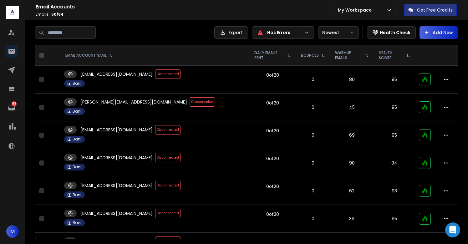
click at [155, 76] on span "Disconnected" at bounding box center [167, 73] width 25 height 9
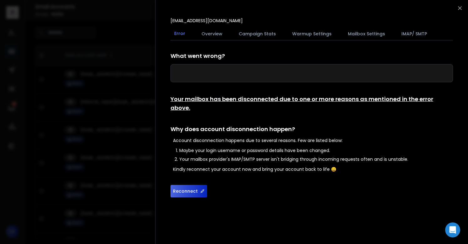
click at [183, 185] on button "Reconnect" at bounding box center [189, 191] width 37 height 13
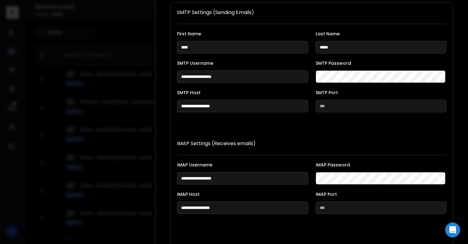
scroll to position [115, 0]
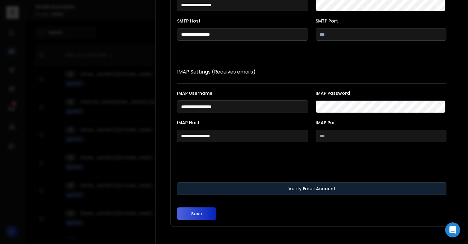
click at [289, 189] on button "Verify Email Account" at bounding box center [312, 188] width 270 height 13
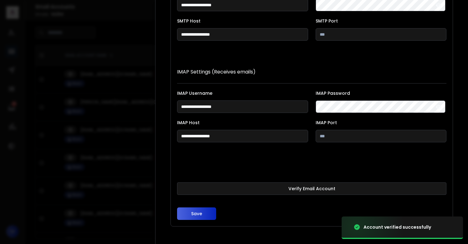
click at [192, 214] on button "Save" at bounding box center [196, 214] width 39 height 13
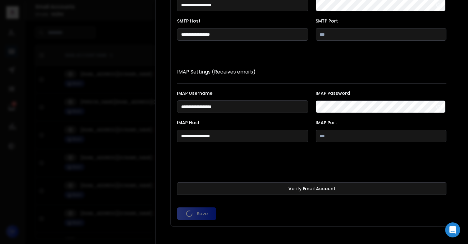
scroll to position [0, 0]
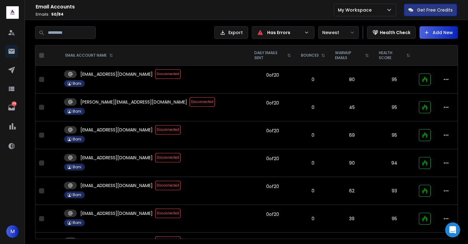
click at [190, 104] on span "Disconnected" at bounding box center [202, 101] width 25 height 9
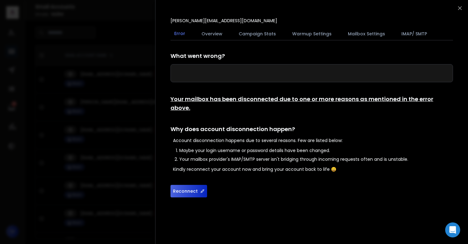
click at [187, 185] on button "Reconnect" at bounding box center [189, 191] width 37 height 13
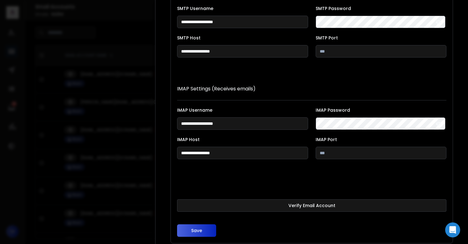
scroll to position [115, 0]
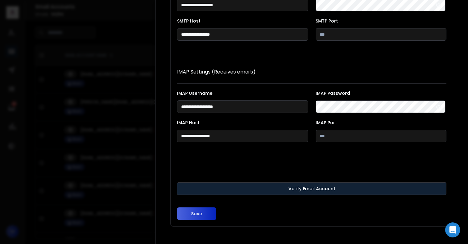
click at [265, 189] on button "Verify Email Account" at bounding box center [312, 188] width 270 height 13
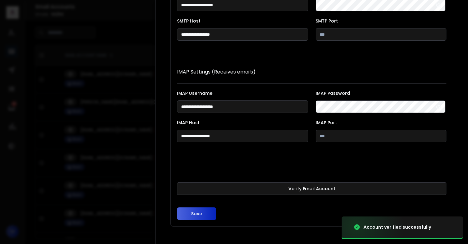
click at [207, 213] on button "Save" at bounding box center [196, 214] width 39 height 13
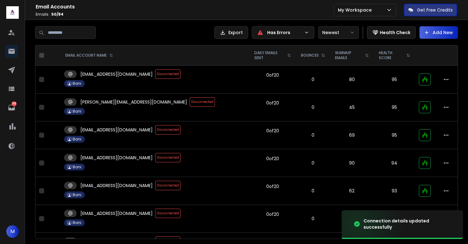
click at [155, 132] on span "Disconnected" at bounding box center [167, 129] width 25 height 9
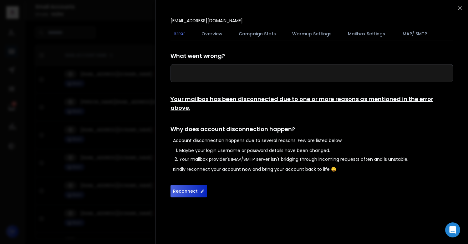
click at [190, 185] on button "Reconnect" at bounding box center [189, 191] width 37 height 13
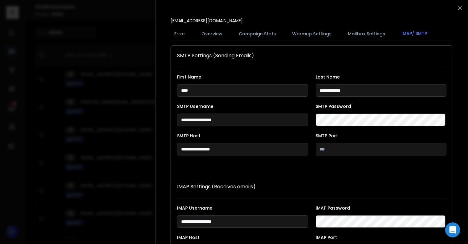
scroll to position [115, 0]
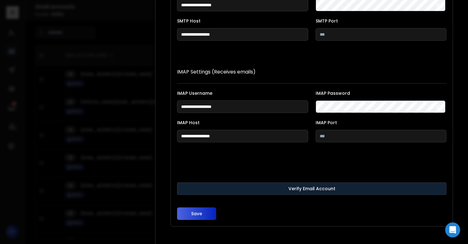
click at [221, 186] on button "Verify Email Account" at bounding box center [312, 188] width 270 height 13
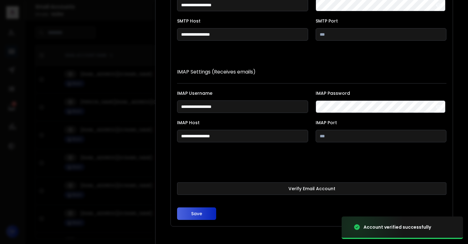
click at [197, 217] on button "Save" at bounding box center [196, 214] width 39 height 13
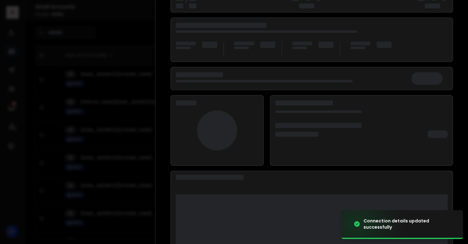
scroll to position [81, 0]
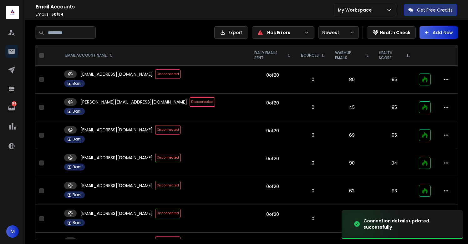
click at [155, 155] on span "Disconnected" at bounding box center [167, 157] width 25 height 9
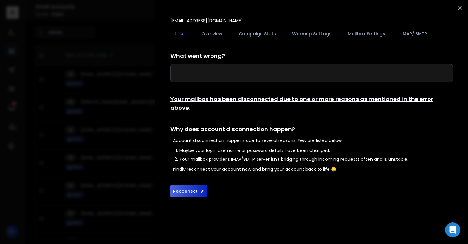
click at [182, 185] on button "Reconnect" at bounding box center [189, 191] width 37 height 13
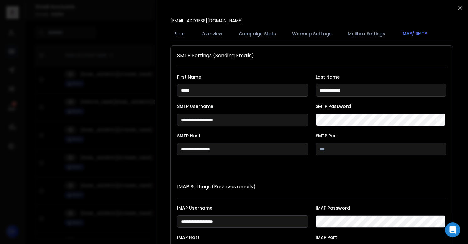
scroll to position [115, 0]
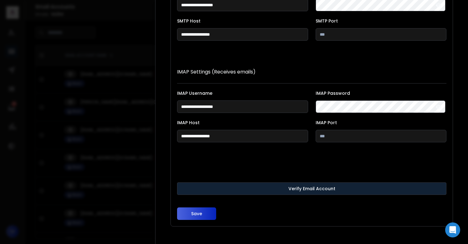
click at [283, 188] on button "Verify Email Account" at bounding box center [312, 188] width 270 height 13
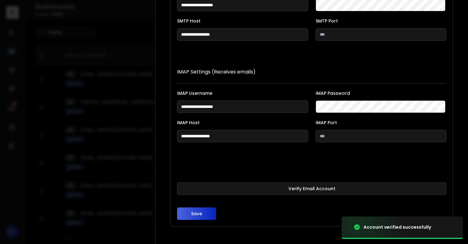
click at [209, 213] on button "Save" at bounding box center [196, 214] width 39 height 13
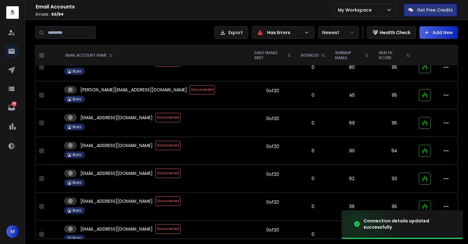
scroll to position [13, 0]
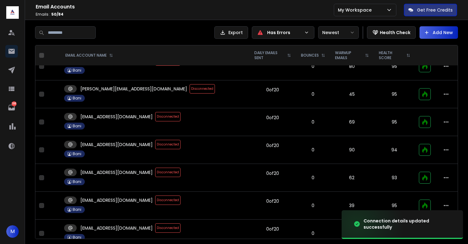
click at [155, 143] on span "Disconnected" at bounding box center [167, 144] width 25 height 9
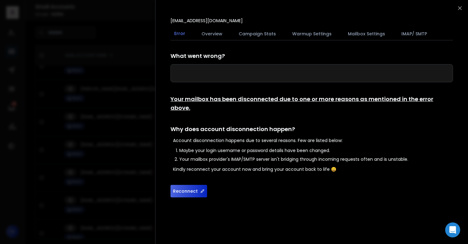
click at [189, 185] on button "Reconnect" at bounding box center [189, 191] width 37 height 13
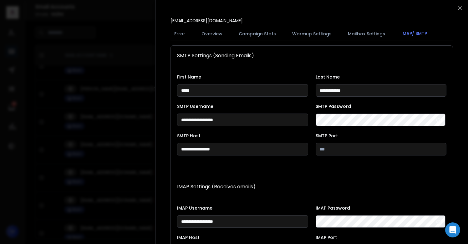
scroll to position [115, 0]
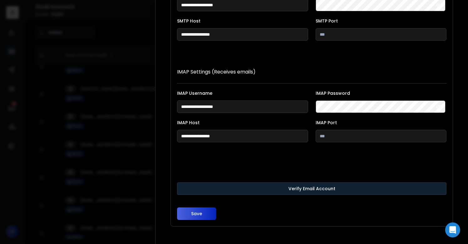
click at [270, 190] on button "Verify Email Account" at bounding box center [312, 188] width 270 height 13
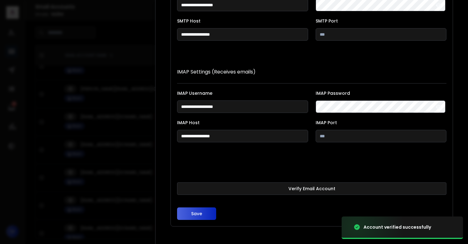
click at [196, 214] on button "Save" at bounding box center [196, 214] width 39 height 13
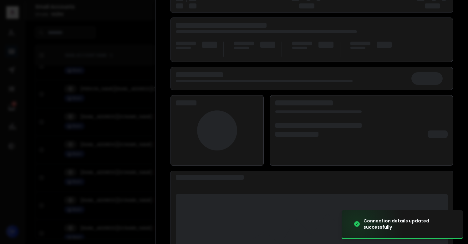
scroll to position [81, 0]
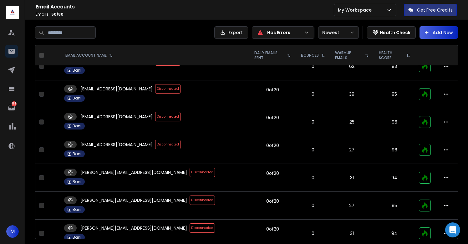
click at [155, 145] on span "Disconnected" at bounding box center [167, 144] width 25 height 9
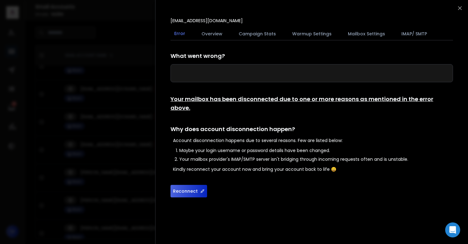
click at [190, 185] on button "Reconnect" at bounding box center [189, 191] width 37 height 13
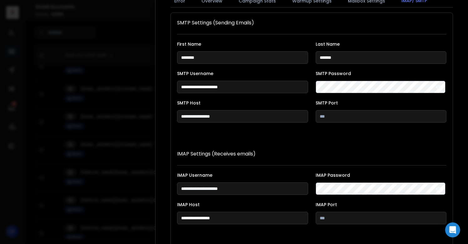
scroll to position [115, 0]
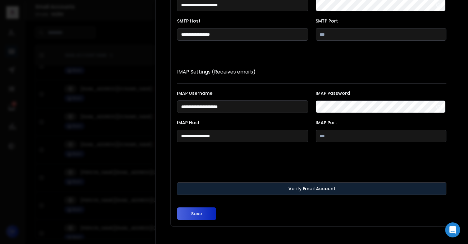
click at [267, 184] on button "Verify Email Account" at bounding box center [312, 188] width 270 height 13
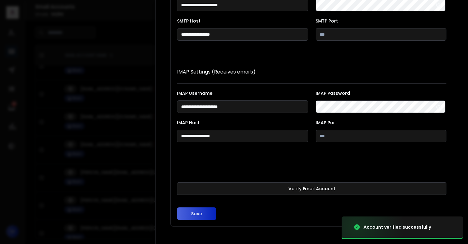
click at [195, 212] on button "Save" at bounding box center [196, 214] width 39 height 13
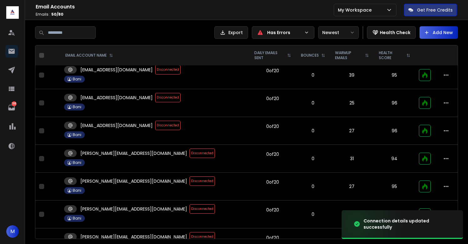
scroll to position [34, 0]
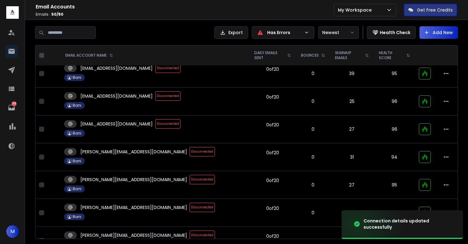
click at [190, 154] on span "Disconnected" at bounding box center [202, 151] width 25 height 9
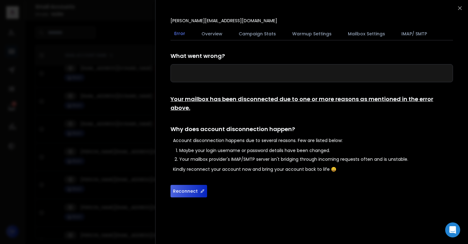
click at [185, 185] on button "Reconnect" at bounding box center [189, 191] width 37 height 13
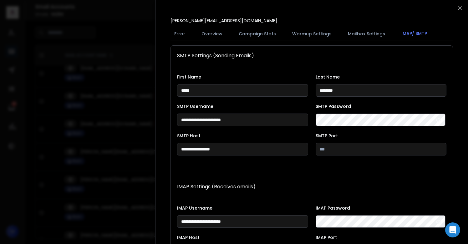
scroll to position [115, 0]
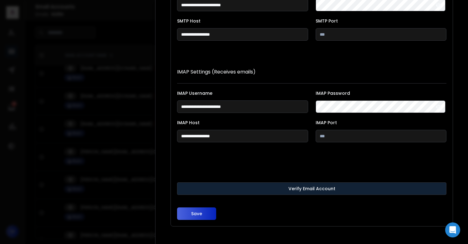
click at [265, 192] on button "Verify Email Account" at bounding box center [312, 188] width 270 height 13
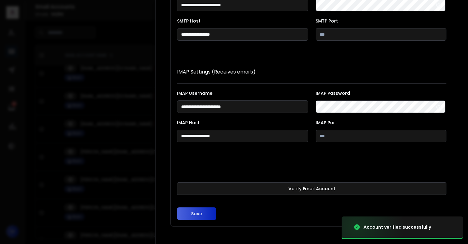
click at [201, 214] on button "Save" at bounding box center [196, 214] width 39 height 13
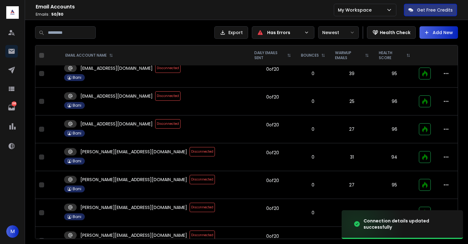
click at [190, 182] on span "Disconnected" at bounding box center [202, 179] width 25 height 9
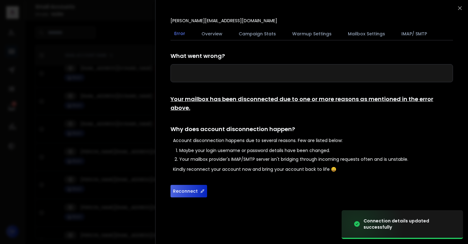
click at [182, 185] on button "Reconnect" at bounding box center [189, 191] width 37 height 13
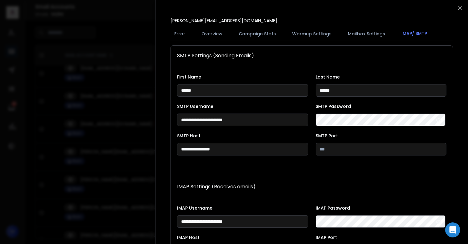
scroll to position [115, 0]
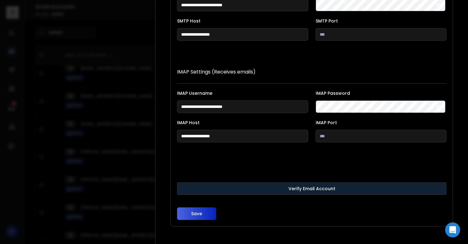
click at [271, 192] on button "Verify Email Account" at bounding box center [312, 188] width 270 height 13
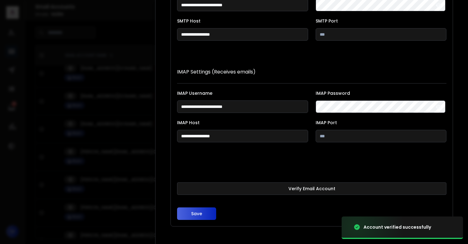
click at [192, 217] on button "Save" at bounding box center [196, 214] width 39 height 13
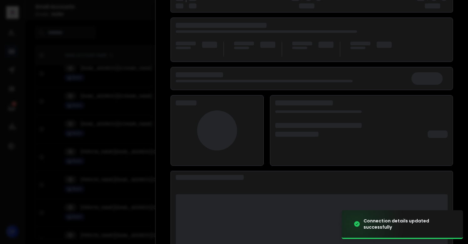
scroll to position [81, 0]
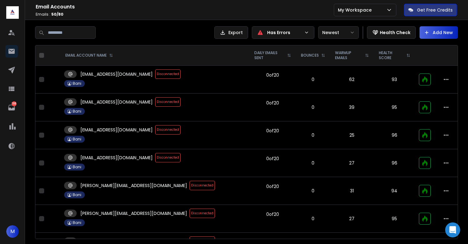
click at [155, 73] on span "Disconnected" at bounding box center [167, 73] width 25 height 9
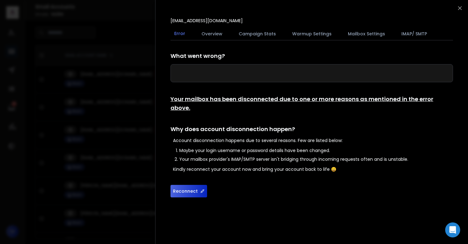
click at [191, 185] on button "Reconnect" at bounding box center [189, 191] width 37 height 13
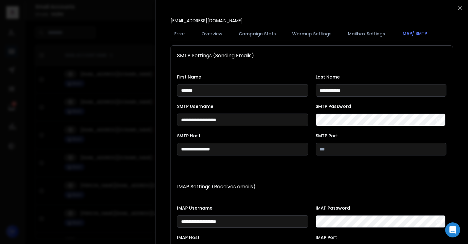
scroll to position [115, 0]
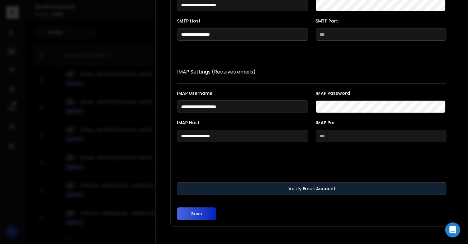
click at [280, 186] on button "Verify Email Account" at bounding box center [312, 188] width 270 height 13
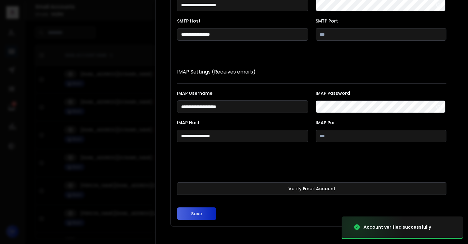
click at [196, 211] on button "Save" at bounding box center [196, 214] width 39 height 13
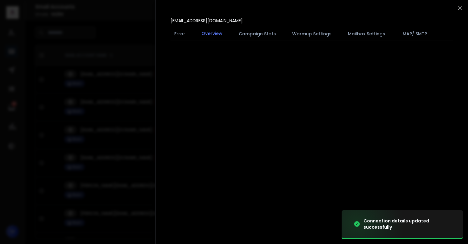
scroll to position [0, 0]
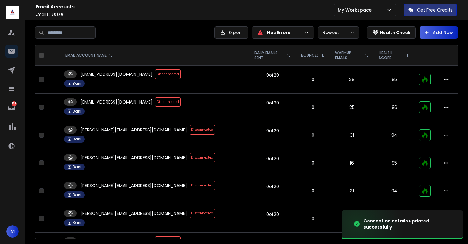
click at [155, 73] on span "Disconnected" at bounding box center [167, 73] width 25 height 9
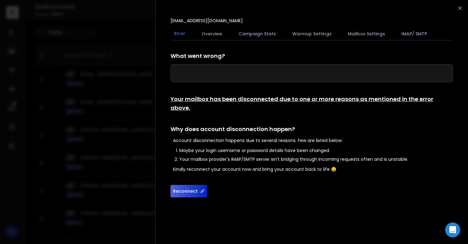
click at [189, 185] on button "Reconnect" at bounding box center [189, 191] width 37 height 13
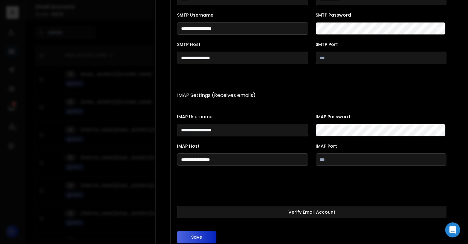
scroll to position [115, 0]
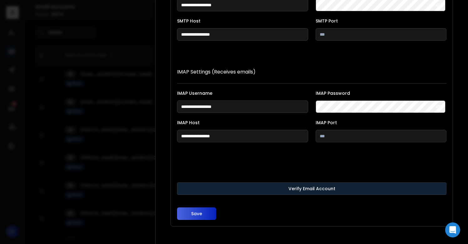
click at [273, 188] on button "Verify Email Account" at bounding box center [312, 188] width 270 height 13
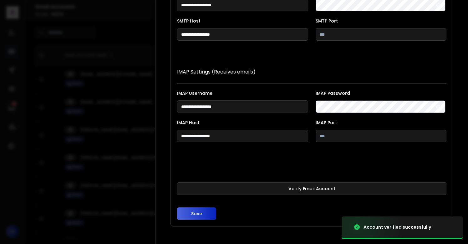
click at [188, 216] on button "Save" at bounding box center [196, 214] width 39 height 13
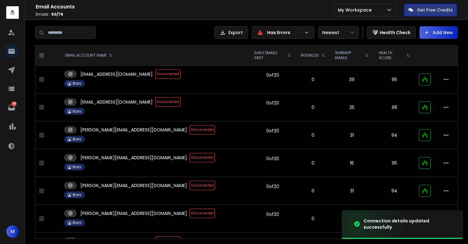
click at [155, 102] on span "Disconnected" at bounding box center [167, 101] width 25 height 9
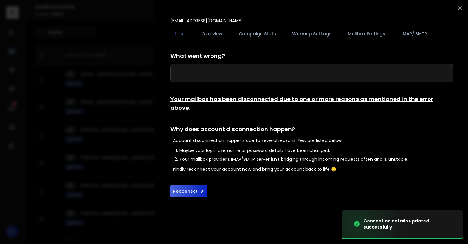
click at [190, 185] on button "Reconnect" at bounding box center [189, 191] width 37 height 13
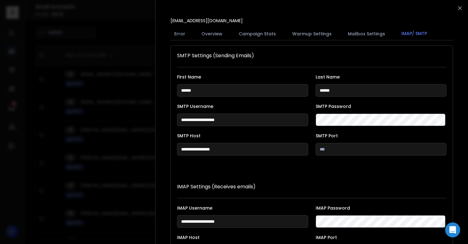
scroll to position [115, 0]
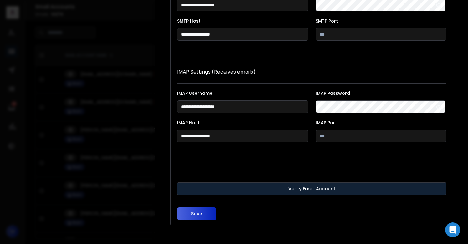
click at [221, 189] on button "Verify Email Account" at bounding box center [312, 188] width 270 height 13
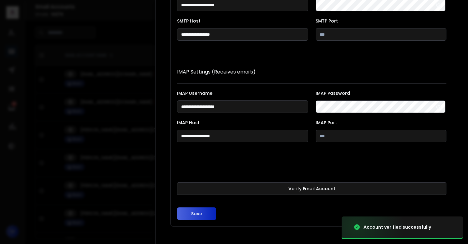
click at [200, 210] on button "Save" at bounding box center [196, 214] width 39 height 13
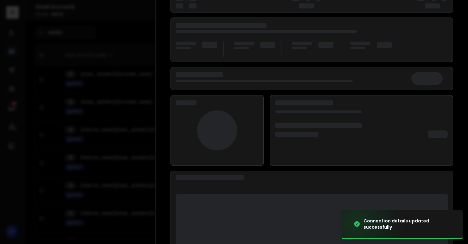
scroll to position [81, 0]
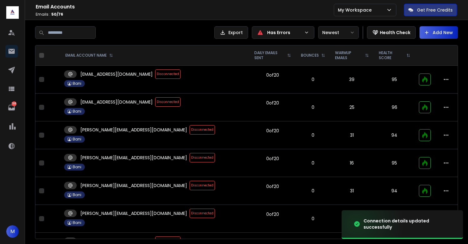
click at [190, 129] on span "Disconnected" at bounding box center [202, 129] width 25 height 9
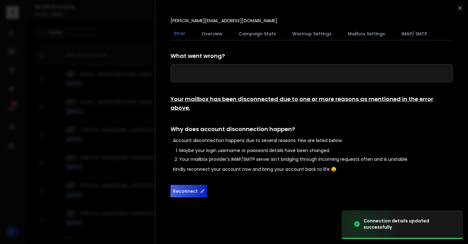
click at [181, 185] on button "Reconnect" at bounding box center [189, 191] width 37 height 13
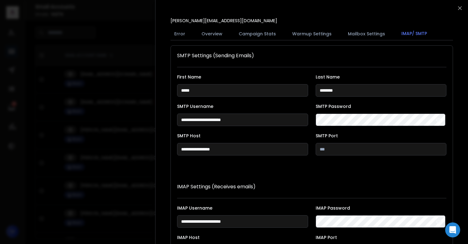
scroll to position [115, 0]
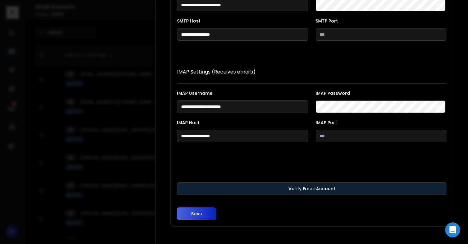
click at [230, 191] on button "Verify Email Account" at bounding box center [312, 188] width 270 height 13
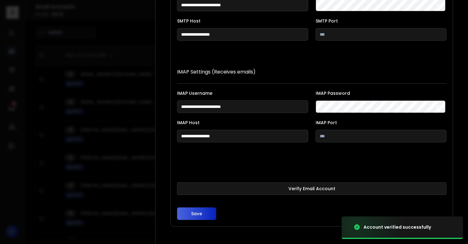
click at [197, 213] on button "Save" at bounding box center [196, 214] width 39 height 13
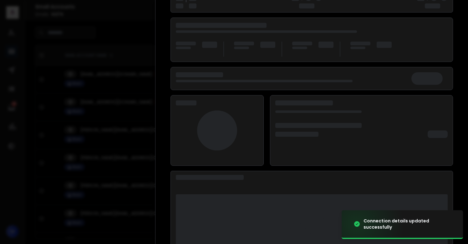
scroll to position [81, 0]
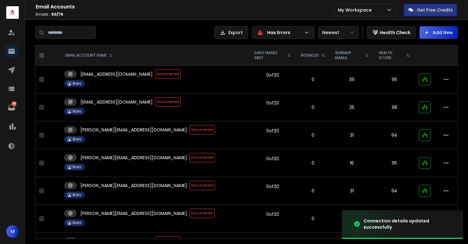
click at [190, 156] on span "Disconnected" at bounding box center [202, 157] width 25 height 9
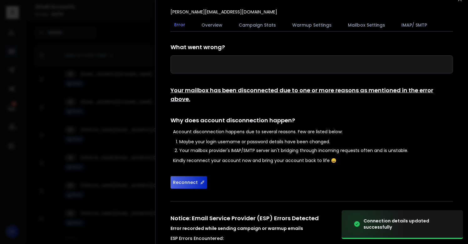
scroll to position [10, 0]
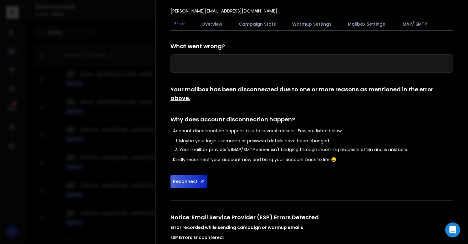
click at [187, 175] on button "Reconnect" at bounding box center [189, 181] width 37 height 13
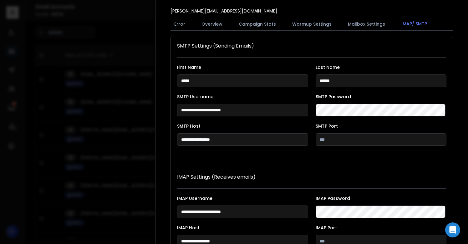
scroll to position [115, 0]
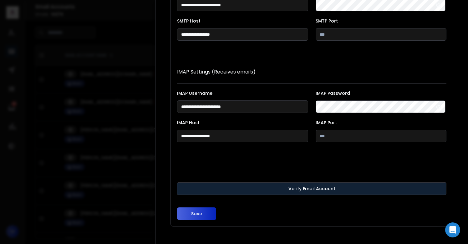
click at [234, 185] on button "Verify Email Account" at bounding box center [312, 188] width 270 height 13
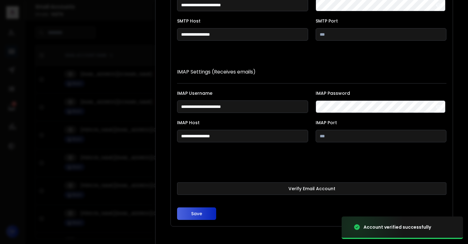
click at [197, 213] on button "Save" at bounding box center [196, 214] width 39 height 13
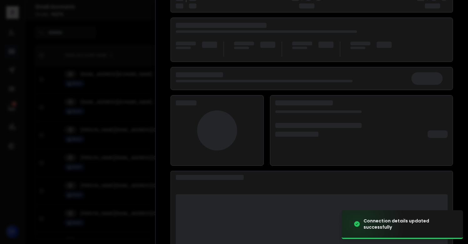
scroll to position [81, 0]
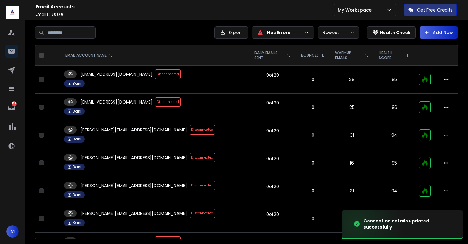
click at [190, 155] on span "Disconnected" at bounding box center [202, 157] width 25 height 9
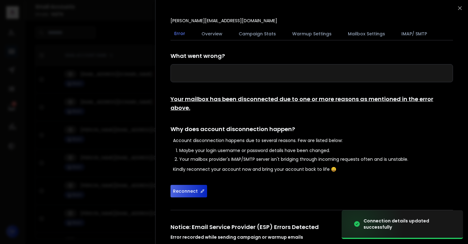
click at [192, 185] on button "Reconnect" at bounding box center [189, 191] width 37 height 13
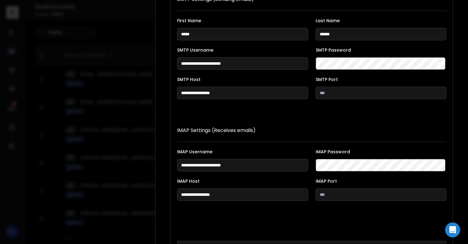
scroll to position [115, 0]
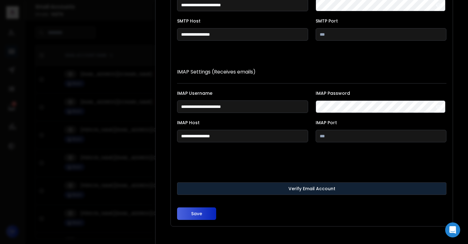
click at [247, 187] on button "Verify Email Account" at bounding box center [312, 188] width 270 height 13
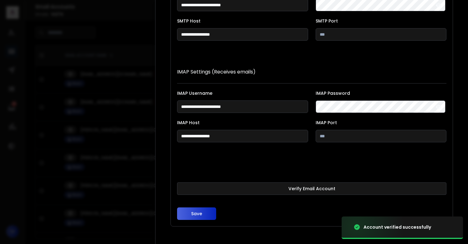
click at [187, 216] on button "Save" at bounding box center [196, 214] width 39 height 13
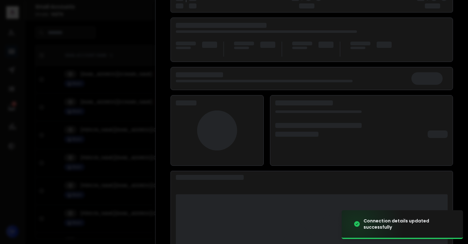
scroll to position [81, 0]
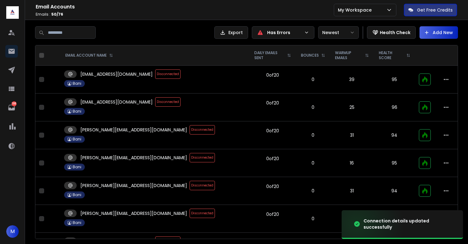
click at [190, 158] on span "Disconnected" at bounding box center [202, 157] width 25 height 9
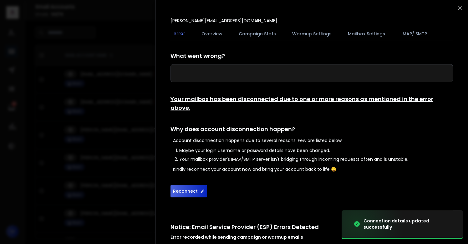
click at [191, 185] on button "Reconnect" at bounding box center [189, 191] width 37 height 13
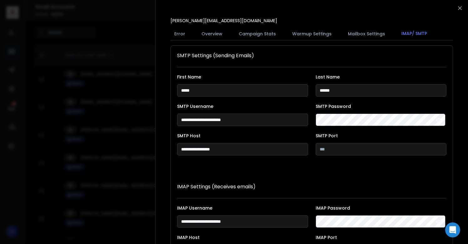
scroll to position [115, 0]
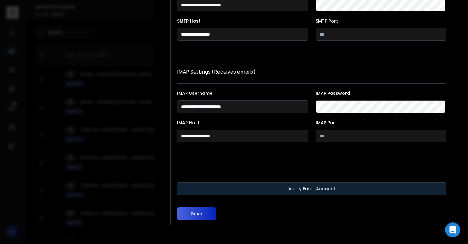
click at [245, 188] on button "Verify Email Account" at bounding box center [312, 188] width 270 height 13
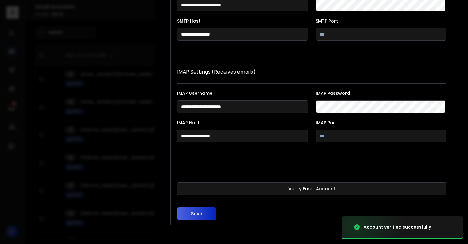
click at [196, 213] on button "Save" at bounding box center [196, 214] width 39 height 13
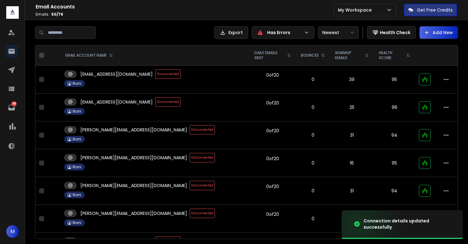
click at [190, 160] on span "Disconnected" at bounding box center [202, 157] width 25 height 9
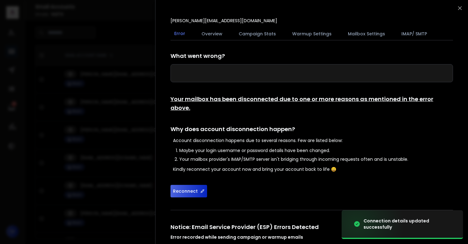
click at [188, 185] on button "Reconnect" at bounding box center [189, 191] width 37 height 13
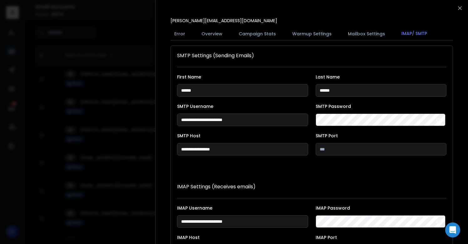
scroll to position [115, 0]
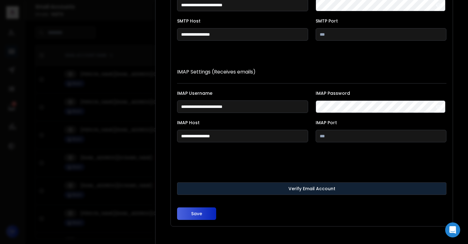
click at [234, 189] on button "Verify Email Account" at bounding box center [312, 188] width 270 height 13
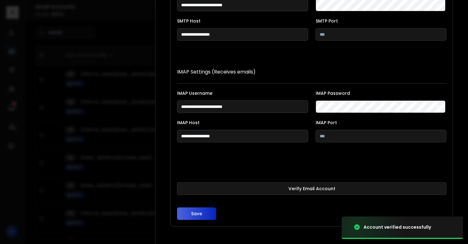
click at [196, 214] on button "Save" at bounding box center [196, 214] width 39 height 13
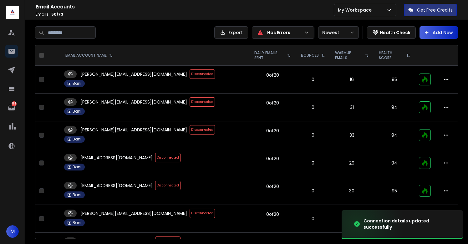
click at [190, 130] on span "Disconnected" at bounding box center [202, 129] width 25 height 9
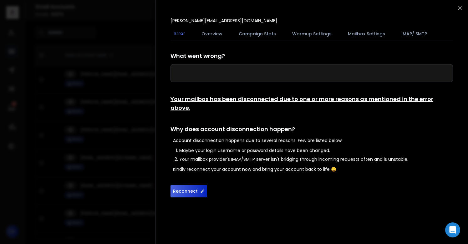
click at [185, 185] on button "Reconnect" at bounding box center [189, 191] width 37 height 13
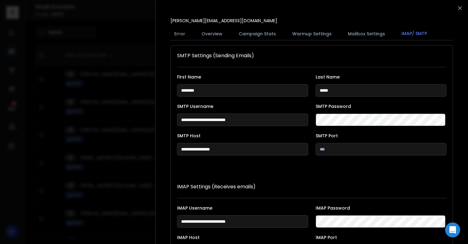
scroll to position [115, 0]
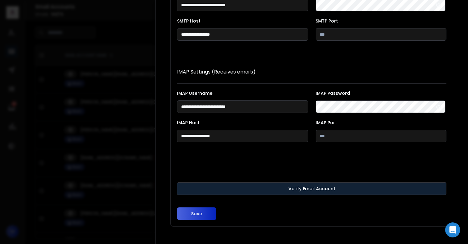
click at [205, 186] on button "Verify Email Account" at bounding box center [312, 188] width 270 height 13
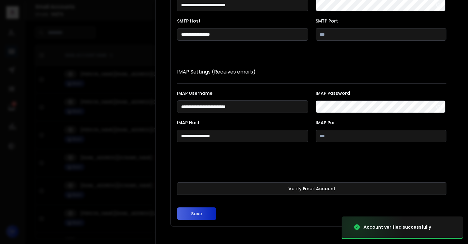
click at [197, 213] on button "Save" at bounding box center [196, 214] width 39 height 13
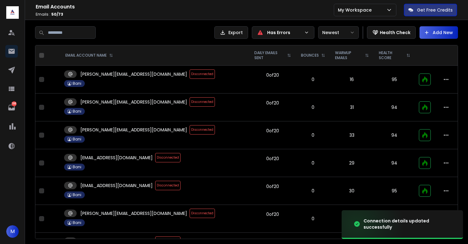
click at [155, 161] on span "Disconnected" at bounding box center [167, 157] width 25 height 9
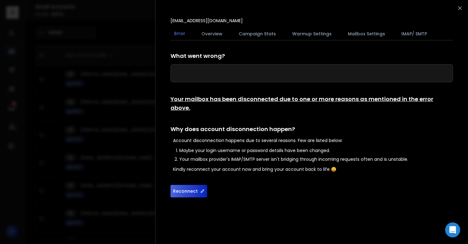
click at [193, 185] on button "Reconnect" at bounding box center [189, 191] width 37 height 13
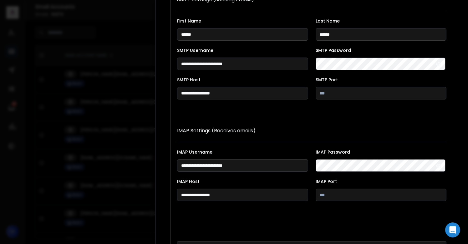
scroll to position [115, 0]
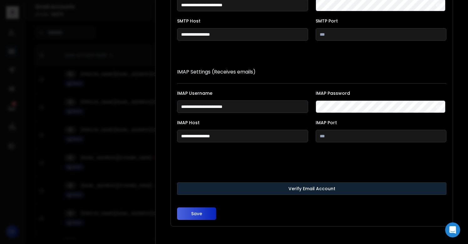
click at [252, 186] on button "Verify Email Account" at bounding box center [312, 188] width 270 height 13
click at [211, 191] on button "Verify Email Account" at bounding box center [312, 188] width 270 height 13
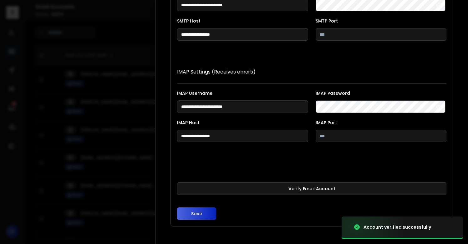
click at [197, 215] on button "Save" at bounding box center [196, 214] width 39 height 13
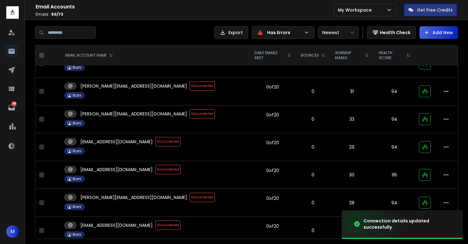
scroll to position [16, 0]
click at [190, 112] on span "Disconnected" at bounding box center [202, 113] width 25 height 9
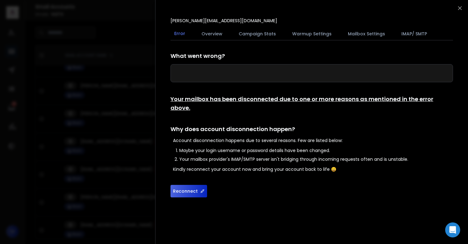
click at [191, 185] on button "Reconnect" at bounding box center [189, 191] width 37 height 13
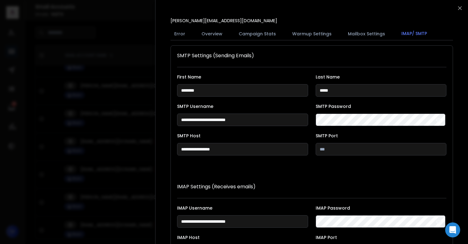
scroll to position [115, 0]
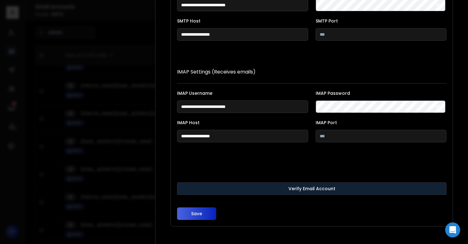
click at [267, 187] on button "Verify Email Account" at bounding box center [312, 188] width 270 height 13
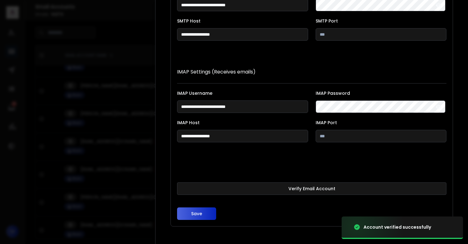
click at [211, 212] on button "Save" at bounding box center [196, 214] width 39 height 13
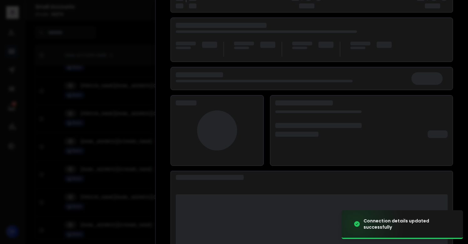
scroll to position [81, 0]
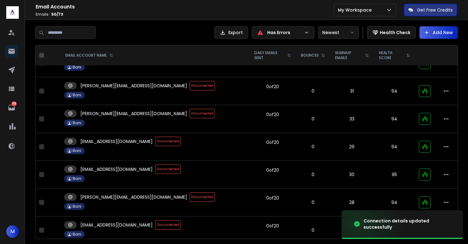
click at [157, 140] on span "Disconnected" at bounding box center [167, 141] width 25 height 9
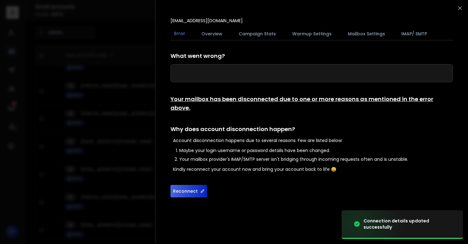
click at [180, 185] on button "Reconnect" at bounding box center [189, 191] width 37 height 13
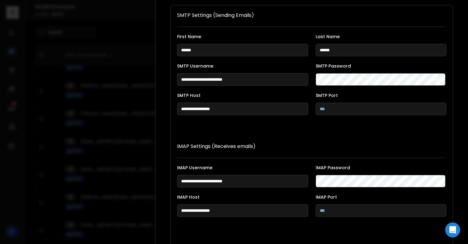
scroll to position [115, 0]
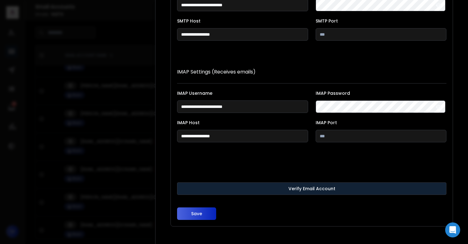
click at [275, 188] on button "Verify Email Account" at bounding box center [312, 188] width 270 height 13
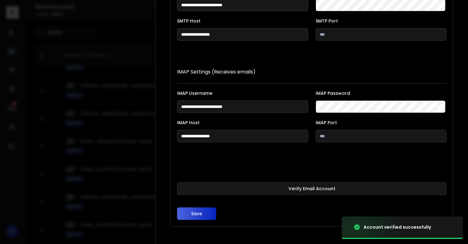
click at [199, 211] on button "Save" at bounding box center [196, 214] width 39 height 13
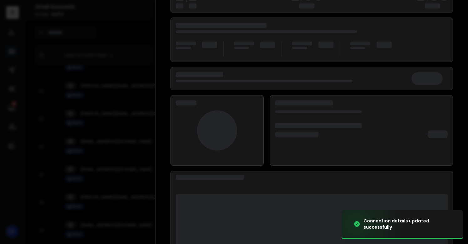
scroll to position [81, 0]
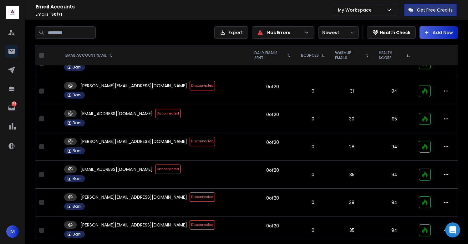
click at [190, 84] on span "Disconnected" at bounding box center [202, 85] width 25 height 9
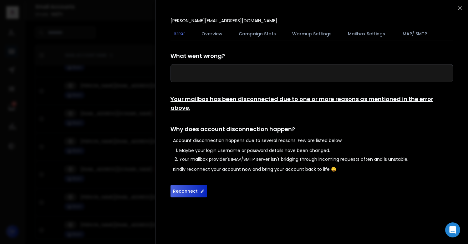
click at [186, 185] on button "Reconnect" at bounding box center [189, 191] width 37 height 13
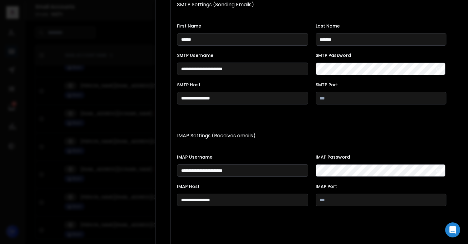
scroll to position [115, 0]
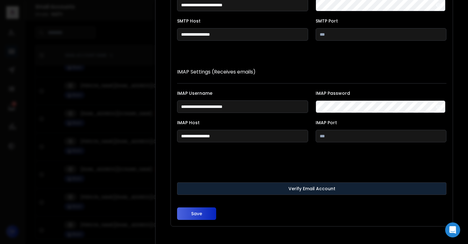
click at [239, 190] on button "Verify Email Account" at bounding box center [312, 188] width 270 height 13
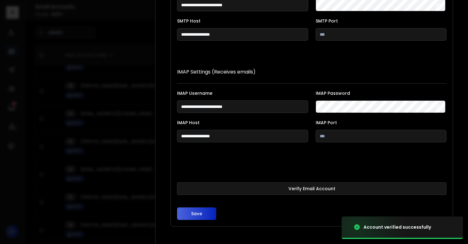
click at [197, 214] on button "Save" at bounding box center [196, 214] width 39 height 13
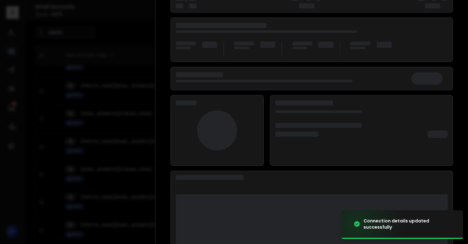
scroll to position [81, 0]
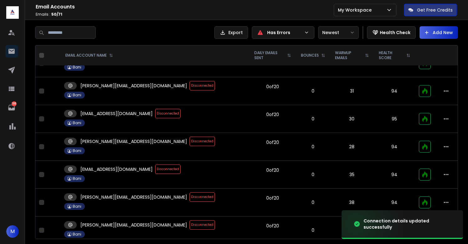
click at [161, 112] on span "Disconnected" at bounding box center [167, 113] width 25 height 9
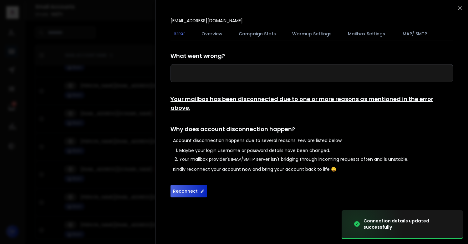
click at [187, 185] on button "Reconnect" at bounding box center [189, 191] width 37 height 13
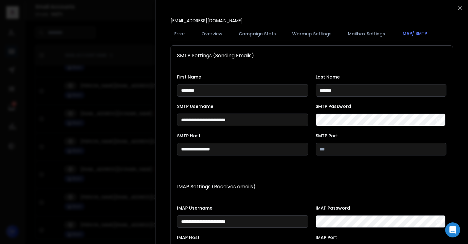
scroll to position [115, 0]
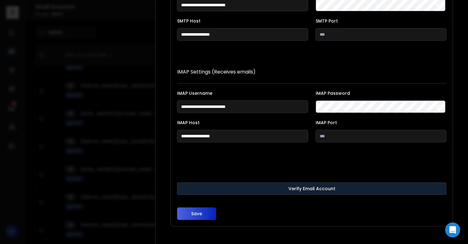
click at [255, 191] on button "Verify Email Account" at bounding box center [312, 188] width 270 height 13
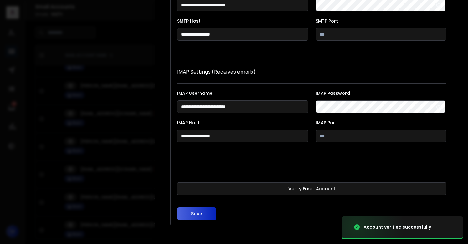
click at [197, 213] on button "Save" at bounding box center [196, 214] width 39 height 13
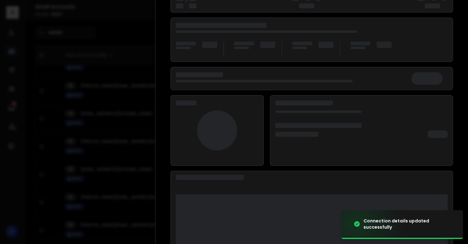
scroll to position [81, 0]
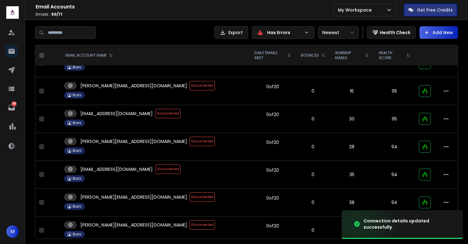
click at [190, 141] on span "Disconnected" at bounding box center [202, 141] width 25 height 9
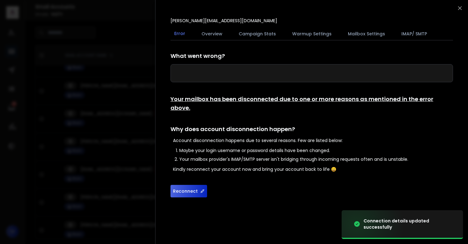
click at [196, 185] on button "Reconnect" at bounding box center [189, 191] width 37 height 13
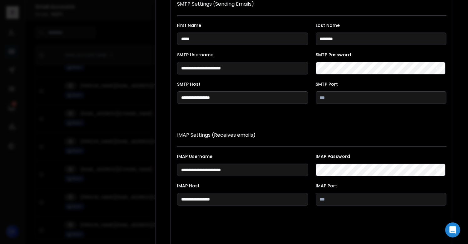
scroll to position [115, 0]
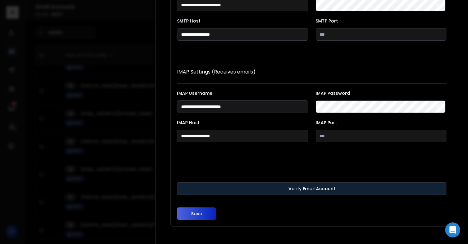
click at [248, 192] on button "Verify Email Account" at bounding box center [312, 188] width 270 height 13
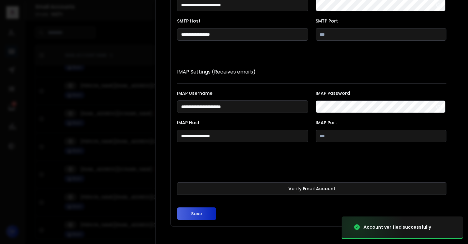
click at [201, 214] on button "Save" at bounding box center [196, 214] width 39 height 13
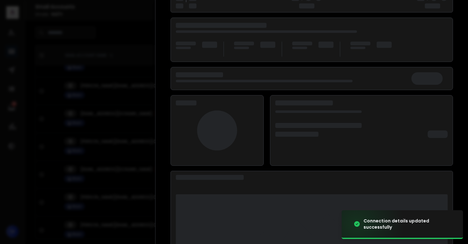
scroll to position [81, 0]
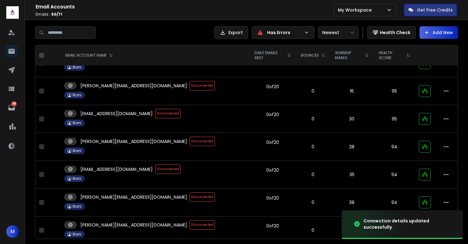
click at [190, 141] on span "Disconnected" at bounding box center [202, 141] width 25 height 9
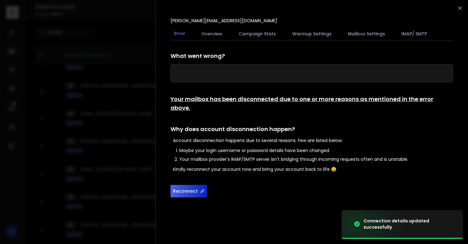
click at [186, 185] on button "Reconnect" at bounding box center [189, 191] width 37 height 13
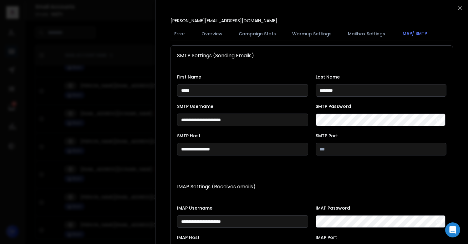
scroll to position [115, 0]
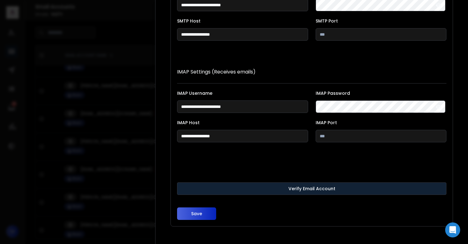
click at [251, 186] on button "Verify Email Account" at bounding box center [312, 188] width 270 height 13
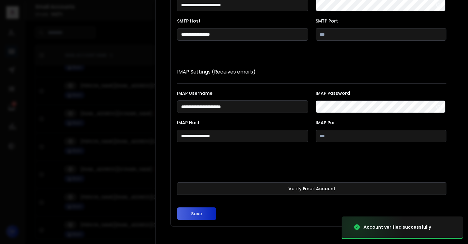
click at [199, 216] on button "Save" at bounding box center [196, 214] width 39 height 13
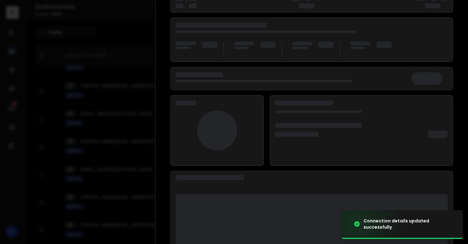
scroll to position [81, 0]
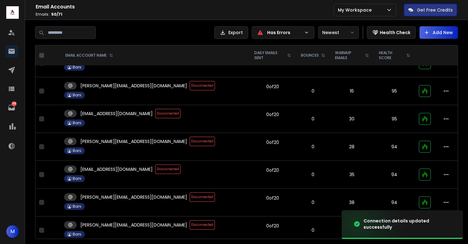
click at [190, 144] on span "Disconnected" at bounding box center [202, 141] width 25 height 9
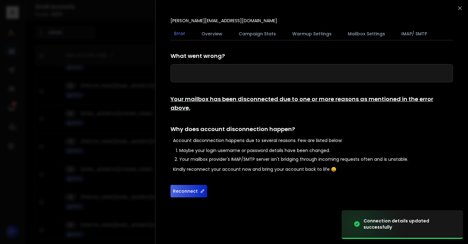
click at [181, 185] on button "Reconnect" at bounding box center [189, 191] width 37 height 13
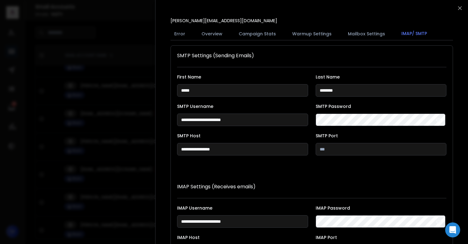
scroll to position [115, 0]
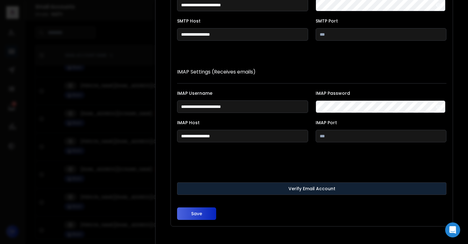
click at [247, 189] on button "Verify Email Account" at bounding box center [312, 188] width 270 height 13
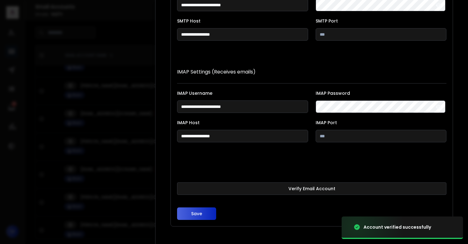
click at [196, 209] on button "Save" at bounding box center [196, 214] width 39 height 13
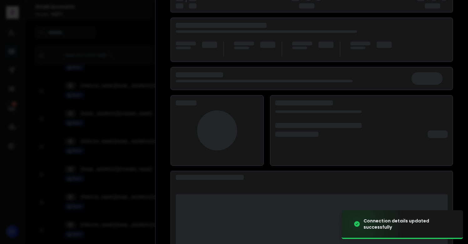
scroll to position [81, 0]
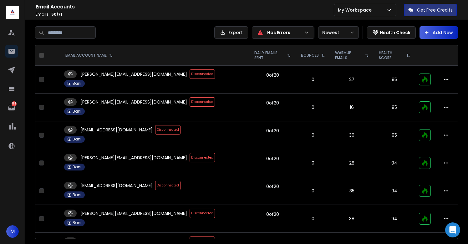
click at [190, 74] on span "Disconnected" at bounding box center [202, 73] width 25 height 9
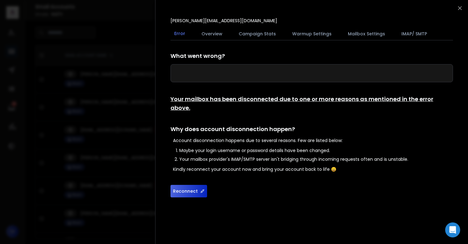
click at [187, 185] on button "Reconnect" at bounding box center [189, 191] width 37 height 13
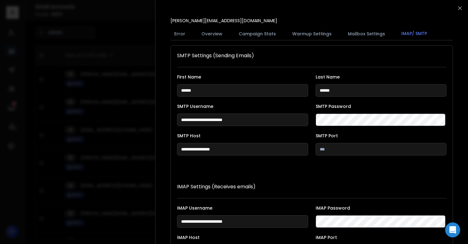
scroll to position [115, 0]
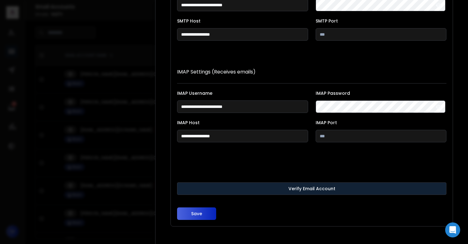
click at [257, 188] on button "Verify Email Account" at bounding box center [312, 188] width 270 height 13
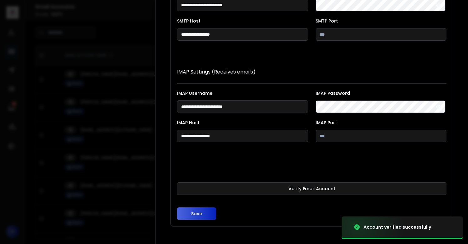
click at [198, 213] on button "Save" at bounding box center [196, 214] width 39 height 13
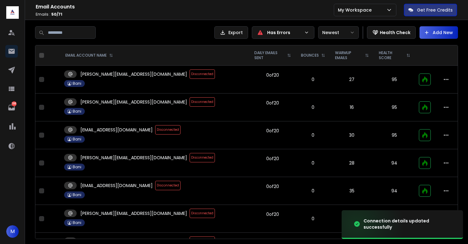
click at [190, 104] on span "Disconnected" at bounding box center [202, 101] width 25 height 9
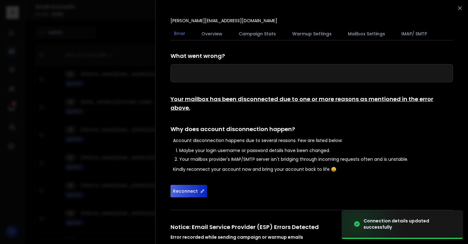
click at [188, 187] on button "Reconnect" at bounding box center [189, 191] width 37 height 13
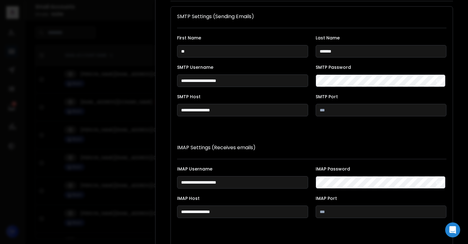
scroll to position [115, 0]
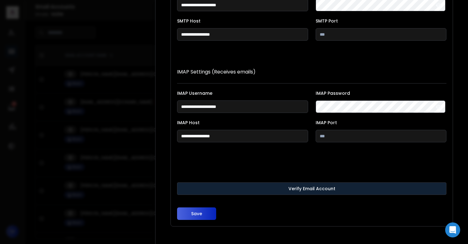
click at [232, 189] on button "Verify Email Account" at bounding box center [312, 188] width 270 height 13
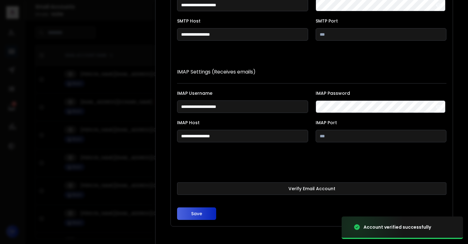
click at [198, 213] on button "Save" at bounding box center [196, 214] width 39 height 13
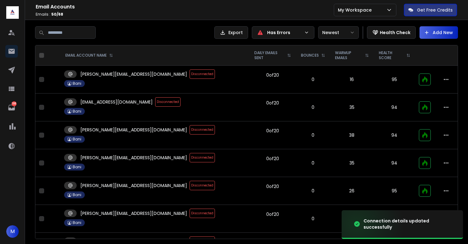
click at [190, 132] on span "Disconnected" at bounding box center [202, 129] width 25 height 9
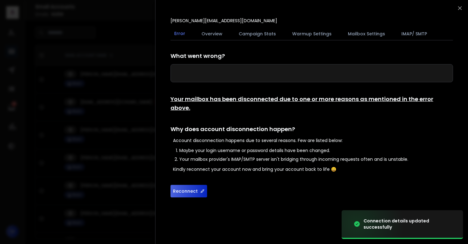
click at [184, 185] on button "Reconnect" at bounding box center [189, 191] width 37 height 13
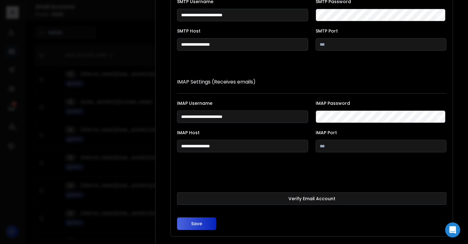
scroll to position [115, 0]
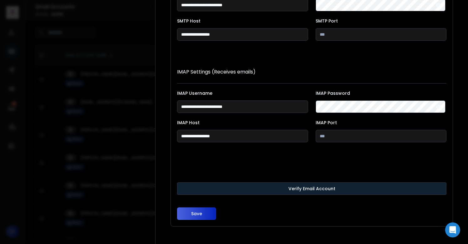
click at [236, 186] on button "Verify Email Account" at bounding box center [312, 188] width 270 height 13
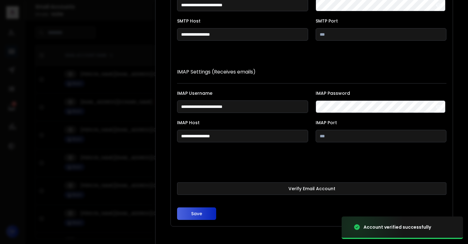
click at [199, 212] on button "Save" at bounding box center [196, 214] width 39 height 13
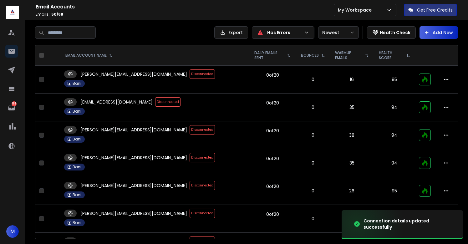
click at [190, 133] on span "Disconnected" at bounding box center [202, 129] width 25 height 9
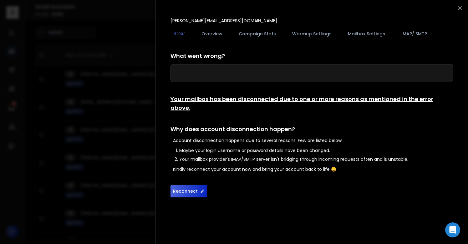
click at [191, 185] on button "Reconnect" at bounding box center [189, 191] width 37 height 13
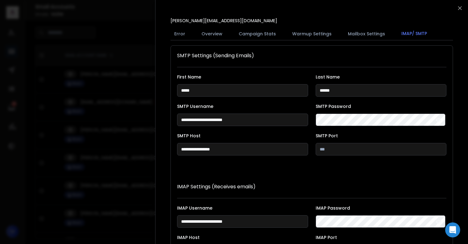
scroll to position [115, 0]
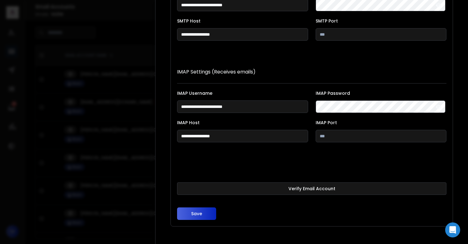
click at [272, 183] on button "Verify Email Account" at bounding box center [312, 188] width 270 height 13
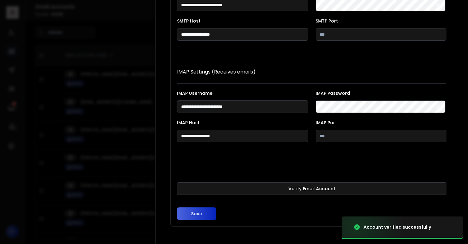
click at [200, 213] on button "Save" at bounding box center [196, 214] width 39 height 13
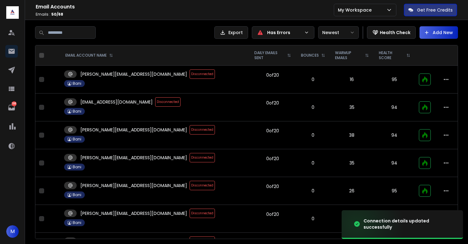
click at [190, 128] on span "Disconnected" at bounding box center [202, 129] width 25 height 9
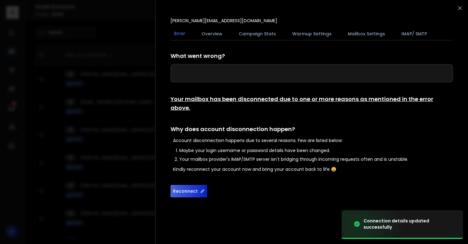
click at [184, 185] on button "Reconnect" at bounding box center [189, 191] width 37 height 13
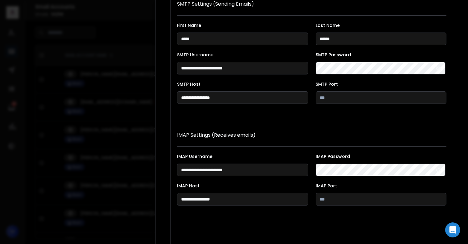
scroll to position [115, 0]
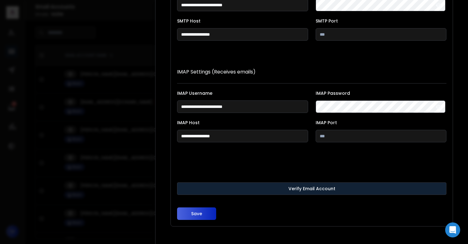
click at [250, 191] on button "Verify Email Account" at bounding box center [312, 188] width 270 height 13
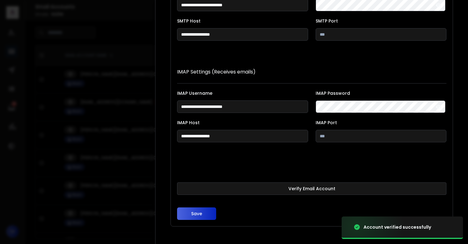
click at [197, 213] on button "Save" at bounding box center [196, 214] width 39 height 13
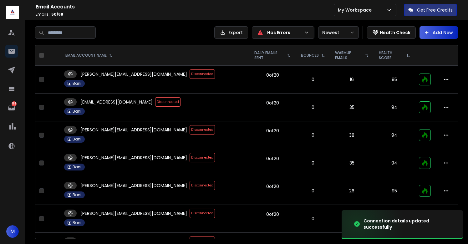
click at [190, 132] on span "Disconnected" at bounding box center [202, 129] width 25 height 9
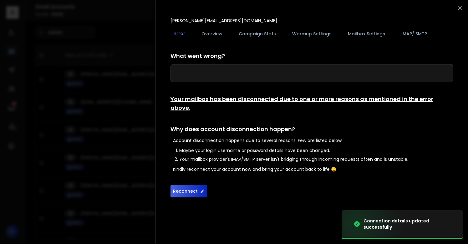
click at [180, 185] on button "Reconnect" at bounding box center [189, 191] width 37 height 13
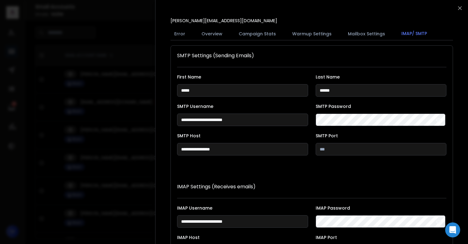
scroll to position [115, 0]
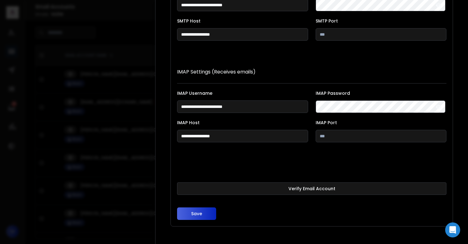
click at [286, 192] on button "Verify Email Account" at bounding box center [312, 188] width 270 height 13
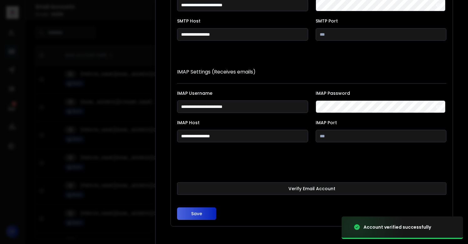
click at [197, 211] on button "Save" at bounding box center [196, 214] width 39 height 13
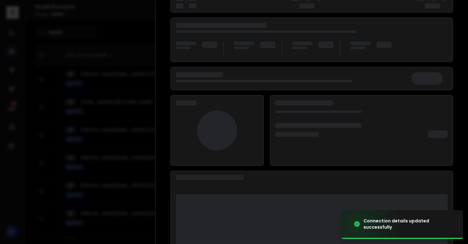
scroll to position [81, 0]
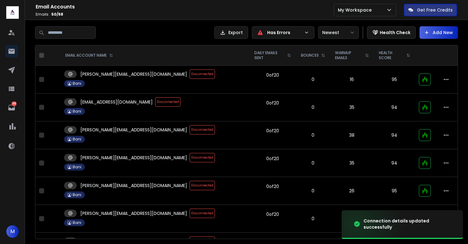
click at [190, 158] on span "Disconnected" at bounding box center [202, 157] width 25 height 9
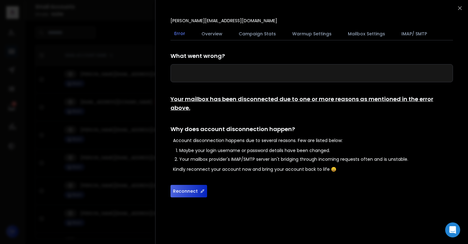
click at [184, 185] on button "Reconnect" at bounding box center [189, 191] width 37 height 13
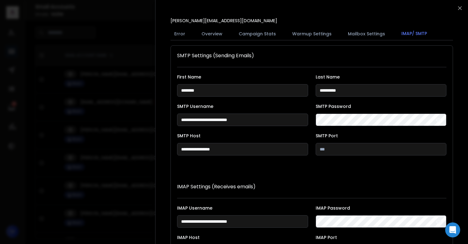
scroll to position [115, 0]
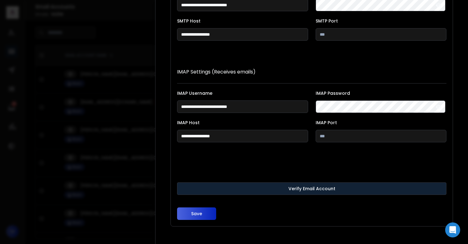
click at [225, 187] on button "Verify Email Account" at bounding box center [312, 188] width 270 height 13
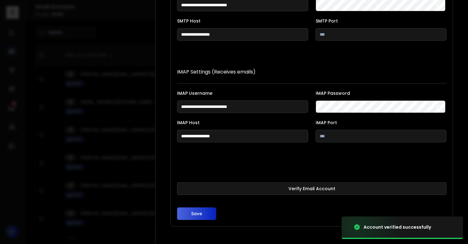
click at [197, 213] on button "Save" at bounding box center [196, 214] width 39 height 13
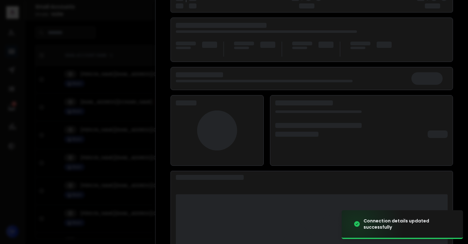
scroll to position [81, 0]
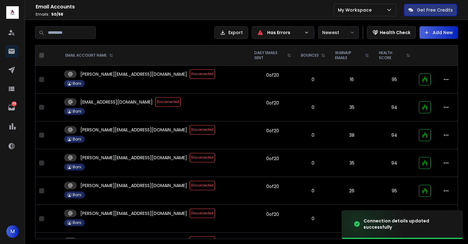
click at [190, 130] on span "Disconnected" at bounding box center [202, 129] width 25 height 9
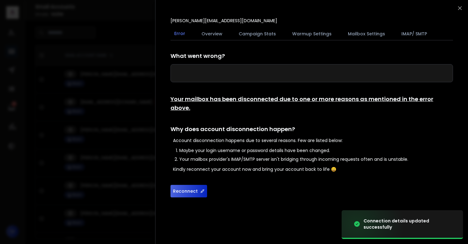
click at [181, 185] on button "Reconnect" at bounding box center [189, 191] width 37 height 13
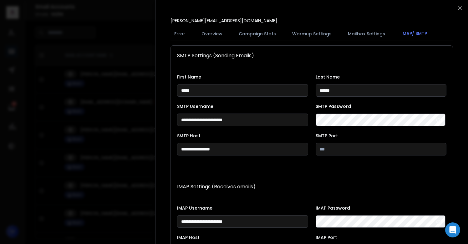
scroll to position [115, 0]
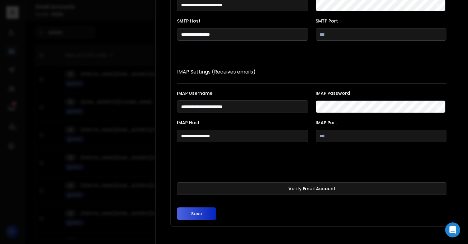
click at [266, 183] on button "Verify Email Account" at bounding box center [312, 188] width 270 height 13
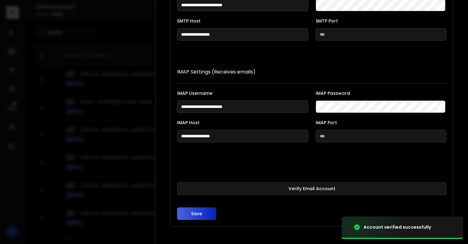
click at [198, 213] on button "Save" at bounding box center [196, 214] width 39 height 13
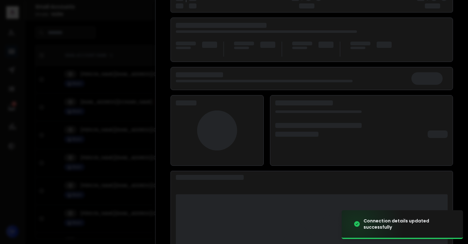
scroll to position [81, 0]
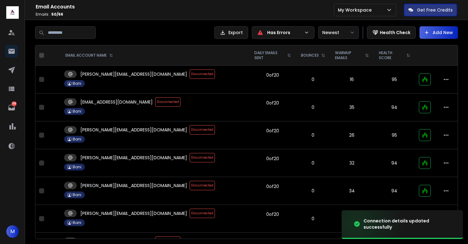
click at [190, 134] on span "Disconnected" at bounding box center [202, 129] width 25 height 9
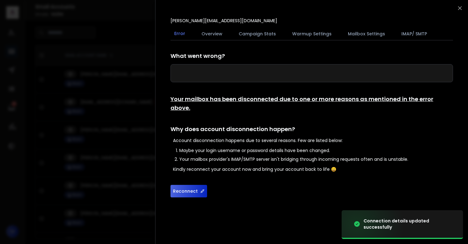
click at [191, 185] on button "Reconnect" at bounding box center [189, 191] width 37 height 13
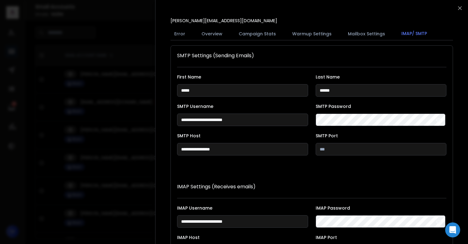
scroll to position [115, 0]
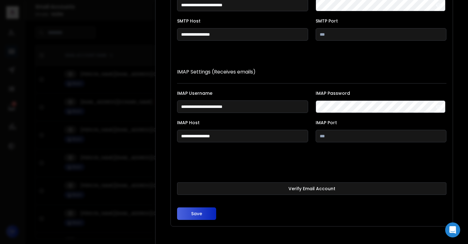
click at [234, 187] on button "Verify Email Account" at bounding box center [312, 188] width 270 height 13
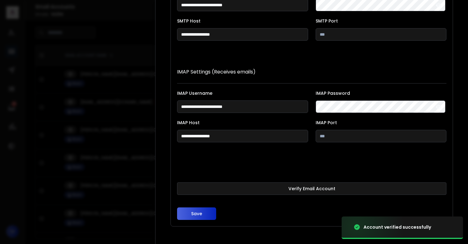
click at [196, 212] on button "Save" at bounding box center [196, 214] width 39 height 13
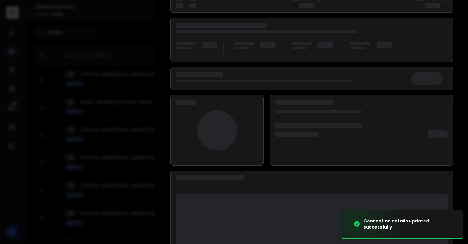
scroll to position [81, 0]
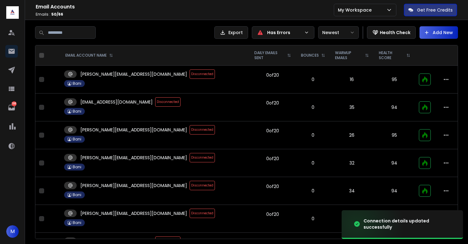
click at [190, 130] on span "Disconnected" at bounding box center [202, 129] width 25 height 9
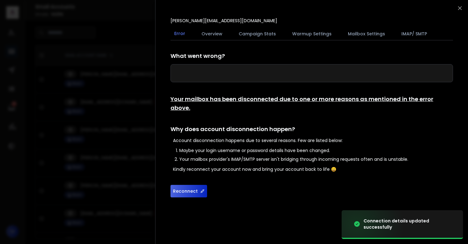
click at [182, 185] on button "Reconnect" at bounding box center [189, 191] width 37 height 13
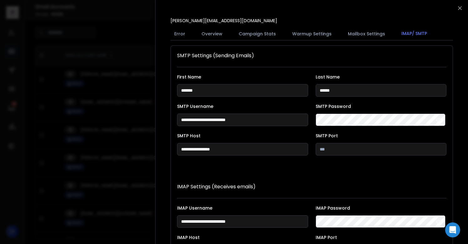
scroll to position [115, 0]
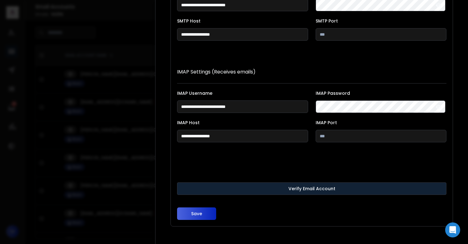
click at [227, 192] on button "Verify Email Account" at bounding box center [312, 188] width 270 height 13
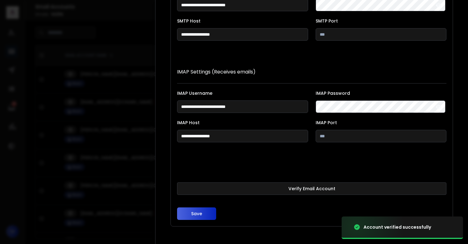
click at [198, 213] on button "Save" at bounding box center [196, 214] width 39 height 13
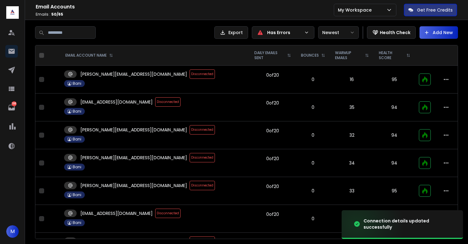
click at [190, 153] on span "Disconnected" at bounding box center [202, 157] width 25 height 9
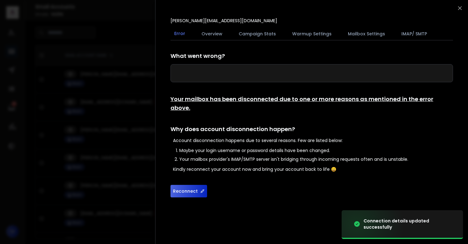
click at [193, 186] on button "Reconnect" at bounding box center [189, 191] width 37 height 13
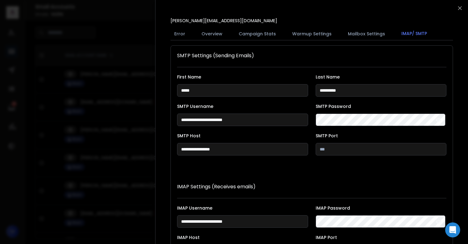
scroll to position [115, 0]
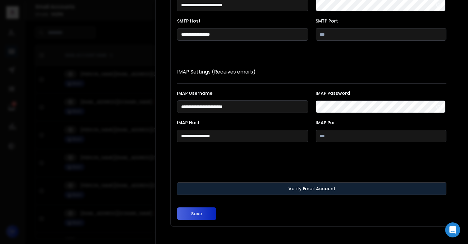
click at [245, 188] on button "Verify Email Account" at bounding box center [312, 188] width 270 height 13
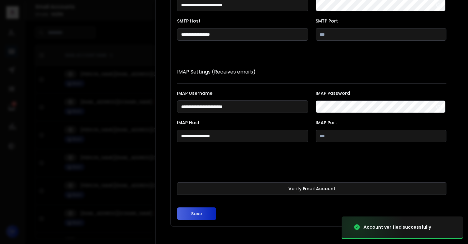
click at [198, 213] on button "Save" at bounding box center [196, 214] width 39 height 13
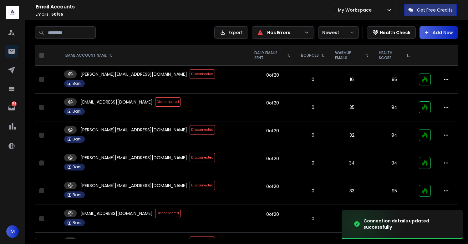
click at [190, 127] on span "Disconnected" at bounding box center [202, 129] width 25 height 9
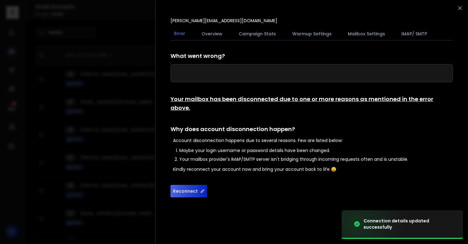
click at [195, 189] on div "jessica@bmdigitech.solutions Error Overview Campaign Stats Warmup Settings Mail…" at bounding box center [312, 108] width 298 height 200
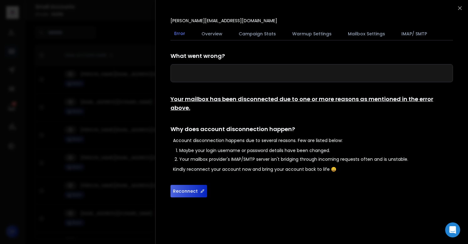
click at [189, 185] on button "Reconnect" at bounding box center [189, 191] width 37 height 13
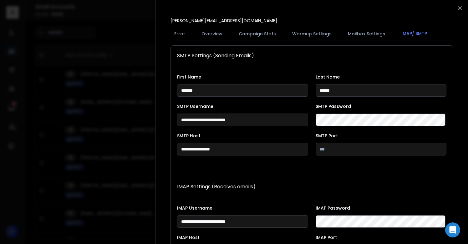
scroll to position [115, 0]
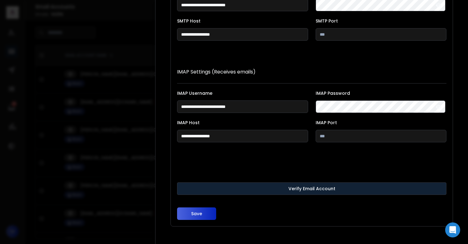
click at [221, 193] on button "Verify Email Account" at bounding box center [312, 188] width 270 height 13
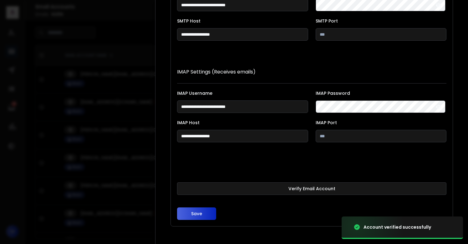
click at [196, 211] on button "Save" at bounding box center [196, 214] width 39 height 13
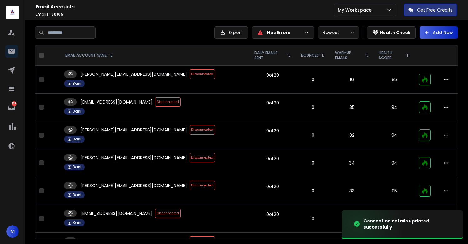
click at [190, 75] on span "Disconnected" at bounding box center [202, 73] width 25 height 9
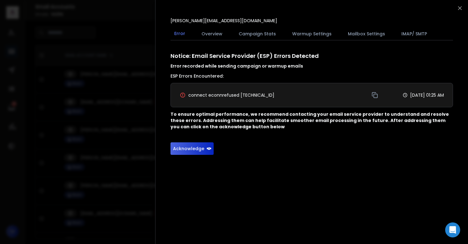
click at [188, 147] on button "Acknowledge" at bounding box center [192, 148] width 43 height 13
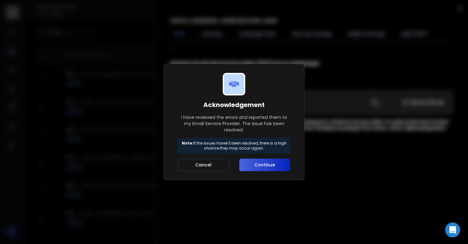
click at [247, 169] on button "Continue" at bounding box center [264, 165] width 51 height 13
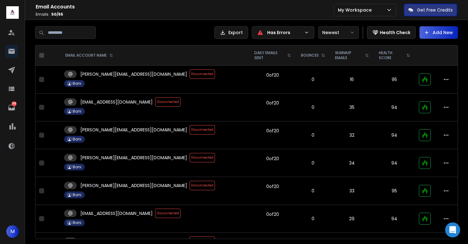
click at [190, 75] on span "Disconnected" at bounding box center [202, 73] width 25 height 9
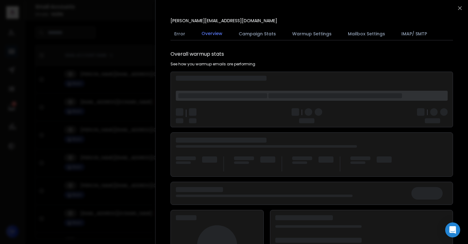
click at [116, 107] on div at bounding box center [234, 122] width 468 height 244
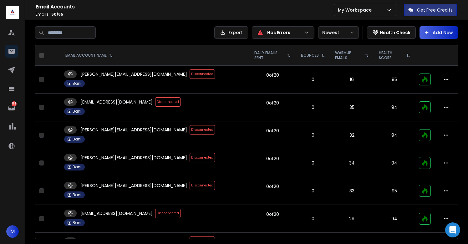
click at [155, 104] on span "Disconnected" at bounding box center [167, 101] width 25 height 9
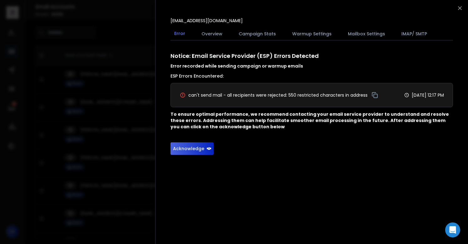
click at [191, 149] on button "Acknowledge" at bounding box center [192, 148] width 43 height 13
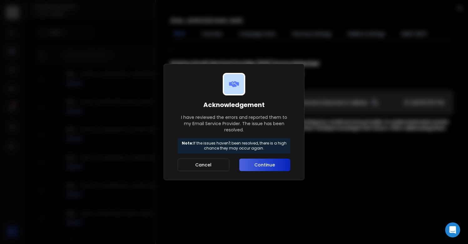
click at [264, 160] on button "Continue" at bounding box center [264, 165] width 51 height 13
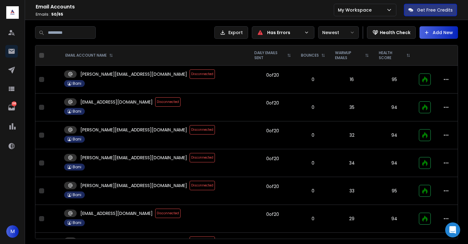
click at [190, 128] on span "Disconnected" at bounding box center [202, 129] width 25 height 9
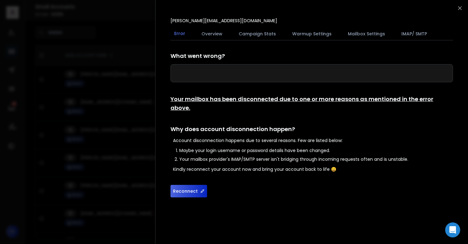
click at [185, 185] on button "Reconnect" at bounding box center [189, 191] width 37 height 13
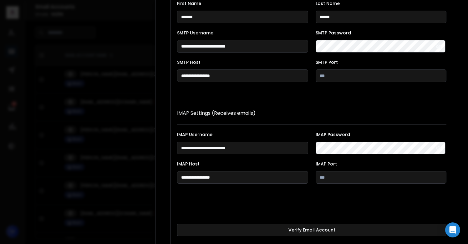
scroll to position [115, 0]
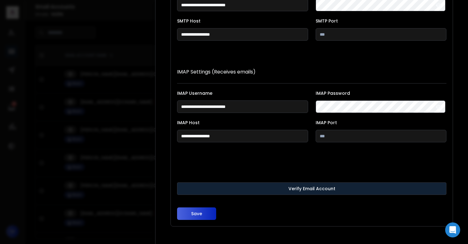
click at [220, 187] on button "Verify Email Account" at bounding box center [312, 188] width 270 height 13
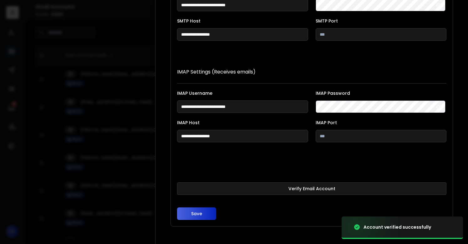
click at [196, 211] on button "Save" at bounding box center [196, 214] width 39 height 13
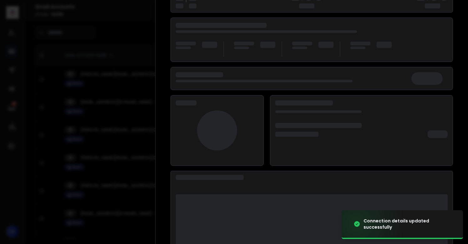
scroll to position [81, 0]
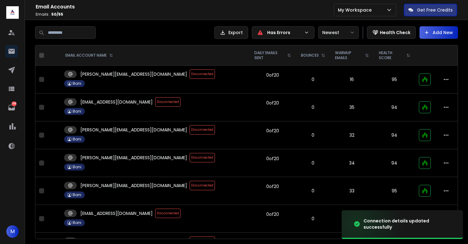
click at [190, 131] on span "Disconnected" at bounding box center [202, 129] width 25 height 9
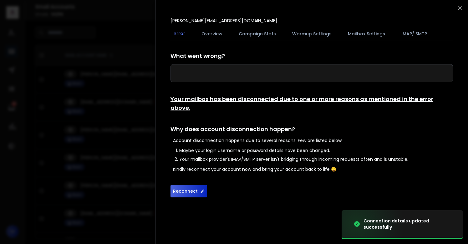
click at [190, 185] on button "Reconnect" at bounding box center [189, 191] width 37 height 13
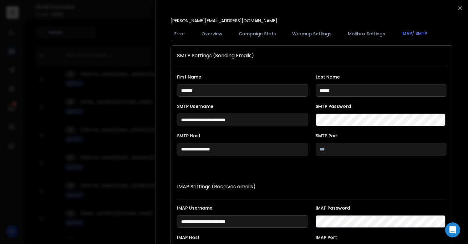
scroll to position [115, 0]
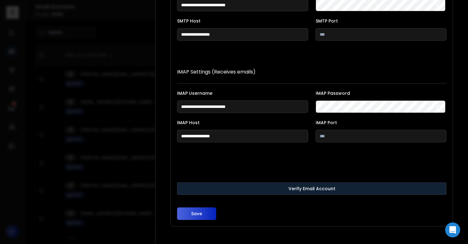
click at [242, 185] on button "Verify Email Account" at bounding box center [312, 188] width 270 height 13
click at [256, 188] on button "Verify Email Account" at bounding box center [312, 188] width 270 height 13
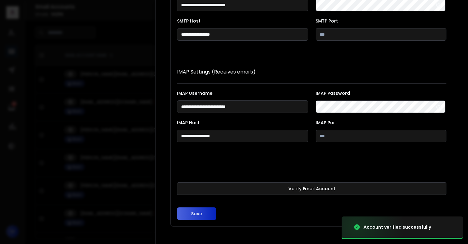
click at [202, 211] on button "Save" at bounding box center [196, 214] width 39 height 13
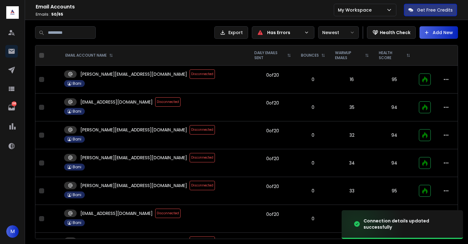
click at [190, 158] on span "Disconnected" at bounding box center [202, 157] width 25 height 9
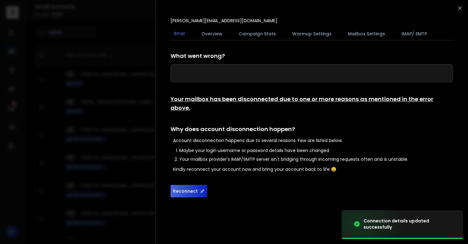
click at [185, 185] on button "Reconnect" at bounding box center [189, 191] width 37 height 13
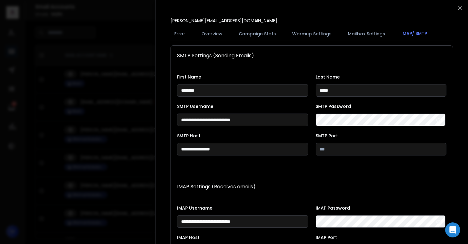
scroll to position [115, 0]
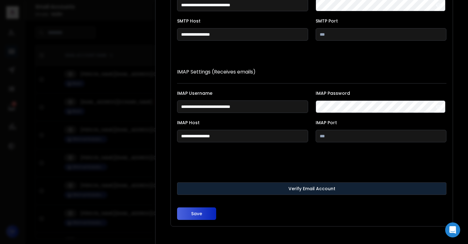
click at [289, 188] on button "Verify Email Account" at bounding box center [312, 188] width 270 height 13
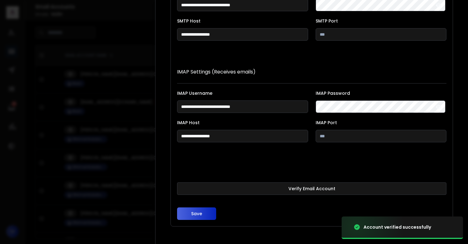
click at [203, 212] on button "Save" at bounding box center [196, 214] width 39 height 13
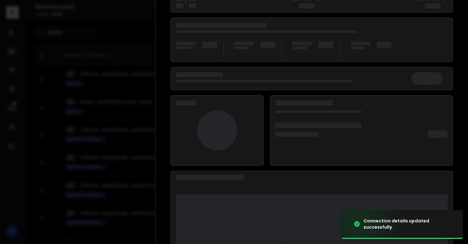
scroll to position [81, 0]
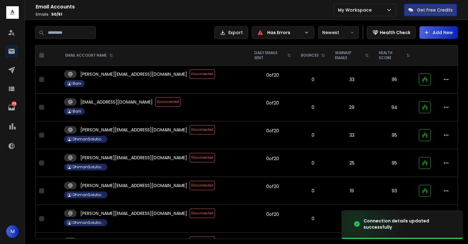
click at [190, 156] on span "Disconnected" at bounding box center [202, 157] width 25 height 9
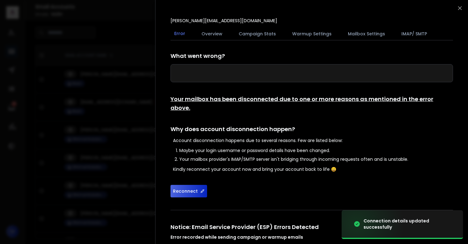
click at [198, 185] on button "Reconnect" at bounding box center [189, 191] width 37 height 13
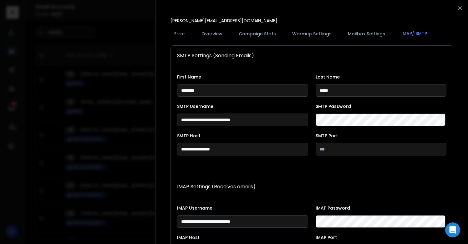
scroll to position [115, 0]
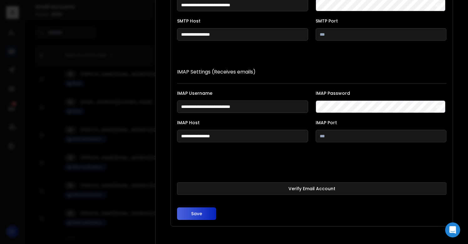
click at [264, 185] on button "Verify Email Account" at bounding box center [312, 188] width 270 height 13
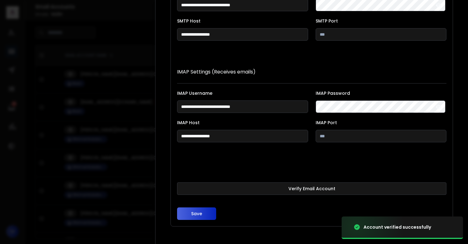
click at [195, 216] on button "Save" at bounding box center [196, 214] width 39 height 13
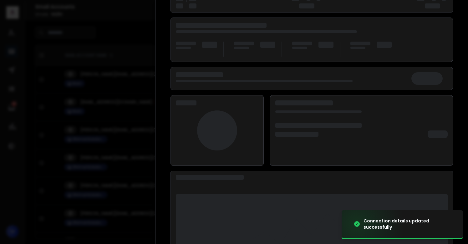
scroll to position [81, 0]
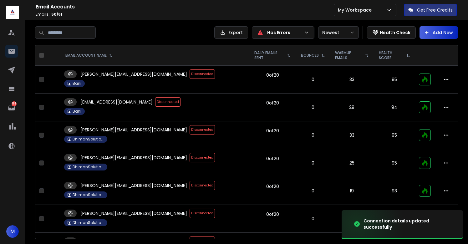
click at [190, 159] on span "Disconnected" at bounding box center [202, 157] width 25 height 9
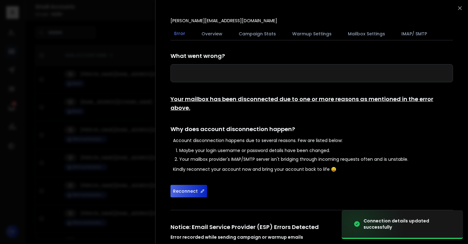
click at [186, 185] on button "Reconnect" at bounding box center [189, 191] width 37 height 13
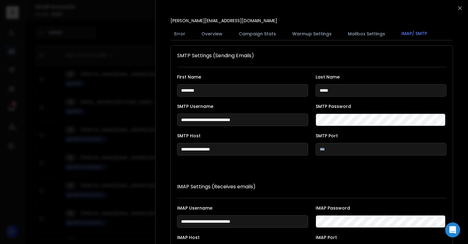
scroll to position [115, 0]
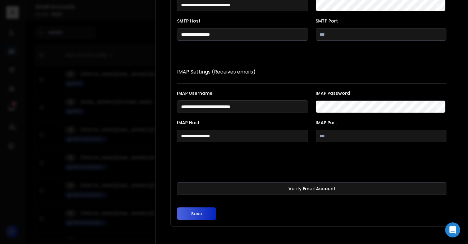
click at [269, 183] on button "Verify Email Account" at bounding box center [312, 188] width 270 height 13
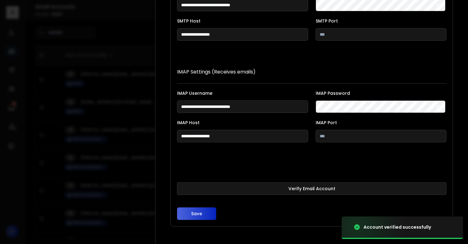
click at [205, 208] on button "Save" at bounding box center [196, 214] width 39 height 13
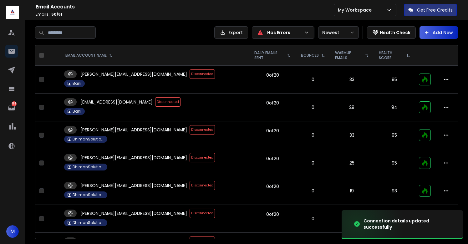
click at [190, 154] on span "Disconnected" at bounding box center [202, 157] width 25 height 9
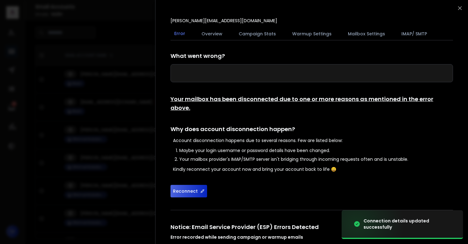
click at [190, 185] on button "Reconnect" at bounding box center [189, 191] width 37 height 13
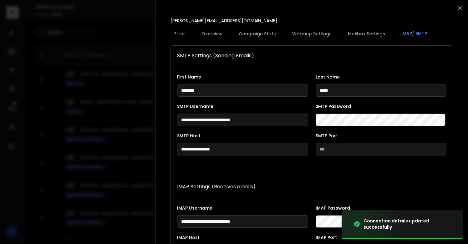
scroll to position [115, 0]
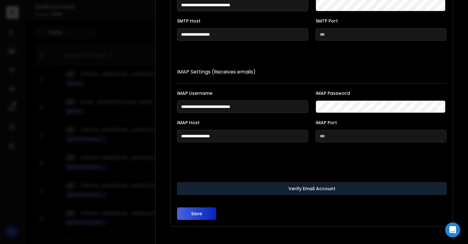
click at [217, 186] on button "Verify Email Account" at bounding box center [312, 188] width 270 height 13
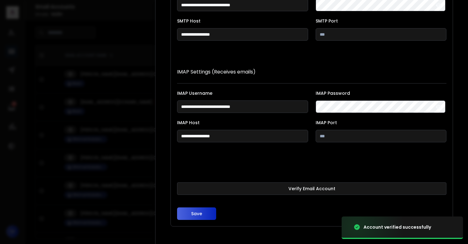
click at [196, 212] on button "Save" at bounding box center [196, 214] width 39 height 13
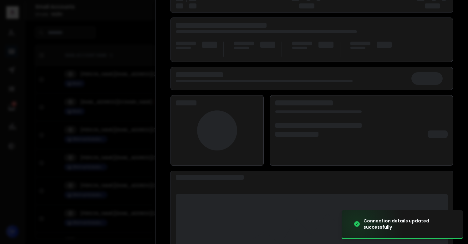
scroll to position [81, 0]
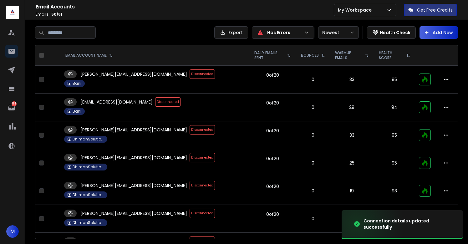
click at [190, 127] on span "Disconnected" at bounding box center [202, 129] width 25 height 9
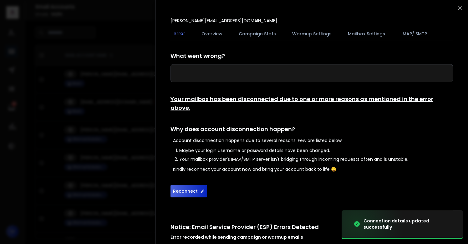
click at [195, 185] on button "Reconnect" at bounding box center [189, 191] width 37 height 13
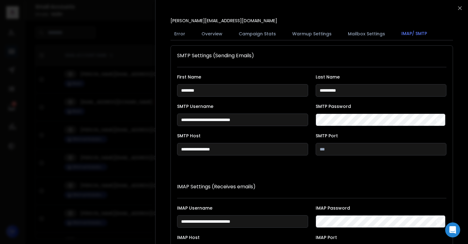
scroll to position [115, 0]
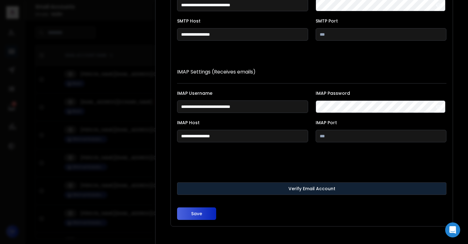
click at [265, 183] on button "Verify Email Account" at bounding box center [312, 188] width 270 height 13
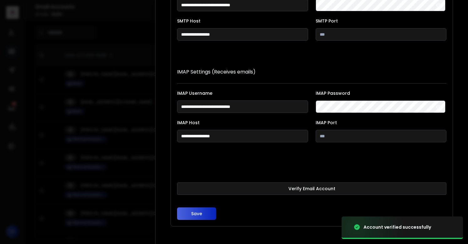
click at [198, 212] on button "Save" at bounding box center [196, 214] width 39 height 13
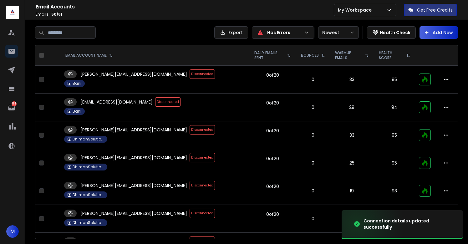
click at [190, 155] on span "Disconnected" at bounding box center [202, 157] width 25 height 9
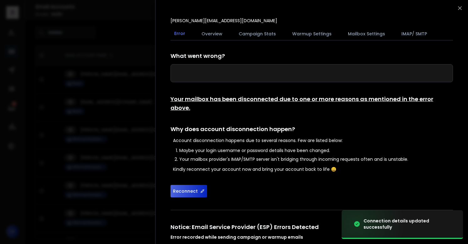
click at [186, 185] on button "Reconnect" at bounding box center [189, 191] width 37 height 13
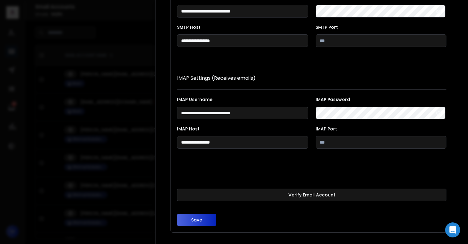
scroll to position [115, 0]
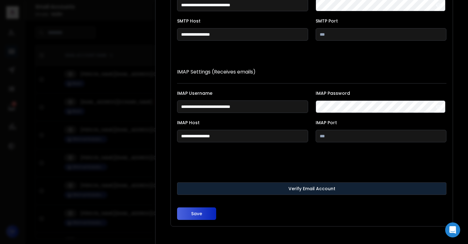
click at [307, 189] on button "Verify Email Account" at bounding box center [312, 188] width 270 height 13
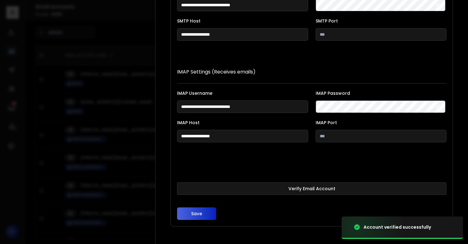
click at [200, 216] on button "Save" at bounding box center [196, 214] width 39 height 13
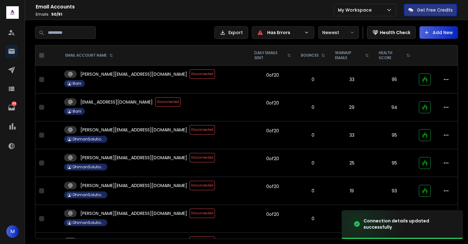
click at [190, 157] on span "Disconnected" at bounding box center [202, 157] width 25 height 9
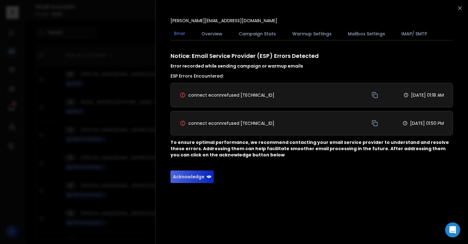
click at [191, 177] on button "Acknowledge" at bounding box center [192, 177] width 43 height 13
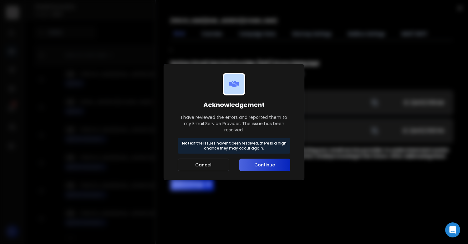
click at [274, 164] on button "Continue" at bounding box center [264, 165] width 51 height 13
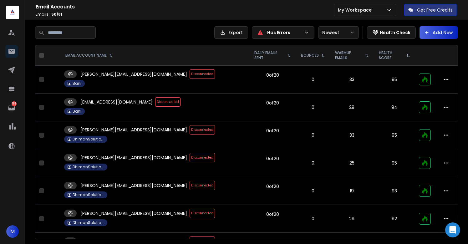
click at [190, 158] on span "Disconnected" at bounding box center [202, 157] width 25 height 9
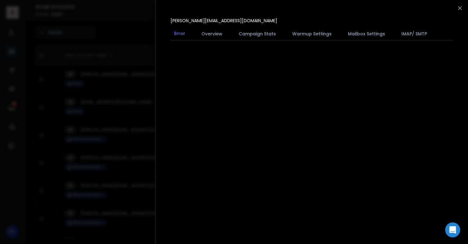
click at [145, 163] on div at bounding box center [234, 122] width 468 height 244
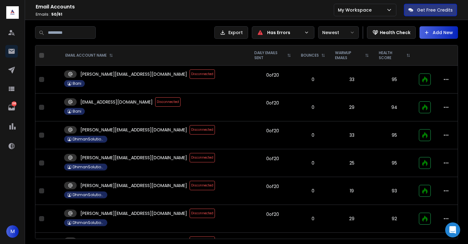
click at [190, 186] on span "Disconnected" at bounding box center [202, 185] width 25 height 9
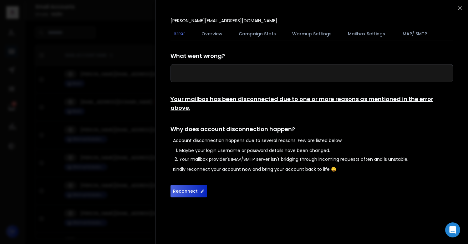
click at [184, 185] on button "Reconnect" at bounding box center [189, 191] width 37 height 13
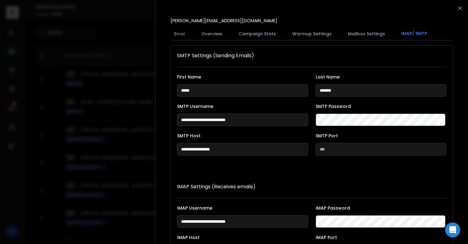
scroll to position [115, 0]
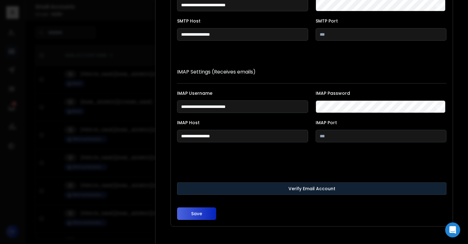
click at [255, 185] on button "Verify Email Account" at bounding box center [312, 188] width 270 height 13
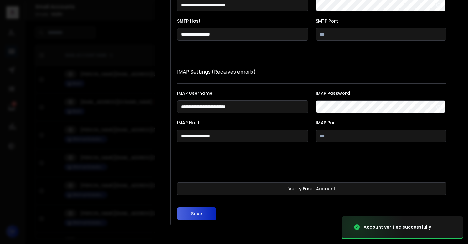
click at [198, 212] on button "Save" at bounding box center [196, 214] width 39 height 13
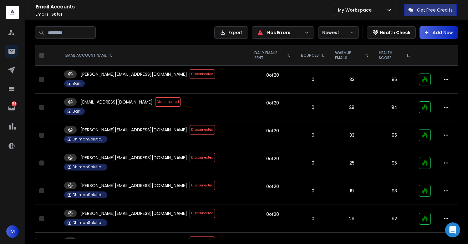
click at [190, 129] on span "Disconnected" at bounding box center [202, 129] width 25 height 9
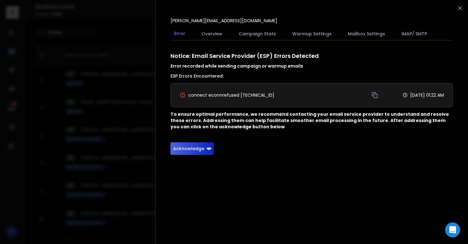
click at [197, 152] on button "Acknowledge" at bounding box center [192, 148] width 43 height 13
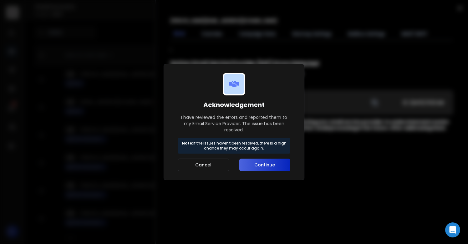
click at [263, 168] on button "Continue" at bounding box center [264, 165] width 51 height 13
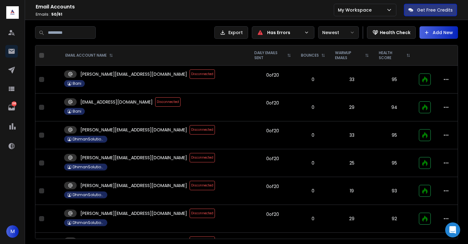
click at [162, 98] on span "Disconnected" at bounding box center [167, 101] width 25 height 9
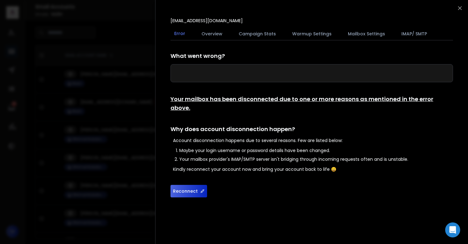
click at [188, 185] on button "Reconnect" at bounding box center [189, 191] width 37 height 13
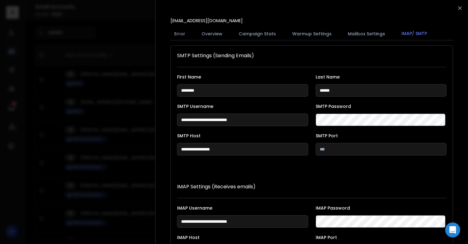
scroll to position [115, 0]
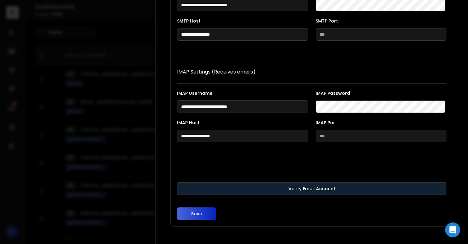
click at [251, 187] on button "Verify Email Account" at bounding box center [312, 188] width 270 height 13
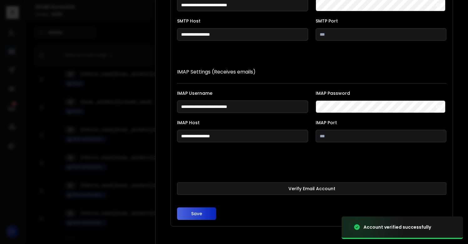
click at [195, 212] on button "Save" at bounding box center [196, 214] width 39 height 13
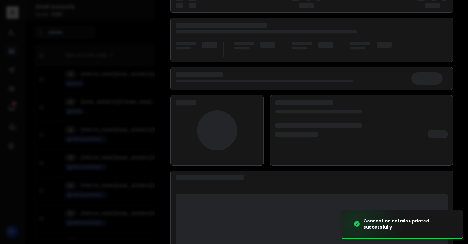
scroll to position [81, 0]
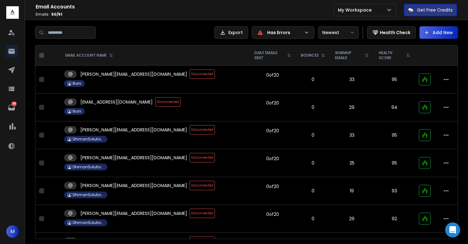
click at [190, 77] on span "Disconnected" at bounding box center [202, 73] width 25 height 9
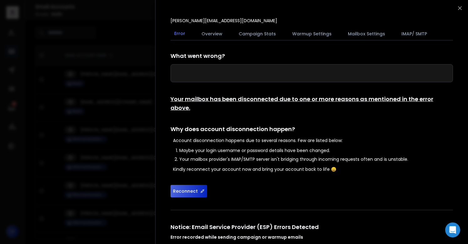
click at [186, 185] on button "Reconnect" at bounding box center [189, 191] width 37 height 13
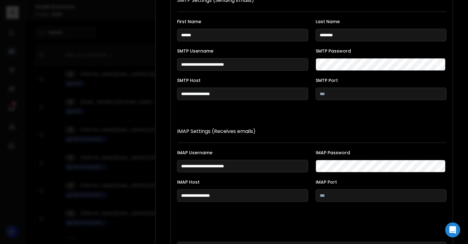
scroll to position [115, 0]
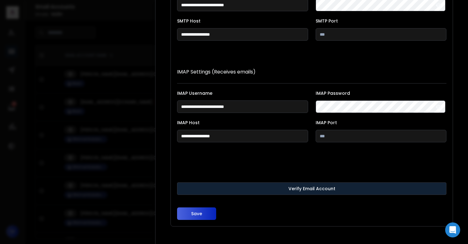
click at [247, 188] on button "Verify Email Account" at bounding box center [312, 188] width 270 height 13
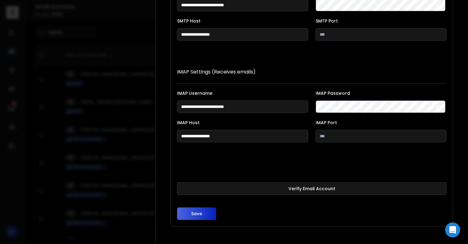
click at [200, 213] on button "Save" at bounding box center [196, 214] width 39 height 13
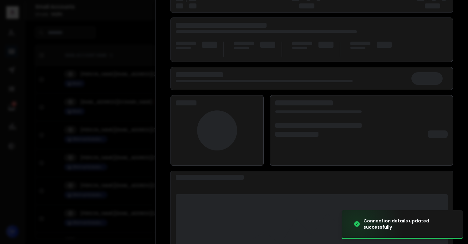
scroll to position [81, 0]
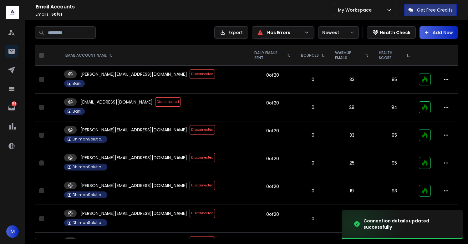
click at [163, 103] on span "Disconnected" at bounding box center [167, 101] width 25 height 9
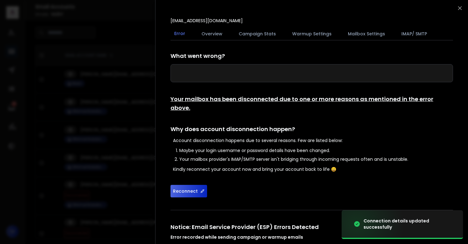
click at [184, 185] on button "Reconnect" at bounding box center [189, 191] width 37 height 13
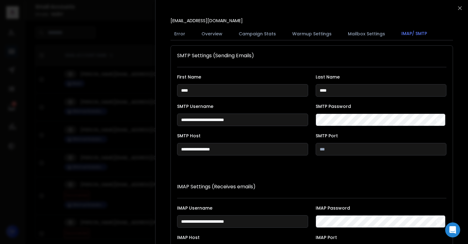
scroll to position [115, 0]
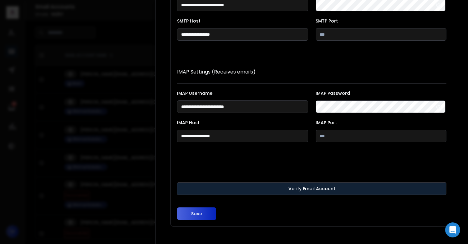
click at [238, 189] on button "Verify Email Account" at bounding box center [312, 188] width 270 height 13
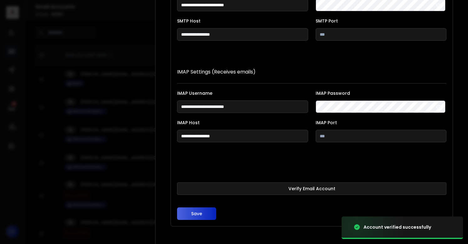
click at [196, 214] on button "Save" at bounding box center [196, 214] width 39 height 13
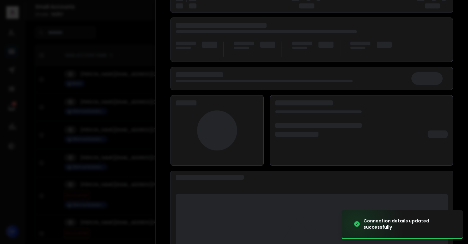
scroll to position [81, 0]
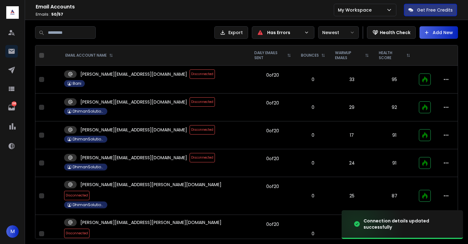
click at [190, 75] on span "Disconnected" at bounding box center [202, 73] width 25 height 9
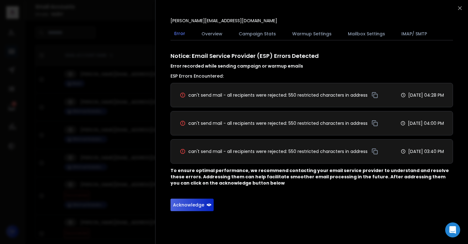
click at [190, 205] on button "Acknowledge" at bounding box center [192, 205] width 43 height 13
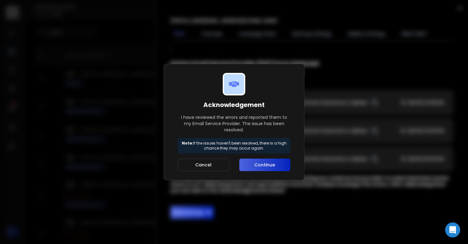
click at [269, 162] on button "Continue" at bounding box center [264, 165] width 51 height 13
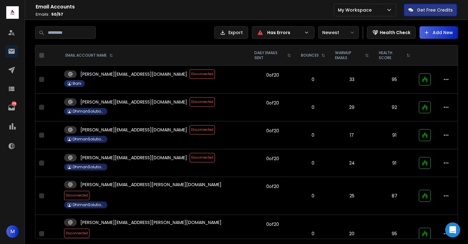
click at [190, 104] on span "Disconnected" at bounding box center [202, 101] width 25 height 9
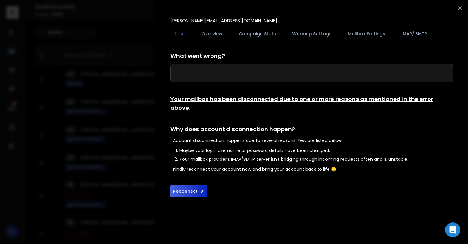
click at [185, 185] on button "Reconnect" at bounding box center [189, 191] width 37 height 13
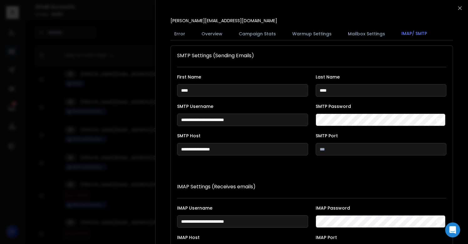
scroll to position [115, 0]
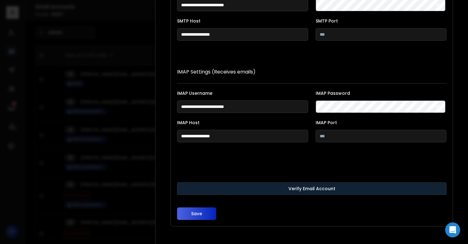
click at [275, 191] on button "Verify Email Account" at bounding box center [312, 188] width 270 height 13
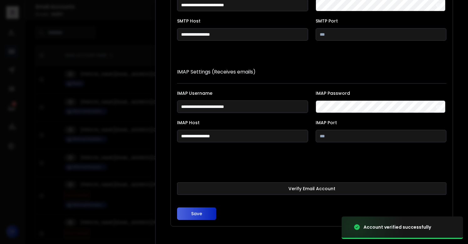
click at [197, 213] on button "Save" at bounding box center [196, 214] width 39 height 13
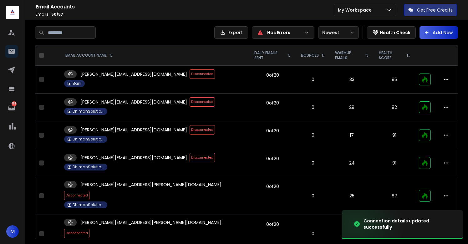
click at [190, 100] on span "Disconnected" at bounding box center [202, 101] width 25 height 9
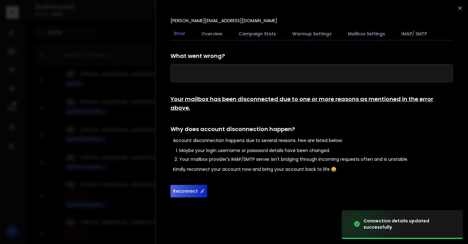
click at [192, 185] on button "Reconnect" at bounding box center [189, 191] width 37 height 13
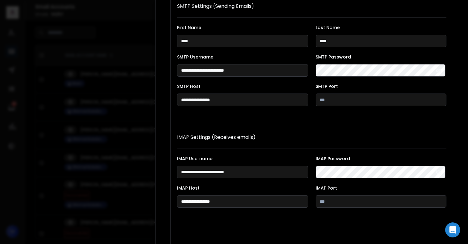
scroll to position [115, 0]
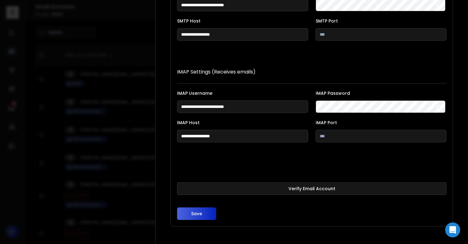
click at [258, 183] on button "Verify Email Account" at bounding box center [312, 188] width 270 height 13
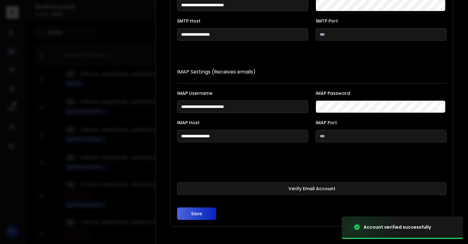
click at [195, 216] on button "Save" at bounding box center [196, 214] width 39 height 13
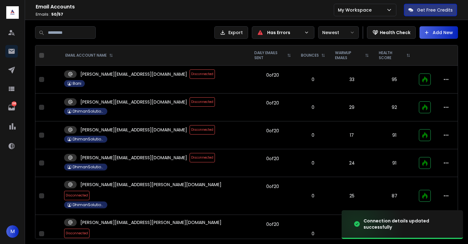
click at [190, 129] on span "Disconnected" at bounding box center [202, 129] width 25 height 9
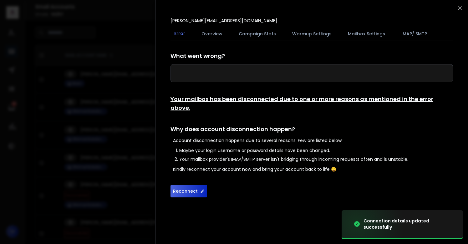
click at [193, 185] on button "Reconnect" at bounding box center [189, 191] width 37 height 13
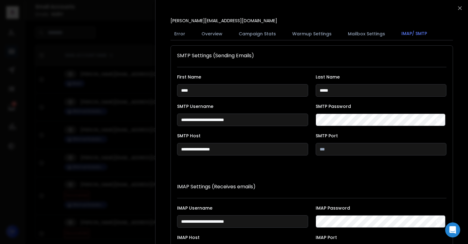
scroll to position [115, 0]
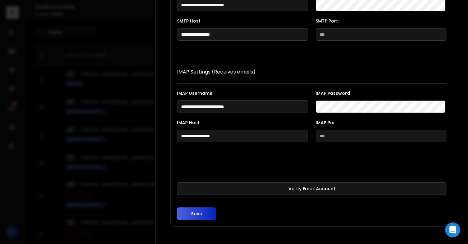
click at [273, 191] on button "Verify Email Account" at bounding box center [312, 188] width 270 height 13
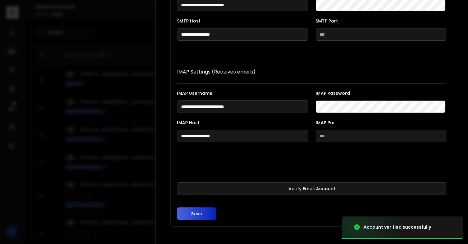
click at [191, 212] on button "Save" at bounding box center [196, 214] width 39 height 13
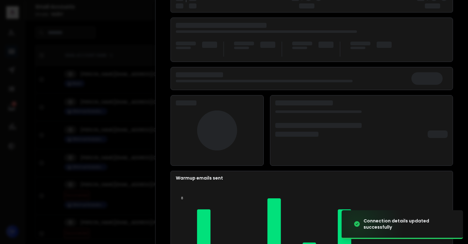
scroll to position [81, 0]
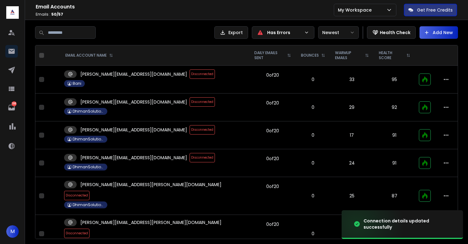
click at [190, 128] on span "Disconnected" at bounding box center [202, 129] width 25 height 9
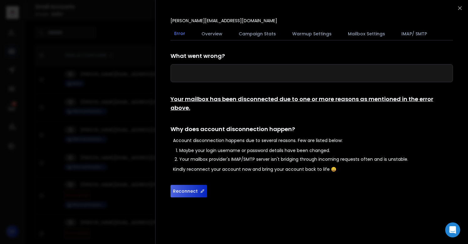
click at [184, 185] on button "Reconnect" at bounding box center [189, 191] width 37 height 13
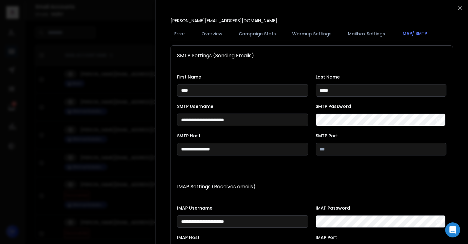
scroll to position [115, 0]
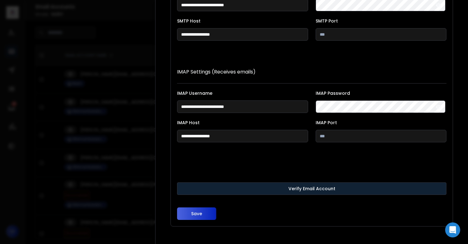
click at [264, 186] on button "Verify Email Account" at bounding box center [312, 188] width 270 height 13
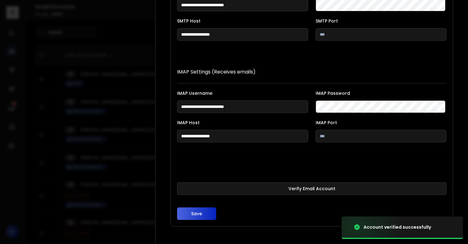
click at [197, 213] on button "Save" at bounding box center [196, 214] width 39 height 13
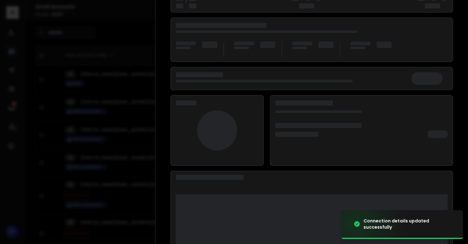
scroll to position [81, 0]
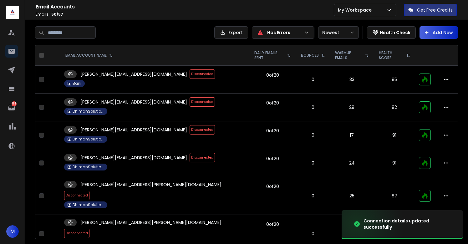
click at [190, 74] on span "Disconnected" at bounding box center [202, 73] width 25 height 9
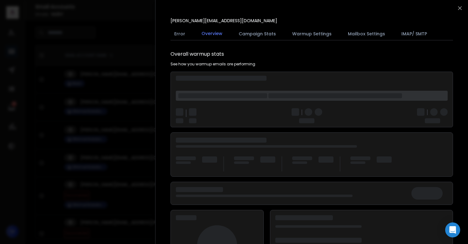
click at [140, 84] on div at bounding box center [234, 122] width 468 height 244
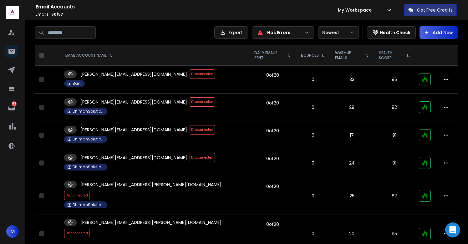
click at [190, 102] on span "Disconnected" at bounding box center [202, 101] width 25 height 9
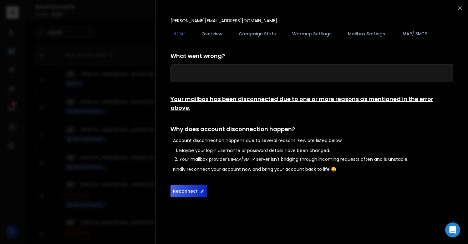
click at [187, 185] on button "Reconnect" at bounding box center [189, 191] width 37 height 13
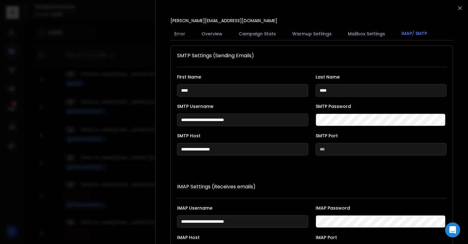
scroll to position [115, 0]
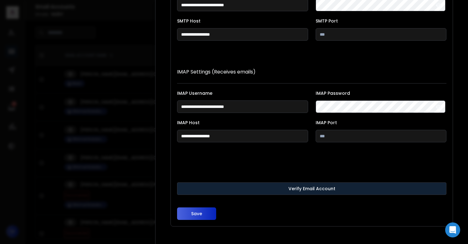
click at [244, 190] on button "Verify Email Account" at bounding box center [312, 188] width 270 height 13
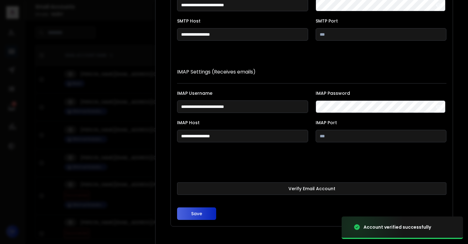
click at [197, 212] on button "Save" at bounding box center [196, 214] width 39 height 13
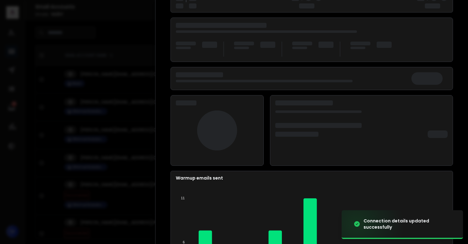
scroll to position [81, 0]
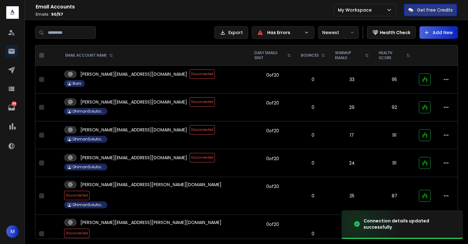
click at [190, 132] on span "Disconnected" at bounding box center [202, 129] width 25 height 9
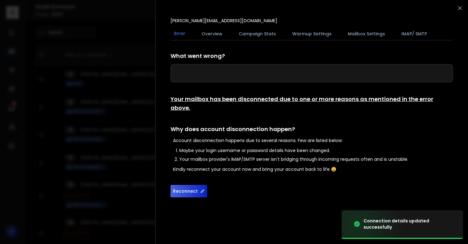
click at [182, 185] on button "Reconnect" at bounding box center [189, 191] width 37 height 13
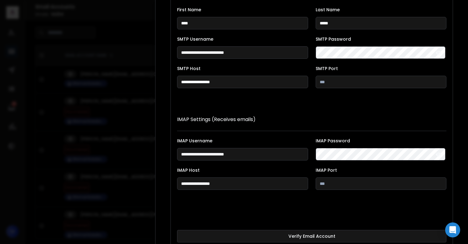
scroll to position [115, 0]
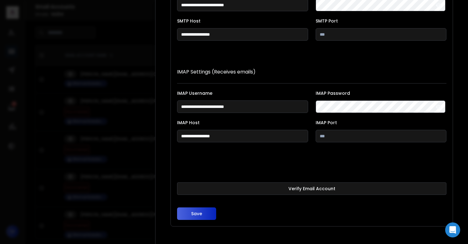
click at [250, 183] on button "Verify Email Account" at bounding box center [312, 188] width 270 height 13
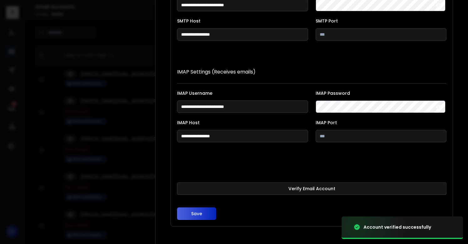
click at [197, 213] on button "Save" at bounding box center [196, 214] width 39 height 13
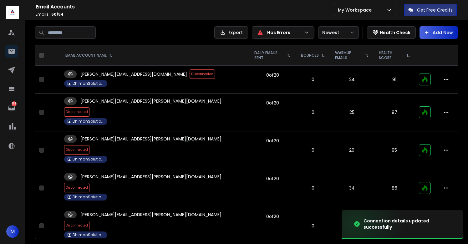
click at [90, 145] on span "Disconnected" at bounding box center [76, 149] width 25 height 9
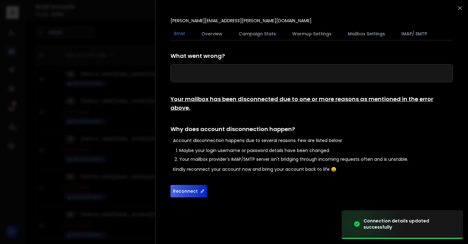
click at [189, 185] on button "Reconnect" at bounding box center [189, 191] width 37 height 13
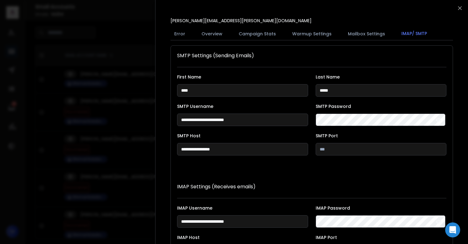
scroll to position [115, 0]
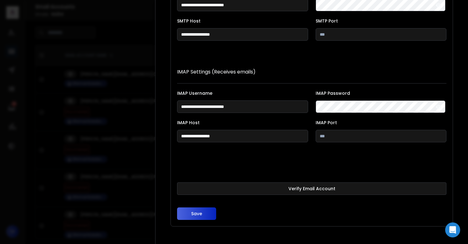
click at [264, 180] on form "**********" at bounding box center [312, 86] width 270 height 268
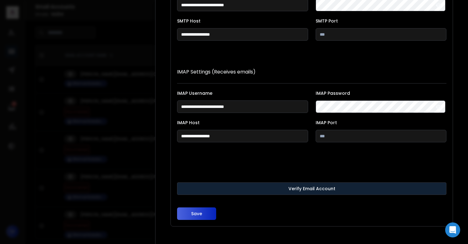
click at [264, 185] on button "Verify Email Account" at bounding box center [312, 188] width 270 height 13
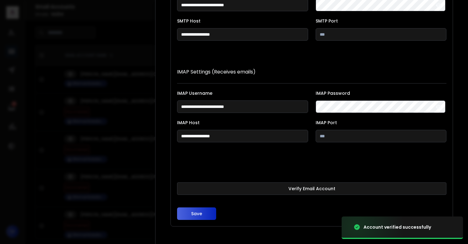
click at [198, 214] on button "Save" at bounding box center [196, 214] width 39 height 13
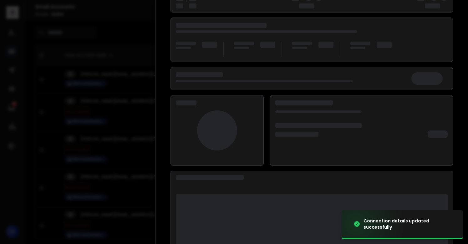
scroll to position [81, 0]
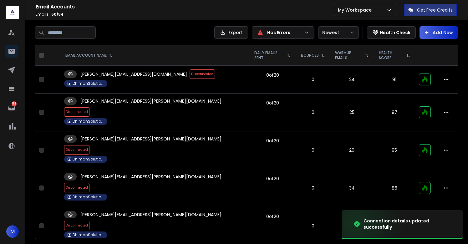
click at [90, 183] on span "Disconnected" at bounding box center [76, 187] width 25 height 9
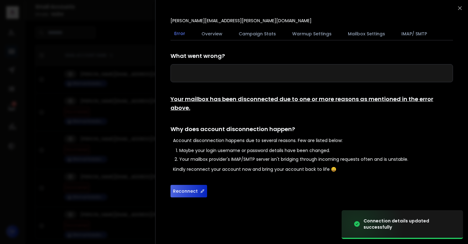
click at [190, 186] on button "Reconnect" at bounding box center [189, 191] width 37 height 13
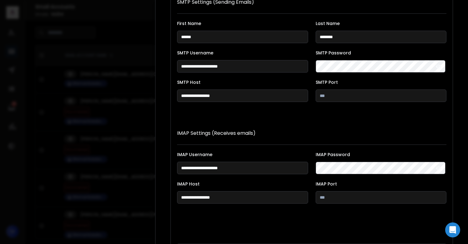
scroll to position [115, 0]
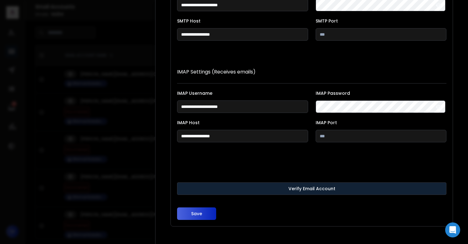
click at [248, 193] on button "Verify Email Account" at bounding box center [312, 188] width 270 height 13
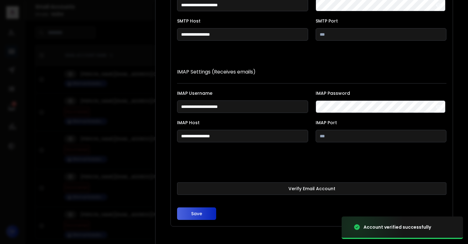
click at [197, 213] on button "Save" at bounding box center [196, 214] width 39 height 13
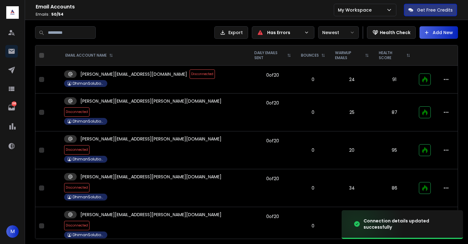
click at [90, 145] on span "Disconnected" at bounding box center [76, 149] width 25 height 9
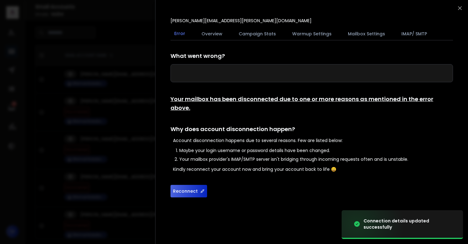
click at [184, 185] on button "Reconnect" at bounding box center [189, 191] width 37 height 13
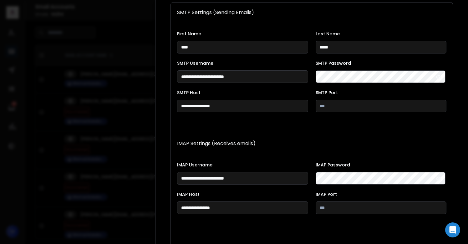
scroll to position [115, 0]
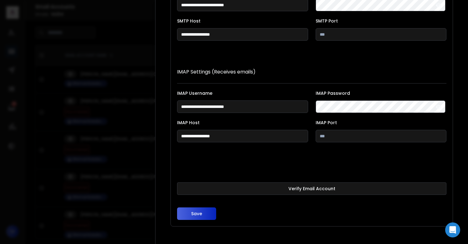
click at [208, 212] on button "Save" at bounding box center [196, 214] width 39 height 13
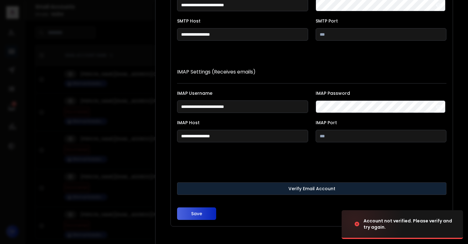
click at [239, 193] on button "Verify Email Account" at bounding box center [312, 188] width 270 height 13
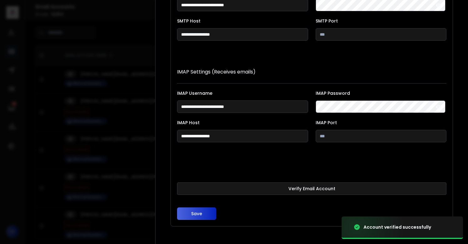
click at [205, 210] on button "Save" at bounding box center [196, 214] width 39 height 13
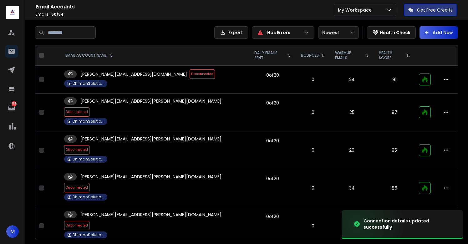
click at [90, 145] on span "Disconnected" at bounding box center [76, 149] width 25 height 9
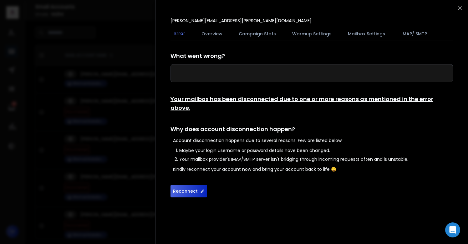
click at [185, 185] on button "Reconnect" at bounding box center [189, 191] width 37 height 13
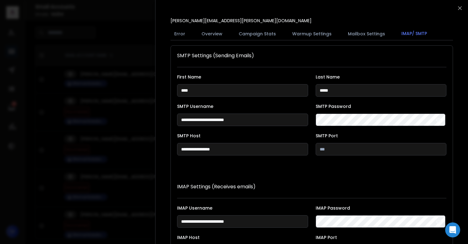
scroll to position [115, 0]
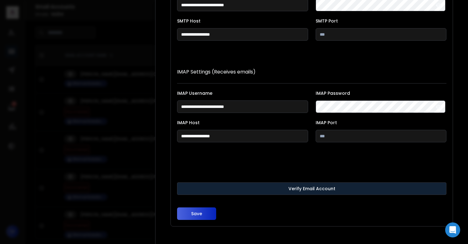
click at [226, 188] on button "Verify Email Account" at bounding box center [312, 188] width 270 height 13
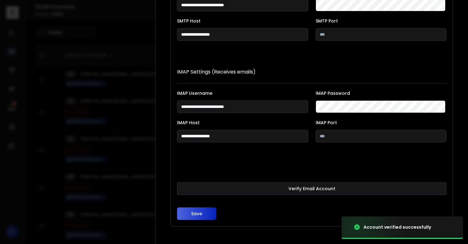
click at [198, 212] on button "Save" at bounding box center [196, 214] width 39 height 13
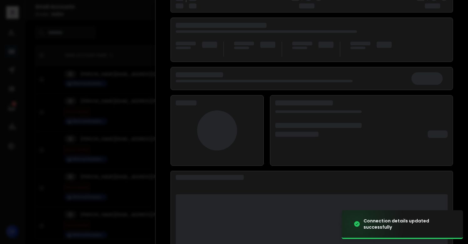
scroll to position [81, 0]
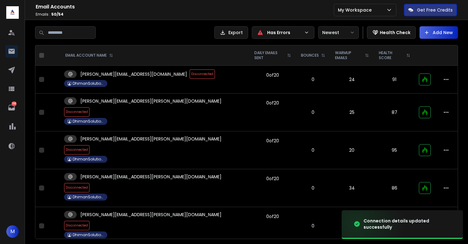
click at [90, 107] on span "Disconnected" at bounding box center [76, 111] width 25 height 9
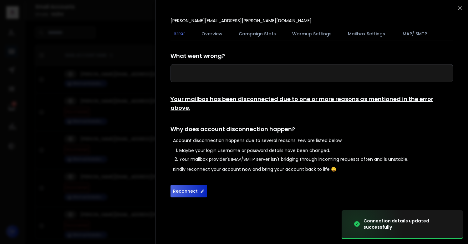
click at [188, 185] on button "Reconnect" at bounding box center [189, 191] width 37 height 13
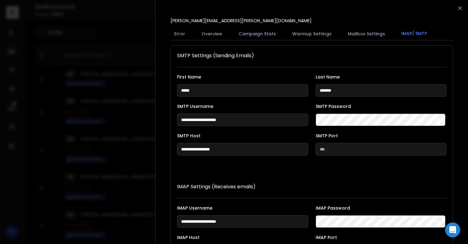
scroll to position [115, 0]
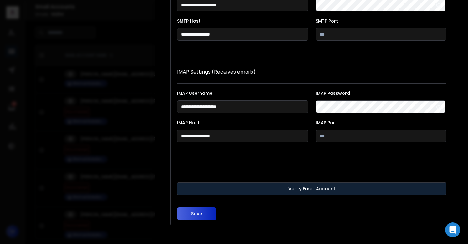
click at [258, 190] on button "Verify Email Account" at bounding box center [312, 188] width 270 height 13
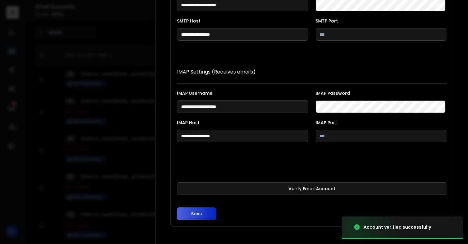
click at [197, 213] on button "Save" at bounding box center [196, 214] width 39 height 13
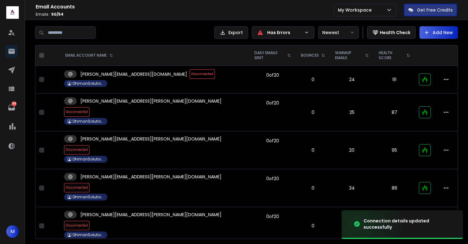
click at [90, 107] on span "Disconnected" at bounding box center [76, 111] width 25 height 9
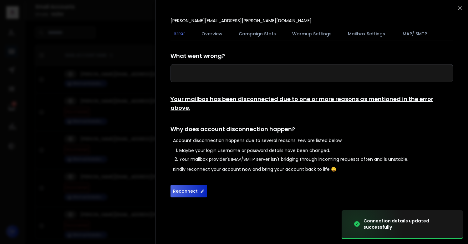
click at [187, 185] on button "Reconnect" at bounding box center [189, 191] width 37 height 13
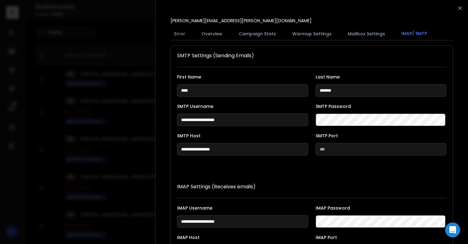
scroll to position [115, 0]
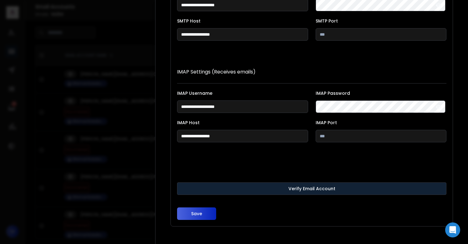
click at [283, 184] on button "Verify Email Account" at bounding box center [312, 188] width 270 height 13
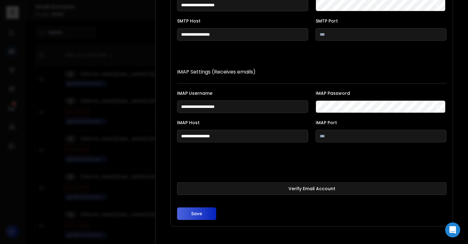
click at [204, 211] on button "Save" at bounding box center [196, 214] width 39 height 13
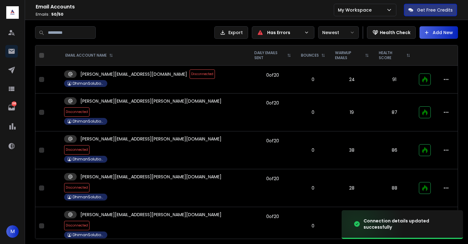
click at [90, 145] on span "Disconnected" at bounding box center [76, 149] width 25 height 9
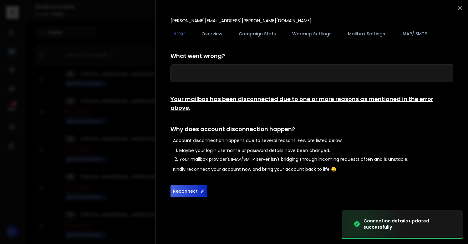
click at [185, 185] on button "Reconnect" at bounding box center [189, 191] width 37 height 13
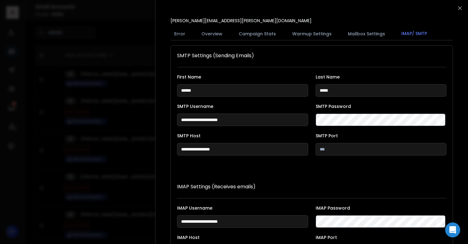
scroll to position [115, 0]
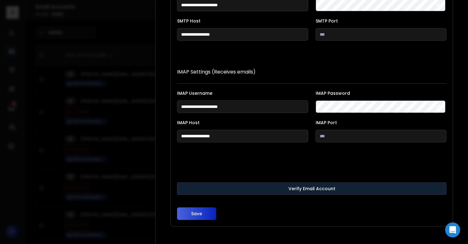
click at [250, 191] on button "Verify Email Account" at bounding box center [312, 188] width 270 height 13
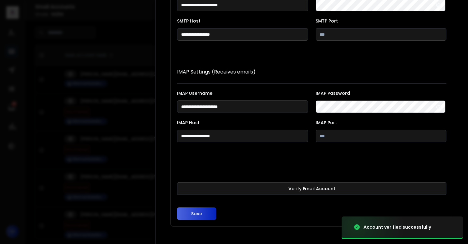
click at [198, 213] on button "Save" at bounding box center [196, 214] width 39 height 13
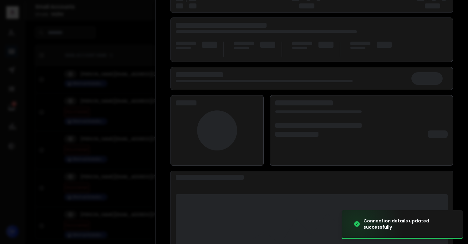
scroll to position [81, 0]
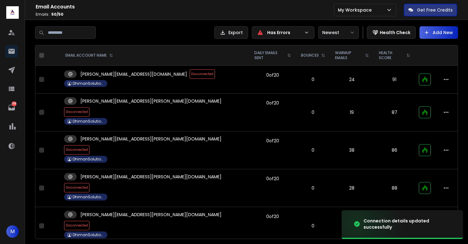
click at [90, 145] on span "Disconnected" at bounding box center [76, 149] width 25 height 9
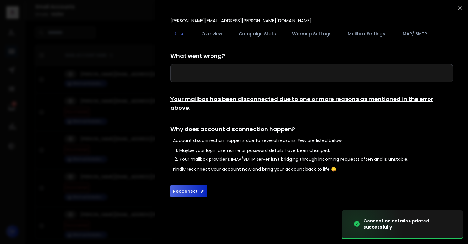
click at [179, 185] on button "Reconnect" at bounding box center [189, 191] width 37 height 13
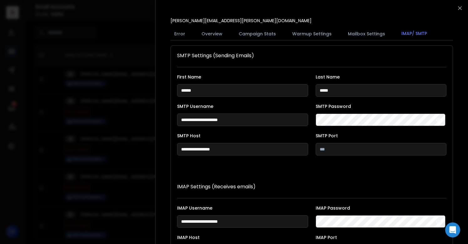
scroll to position [115, 0]
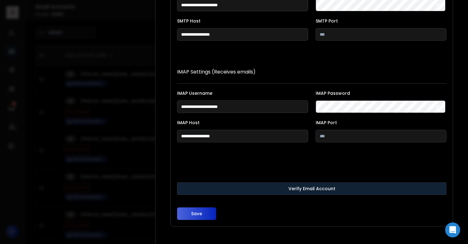
click at [260, 188] on button "Verify Email Account" at bounding box center [312, 188] width 270 height 13
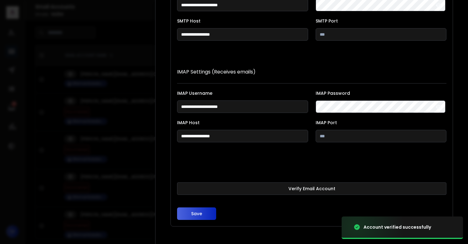
click at [197, 213] on button "Save" at bounding box center [196, 214] width 39 height 13
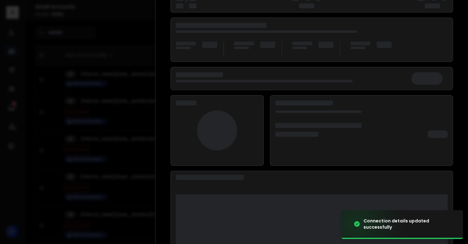
scroll to position [81, 0]
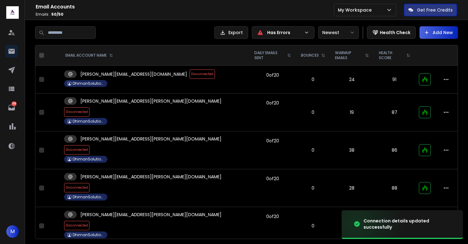
click at [90, 145] on span "Disconnected" at bounding box center [76, 149] width 25 height 9
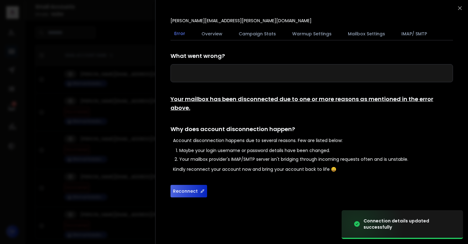
click at [180, 185] on button "Reconnect" at bounding box center [189, 191] width 37 height 13
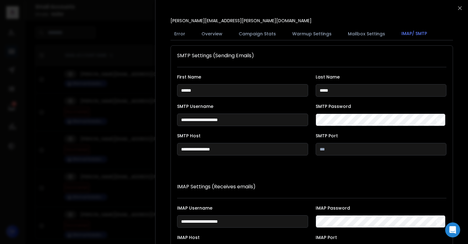
scroll to position [115, 0]
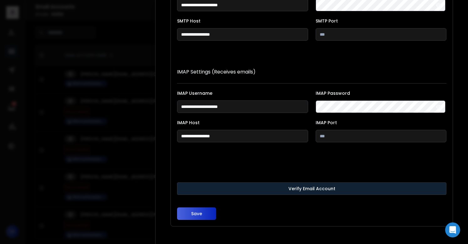
click at [263, 190] on button "Verify Email Account" at bounding box center [312, 188] width 270 height 13
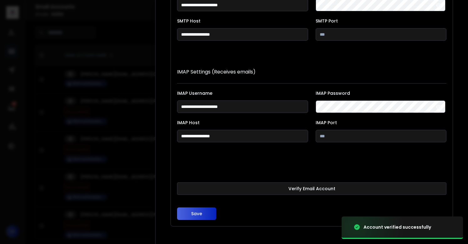
click at [197, 213] on button "Save" at bounding box center [196, 214] width 39 height 13
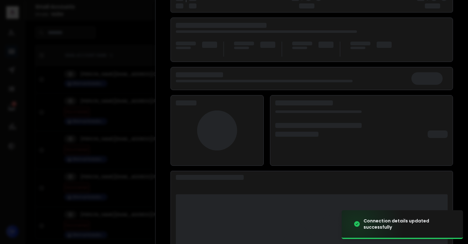
scroll to position [81, 0]
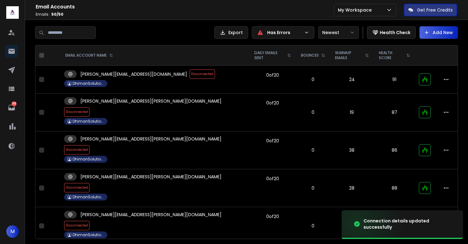
click at [90, 107] on span "Disconnected" at bounding box center [76, 111] width 25 height 9
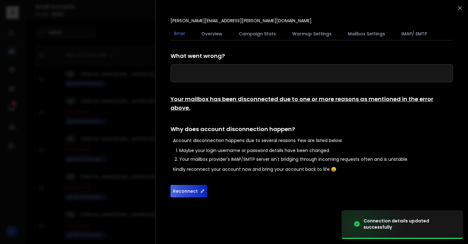
click at [191, 185] on button "Reconnect" at bounding box center [189, 191] width 37 height 13
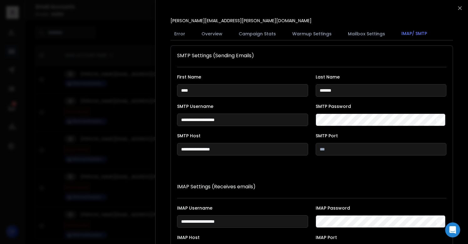
scroll to position [115, 0]
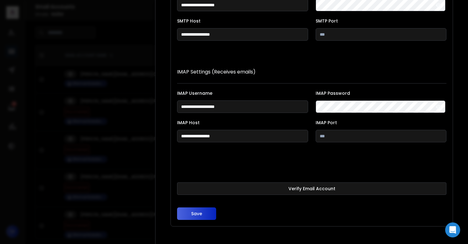
click at [284, 189] on button "Verify Email Account" at bounding box center [312, 188] width 270 height 13
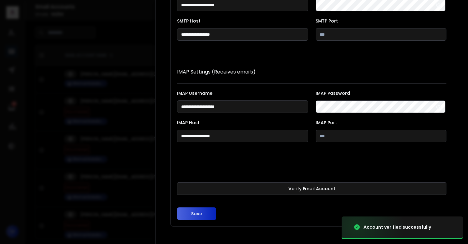
click at [199, 214] on button "Save" at bounding box center [196, 214] width 39 height 13
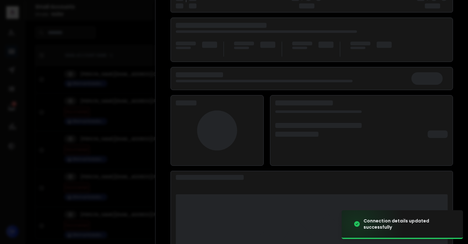
scroll to position [81, 0]
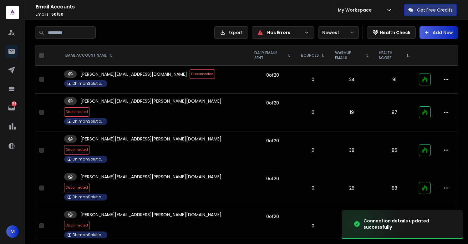
click at [90, 107] on span "Disconnected" at bounding box center [76, 111] width 25 height 9
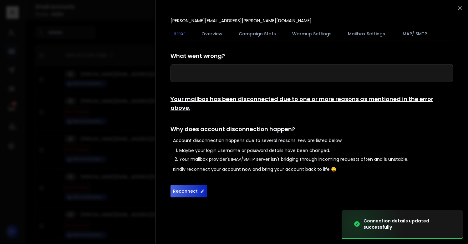
click at [190, 185] on button "Reconnect" at bounding box center [189, 191] width 37 height 13
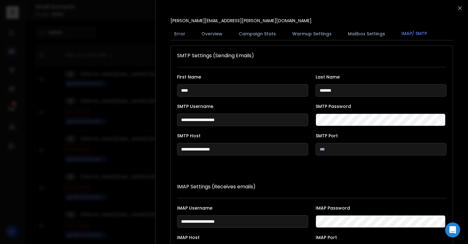
scroll to position [115, 0]
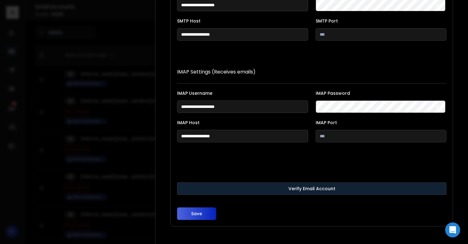
click at [270, 189] on button "Verify Email Account" at bounding box center [312, 188] width 270 height 13
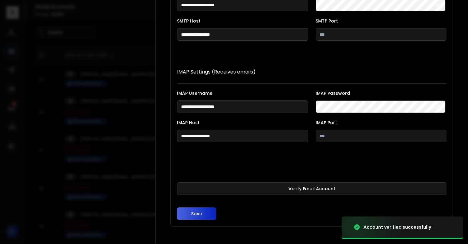
click at [198, 214] on button "Save" at bounding box center [196, 214] width 39 height 13
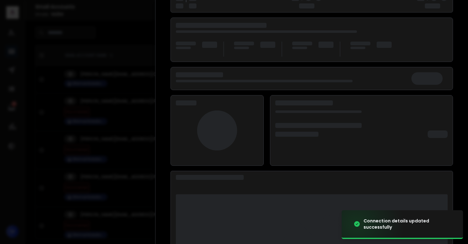
scroll to position [81, 0]
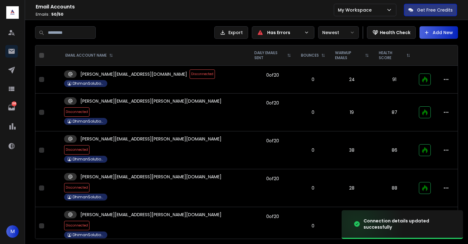
click at [90, 145] on span "Disconnected" at bounding box center [76, 149] width 25 height 9
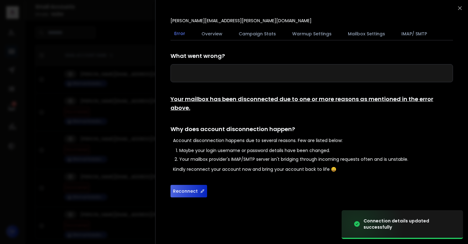
click at [182, 185] on button "Reconnect" at bounding box center [189, 191] width 37 height 13
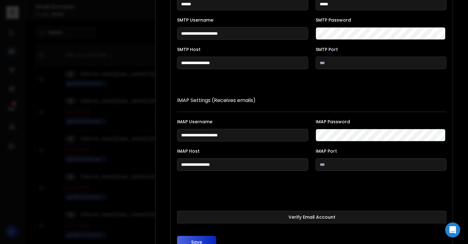
scroll to position [115, 0]
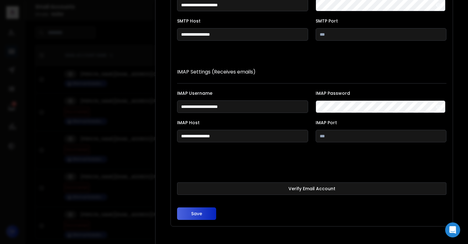
click at [253, 189] on button "Verify Email Account" at bounding box center [312, 188] width 270 height 13
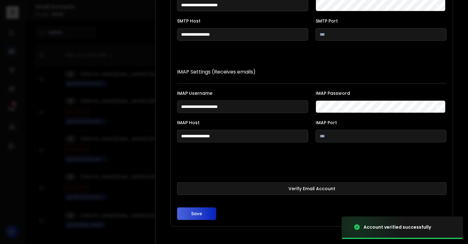
click at [197, 212] on button "Save" at bounding box center [196, 214] width 39 height 13
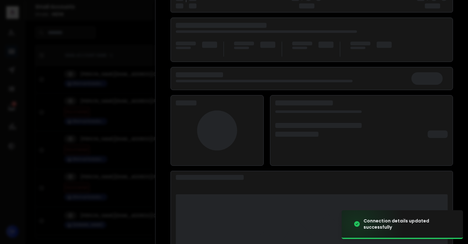
scroll to position [81, 0]
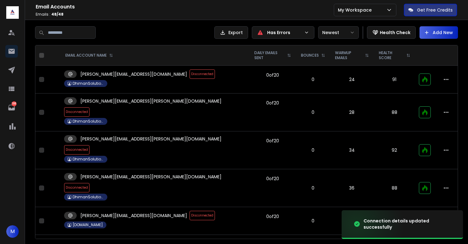
click at [90, 145] on span "Disconnected" at bounding box center [76, 149] width 25 height 9
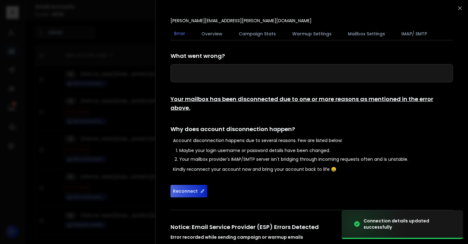
click at [183, 185] on button "Reconnect" at bounding box center [189, 191] width 37 height 13
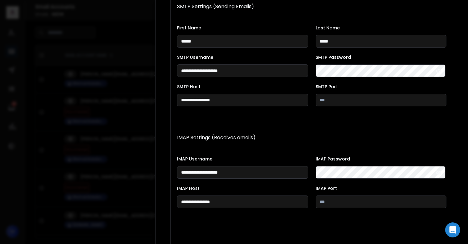
scroll to position [115, 0]
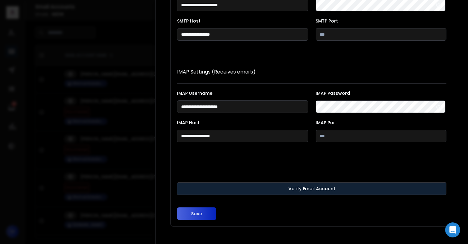
click at [212, 187] on button "Verify Email Account" at bounding box center [312, 188] width 270 height 13
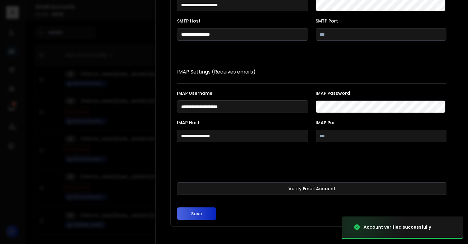
click at [202, 210] on button "Save" at bounding box center [196, 214] width 39 height 13
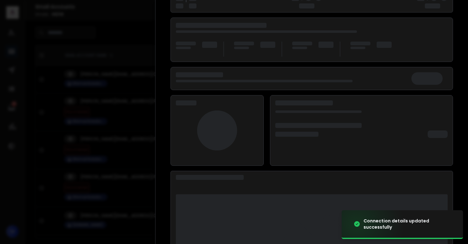
scroll to position [81, 0]
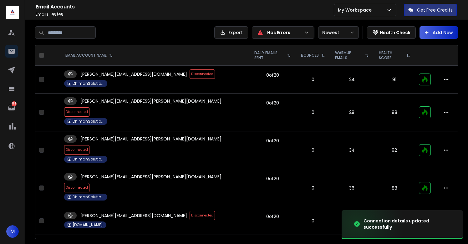
click at [90, 145] on span "Disconnected" at bounding box center [76, 149] width 25 height 9
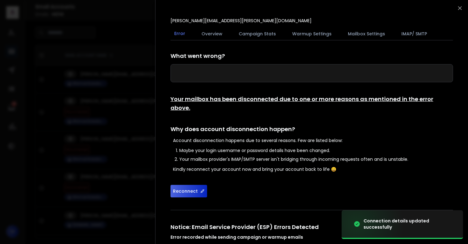
click at [190, 185] on button "Reconnect" at bounding box center [189, 191] width 37 height 13
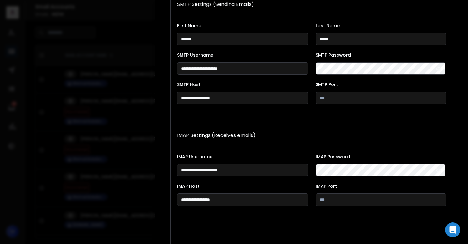
scroll to position [115, 0]
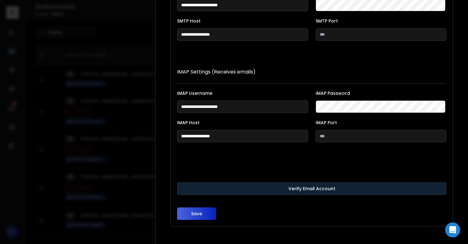
click at [205, 187] on button "Verify Email Account" at bounding box center [312, 188] width 270 height 13
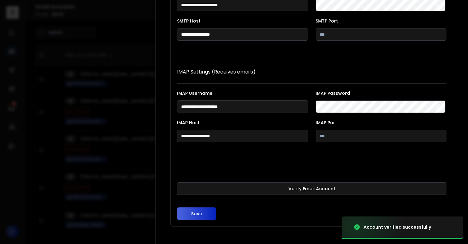
click at [201, 211] on button "Save" at bounding box center [196, 214] width 39 height 13
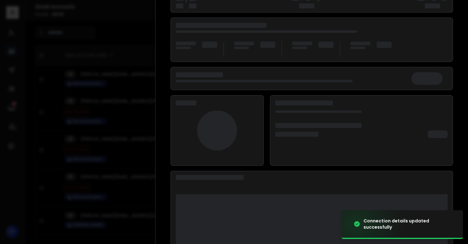
scroll to position [81, 0]
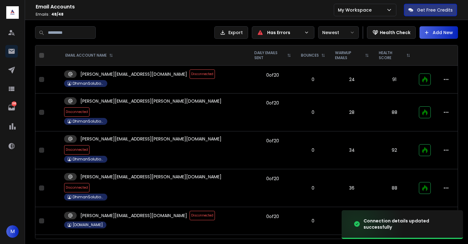
click at [153, 135] on td "andrea@dhiman.solutions Disconnected DhimanSolutions" at bounding box center [154, 150] width 189 height 38
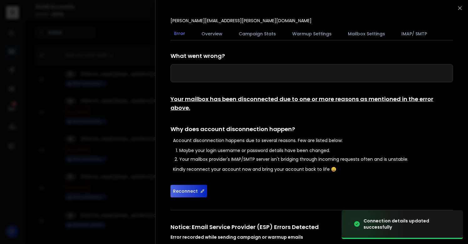
click at [179, 185] on button "Reconnect" at bounding box center [189, 191] width 37 height 13
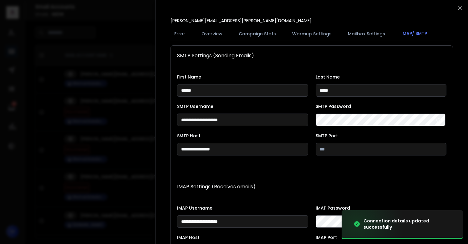
scroll to position [115, 0]
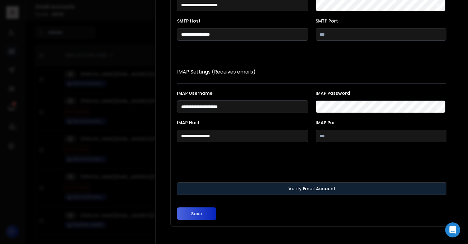
click at [205, 191] on button "Verify Email Account" at bounding box center [312, 188] width 270 height 13
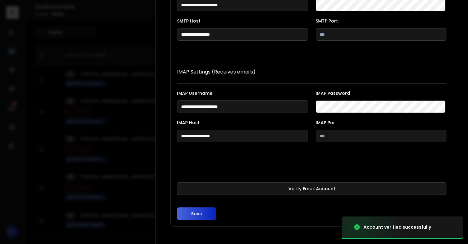
click at [193, 212] on button "Save" at bounding box center [196, 214] width 39 height 13
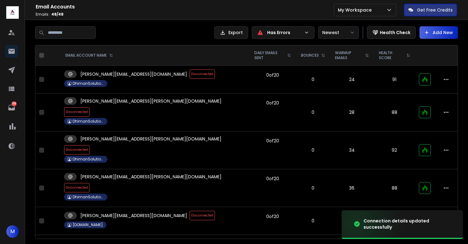
click at [90, 145] on span "Disconnected" at bounding box center [76, 149] width 25 height 9
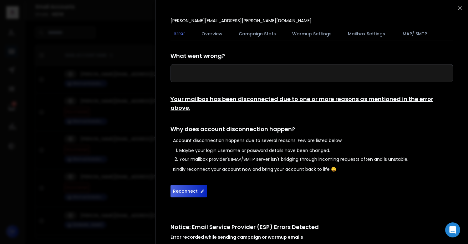
click at [190, 185] on button "Reconnect" at bounding box center [189, 191] width 37 height 13
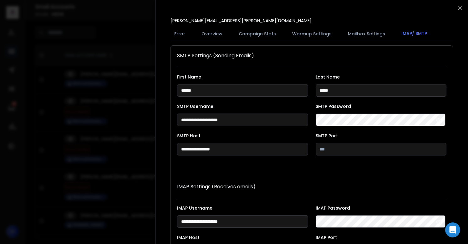
scroll to position [115, 0]
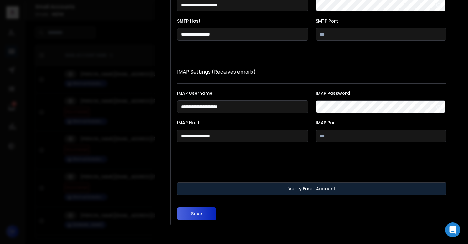
click at [259, 185] on button "Verify Email Account" at bounding box center [312, 188] width 270 height 13
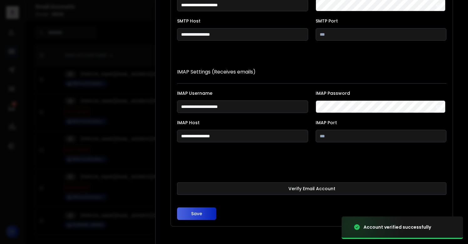
click at [196, 213] on button "Save" at bounding box center [196, 214] width 39 height 13
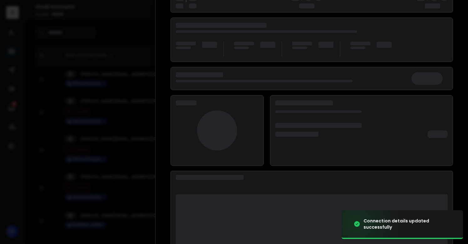
scroll to position [81, 0]
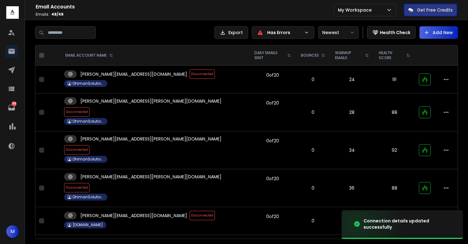
click at [90, 145] on span "Disconnected" at bounding box center [76, 149] width 25 height 9
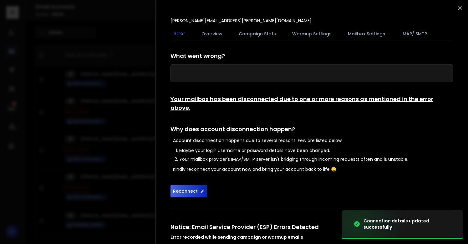
click at [182, 185] on button "Reconnect" at bounding box center [189, 191] width 37 height 13
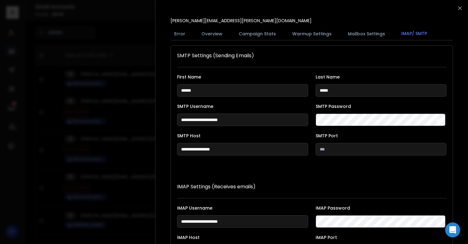
scroll to position [115, 0]
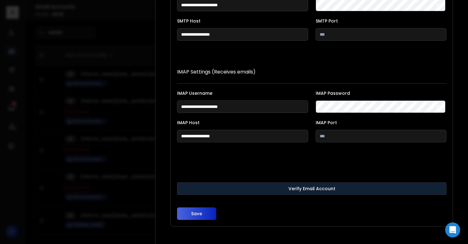
click at [240, 190] on button "Verify Email Account" at bounding box center [312, 188] width 270 height 13
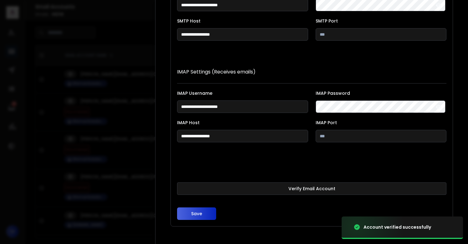
click at [198, 214] on button "Save" at bounding box center [196, 214] width 39 height 13
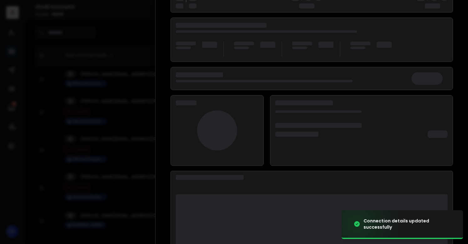
scroll to position [81, 0]
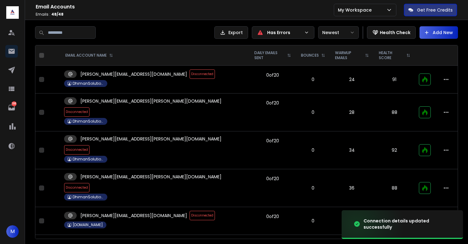
click at [190, 77] on span "Disconnected" at bounding box center [202, 73] width 25 height 9
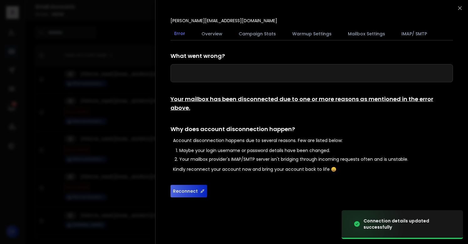
click at [184, 185] on button "Reconnect" at bounding box center [189, 191] width 37 height 13
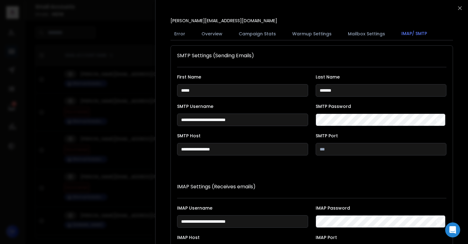
scroll to position [115, 0]
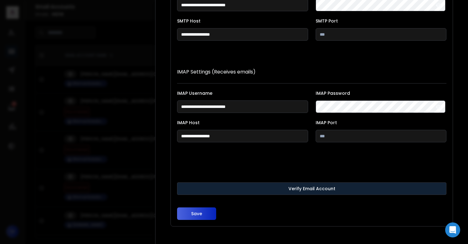
click at [263, 188] on button "Verify Email Account" at bounding box center [312, 188] width 270 height 13
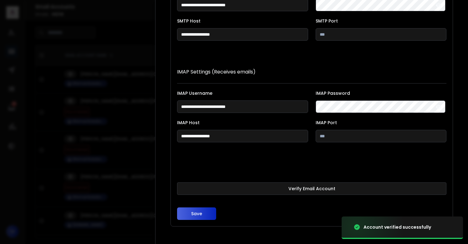
click at [196, 216] on button "Save" at bounding box center [196, 214] width 39 height 13
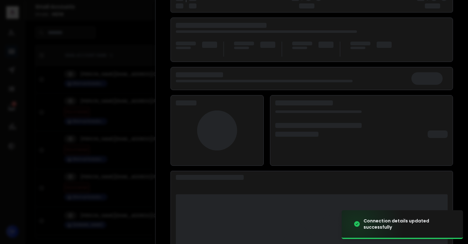
scroll to position [81, 0]
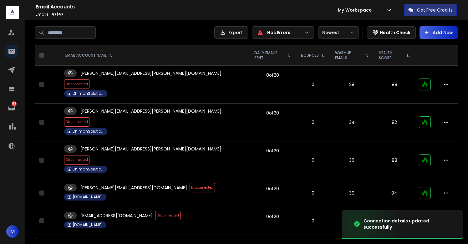
click at [90, 155] on span "Disconnected" at bounding box center [76, 159] width 25 height 9
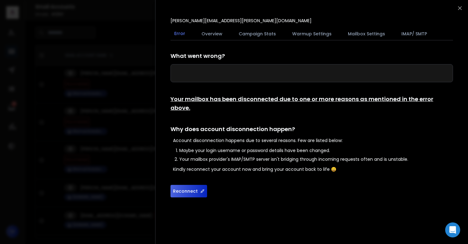
click at [182, 185] on button "Reconnect" at bounding box center [189, 191] width 37 height 13
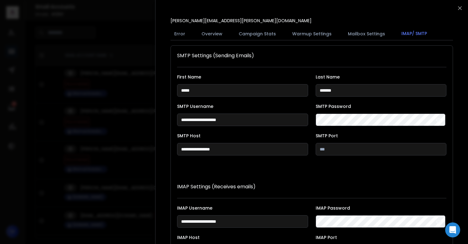
scroll to position [115, 0]
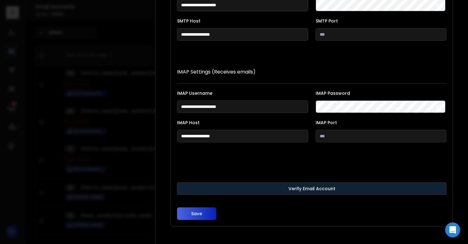
click at [210, 188] on button "Verify Email Account" at bounding box center [312, 188] width 270 height 13
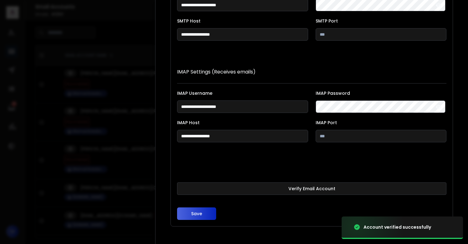
click at [197, 213] on button "Save" at bounding box center [196, 214] width 39 height 13
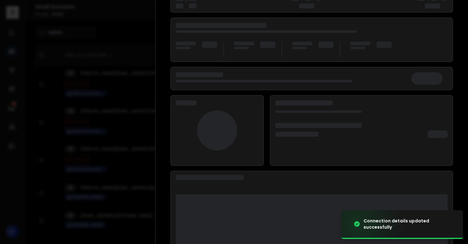
scroll to position [81, 0]
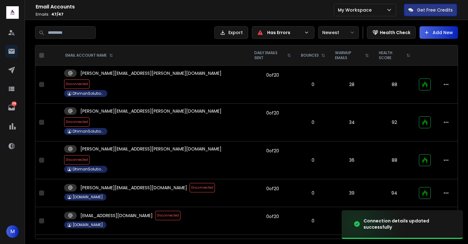
click at [90, 155] on span "Disconnected" at bounding box center [76, 159] width 25 height 9
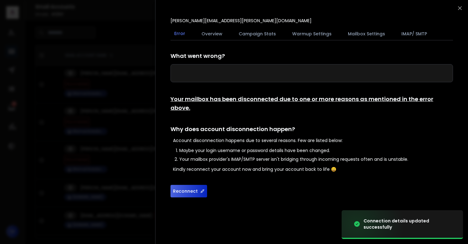
click at [188, 185] on button "Reconnect" at bounding box center [189, 191] width 37 height 13
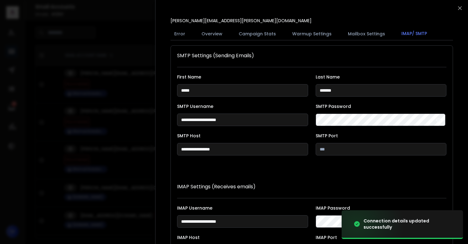
scroll to position [115, 0]
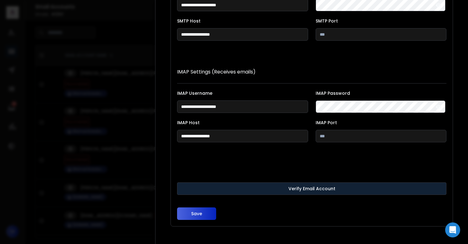
click at [246, 193] on button "Verify Email Account" at bounding box center [312, 188] width 270 height 13
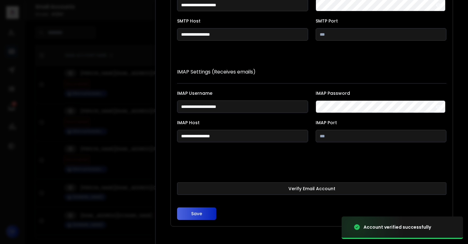
click at [197, 213] on button "Save" at bounding box center [196, 214] width 39 height 13
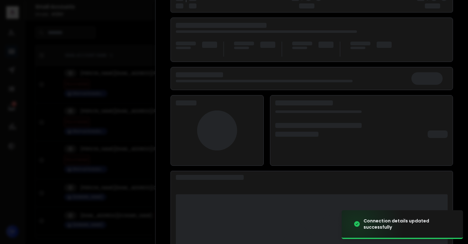
scroll to position [81, 0]
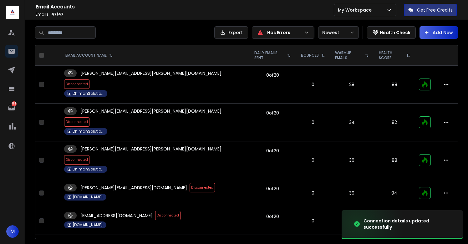
click at [90, 155] on span "Disconnected" at bounding box center [76, 159] width 25 height 9
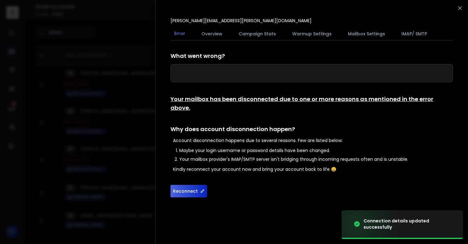
click at [187, 185] on button "Reconnect" at bounding box center [189, 191] width 37 height 13
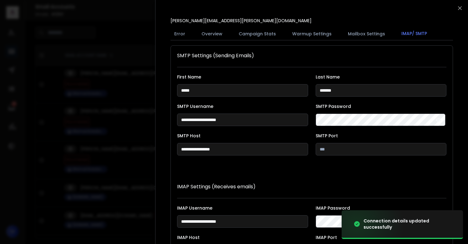
scroll to position [115, 0]
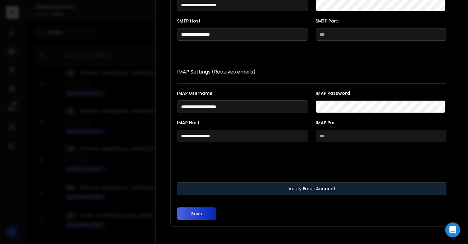
click at [205, 186] on button "Verify Email Account" at bounding box center [312, 188] width 270 height 13
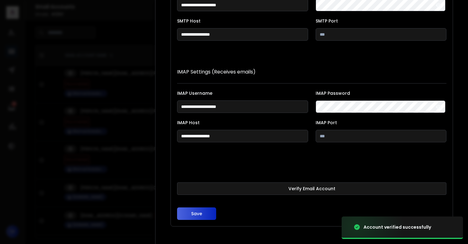
click at [195, 211] on button "Save" at bounding box center [196, 214] width 39 height 13
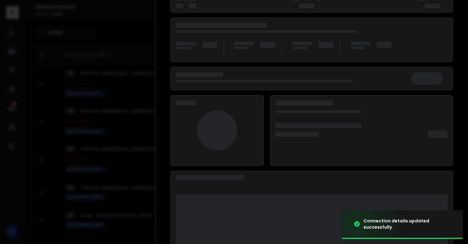
scroll to position [81, 0]
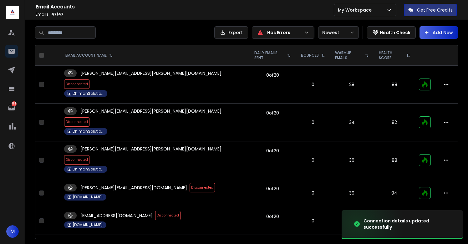
click at [151, 141] on td "emily@dhiman.solutions Disconnected DhimanSolutions" at bounding box center [154, 160] width 189 height 38
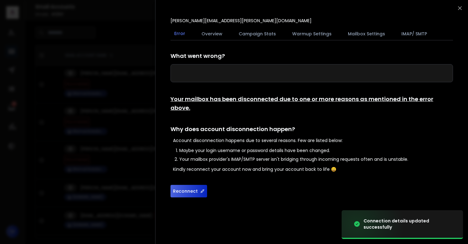
click at [191, 185] on button "Reconnect" at bounding box center [189, 191] width 37 height 13
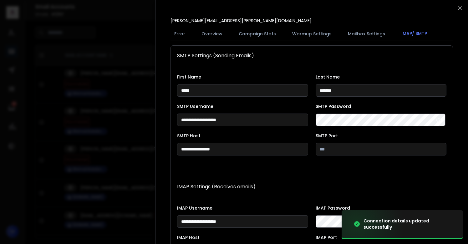
scroll to position [115, 0]
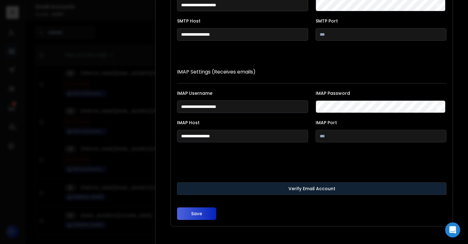
click at [209, 189] on button "Verify Email Account" at bounding box center [312, 188] width 270 height 13
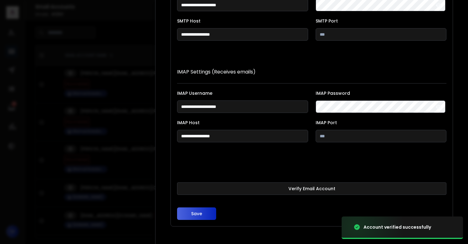
click at [197, 213] on button "Save" at bounding box center [196, 214] width 39 height 13
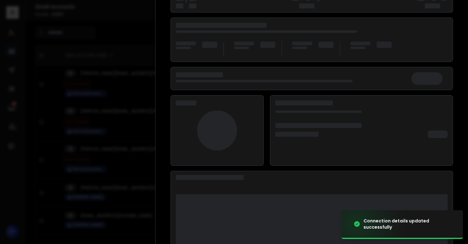
scroll to position [81, 0]
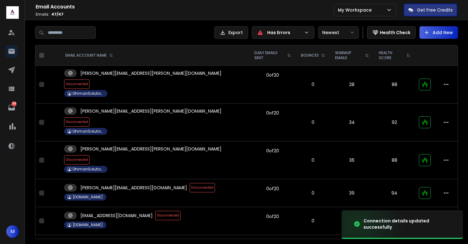
click at [90, 155] on span "Disconnected" at bounding box center [76, 159] width 25 height 9
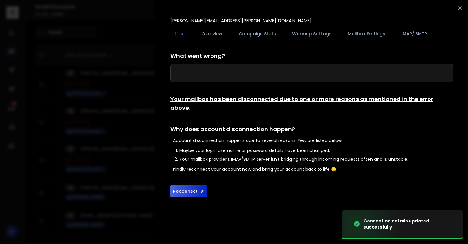
click at [184, 185] on button "Reconnect" at bounding box center [189, 191] width 37 height 13
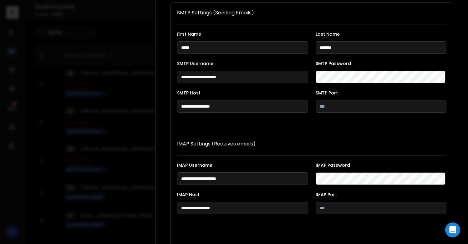
scroll to position [115, 0]
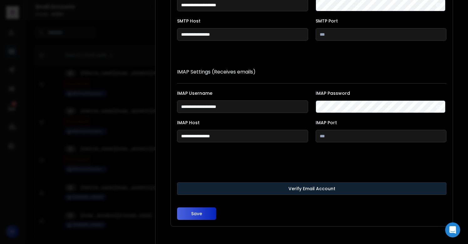
click at [205, 185] on button "Verify Email Account" at bounding box center [312, 188] width 270 height 13
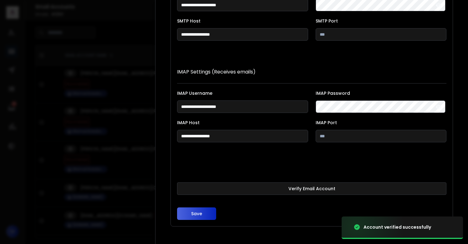
click at [202, 212] on button "Save" at bounding box center [196, 214] width 39 height 13
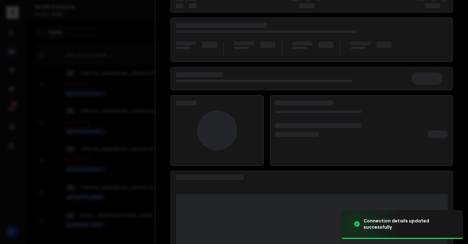
scroll to position [81, 0]
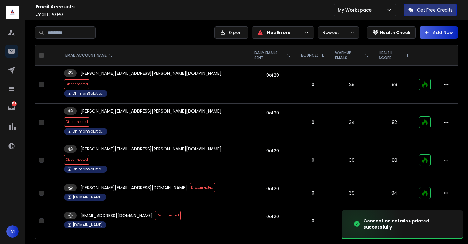
click at [152, 141] on td "emily@dhiman.solutions Disconnected DhimanSolutions" at bounding box center [154, 160] width 189 height 38
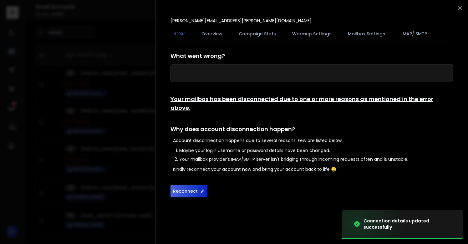
click at [182, 185] on button "Reconnect" at bounding box center [189, 191] width 37 height 13
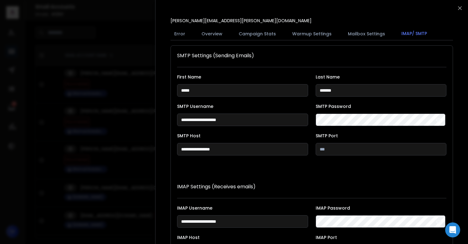
scroll to position [115, 0]
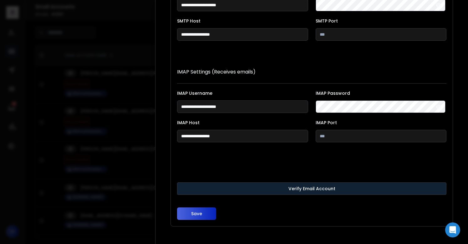
click at [280, 189] on button "Verify Email Account" at bounding box center [312, 188] width 270 height 13
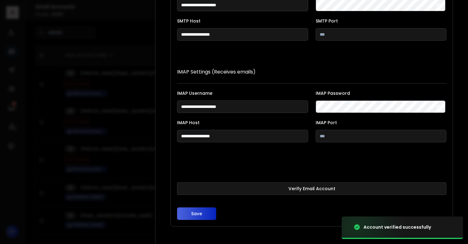
click at [197, 214] on button "Save" at bounding box center [196, 214] width 39 height 13
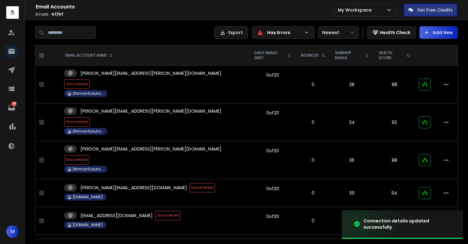
click at [90, 155] on span "Disconnected" at bounding box center [76, 159] width 25 height 9
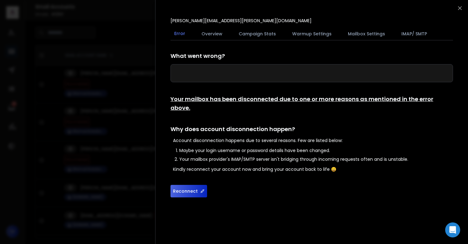
click at [187, 185] on button "Reconnect" at bounding box center [189, 191] width 37 height 13
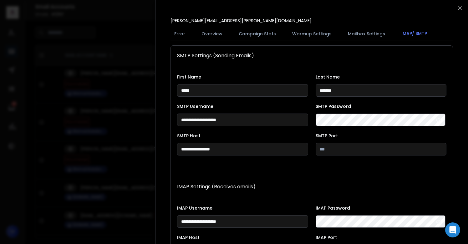
scroll to position [115, 0]
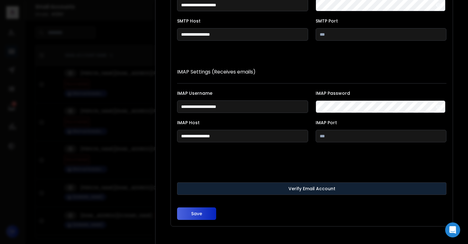
click at [299, 183] on button "Verify Email Account" at bounding box center [312, 188] width 270 height 13
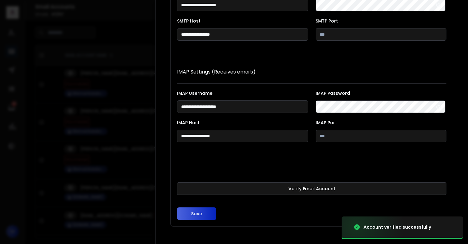
click at [198, 213] on button "Save" at bounding box center [196, 214] width 39 height 13
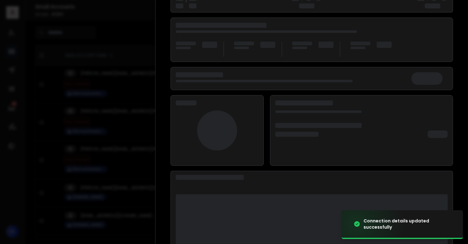
scroll to position [81, 0]
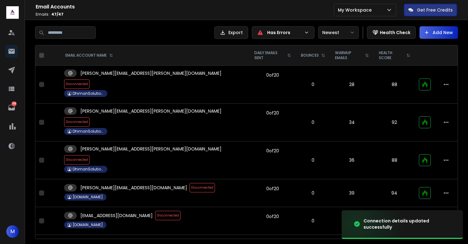
click at [90, 117] on span "Disconnected" at bounding box center [76, 121] width 25 height 9
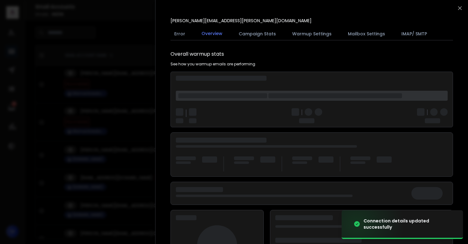
click at [141, 151] on div at bounding box center [234, 122] width 468 height 244
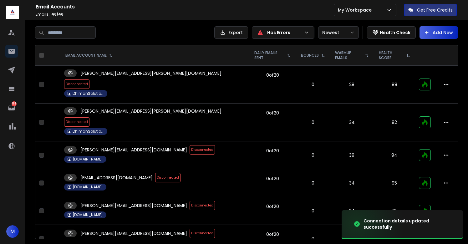
click at [190, 145] on span "Disconnected" at bounding box center [202, 149] width 25 height 9
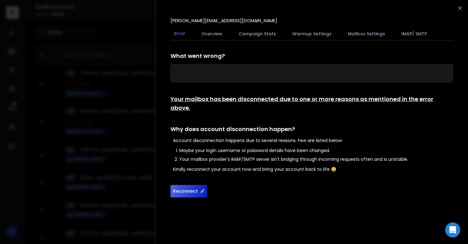
click at [187, 185] on button "Reconnect" at bounding box center [189, 191] width 37 height 13
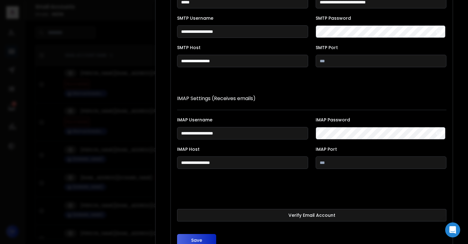
scroll to position [115, 0]
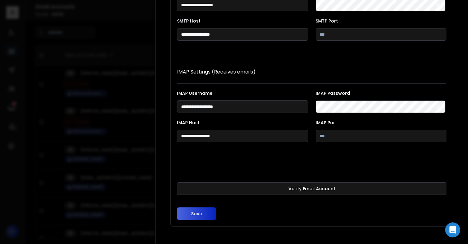
click at [246, 187] on button "Verify Email Account" at bounding box center [312, 188] width 270 height 13
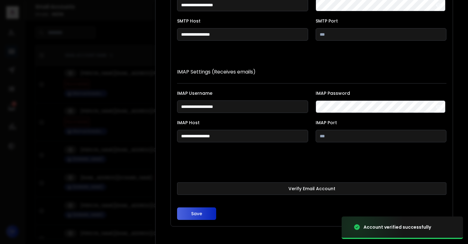
click at [197, 212] on button "Save" at bounding box center [196, 214] width 39 height 13
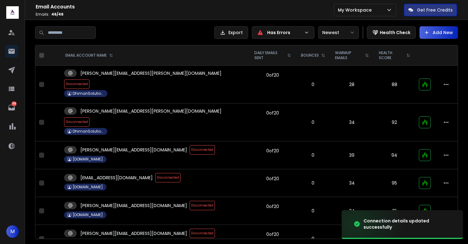
click at [190, 145] on span "Disconnected" at bounding box center [202, 149] width 25 height 9
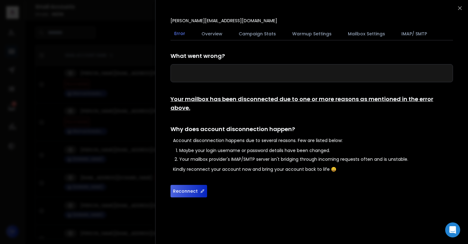
click at [185, 185] on button "Reconnect" at bounding box center [189, 191] width 37 height 13
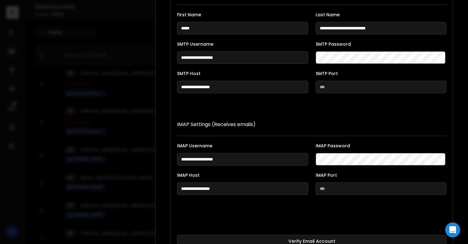
scroll to position [115, 0]
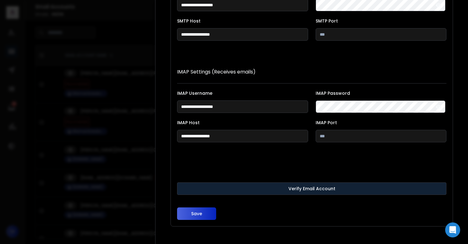
click at [219, 187] on button "Verify Email Account" at bounding box center [312, 188] width 270 height 13
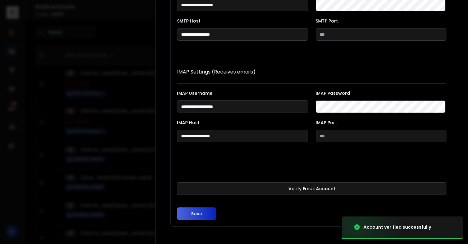
click at [197, 213] on button "Save" at bounding box center [196, 214] width 39 height 13
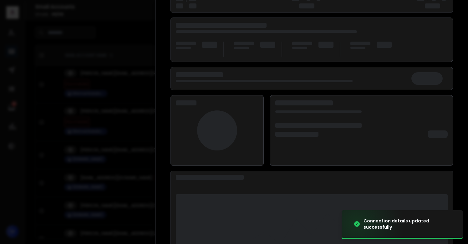
scroll to position [81, 0]
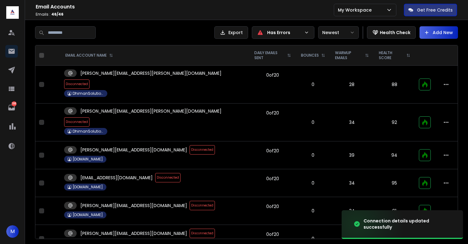
click at [90, 117] on span "Disconnected" at bounding box center [76, 121] width 25 height 9
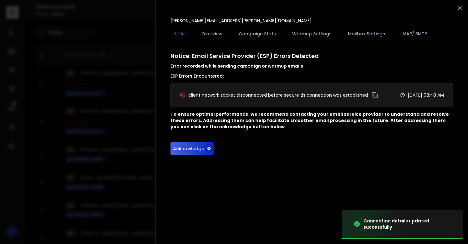
click at [193, 152] on button "Acknowledge" at bounding box center [192, 148] width 43 height 13
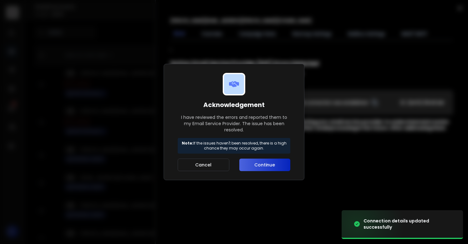
click at [261, 166] on button "Continue" at bounding box center [264, 165] width 51 height 13
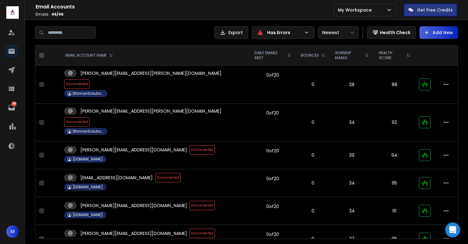
click at [190, 145] on span "Disconnected" at bounding box center [202, 149] width 25 height 9
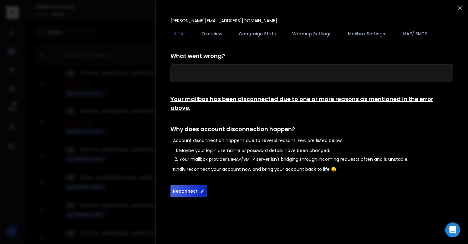
click at [187, 186] on button "Reconnect" at bounding box center [189, 191] width 37 height 13
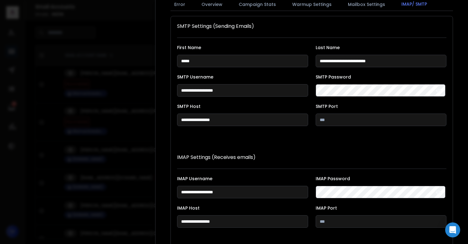
scroll to position [115, 0]
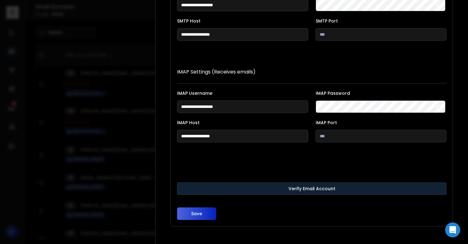
click at [214, 188] on button "Verify Email Account" at bounding box center [312, 188] width 270 height 13
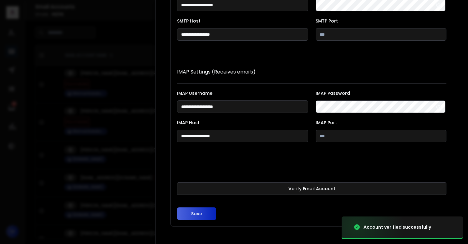
click at [198, 211] on button "Save" at bounding box center [196, 214] width 39 height 13
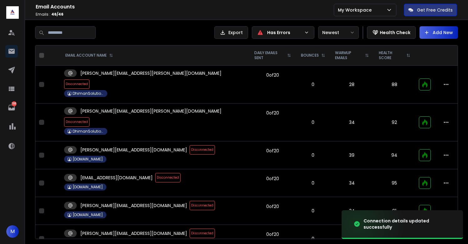
click at [190, 145] on span "Disconnected" at bounding box center [202, 149] width 25 height 9
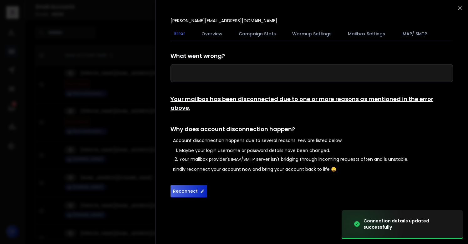
click at [193, 185] on button "Reconnect" at bounding box center [189, 191] width 37 height 13
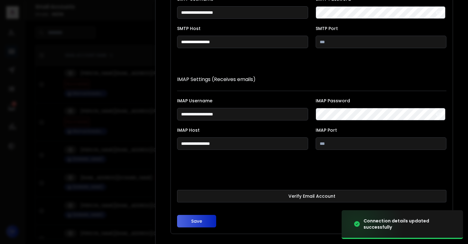
scroll to position [115, 0]
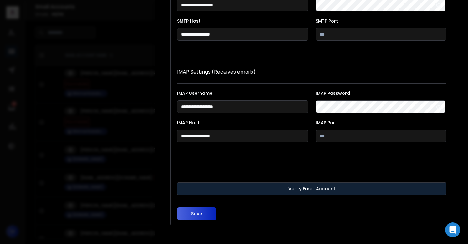
click at [213, 188] on button "Verify Email Account" at bounding box center [312, 188] width 270 height 13
click at [229, 188] on button "Verify Email Account" at bounding box center [312, 188] width 270 height 13
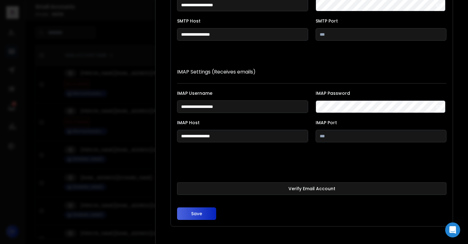
click at [200, 216] on button "Save" at bounding box center [196, 214] width 39 height 13
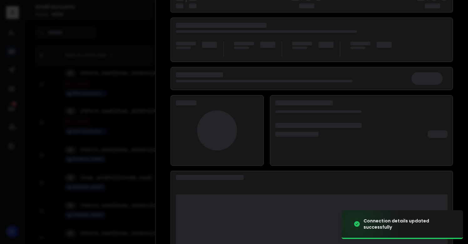
scroll to position [81, 0]
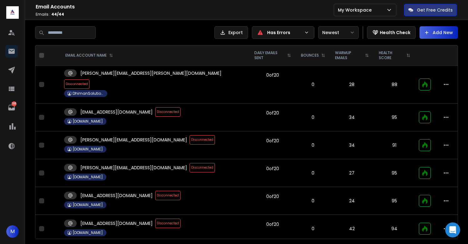
click at [190, 163] on span "Disconnected" at bounding box center [202, 167] width 25 height 9
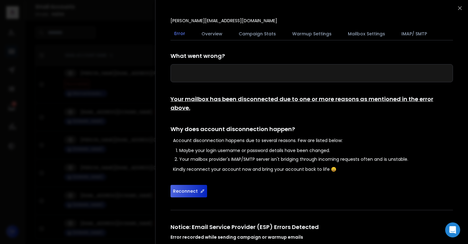
click at [187, 185] on button "Reconnect" at bounding box center [189, 191] width 37 height 13
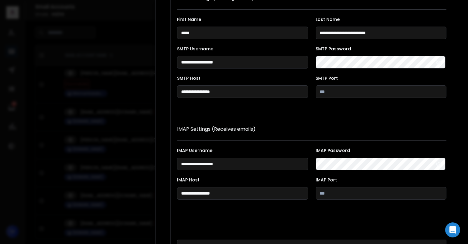
scroll to position [115, 0]
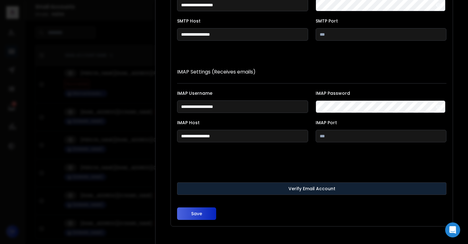
click at [311, 189] on button "Verify Email Account" at bounding box center [312, 188] width 270 height 13
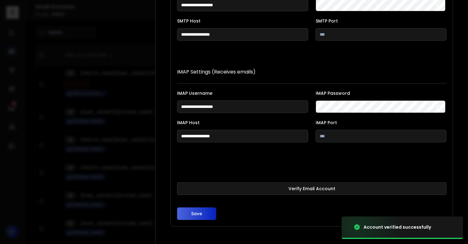
click at [205, 213] on button "Save" at bounding box center [196, 214] width 39 height 13
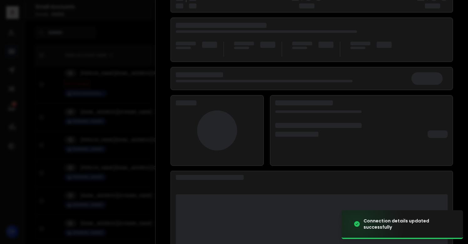
scroll to position [81, 0]
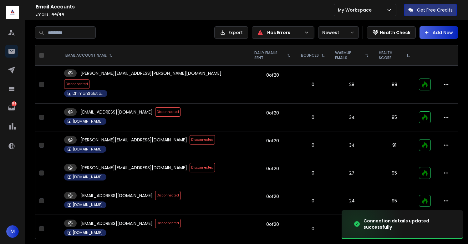
click at [190, 135] on span "Disconnected" at bounding box center [202, 139] width 25 height 9
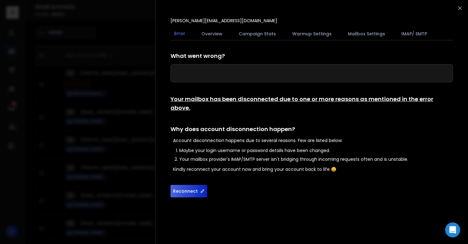
click at [188, 185] on button "Reconnect" at bounding box center [189, 191] width 37 height 13
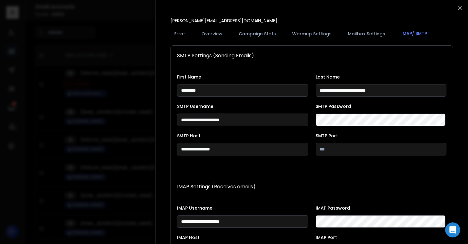
scroll to position [115, 0]
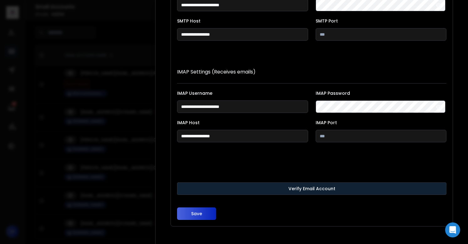
click at [294, 187] on button "Verify Email Account" at bounding box center [312, 188] width 270 height 13
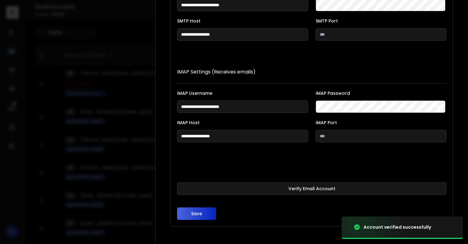
click at [197, 213] on button "Save" at bounding box center [196, 214] width 39 height 13
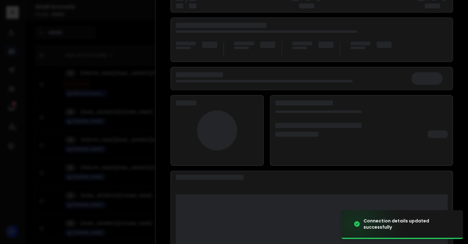
scroll to position [81, 0]
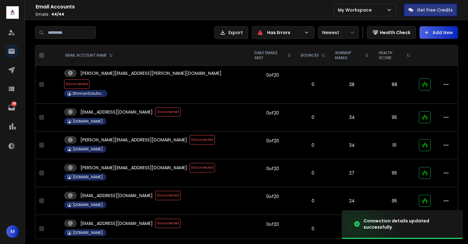
click at [190, 135] on span "Disconnected" at bounding box center [202, 139] width 25 height 9
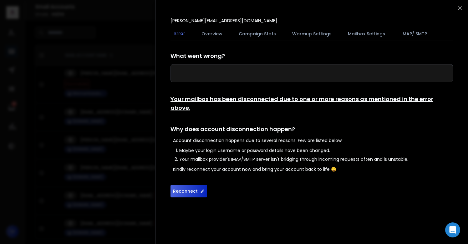
click at [189, 185] on button "Reconnect" at bounding box center [189, 191] width 37 height 13
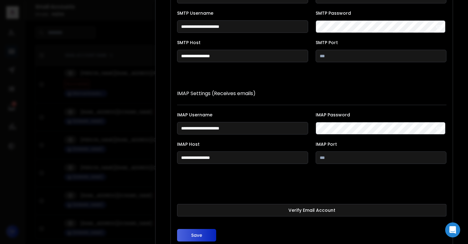
scroll to position [115, 0]
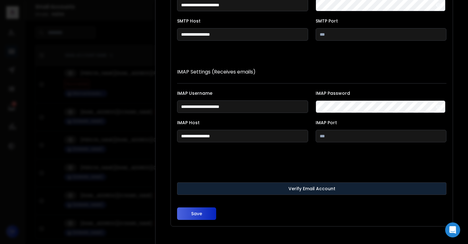
click at [240, 184] on button "Verify Email Account" at bounding box center [312, 188] width 270 height 13
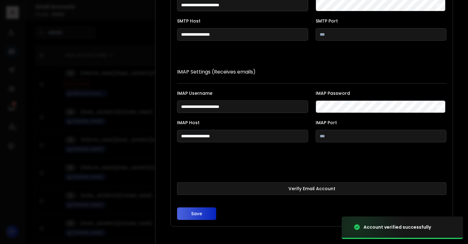
click at [193, 213] on button "Save" at bounding box center [196, 214] width 39 height 13
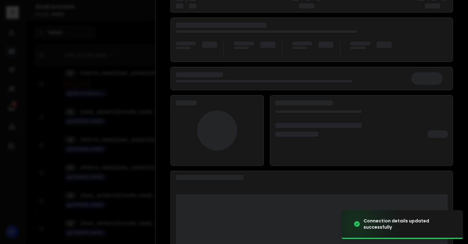
scroll to position [81, 0]
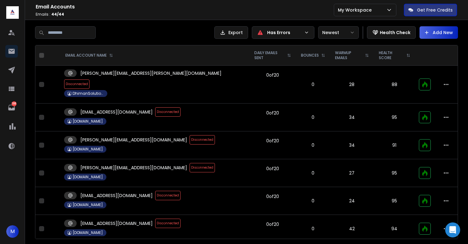
click at [90, 80] on span "Disconnected" at bounding box center [76, 84] width 25 height 9
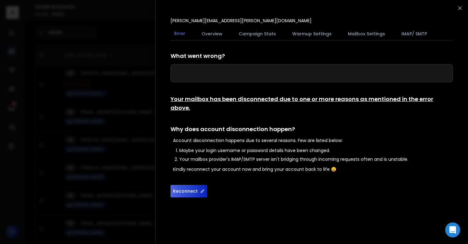
scroll to position [0, 0]
click at [188, 185] on button "Reconnect" at bounding box center [189, 191] width 37 height 13
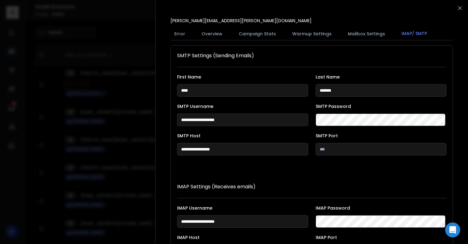
scroll to position [115, 0]
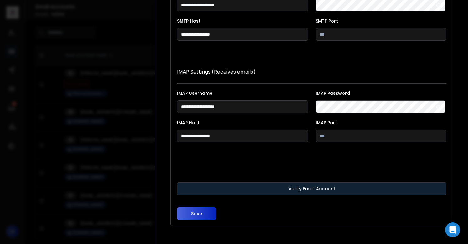
click at [278, 187] on button "Verify Email Account" at bounding box center [312, 188] width 270 height 13
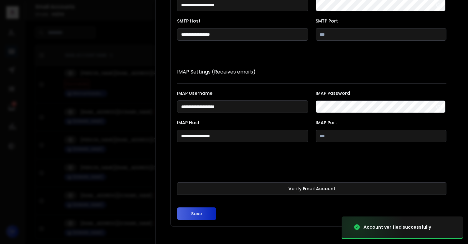
click at [203, 214] on button "Save" at bounding box center [196, 214] width 39 height 13
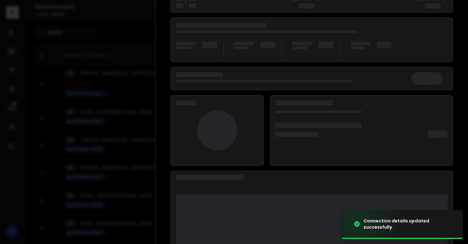
scroll to position [81, 0]
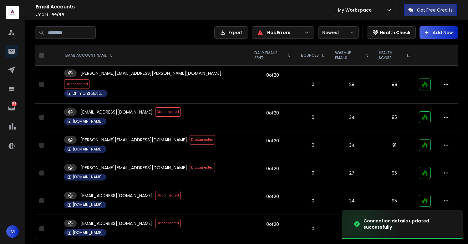
click at [155, 107] on span "Disconnected" at bounding box center [167, 111] width 25 height 9
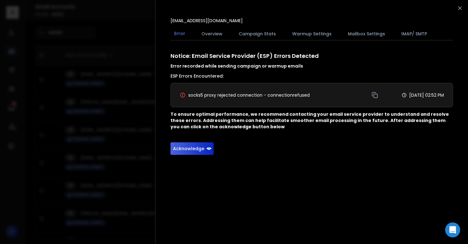
click at [188, 147] on button "Acknowledge" at bounding box center [192, 148] width 43 height 13
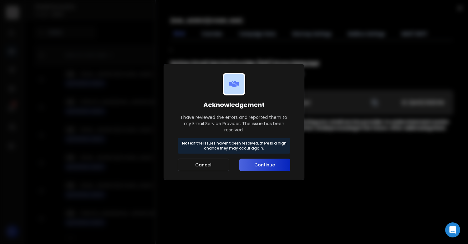
click at [268, 162] on button "Continue" at bounding box center [264, 165] width 51 height 13
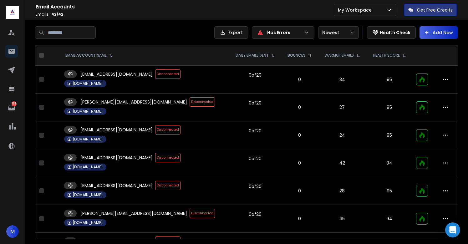
click at [155, 131] on span "Disconnected" at bounding box center [167, 129] width 25 height 9
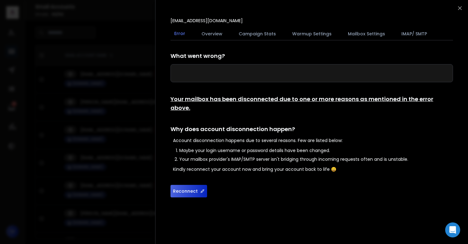
click at [189, 185] on button "Reconnect" at bounding box center [189, 191] width 37 height 13
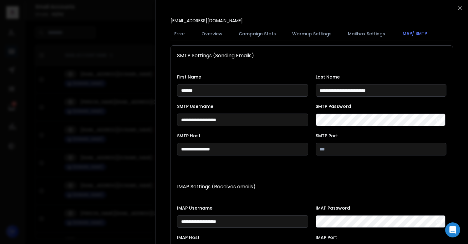
scroll to position [115, 0]
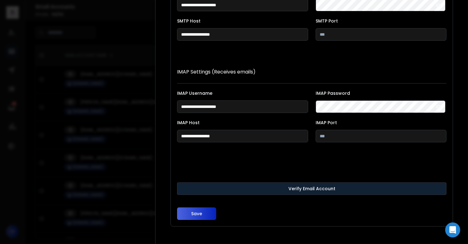
click at [225, 191] on button "Verify Email Account" at bounding box center [312, 188] width 270 height 13
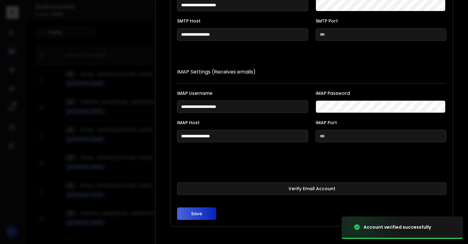
click at [196, 215] on button "Save" at bounding box center [196, 214] width 39 height 13
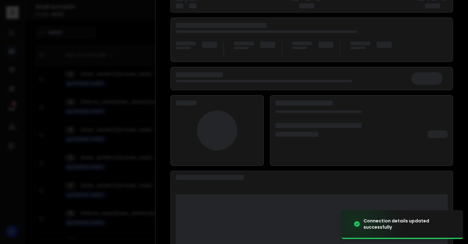
scroll to position [81, 0]
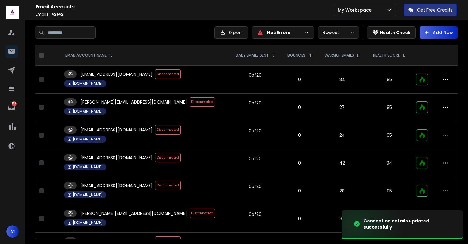
click at [155, 129] on span "Disconnected" at bounding box center [167, 129] width 25 height 9
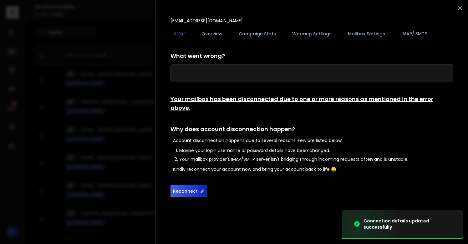
click at [186, 185] on button "Reconnect" at bounding box center [189, 191] width 37 height 13
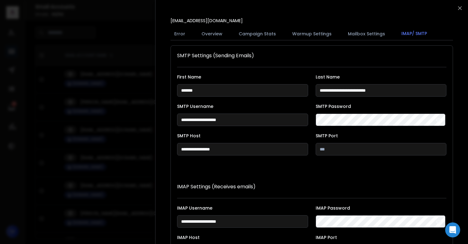
scroll to position [115, 0]
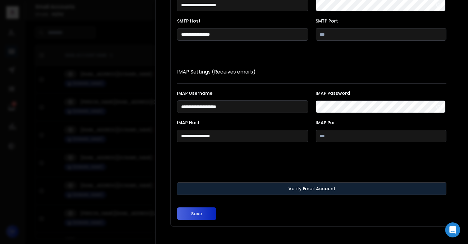
click at [255, 186] on button "Verify Email Account" at bounding box center [312, 188] width 270 height 13
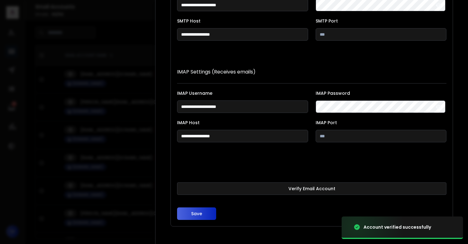
click at [197, 213] on button "Save" at bounding box center [196, 214] width 39 height 13
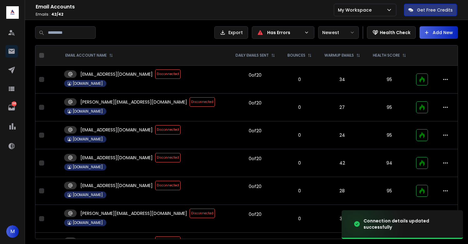
click at [155, 129] on span "Disconnected" at bounding box center [167, 129] width 25 height 9
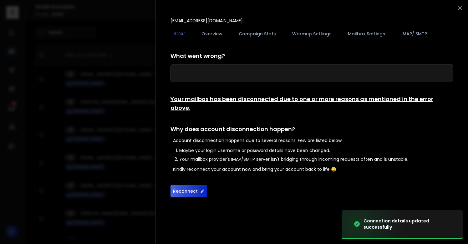
click at [187, 185] on button "Reconnect" at bounding box center [189, 191] width 37 height 13
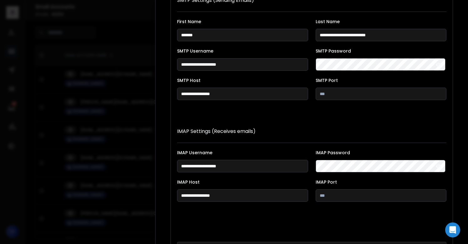
scroll to position [115, 0]
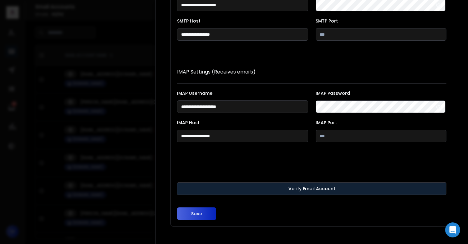
click at [259, 184] on button "Verify Email Account" at bounding box center [312, 188] width 270 height 13
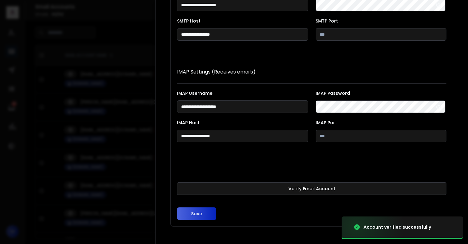
click at [196, 213] on button "Save" at bounding box center [196, 214] width 39 height 13
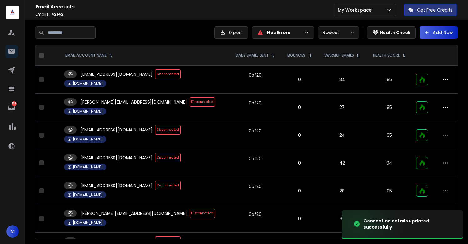
click at [155, 129] on span "Disconnected" at bounding box center [167, 129] width 25 height 9
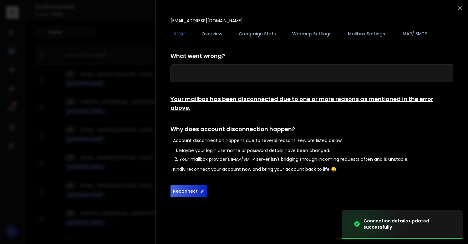
click at [187, 185] on button "Reconnect" at bounding box center [189, 191] width 37 height 13
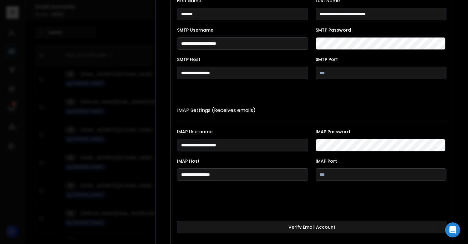
scroll to position [115, 0]
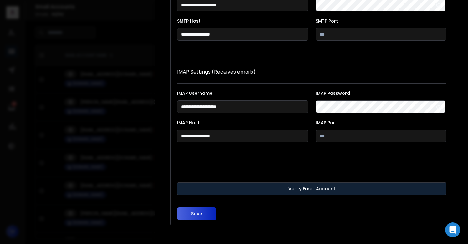
click at [221, 190] on button "Verify Email Account" at bounding box center [312, 188] width 270 height 13
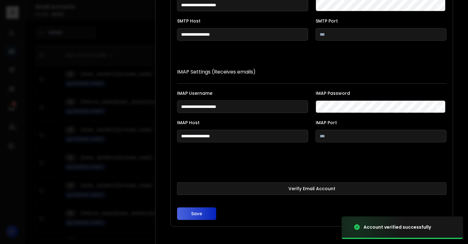
click at [196, 213] on button "Save" at bounding box center [196, 214] width 39 height 13
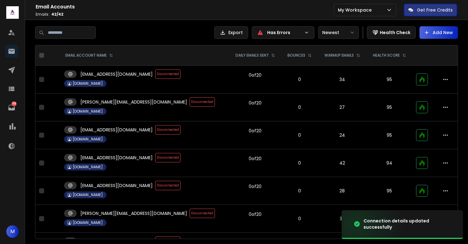
click at [155, 131] on span "Disconnected" at bounding box center [167, 129] width 25 height 9
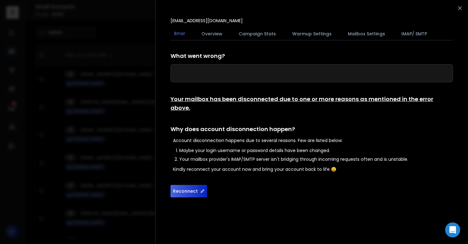
click at [188, 185] on button "Reconnect" at bounding box center [189, 191] width 37 height 13
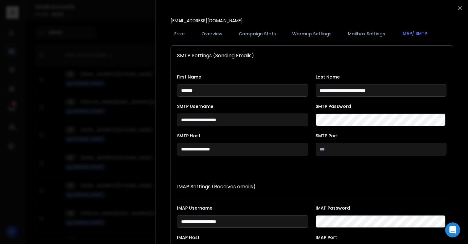
scroll to position [115, 0]
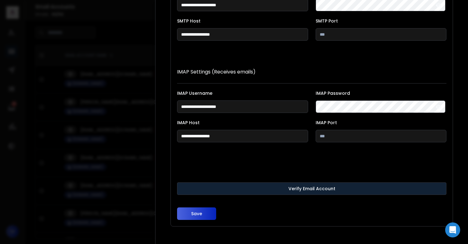
click at [219, 186] on button "Verify Email Account" at bounding box center [312, 188] width 270 height 13
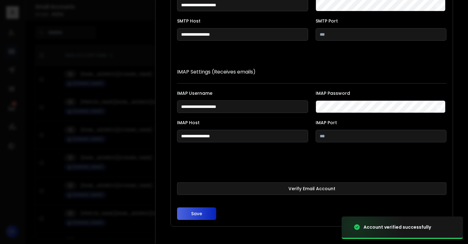
click at [197, 213] on button "Save" at bounding box center [196, 214] width 39 height 13
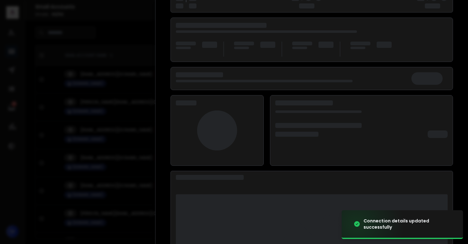
scroll to position [81, 0]
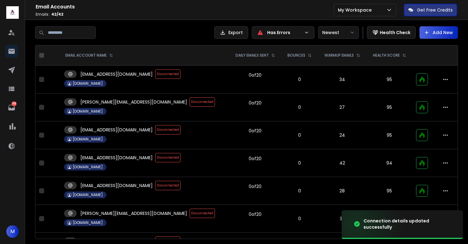
click at [155, 131] on span "Disconnected" at bounding box center [167, 129] width 25 height 9
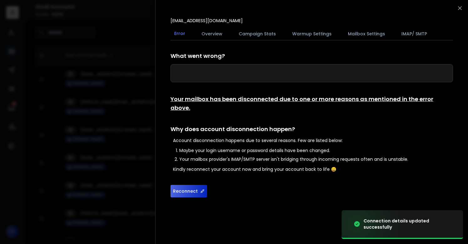
click at [187, 185] on button "Reconnect" at bounding box center [189, 191] width 37 height 13
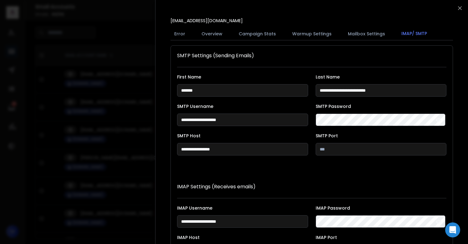
scroll to position [115, 0]
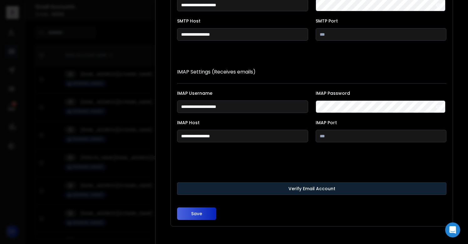
click at [213, 190] on button "Verify Email Account" at bounding box center [312, 188] width 270 height 13
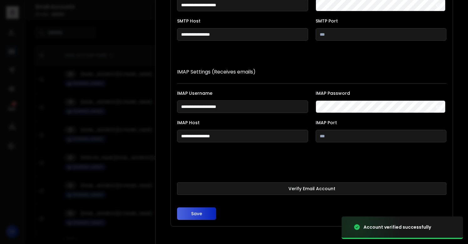
click at [199, 211] on button "Save" at bounding box center [196, 214] width 39 height 13
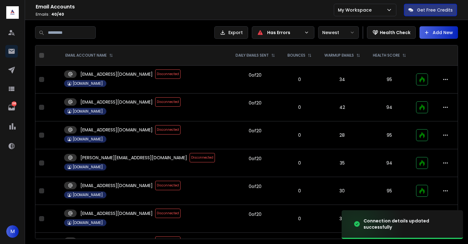
click at [155, 127] on span "Disconnected" at bounding box center [167, 129] width 25 height 9
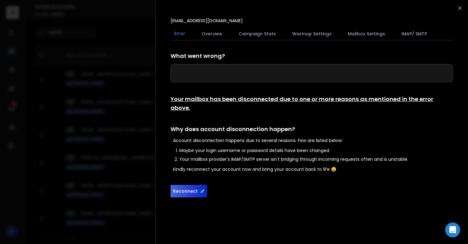
click at [184, 185] on button "Reconnect" at bounding box center [189, 191] width 37 height 13
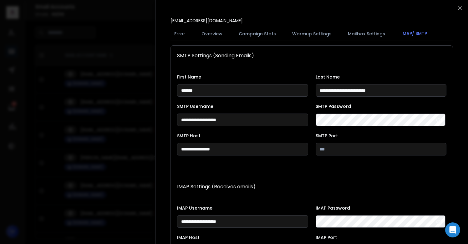
scroll to position [115, 0]
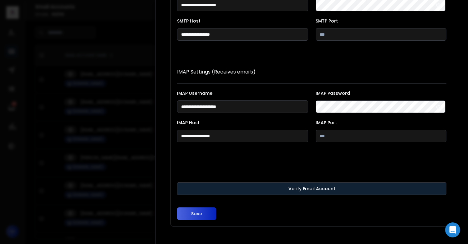
click at [239, 185] on button "Verify Email Account" at bounding box center [312, 188] width 270 height 13
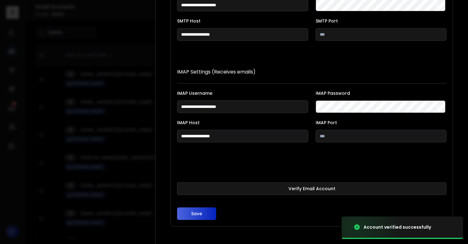
click at [199, 216] on button "Save" at bounding box center [196, 214] width 39 height 13
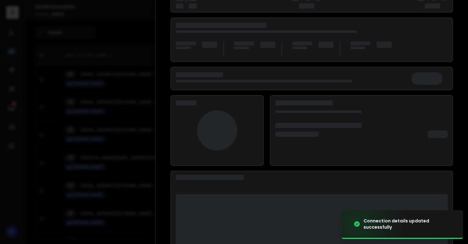
scroll to position [81, 0]
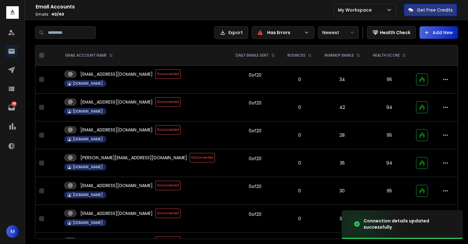
click at [155, 130] on span "Disconnected" at bounding box center [167, 129] width 25 height 9
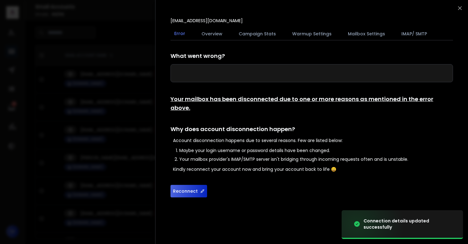
click at [184, 185] on button "Reconnect" at bounding box center [189, 191] width 37 height 13
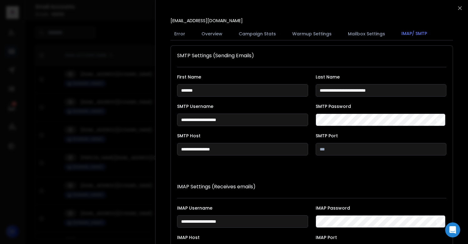
scroll to position [115, 0]
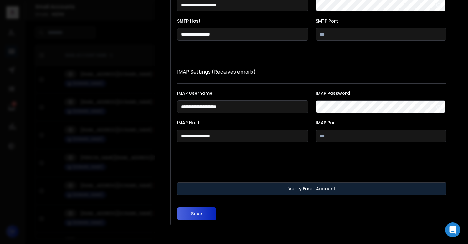
click at [213, 189] on button "Verify Email Account" at bounding box center [312, 188] width 270 height 13
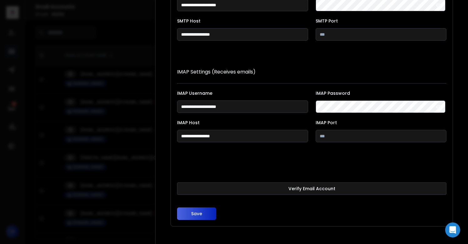
click at [195, 215] on button "Save" at bounding box center [196, 214] width 39 height 13
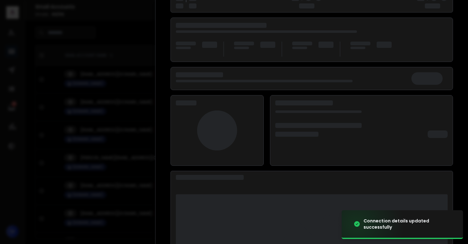
scroll to position [81, 0]
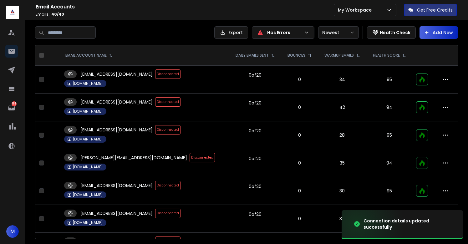
click at [155, 131] on span "Disconnected" at bounding box center [167, 129] width 25 height 9
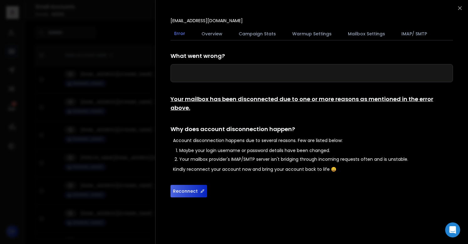
click at [185, 185] on button "Reconnect" at bounding box center [189, 191] width 37 height 13
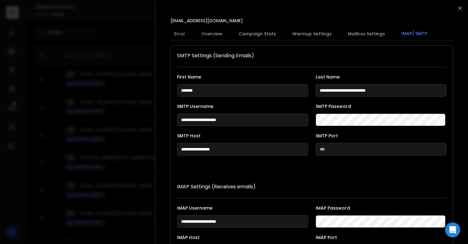
scroll to position [115, 0]
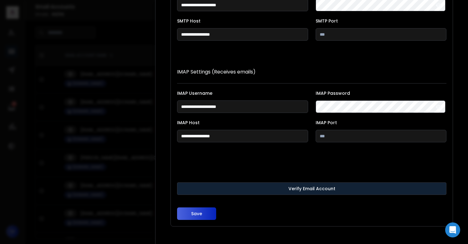
click at [240, 189] on button "Verify Email Account" at bounding box center [312, 188] width 270 height 13
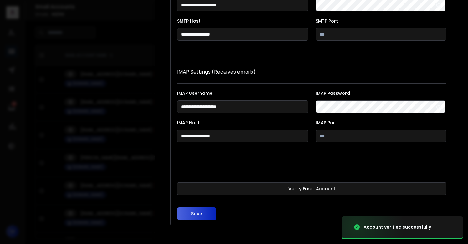
click at [198, 213] on button "Save" at bounding box center [196, 214] width 39 height 13
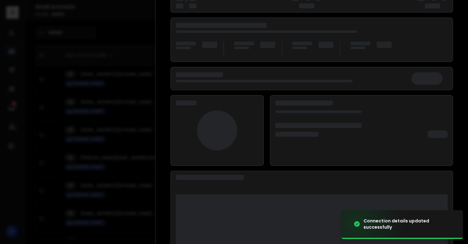
scroll to position [81, 0]
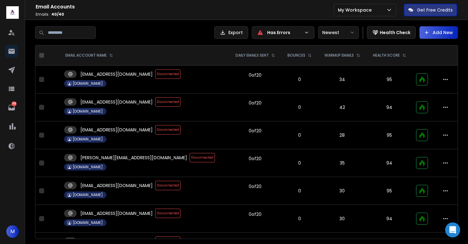
click at [155, 102] on span "Disconnected" at bounding box center [167, 101] width 25 height 9
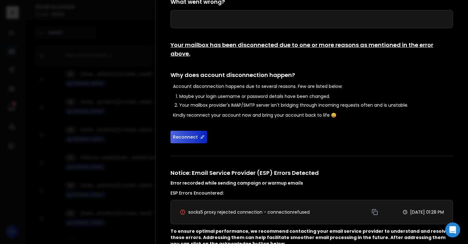
scroll to position [54, 0]
click at [184, 131] on button "Reconnect" at bounding box center [189, 137] width 37 height 13
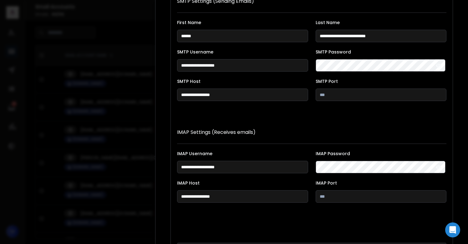
scroll to position [115, 0]
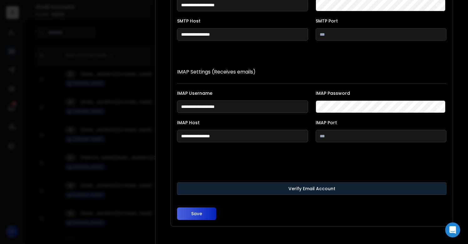
click at [234, 187] on button "Verify Email Account" at bounding box center [312, 188] width 270 height 13
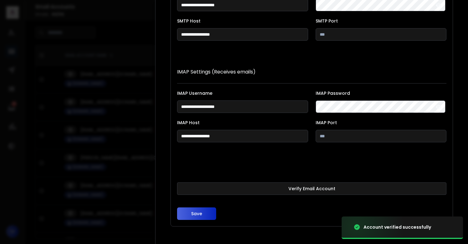
click at [195, 213] on button "Save" at bounding box center [196, 214] width 39 height 13
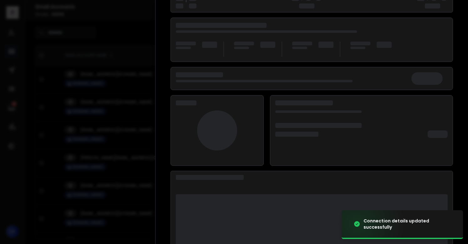
scroll to position [81, 0]
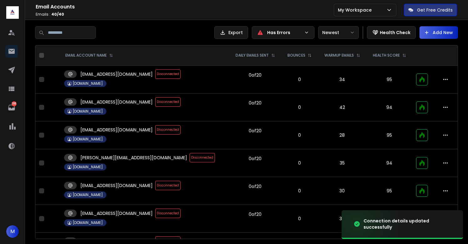
click at [158, 129] on span "Disconnected" at bounding box center [167, 129] width 25 height 9
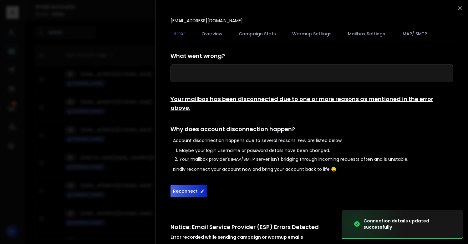
click at [188, 185] on button "Reconnect" at bounding box center [189, 191] width 37 height 13
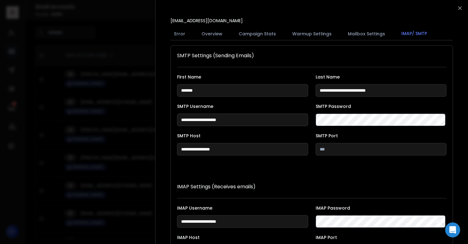
scroll to position [115, 0]
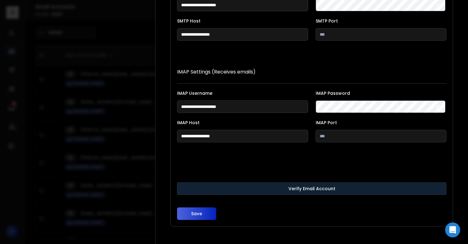
click at [226, 188] on button "Verify Email Account" at bounding box center [312, 188] width 270 height 13
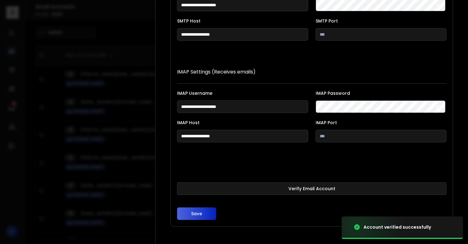
click at [195, 212] on button "Save" at bounding box center [196, 214] width 39 height 13
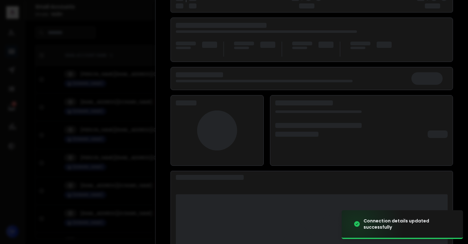
scroll to position [81, 0]
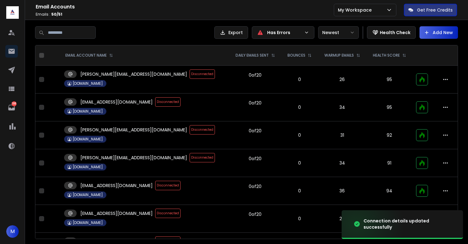
click at [155, 100] on span "Disconnected" at bounding box center [167, 101] width 25 height 9
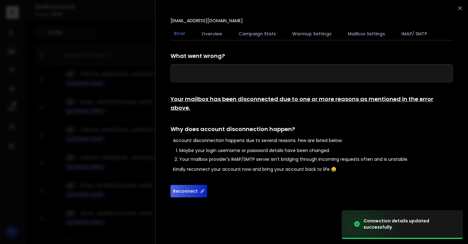
click at [192, 185] on button "Reconnect" at bounding box center [189, 191] width 37 height 13
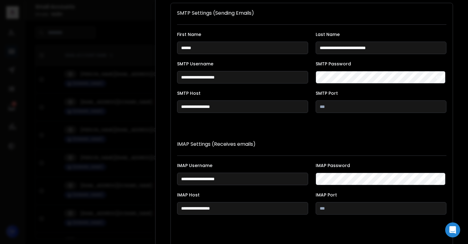
scroll to position [115, 0]
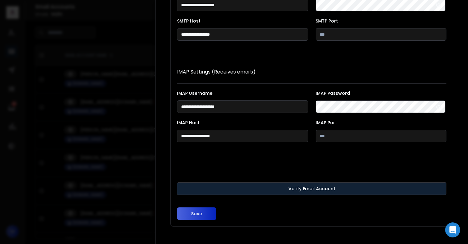
click at [253, 186] on button "Verify Email Account" at bounding box center [312, 188] width 270 height 13
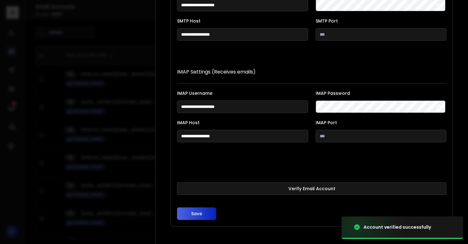
click at [201, 213] on button "Save" at bounding box center [196, 214] width 39 height 13
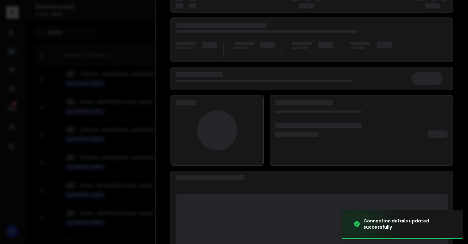
scroll to position [81, 0]
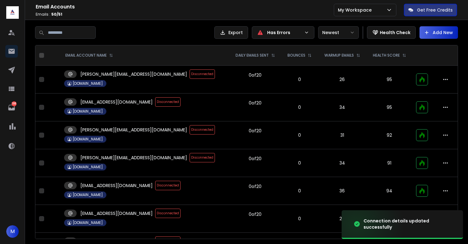
click at [190, 131] on span "Disconnected" at bounding box center [202, 129] width 25 height 9
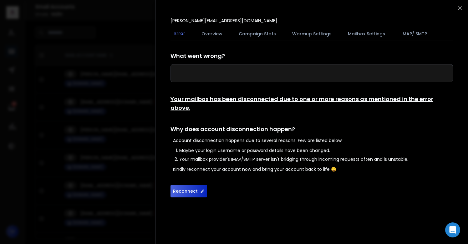
click at [185, 185] on button "Reconnect" at bounding box center [189, 191] width 37 height 13
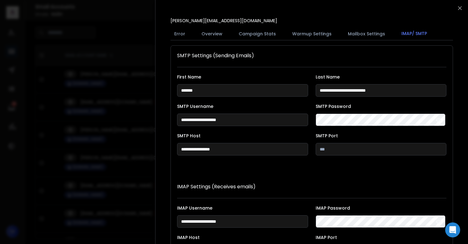
scroll to position [115, 0]
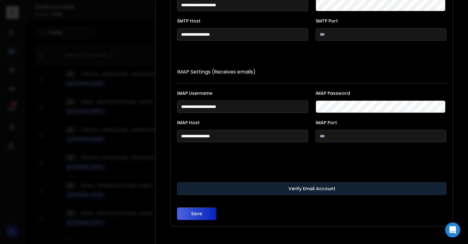
click at [229, 184] on button "Verify Email Account" at bounding box center [312, 188] width 270 height 13
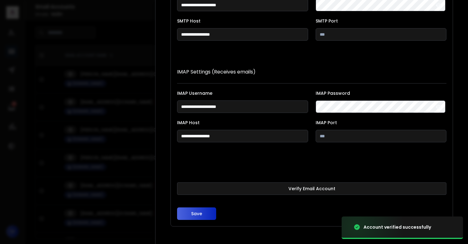
click at [195, 213] on button "Save" at bounding box center [196, 214] width 39 height 13
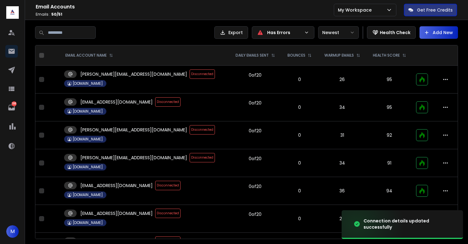
click at [190, 159] on span "Disconnected" at bounding box center [202, 157] width 25 height 9
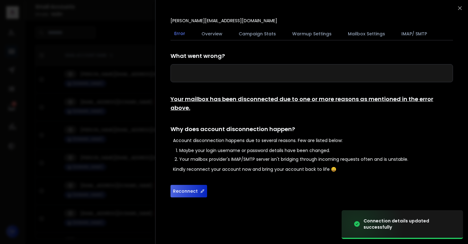
click at [188, 185] on button "Reconnect" at bounding box center [189, 191] width 37 height 13
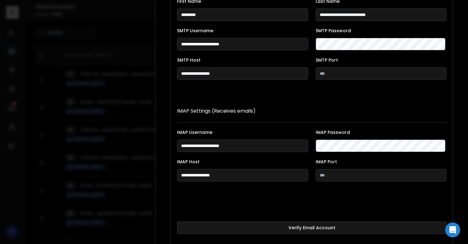
scroll to position [115, 0]
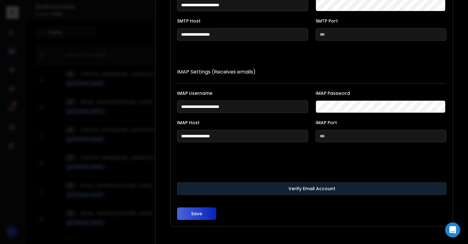
click at [213, 190] on button "Verify Email Account" at bounding box center [312, 188] width 270 height 13
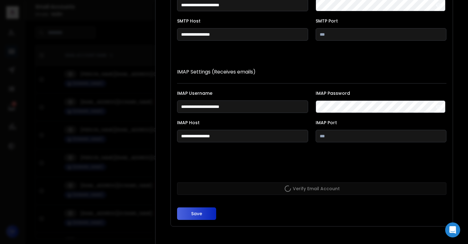
click at [197, 214] on button "Save" at bounding box center [196, 214] width 39 height 13
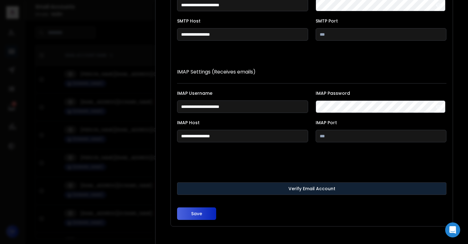
click at [227, 185] on button "Verify Email Account" at bounding box center [312, 188] width 270 height 13
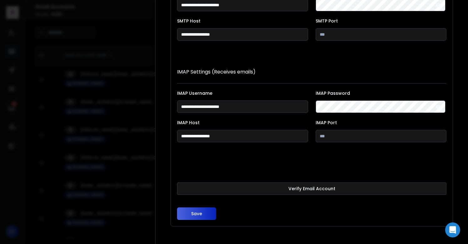
click at [198, 212] on button "Save" at bounding box center [196, 214] width 39 height 13
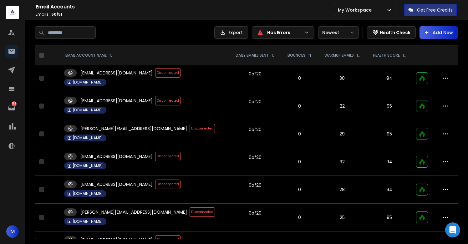
scroll to position [448, 0]
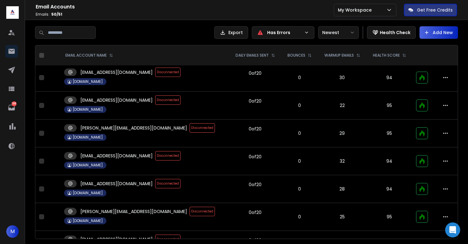
click at [155, 156] on span "Disconnected" at bounding box center [167, 155] width 25 height 9
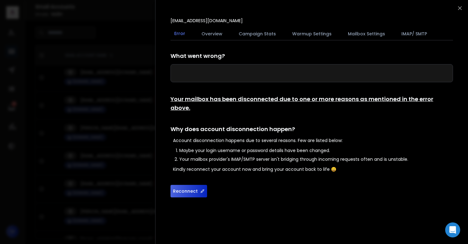
click at [188, 185] on button "Reconnect" at bounding box center [189, 191] width 37 height 13
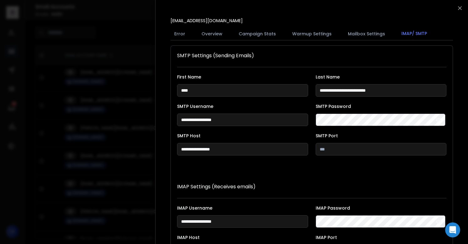
scroll to position [115, 0]
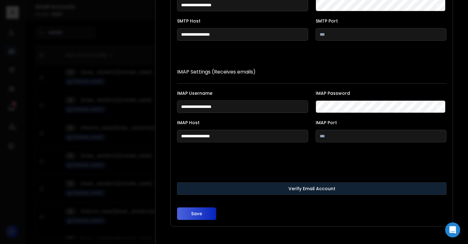
click at [230, 187] on button "Verify Email Account" at bounding box center [312, 188] width 270 height 13
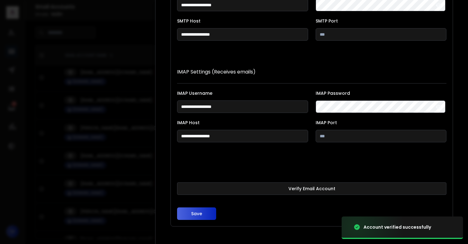
click at [196, 215] on button "Save" at bounding box center [196, 214] width 39 height 13
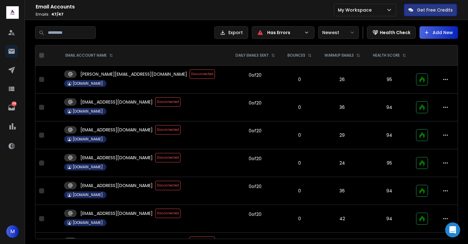
click at [190, 76] on span "Disconnected" at bounding box center [202, 73] width 25 height 9
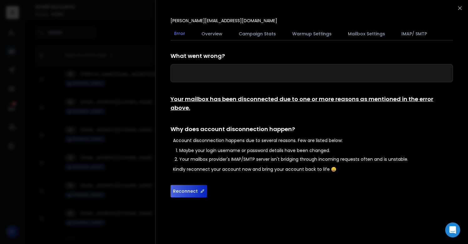
click at [184, 185] on button "Reconnect" at bounding box center [189, 191] width 37 height 13
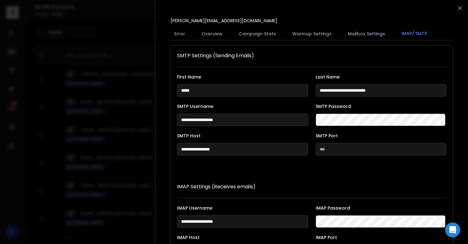
scroll to position [115, 0]
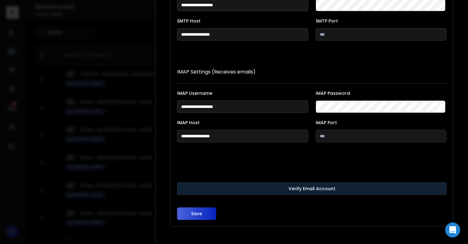
click at [228, 186] on button "Verify Email Account" at bounding box center [312, 188] width 270 height 13
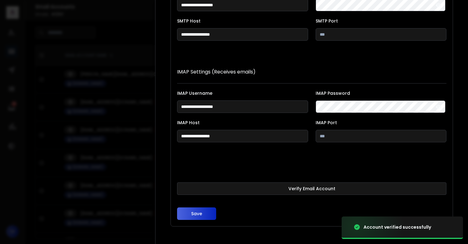
click at [200, 212] on button "Save" at bounding box center [196, 214] width 39 height 13
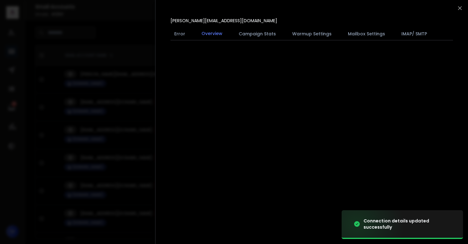
scroll to position [0, 0]
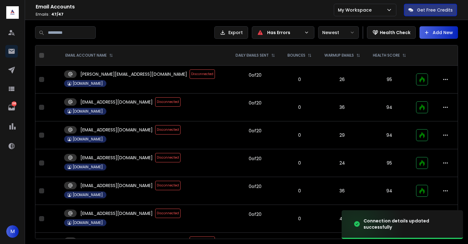
click at [155, 101] on span "Disconnected" at bounding box center [167, 101] width 25 height 9
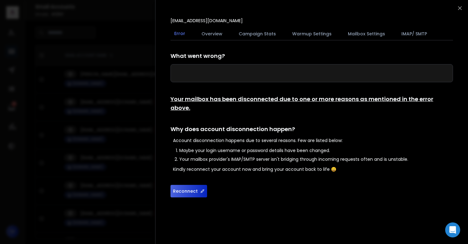
click at [186, 185] on button "Reconnect" at bounding box center [189, 191] width 37 height 13
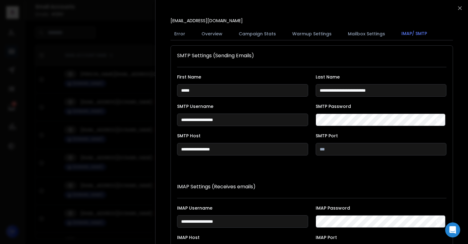
scroll to position [115, 0]
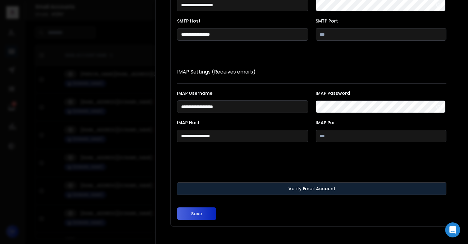
click at [225, 184] on button "Verify Email Account" at bounding box center [312, 188] width 270 height 13
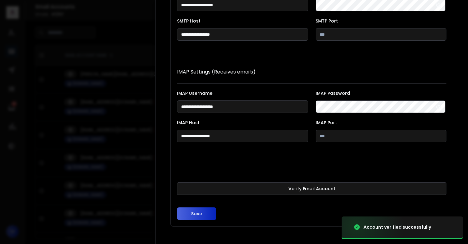
click at [197, 213] on button "Save" at bounding box center [196, 214] width 39 height 13
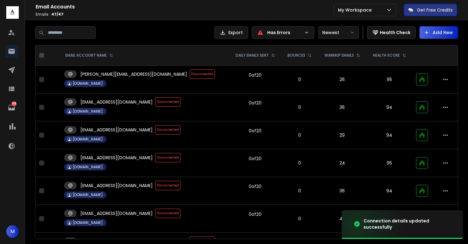
click at [155, 131] on span "Disconnected" at bounding box center [167, 129] width 25 height 9
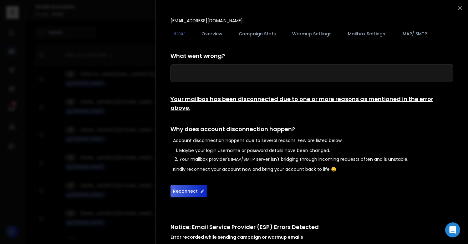
click at [187, 185] on button "Reconnect" at bounding box center [189, 191] width 37 height 13
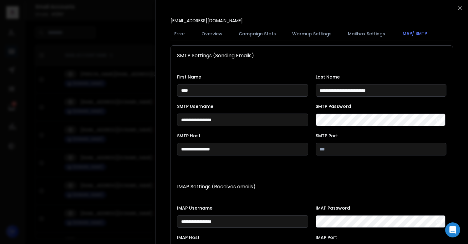
scroll to position [115, 0]
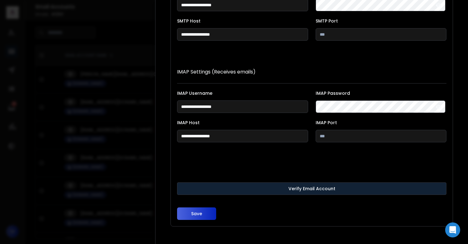
click at [227, 190] on button "Verify Email Account" at bounding box center [312, 188] width 270 height 13
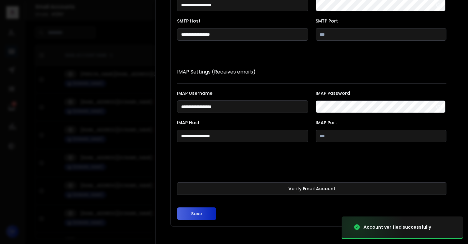
click at [197, 213] on button "Save" at bounding box center [196, 214] width 39 height 13
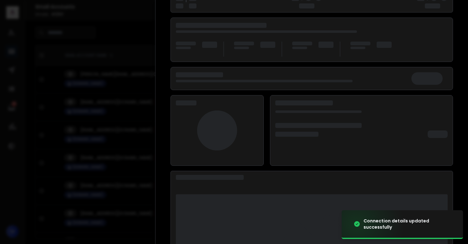
scroll to position [81, 0]
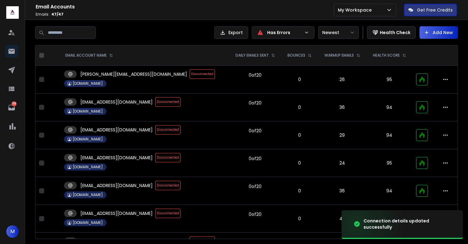
click at [155, 129] on span "Disconnected" at bounding box center [167, 129] width 25 height 9
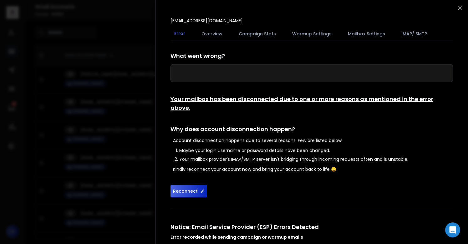
click at [187, 185] on button "Reconnect" at bounding box center [189, 191] width 37 height 13
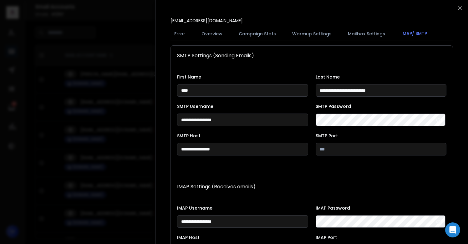
scroll to position [115, 0]
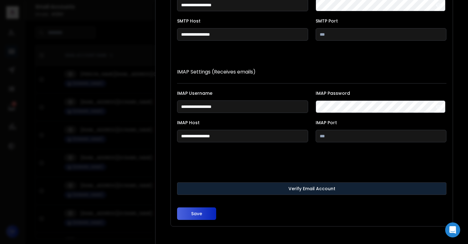
click at [217, 191] on button "Verify Email Account" at bounding box center [312, 188] width 270 height 13
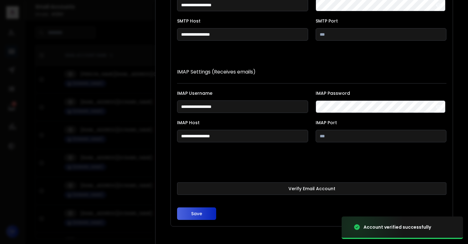
click at [198, 212] on button "Save" at bounding box center [196, 214] width 39 height 13
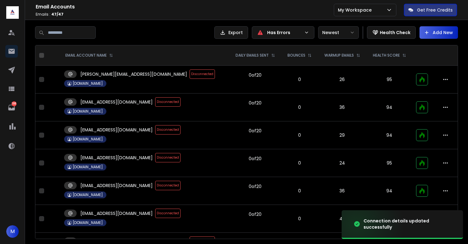
click at [155, 127] on span "Disconnected" at bounding box center [167, 129] width 25 height 9
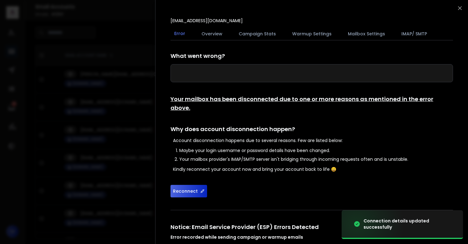
click at [190, 185] on button "Reconnect" at bounding box center [189, 191] width 37 height 13
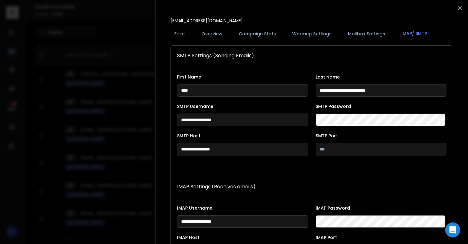
scroll to position [115, 0]
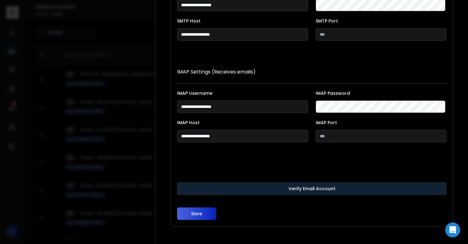
click at [229, 187] on button "Verify Email Account" at bounding box center [312, 188] width 270 height 13
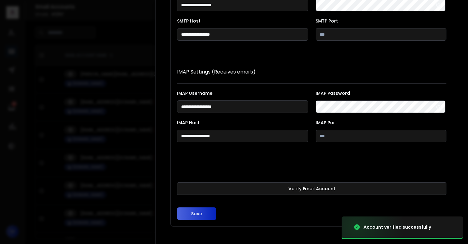
click at [192, 209] on button "Save" at bounding box center [196, 214] width 39 height 13
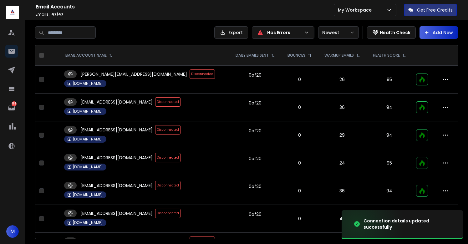
click at [155, 131] on span "Disconnected" at bounding box center [167, 129] width 25 height 9
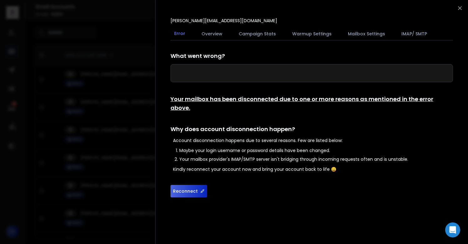
click at [186, 185] on button "Reconnect" at bounding box center [189, 191] width 37 height 13
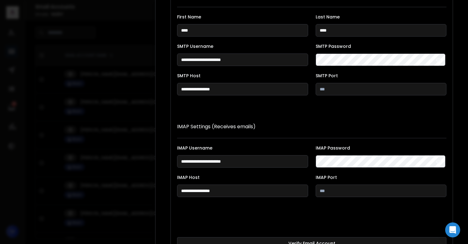
scroll to position [115, 0]
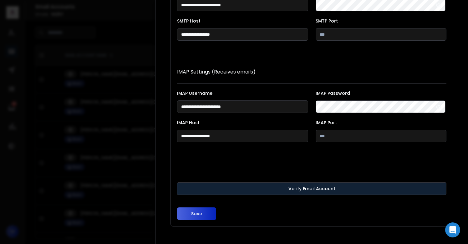
click at [233, 188] on button "Verify Email Account" at bounding box center [312, 188] width 270 height 13
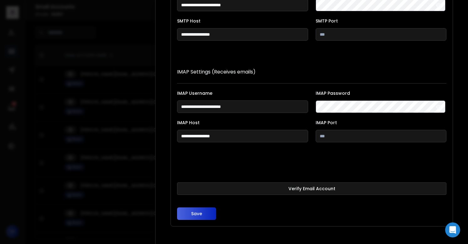
click at [197, 214] on button "Save" at bounding box center [196, 214] width 39 height 13
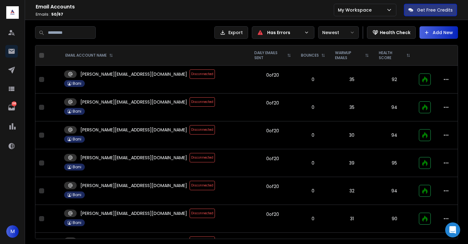
click at [190, 103] on span "Disconnected" at bounding box center [202, 101] width 25 height 9
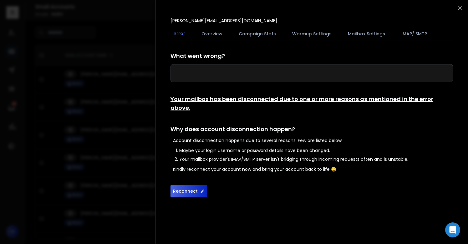
click at [187, 185] on button "Reconnect" at bounding box center [189, 191] width 37 height 13
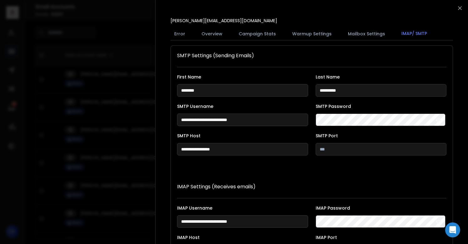
scroll to position [115, 0]
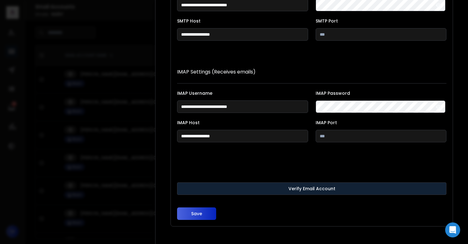
click at [240, 186] on button "Verify Email Account" at bounding box center [312, 188] width 270 height 13
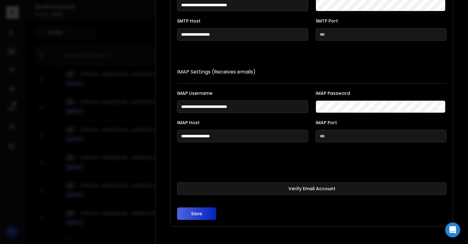
click at [199, 214] on button "Save" at bounding box center [196, 214] width 39 height 13
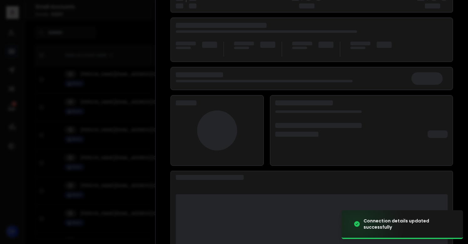
scroll to position [81, 0]
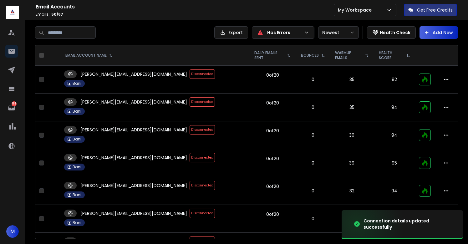
click at [190, 104] on span "Disconnected" at bounding box center [202, 101] width 25 height 9
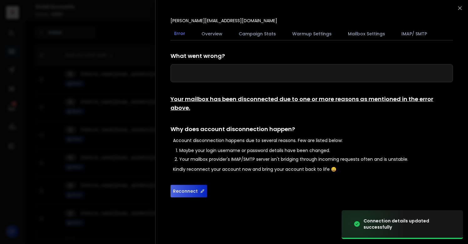
click at [187, 185] on button "Reconnect" at bounding box center [189, 191] width 37 height 13
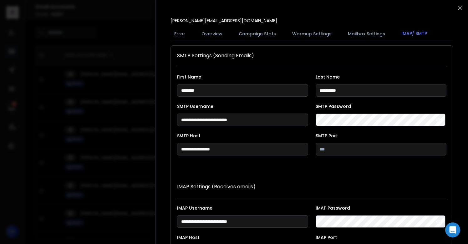
scroll to position [115, 0]
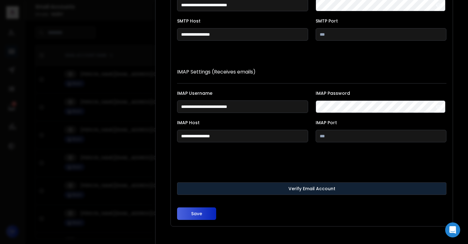
click at [236, 188] on button "Verify Email Account" at bounding box center [312, 188] width 270 height 13
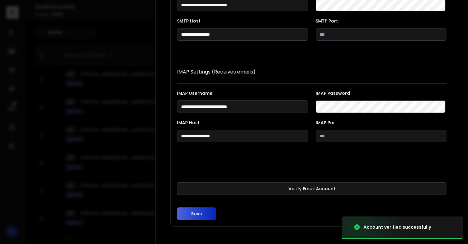
click at [195, 213] on button "Save" at bounding box center [196, 214] width 39 height 13
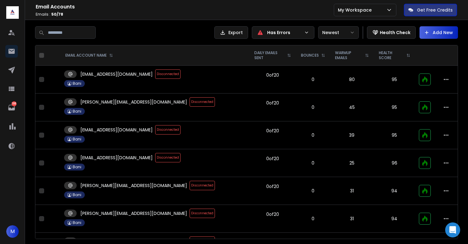
click at [155, 73] on span "Disconnected" at bounding box center [167, 73] width 25 height 9
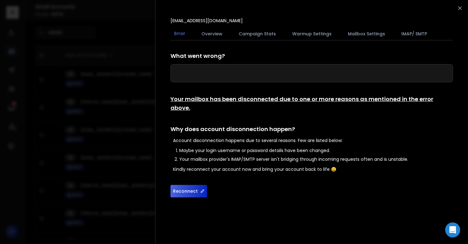
click at [186, 185] on button "Reconnect" at bounding box center [189, 191] width 37 height 13
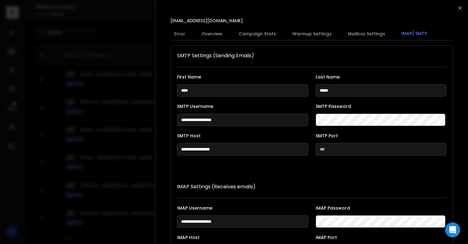
scroll to position [115, 0]
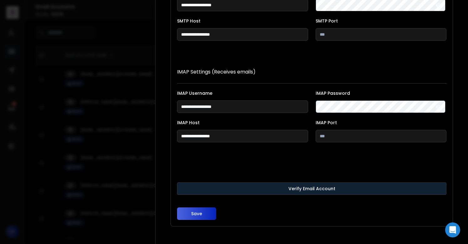
click at [235, 186] on button "Verify Email Account" at bounding box center [312, 188] width 270 height 13
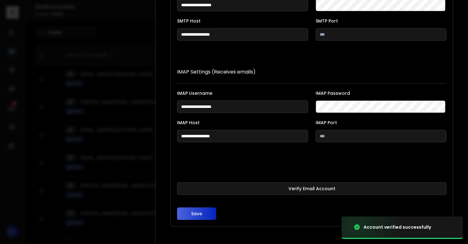
click at [194, 213] on button "Save" at bounding box center [196, 214] width 39 height 13
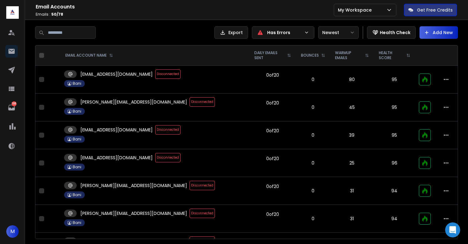
click at [190, 102] on span "Disconnected" at bounding box center [202, 101] width 25 height 9
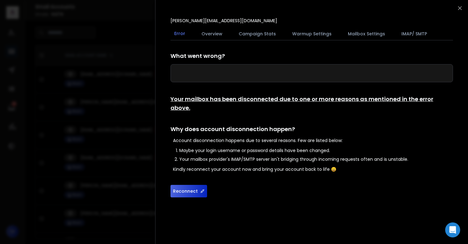
click at [186, 185] on button "Reconnect" at bounding box center [189, 191] width 37 height 13
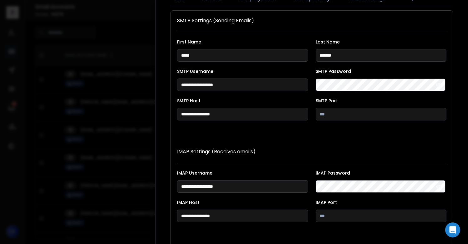
scroll to position [115, 0]
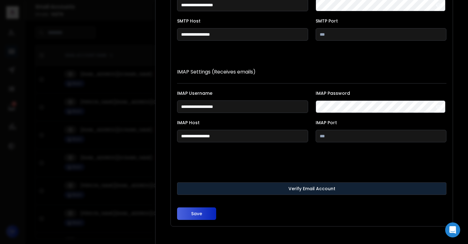
click at [214, 188] on button "Verify Email Account" at bounding box center [312, 188] width 270 height 13
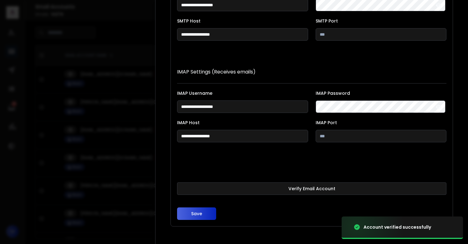
click at [200, 213] on button "Save" at bounding box center [196, 214] width 39 height 13
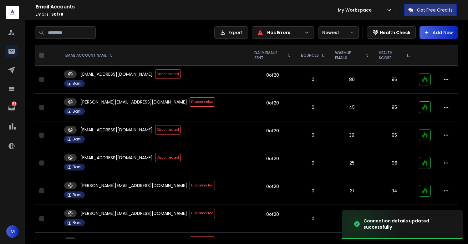
click at [190, 101] on span "Disconnected" at bounding box center [202, 101] width 25 height 9
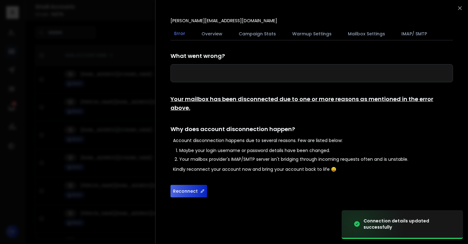
click at [187, 185] on button "Reconnect" at bounding box center [189, 191] width 37 height 13
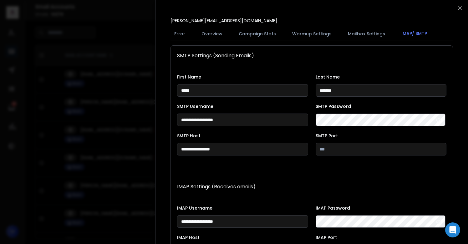
scroll to position [115, 0]
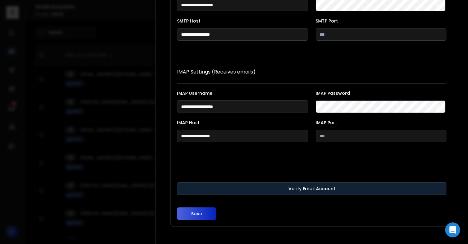
click at [206, 188] on button "Verify Email Account" at bounding box center [312, 188] width 270 height 13
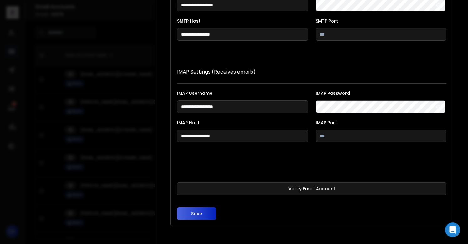
click at [201, 216] on button "Save" at bounding box center [196, 214] width 39 height 13
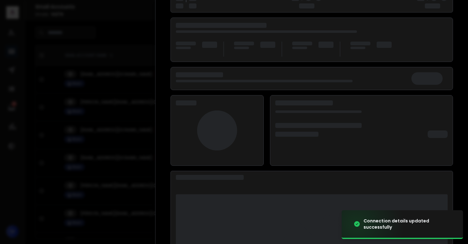
scroll to position [81, 0]
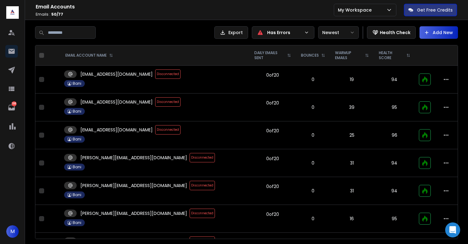
click at [155, 99] on span "Disconnected" at bounding box center [167, 101] width 25 height 9
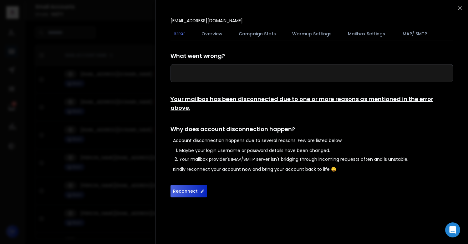
click at [187, 185] on button "Reconnect" at bounding box center [189, 191] width 37 height 13
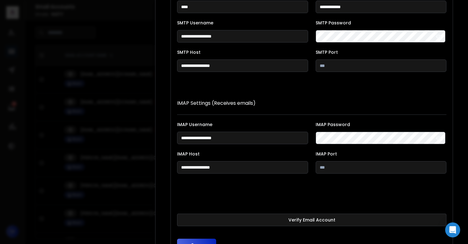
scroll to position [115, 0]
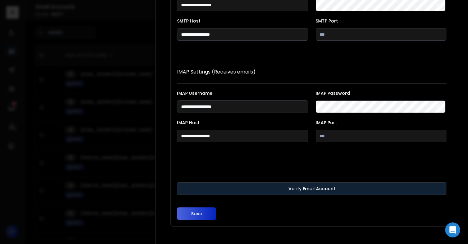
click at [271, 189] on button "Verify Email Account" at bounding box center [312, 188] width 270 height 13
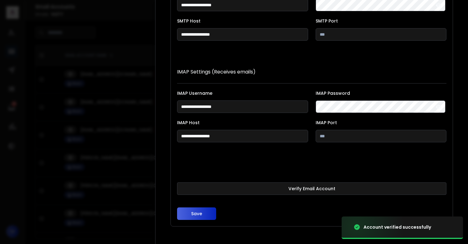
click at [197, 214] on button "Save" at bounding box center [196, 214] width 39 height 13
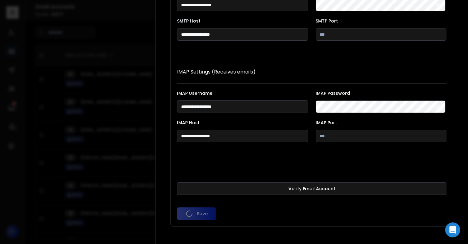
scroll to position [81, 0]
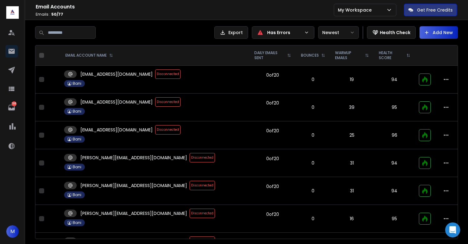
click at [155, 130] on span "Disconnected" at bounding box center [167, 129] width 25 height 9
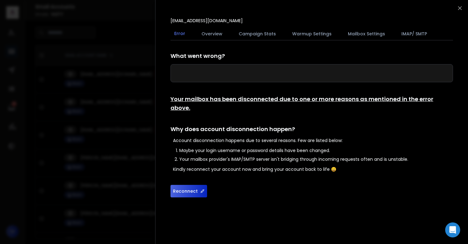
click at [182, 185] on button "Reconnect" at bounding box center [189, 191] width 37 height 13
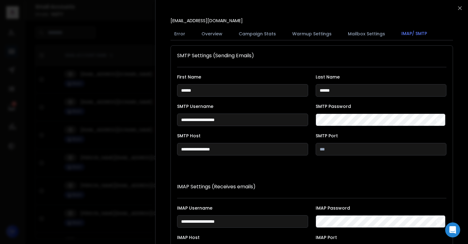
scroll to position [115, 0]
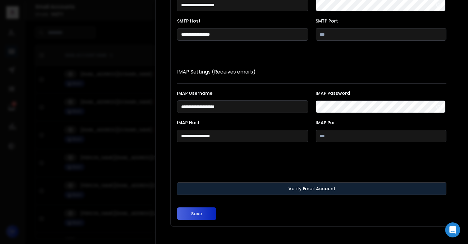
click at [233, 187] on button "Verify Email Account" at bounding box center [312, 188] width 270 height 13
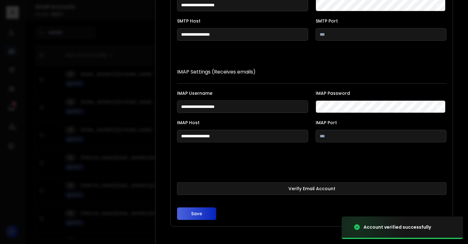
click at [197, 213] on button "Save" at bounding box center [196, 214] width 39 height 13
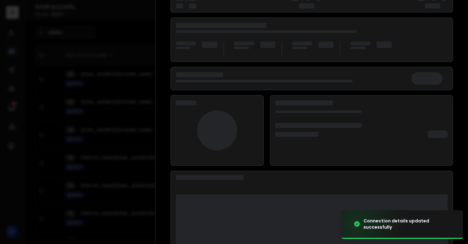
scroll to position [81, 0]
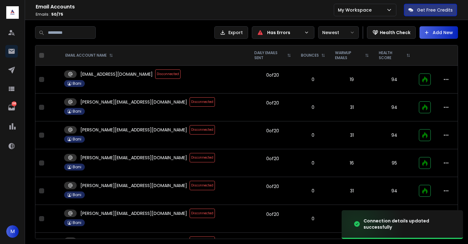
click at [190, 130] on span "Disconnected" at bounding box center [202, 129] width 25 height 9
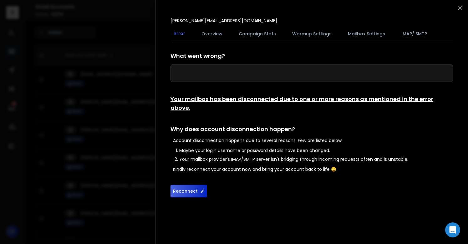
click at [186, 185] on button "Reconnect" at bounding box center [189, 191] width 37 height 13
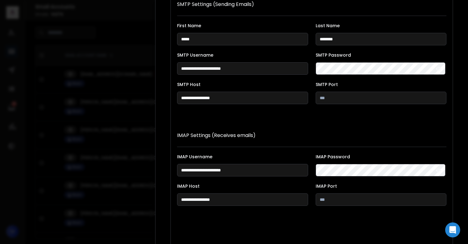
scroll to position [115, 0]
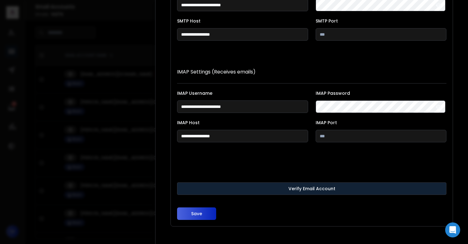
click at [211, 184] on button "Verify Email Account" at bounding box center [312, 188] width 270 height 13
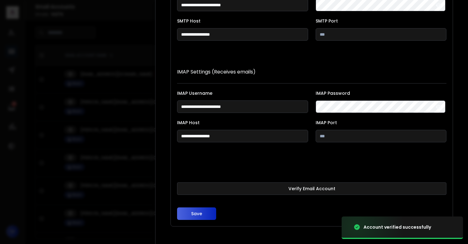
click at [196, 212] on button "Save" at bounding box center [196, 214] width 39 height 13
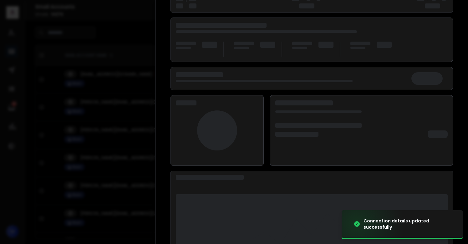
scroll to position [81, 0]
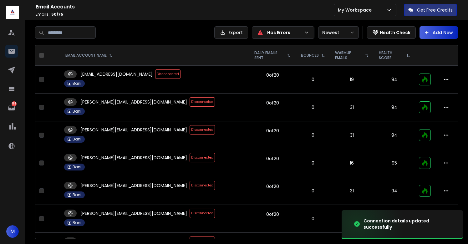
click at [190, 131] on span "Disconnected" at bounding box center [202, 129] width 25 height 9
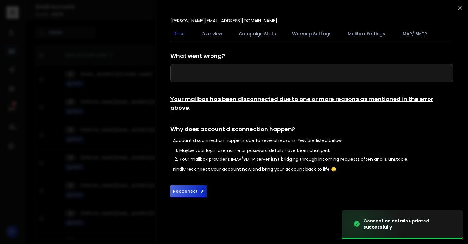
click at [191, 185] on button "Reconnect" at bounding box center [189, 191] width 37 height 13
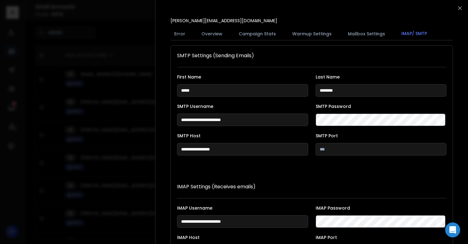
scroll to position [115, 0]
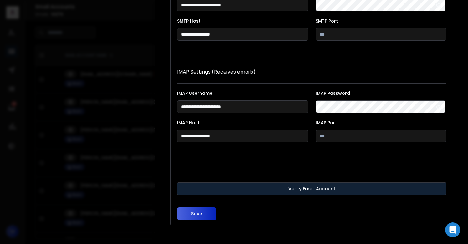
click at [214, 184] on button "Verify Email Account" at bounding box center [312, 188] width 270 height 13
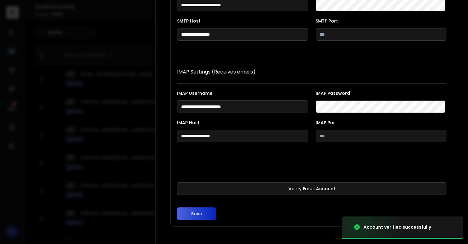
click at [198, 214] on button "Save" at bounding box center [196, 214] width 39 height 13
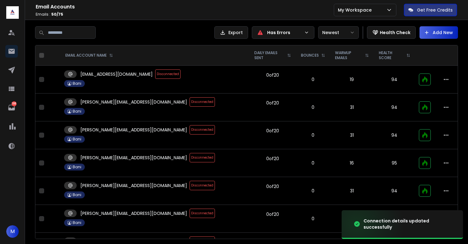
click at [190, 132] on span "Disconnected" at bounding box center [202, 129] width 25 height 9
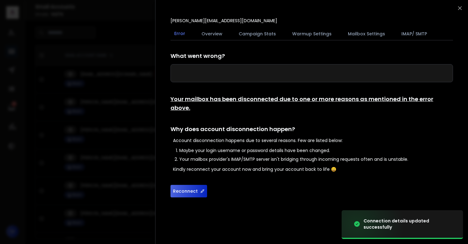
click at [187, 185] on button "Reconnect" at bounding box center [189, 191] width 37 height 13
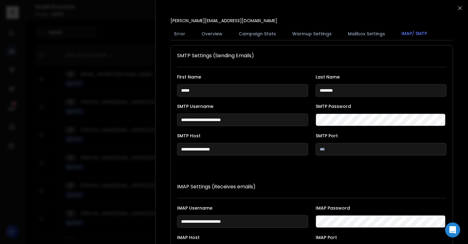
scroll to position [115, 0]
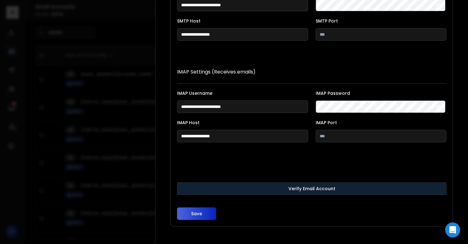
click at [199, 187] on button "Verify Email Account" at bounding box center [312, 188] width 270 height 13
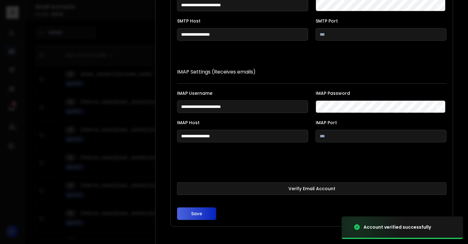
click at [197, 213] on button "Save" at bounding box center [196, 214] width 39 height 13
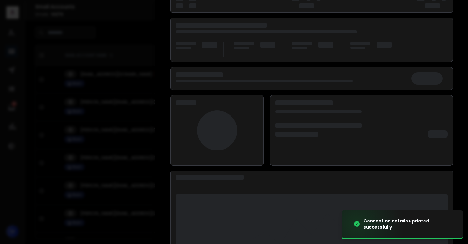
scroll to position [81, 0]
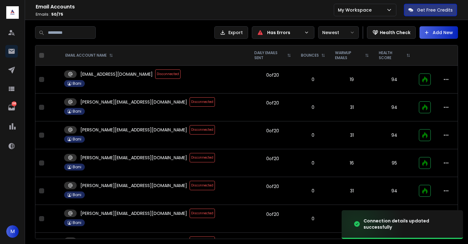
click at [190, 132] on span "Disconnected" at bounding box center [202, 129] width 25 height 9
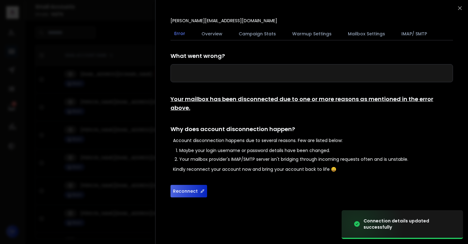
click at [188, 186] on button "Reconnect" at bounding box center [189, 191] width 37 height 13
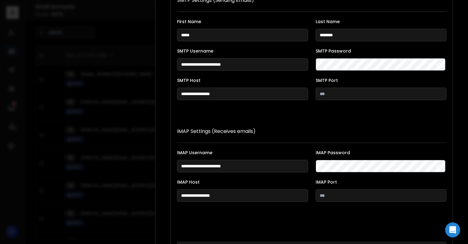
scroll to position [115, 0]
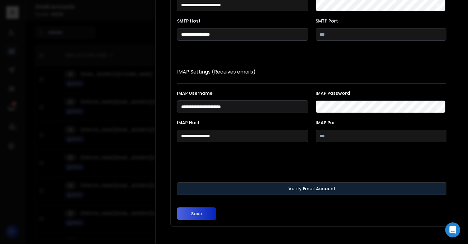
click at [206, 186] on button "Verify Email Account" at bounding box center [312, 188] width 270 height 13
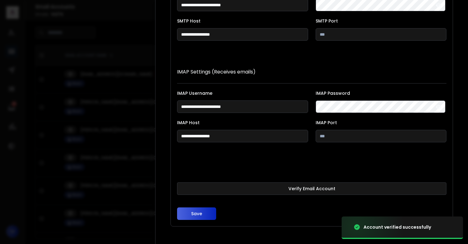
click at [198, 213] on button "Save" at bounding box center [196, 214] width 39 height 13
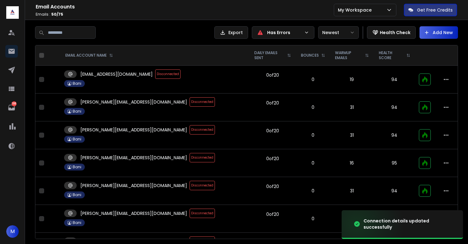
click at [190, 130] on span "Disconnected" at bounding box center [202, 129] width 25 height 9
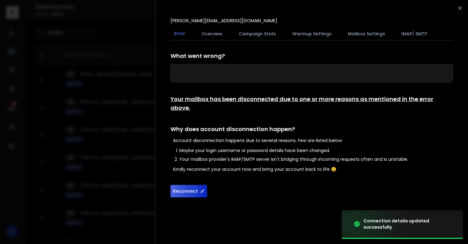
click at [188, 185] on button "Reconnect" at bounding box center [189, 191] width 37 height 13
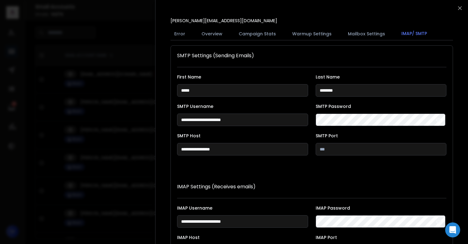
scroll to position [115, 0]
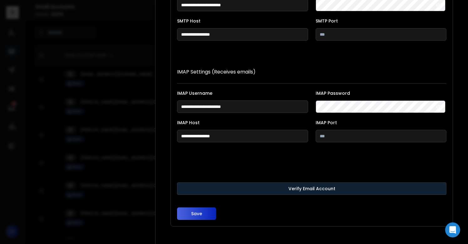
click at [206, 187] on button "Verify Email Account" at bounding box center [312, 188] width 270 height 13
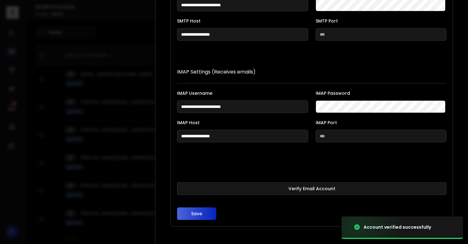
click at [197, 213] on button "Save" at bounding box center [196, 214] width 39 height 13
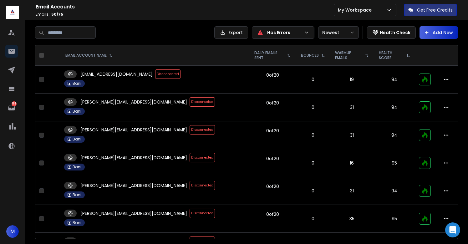
click at [187, 57] on div "EMAIL ACCOUNT NAME" at bounding box center [154, 55] width 179 height 5
click at [190, 155] on span "Disconnected" at bounding box center [202, 157] width 25 height 9
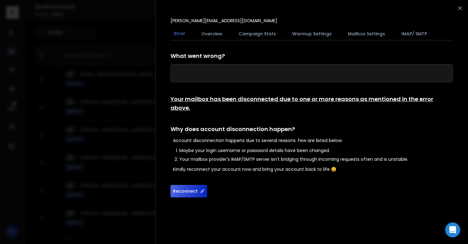
click at [193, 185] on button "Reconnect" at bounding box center [189, 191] width 37 height 13
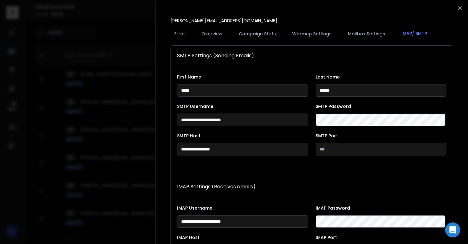
scroll to position [115, 0]
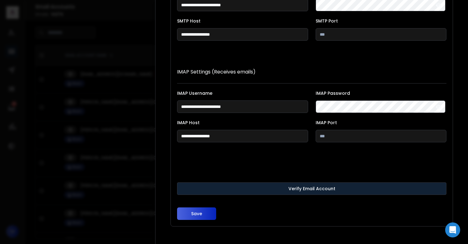
click at [227, 186] on button "Verify Email Account" at bounding box center [312, 188] width 270 height 13
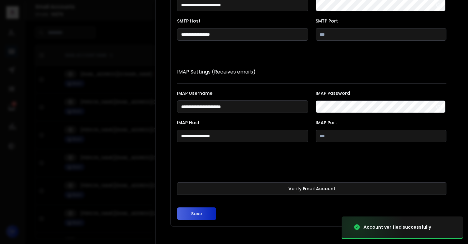
click at [194, 214] on button "Save" at bounding box center [196, 214] width 39 height 13
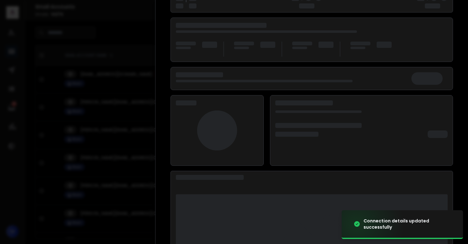
scroll to position [81, 0]
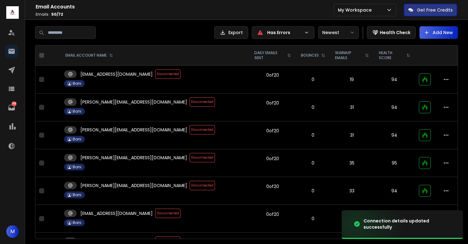
click at [190, 129] on span "Disconnected" at bounding box center [202, 129] width 25 height 9
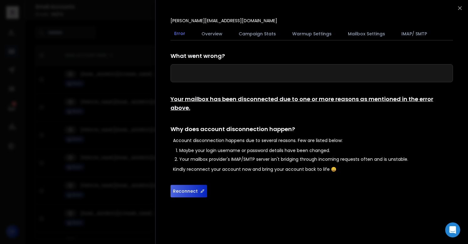
click at [188, 185] on button "Reconnect" at bounding box center [189, 191] width 37 height 13
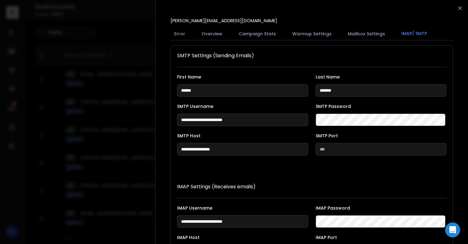
scroll to position [115, 0]
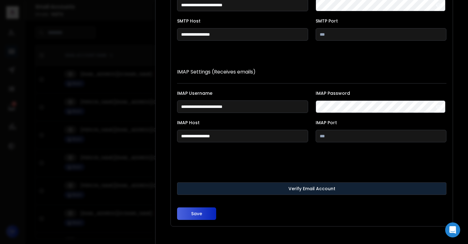
click at [207, 187] on button "Verify Email Account" at bounding box center [312, 188] width 270 height 13
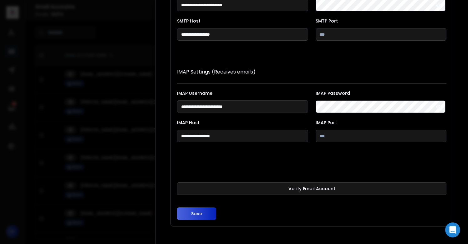
click at [196, 213] on button "Save" at bounding box center [196, 214] width 39 height 13
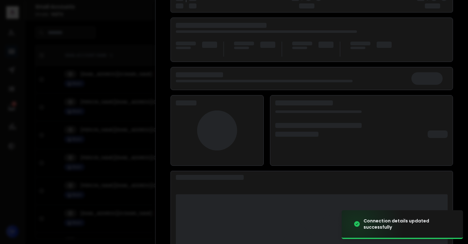
scroll to position [81, 0]
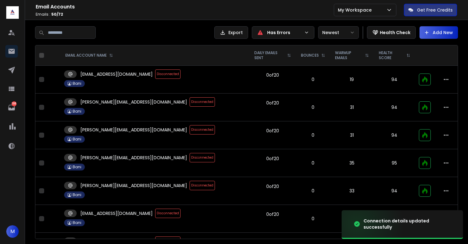
click at [190, 100] on span "Disconnected" at bounding box center [202, 101] width 25 height 9
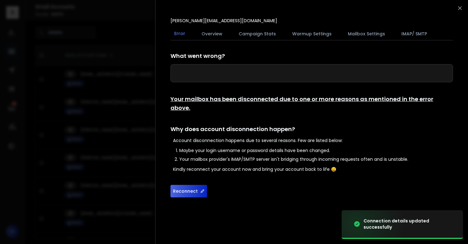
click at [189, 185] on button "Reconnect" at bounding box center [189, 191] width 37 height 13
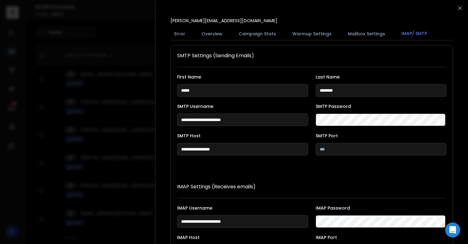
scroll to position [115, 0]
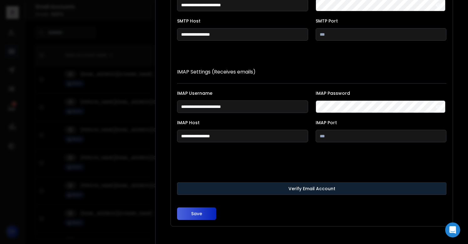
click at [232, 188] on button "Verify Email Account" at bounding box center [312, 188] width 270 height 13
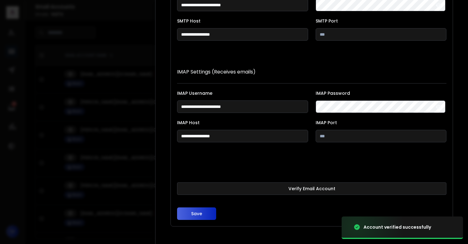
click at [191, 216] on button "Save" at bounding box center [196, 214] width 39 height 13
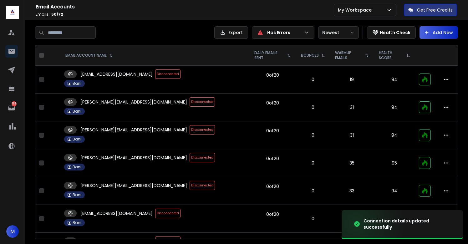
click at [190, 130] on span "Disconnected" at bounding box center [202, 129] width 25 height 9
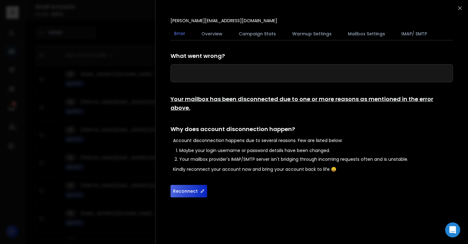
click at [192, 185] on button "Reconnect" at bounding box center [189, 191] width 37 height 13
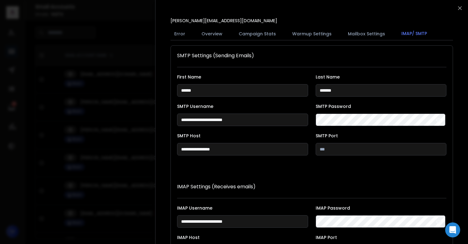
scroll to position [115, 0]
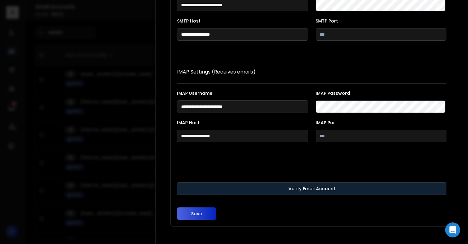
click at [226, 185] on button "Verify Email Account" at bounding box center [312, 188] width 270 height 13
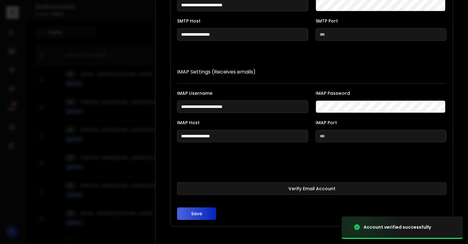
click at [197, 213] on button "Save" at bounding box center [196, 214] width 39 height 13
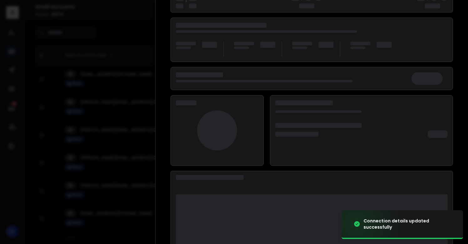
scroll to position [81, 0]
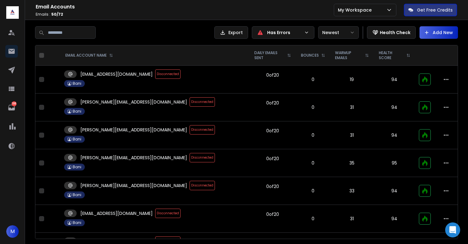
click at [190, 186] on span "Disconnected" at bounding box center [202, 185] width 25 height 9
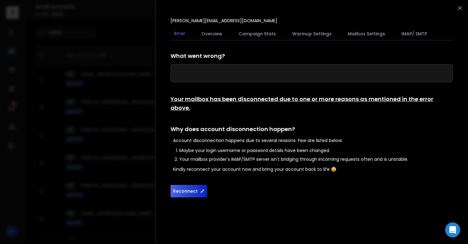
click at [187, 185] on button "Reconnect" at bounding box center [189, 191] width 37 height 13
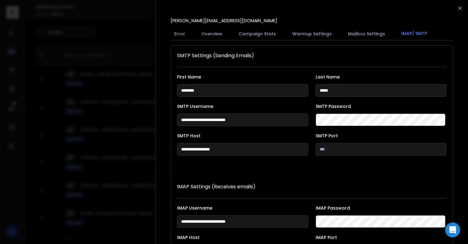
scroll to position [115, 0]
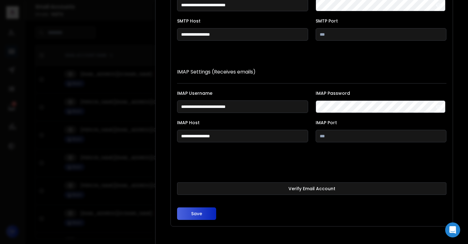
click at [253, 190] on button "Verify Email Account" at bounding box center [312, 188] width 270 height 13
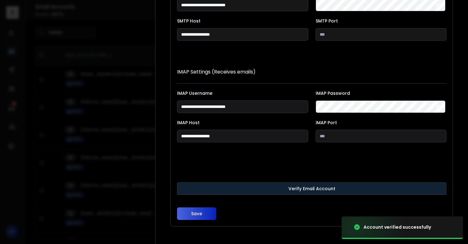
click at [234, 188] on button "Verify Email Account" at bounding box center [312, 188] width 270 height 13
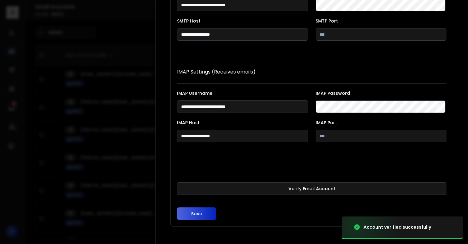
click at [198, 212] on button "Save" at bounding box center [196, 214] width 39 height 13
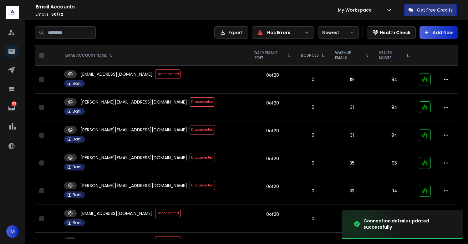
click at [190, 157] on span "Disconnected" at bounding box center [202, 157] width 25 height 9
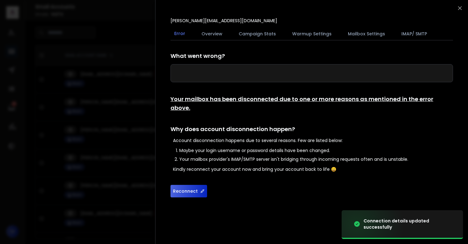
click at [182, 185] on button "Reconnect" at bounding box center [189, 191] width 37 height 13
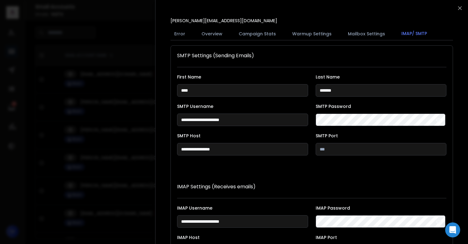
scroll to position [115, 0]
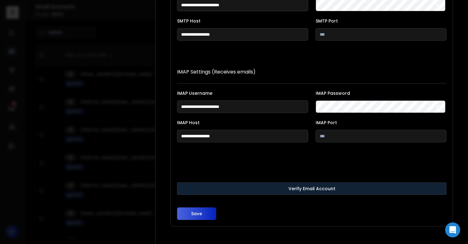
click at [213, 188] on button "Verify Email Account" at bounding box center [312, 188] width 270 height 13
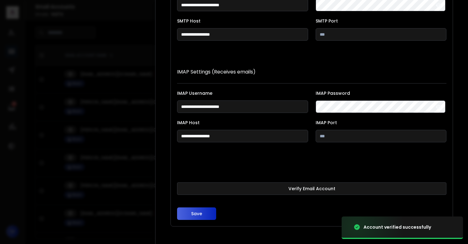
click at [197, 213] on button "Save" at bounding box center [196, 214] width 39 height 13
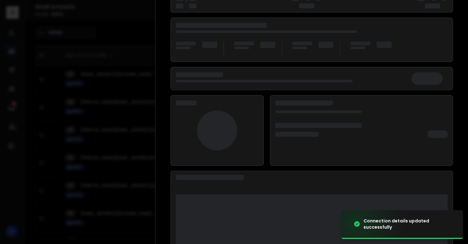
scroll to position [81, 0]
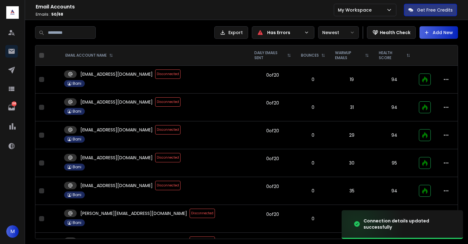
click at [149, 159] on p "savannah@bmdigitech.services" at bounding box center [116, 158] width 72 height 6
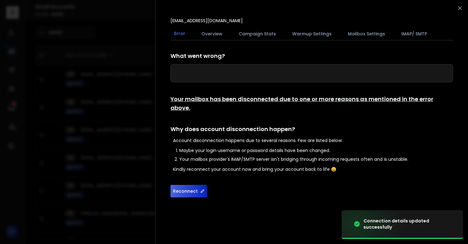
click at [188, 185] on button "Reconnect" at bounding box center [189, 191] width 37 height 13
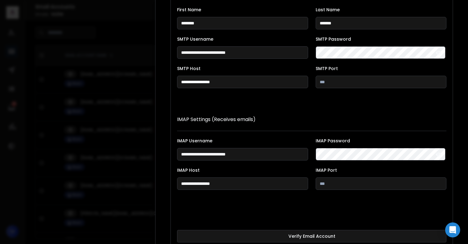
scroll to position [115, 0]
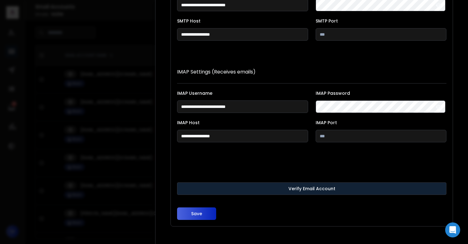
click at [227, 186] on button "Verify Email Account" at bounding box center [312, 188] width 270 height 13
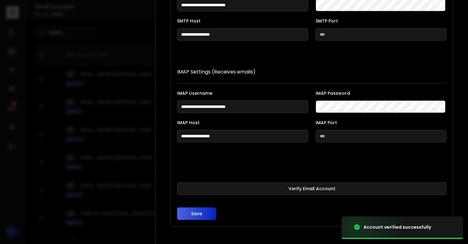
click at [197, 214] on button "Save" at bounding box center [196, 214] width 39 height 13
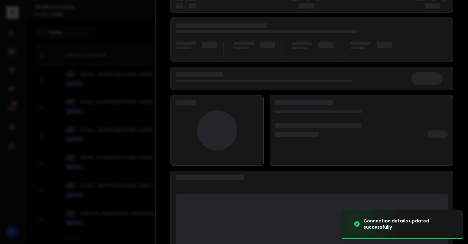
scroll to position [81, 0]
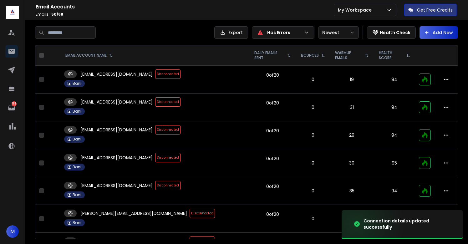
click at [158, 158] on span "Disconnected" at bounding box center [167, 157] width 25 height 9
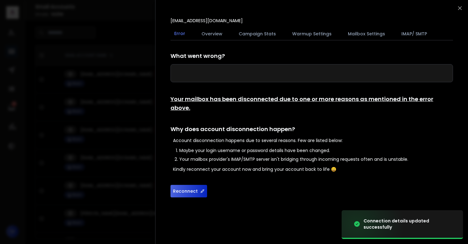
click at [183, 185] on button "Reconnect" at bounding box center [189, 191] width 37 height 13
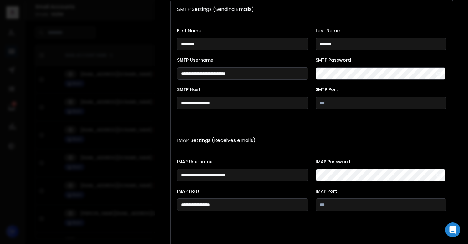
scroll to position [115, 0]
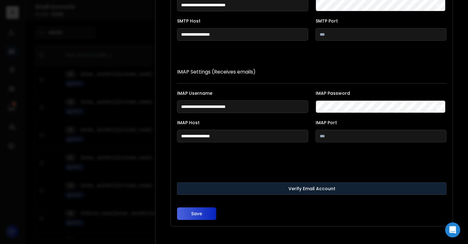
click at [226, 187] on button "Verify Email Account" at bounding box center [312, 188] width 270 height 13
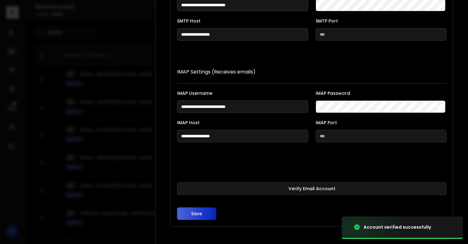
click at [197, 213] on button "Save" at bounding box center [196, 214] width 39 height 13
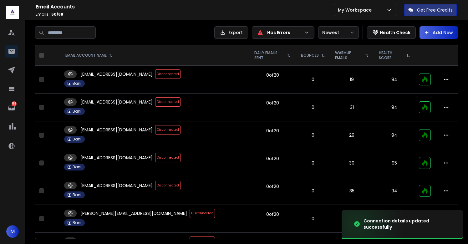
click at [168, 160] on span "Disconnected" at bounding box center [167, 157] width 25 height 9
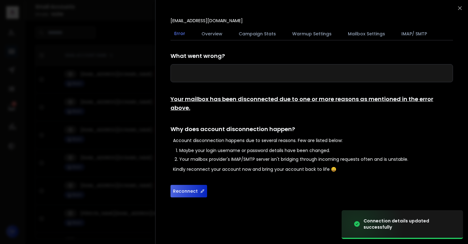
click at [187, 185] on button "Reconnect" at bounding box center [189, 191] width 37 height 13
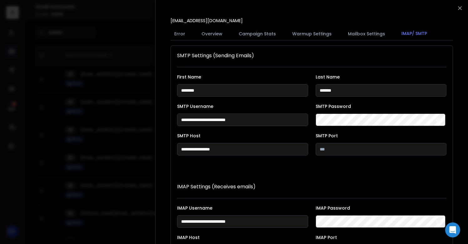
scroll to position [115, 0]
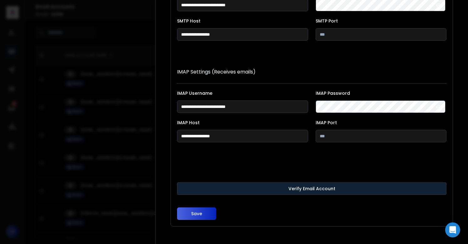
click at [209, 188] on button "Verify Email Account" at bounding box center [312, 188] width 270 height 13
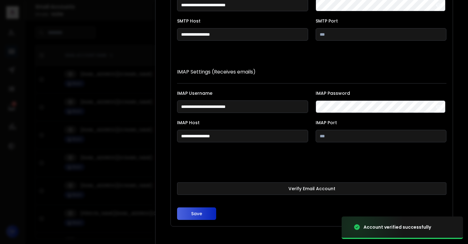
click at [197, 213] on button "Save" at bounding box center [196, 214] width 39 height 13
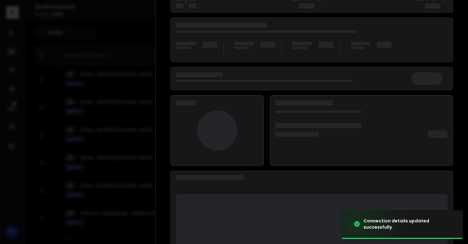
scroll to position [81, 0]
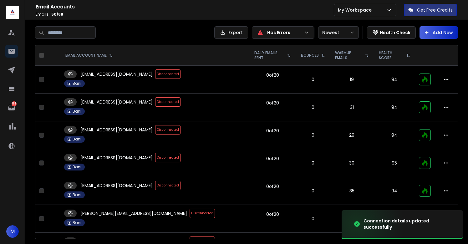
click at [155, 186] on span "Disconnected" at bounding box center [167, 185] width 25 height 9
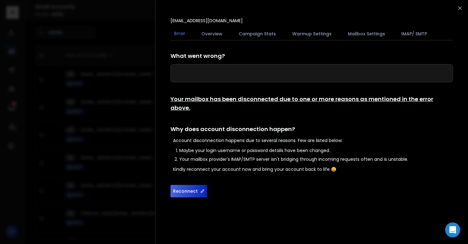
click at [185, 185] on button "Reconnect" at bounding box center [189, 191] width 37 height 13
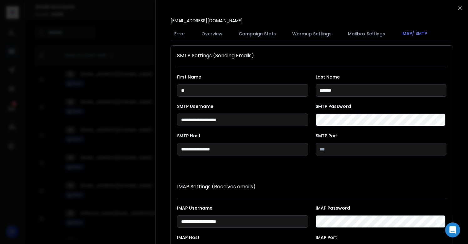
scroll to position [115, 0]
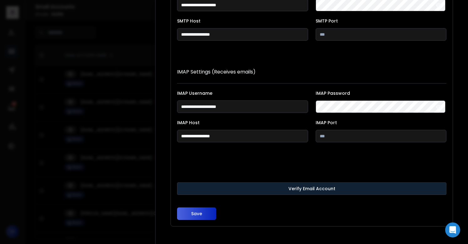
click at [206, 186] on button "Verify Email Account" at bounding box center [312, 188] width 270 height 13
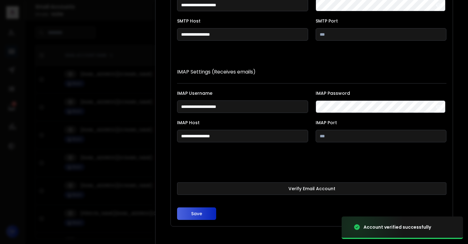
click at [197, 213] on button "Save" at bounding box center [196, 214] width 39 height 13
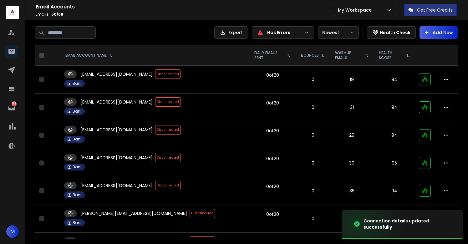
click at [158, 129] on span "Disconnected" at bounding box center [167, 129] width 25 height 9
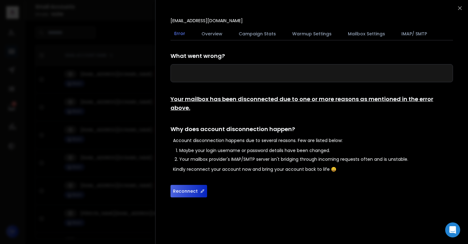
click at [188, 185] on button "Reconnect" at bounding box center [189, 191] width 37 height 13
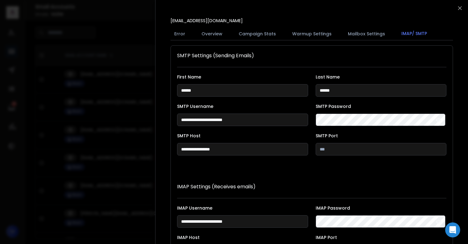
scroll to position [115, 0]
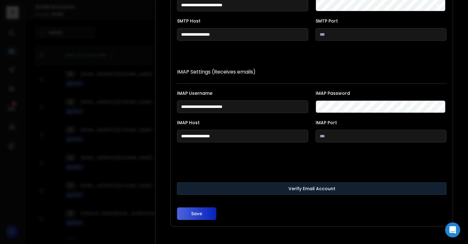
click at [224, 187] on button "Verify Email Account" at bounding box center [312, 188] width 270 height 13
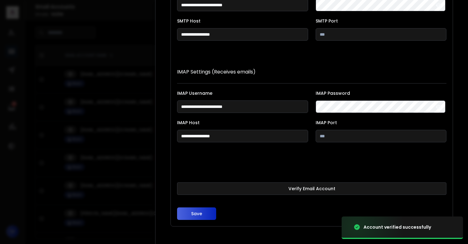
click at [204, 211] on button "Save" at bounding box center [196, 214] width 39 height 13
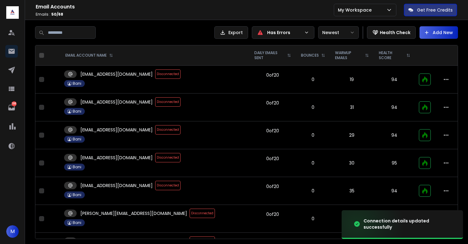
click at [156, 128] on span "Disconnected" at bounding box center [167, 129] width 25 height 9
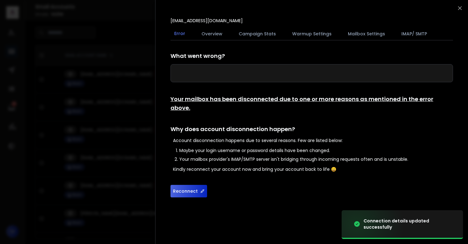
click at [188, 185] on button "Reconnect" at bounding box center [189, 191] width 37 height 13
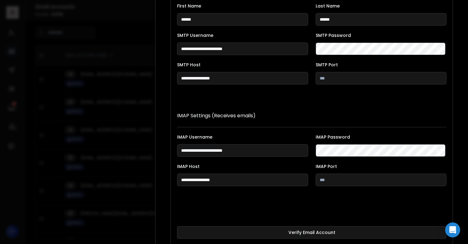
scroll to position [115, 0]
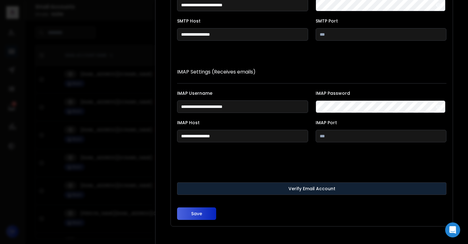
click at [228, 187] on button "Verify Email Account" at bounding box center [312, 188] width 270 height 13
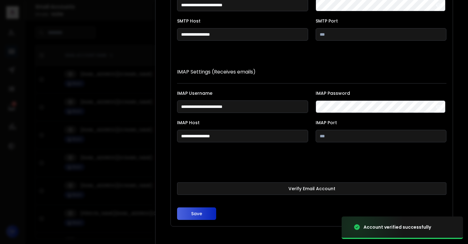
click at [197, 215] on button "Save" at bounding box center [196, 214] width 39 height 13
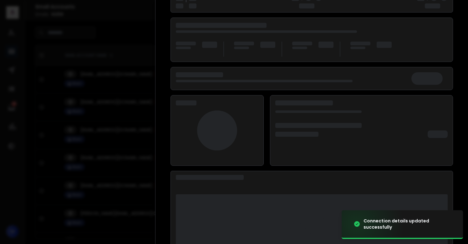
scroll to position [81, 0]
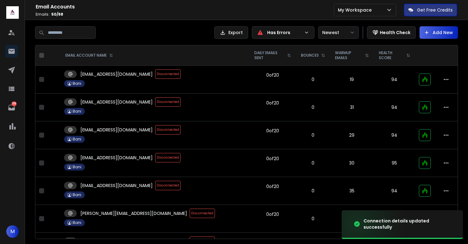
click at [168, 157] on span "Disconnected" at bounding box center [167, 157] width 25 height 9
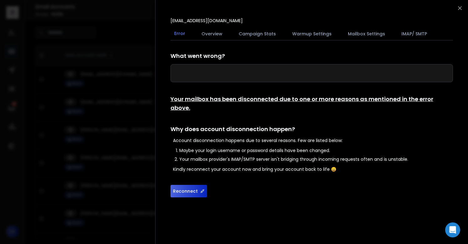
click at [192, 185] on button "Reconnect" at bounding box center [189, 191] width 37 height 13
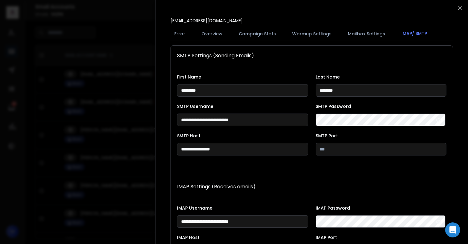
scroll to position [115, 0]
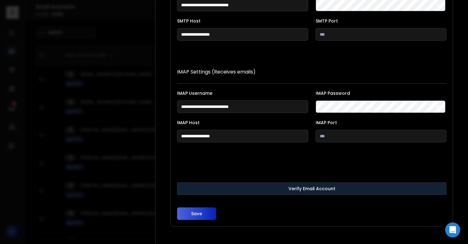
click at [223, 189] on button "Verify Email Account" at bounding box center [312, 188] width 270 height 13
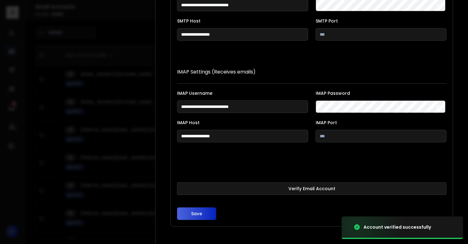
click at [197, 213] on button "Save" at bounding box center [196, 214] width 39 height 13
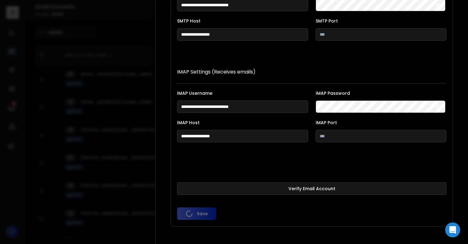
scroll to position [81, 0]
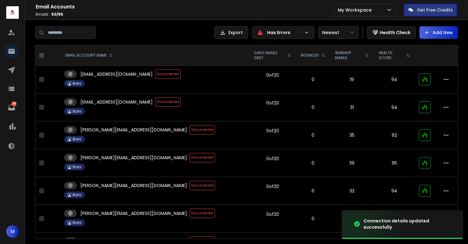
click at [190, 158] on span "Disconnected" at bounding box center [202, 157] width 25 height 9
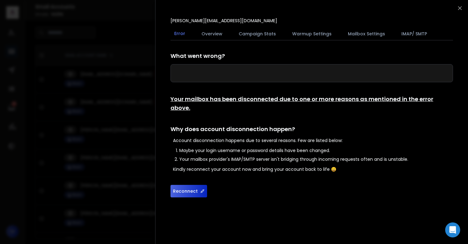
click at [187, 185] on button "Reconnect" at bounding box center [189, 191] width 37 height 13
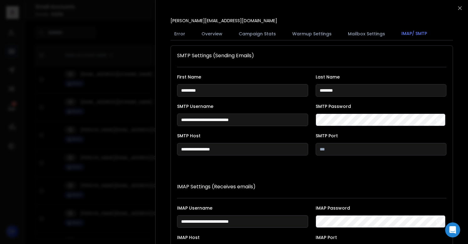
scroll to position [115, 0]
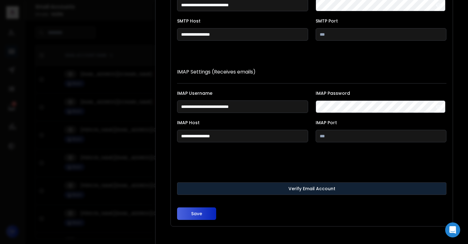
click at [224, 186] on button "Verify Email Account" at bounding box center [312, 188] width 270 height 13
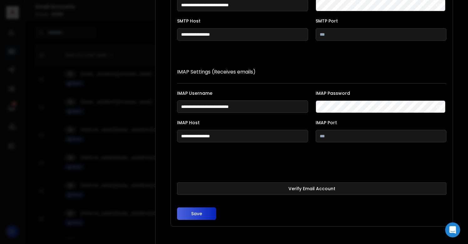
click at [196, 213] on button "Save" at bounding box center [196, 214] width 39 height 13
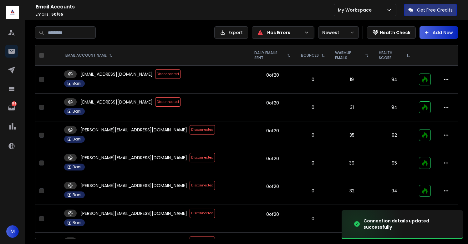
click at [190, 155] on span "Disconnected" at bounding box center [202, 157] width 25 height 9
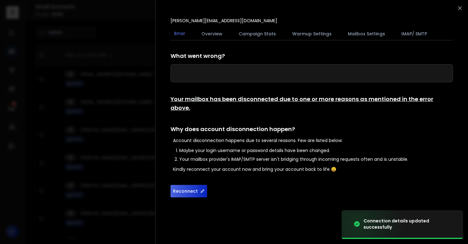
click at [184, 185] on button "Reconnect" at bounding box center [189, 191] width 37 height 13
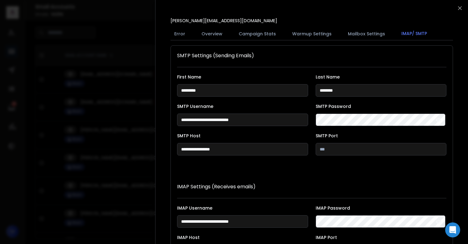
scroll to position [115, 0]
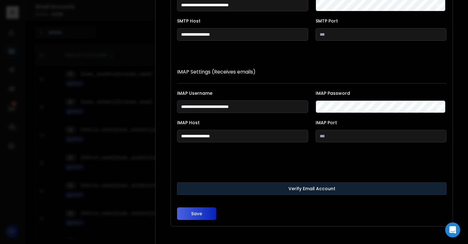
click at [214, 185] on button "Verify Email Account" at bounding box center [312, 188] width 270 height 13
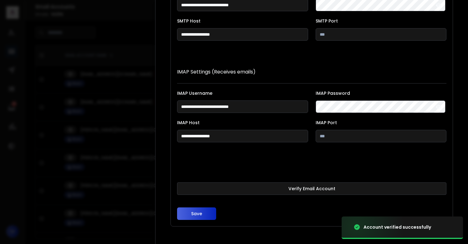
click at [200, 210] on button "Save" at bounding box center [196, 214] width 39 height 13
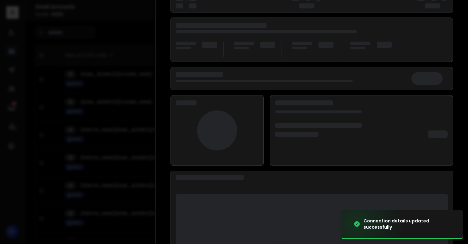
scroll to position [81, 0]
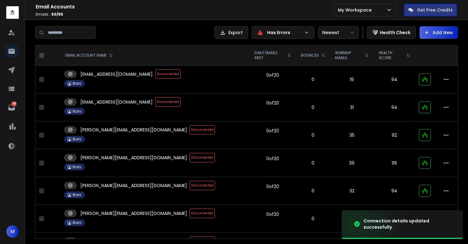
click at [190, 158] on span "Disconnected" at bounding box center [202, 157] width 25 height 9
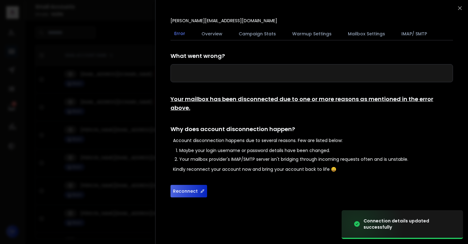
click at [184, 185] on button "Reconnect" at bounding box center [189, 191] width 37 height 13
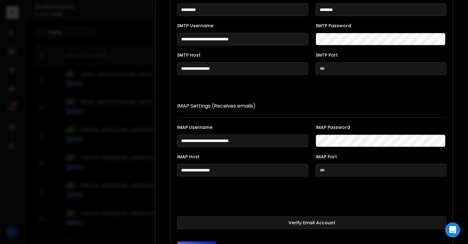
scroll to position [115, 0]
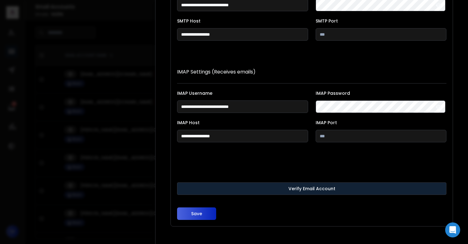
click at [208, 189] on button "Verify Email Account" at bounding box center [312, 188] width 270 height 13
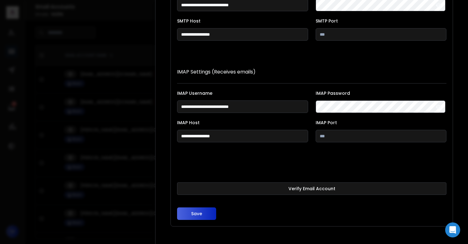
click at [193, 217] on button "Save" at bounding box center [196, 214] width 39 height 13
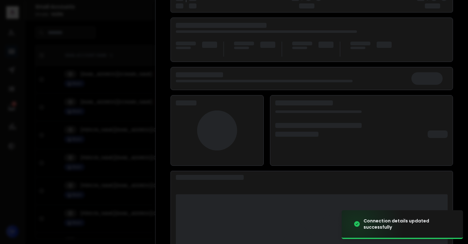
scroll to position [81, 0]
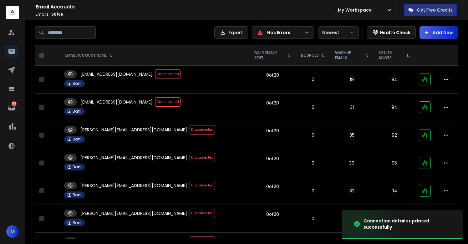
click at [190, 159] on span "Disconnected" at bounding box center [202, 157] width 25 height 9
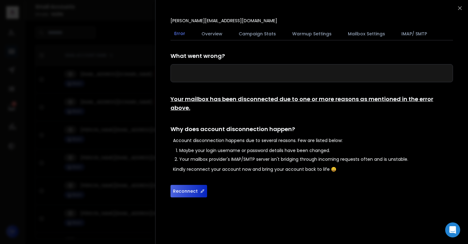
click at [186, 185] on button "Reconnect" at bounding box center [189, 191] width 37 height 13
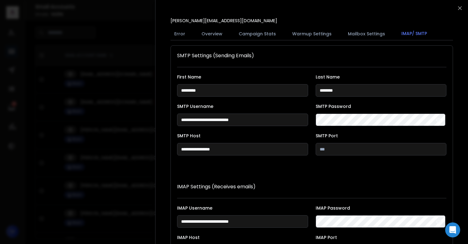
scroll to position [115, 0]
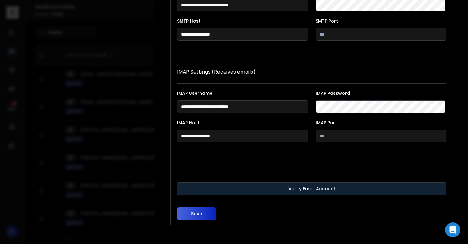
click at [220, 186] on button "Verify Email Account" at bounding box center [312, 188] width 270 height 13
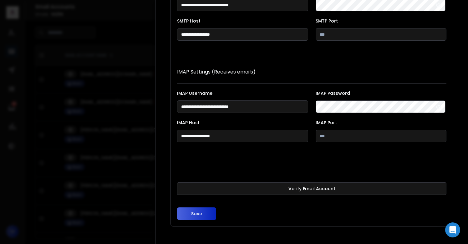
click at [198, 212] on button "Save" at bounding box center [196, 214] width 39 height 13
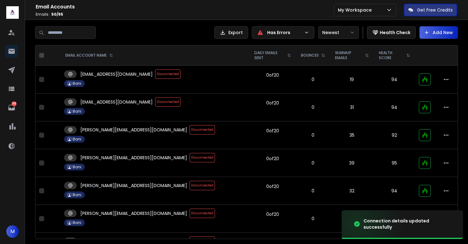
scroll to position [6, 0]
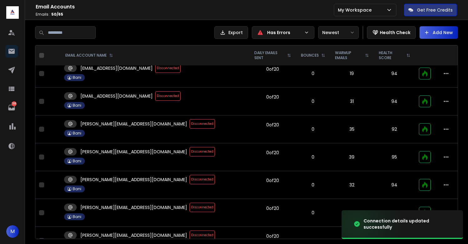
click at [190, 152] on span "Disconnected" at bounding box center [202, 151] width 25 height 9
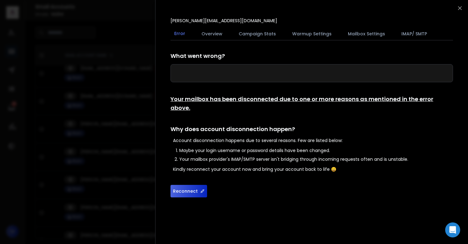
click at [186, 185] on button "Reconnect" at bounding box center [189, 191] width 37 height 13
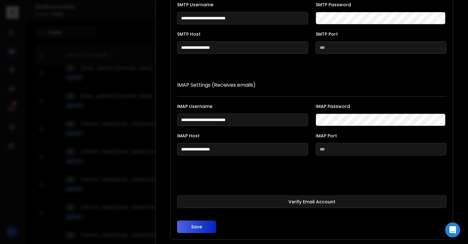
scroll to position [115, 0]
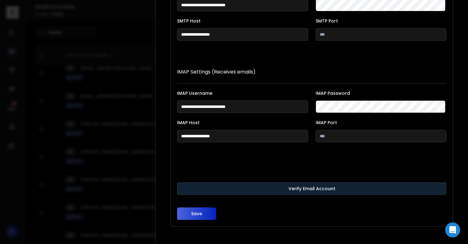
click at [237, 187] on button "Verify Email Account" at bounding box center [312, 188] width 270 height 13
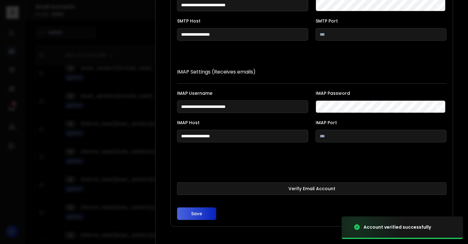
click at [197, 215] on button "Save" at bounding box center [196, 214] width 39 height 13
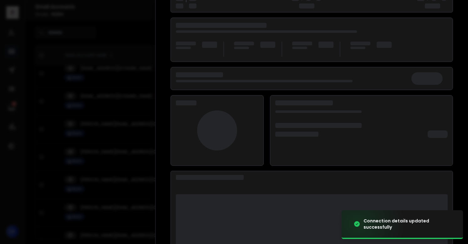
scroll to position [81, 0]
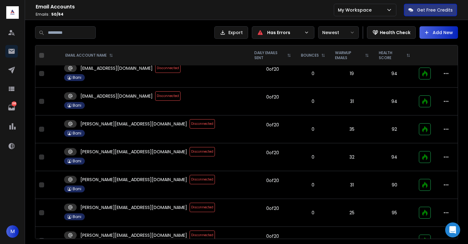
click at [190, 154] on span "Disconnected" at bounding box center [202, 151] width 25 height 9
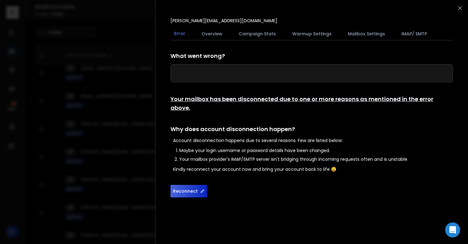
click at [188, 185] on button "Reconnect" at bounding box center [189, 191] width 37 height 13
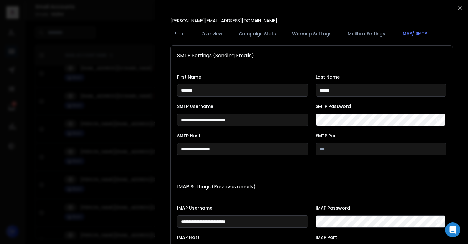
scroll to position [115, 0]
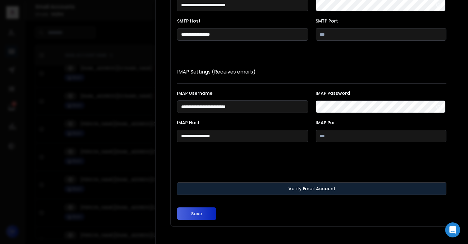
click at [254, 188] on button "Verify Email Account" at bounding box center [312, 188] width 270 height 13
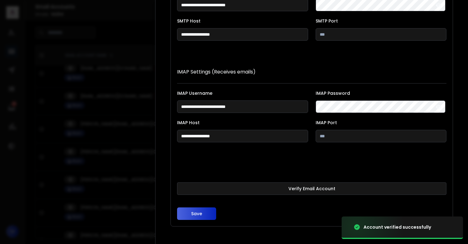
click at [196, 216] on button "Save" at bounding box center [196, 214] width 39 height 13
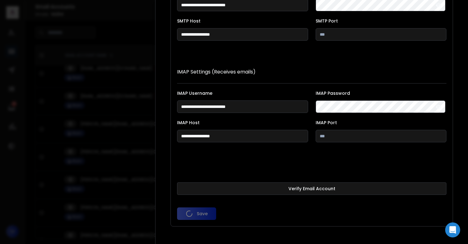
scroll to position [81, 0]
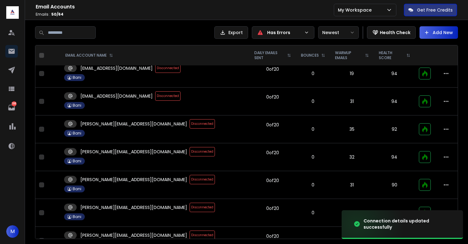
click at [190, 152] on span "Disconnected" at bounding box center [202, 151] width 25 height 9
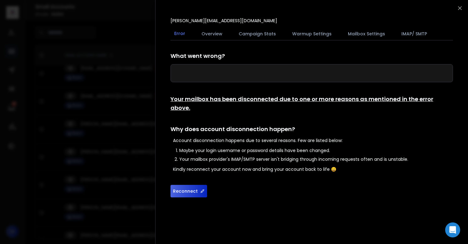
click at [186, 185] on button "Reconnect" at bounding box center [189, 191] width 37 height 13
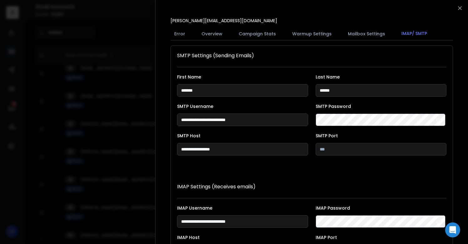
scroll to position [115, 0]
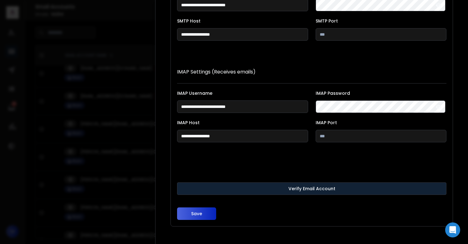
click at [227, 187] on button "Verify Email Account" at bounding box center [312, 188] width 270 height 13
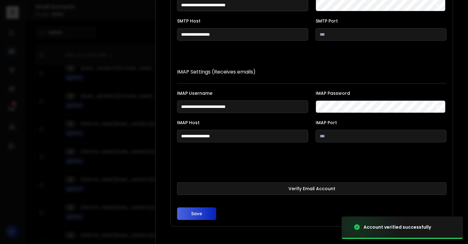
click at [193, 213] on button "Save" at bounding box center [196, 214] width 39 height 13
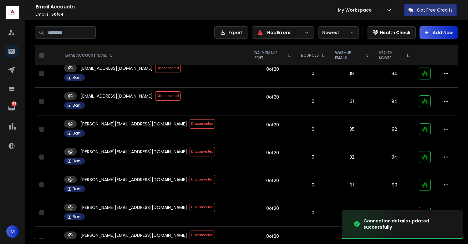
click at [190, 150] on span "Disconnected" at bounding box center [202, 151] width 25 height 9
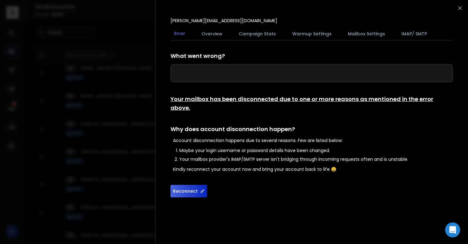
click at [187, 185] on button "Reconnect" at bounding box center [189, 191] width 37 height 13
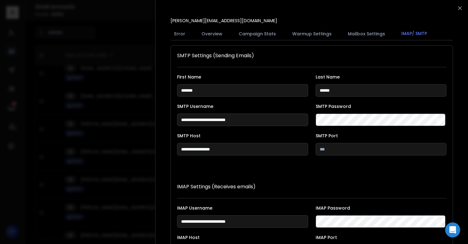
scroll to position [115, 0]
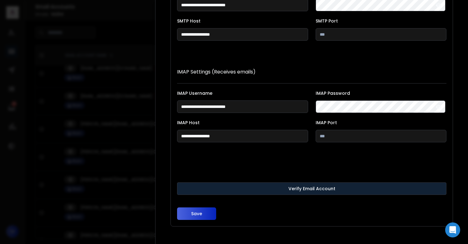
click at [225, 186] on button "Verify Email Account" at bounding box center [312, 188] width 270 height 13
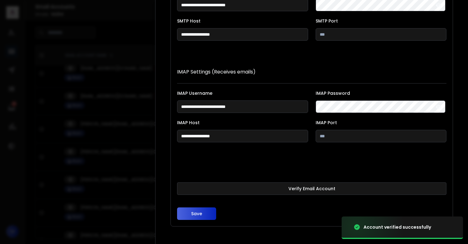
click at [199, 212] on button "Save" at bounding box center [196, 214] width 39 height 13
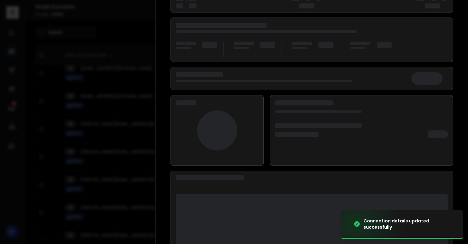
scroll to position [81, 0]
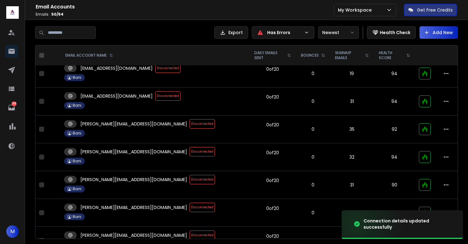
click at [190, 153] on span "Disconnected" at bounding box center [202, 151] width 25 height 9
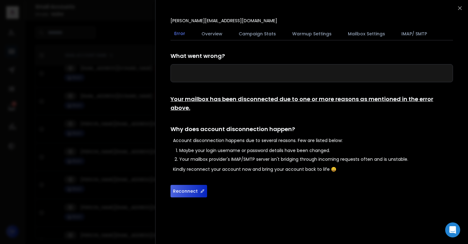
click at [183, 185] on button "Reconnect" at bounding box center [189, 191] width 37 height 13
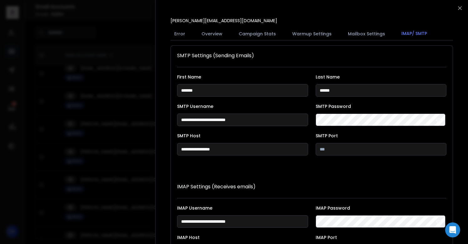
scroll to position [115, 0]
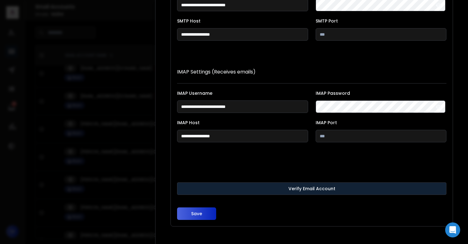
click at [210, 185] on button "Verify Email Account" at bounding box center [312, 188] width 270 height 13
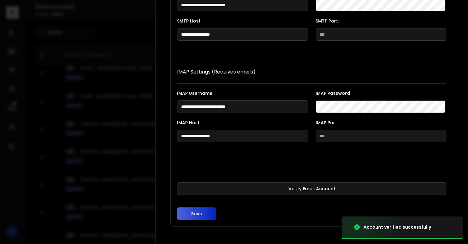
click at [198, 211] on button "Save" at bounding box center [196, 214] width 39 height 13
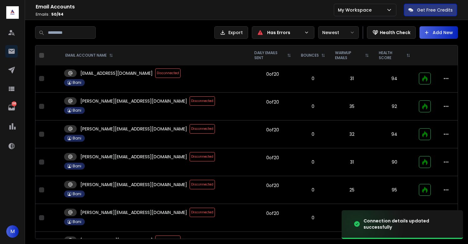
scroll to position [29, 0]
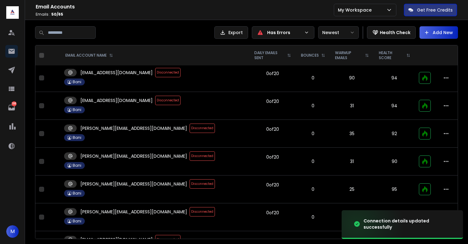
click at [190, 156] on span "Disconnected" at bounding box center [202, 156] width 25 height 9
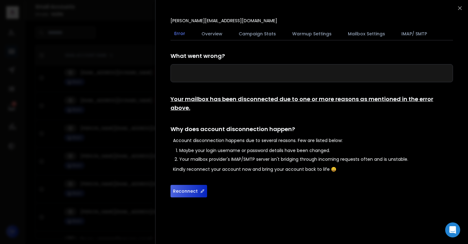
click at [187, 185] on button "Reconnect" at bounding box center [189, 191] width 37 height 13
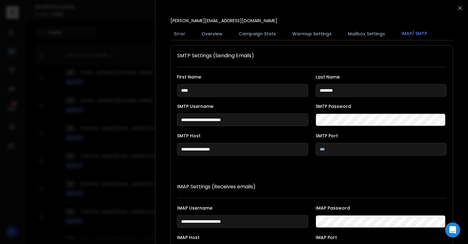
scroll to position [115, 0]
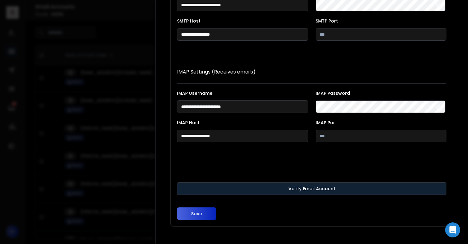
click at [225, 188] on button "Verify Email Account" at bounding box center [312, 188] width 270 height 13
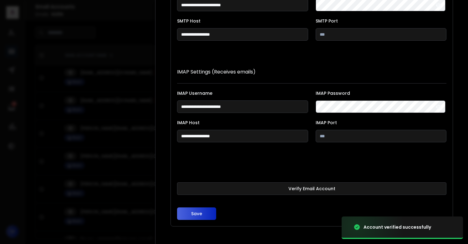
click at [196, 213] on button "Save" at bounding box center [196, 214] width 39 height 13
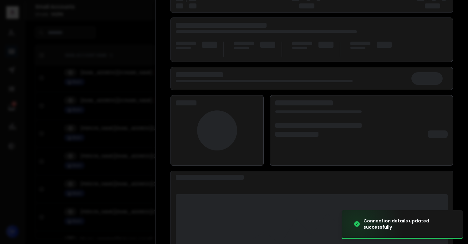
scroll to position [81, 0]
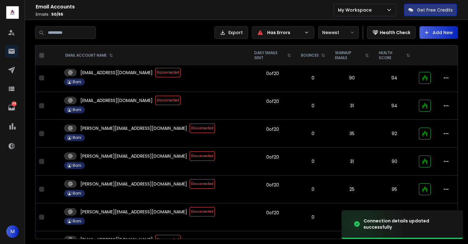
click at [190, 127] on span "Disconnected" at bounding box center [202, 128] width 25 height 9
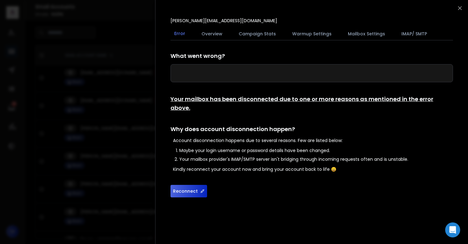
click at [186, 185] on button "Reconnect" at bounding box center [189, 191] width 37 height 13
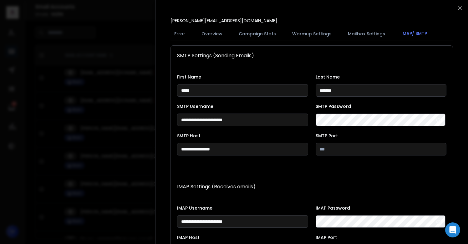
scroll to position [115, 0]
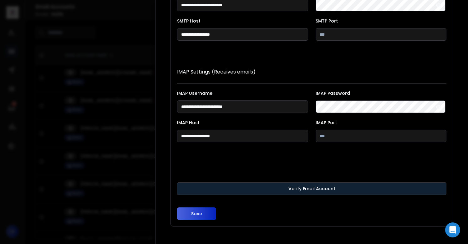
click at [203, 189] on button "Verify Email Account" at bounding box center [312, 188] width 270 height 13
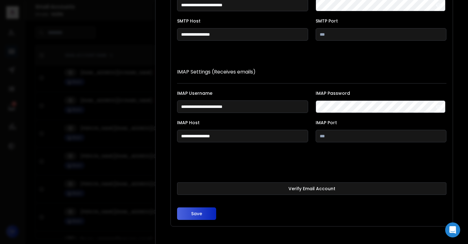
click at [199, 212] on button "Save" at bounding box center [196, 214] width 39 height 13
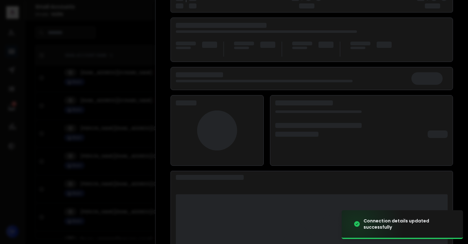
scroll to position [81, 0]
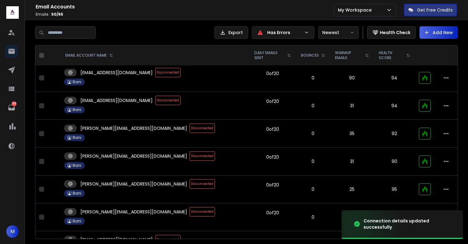
click at [190, 154] on span "Disconnected" at bounding box center [202, 156] width 25 height 9
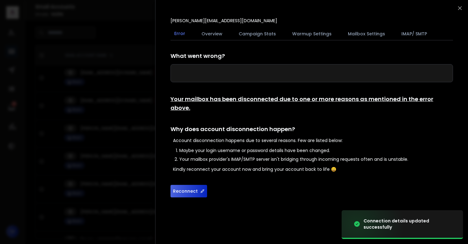
click at [186, 185] on button "Reconnect" at bounding box center [189, 191] width 37 height 13
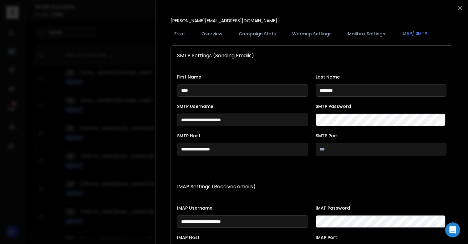
scroll to position [115, 0]
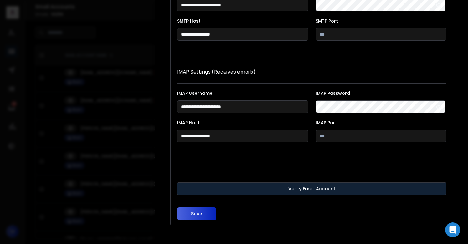
click at [212, 184] on button "Verify Email Account" at bounding box center [312, 188] width 270 height 13
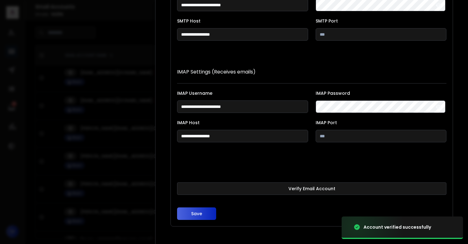
click at [197, 215] on button "Save" at bounding box center [196, 214] width 39 height 13
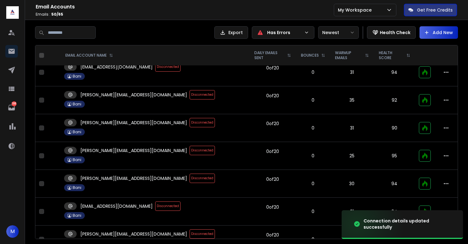
scroll to position [72, 0]
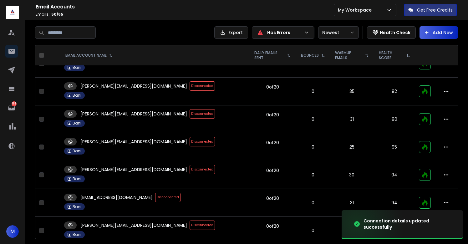
click at [190, 141] on span "Disconnected" at bounding box center [202, 141] width 25 height 9
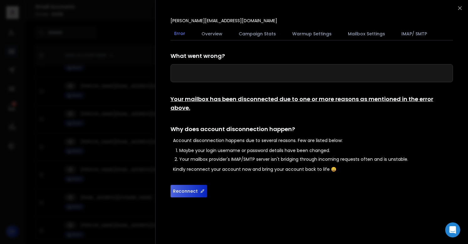
click at [186, 185] on button "Reconnect" at bounding box center [189, 191] width 37 height 13
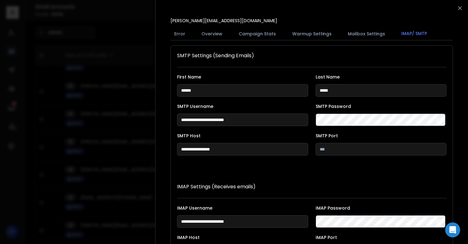
scroll to position [115, 0]
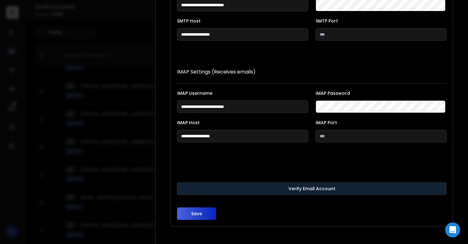
click at [220, 187] on button "Verify Email Account" at bounding box center [312, 188] width 270 height 13
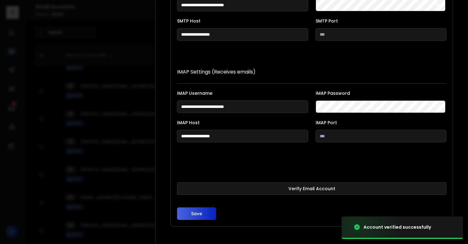
click at [196, 213] on button "Save" at bounding box center [196, 214] width 39 height 13
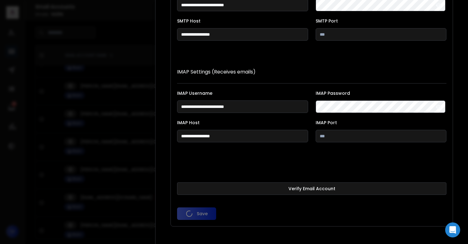
scroll to position [81, 0]
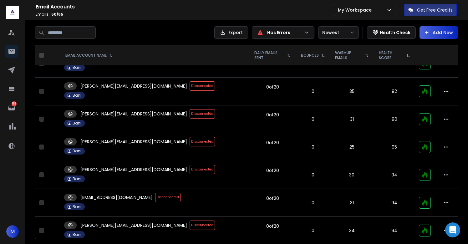
click at [190, 172] on span "Disconnected" at bounding box center [202, 169] width 25 height 9
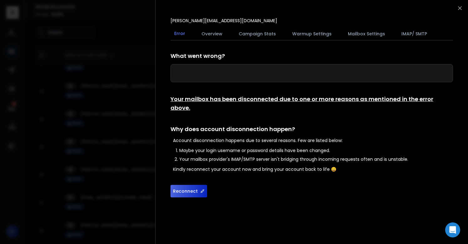
click at [191, 185] on button "Reconnect" at bounding box center [189, 191] width 37 height 13
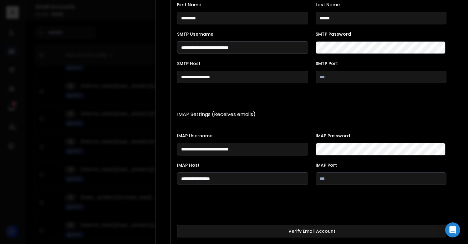
scroll to position [115, 0]
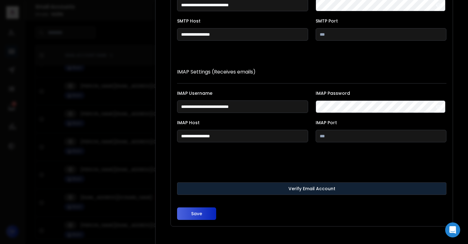
click at [234, 194] on button "Verify Email Account" at bounding box center [312, 188] width 270 height 13
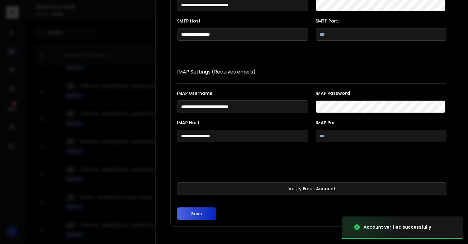
click at [197, 214] on button "Save" at bounding box center [196, 214] width 39 height 13
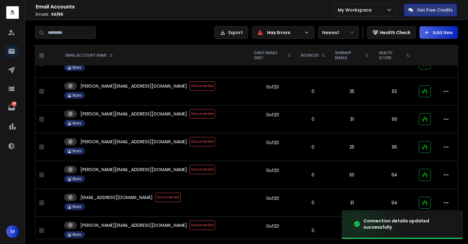
click at [190, 142] on span "Disconnected" at bounding box center [202, 141] width 25 height 9
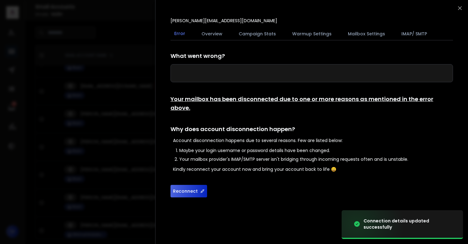
click at [192, 185] on button "Reconnect" at bounding box center [189, 191] width 37 height 13
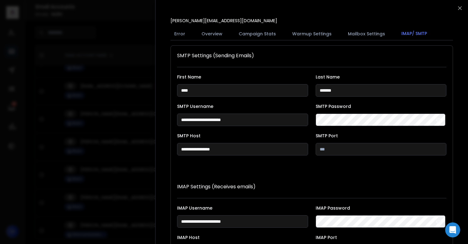
scroll to position [115, 0]
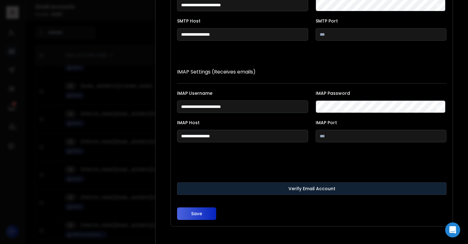
click at [222, 193] on button "Verify Email Account" at bounding box center [312, 188] width 270 height 13
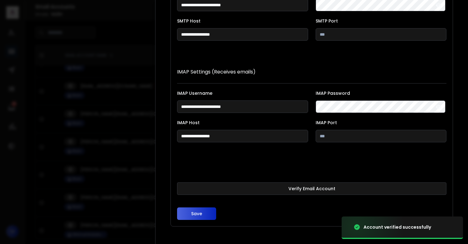
click at [197, 213] on button "Save" at bounding box center [196, 214] width 39 height 13
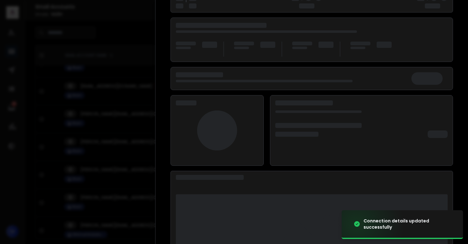
scroll to position [81, 0]
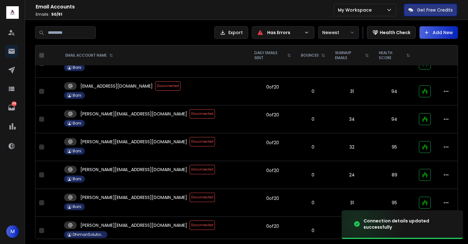
click at [190, 172] on span "Disconnected" at bounding box center [202, 169] width 25 height 9
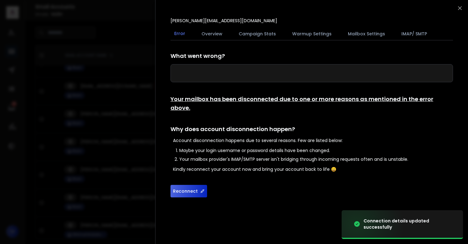
click at [186, 185] on button "Reconnect" at bounding box center [189, 191] width 37 height 13
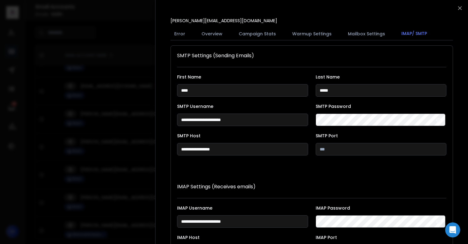
scroll to position [115, 0]
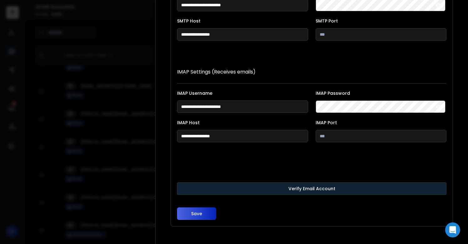
click at [240, 186] on button "Verify Email Account" at bounding box center [312, 188] width 270 height 13
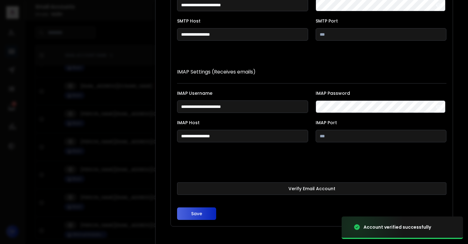
click at [197, 210] on button "Save" at bounding box center [196, 214] width 39 height 13
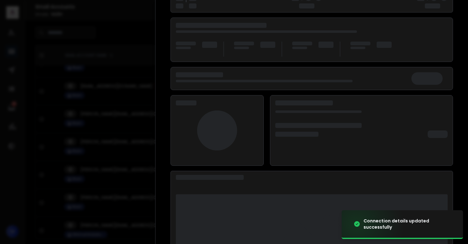
scroll to position [81, 0]
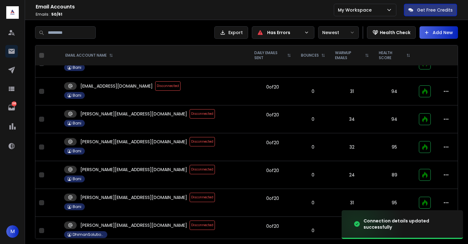
click at [190, 144] on span "Disconnected" at bounding box center [202, 141] width 25 height 9
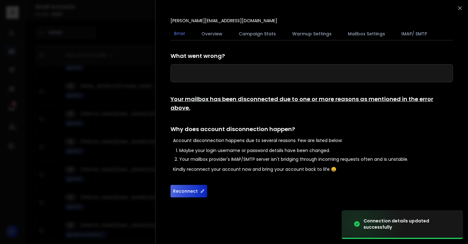
click at [182, 185] on button "Reconnect" at bounding box center [189, 191] width 37 height 13
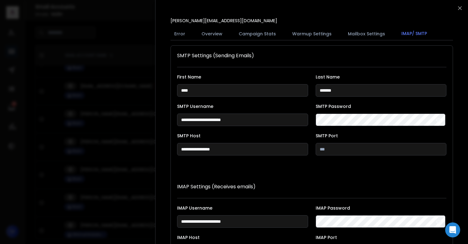
scroll to position [115, 0]
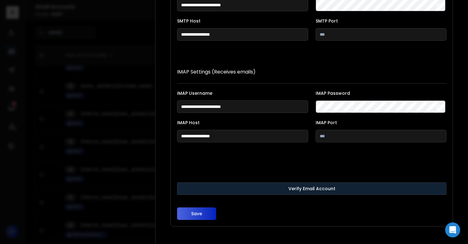
click at [208, 188] on button "Verify Email Account" at bounding box center [312, 188] width 270 height 13
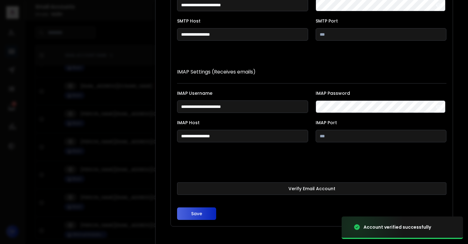
click at [197, 214] on button "Save" at bounding box center [196, 214] width 39 height 13
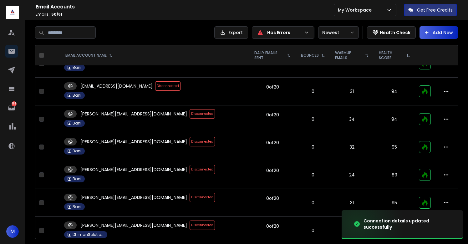
click at [190, 139] on span "Disconnected" at bounding box center [202, 141] width 25 height 9
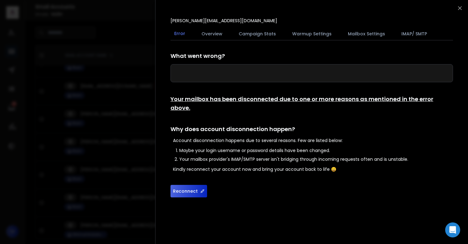
click at [189, 185] on button "Reconnect" at bounding box center [189, 191] width 37 height 13
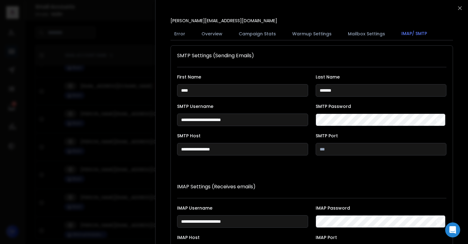
scroll to position [115, 0]
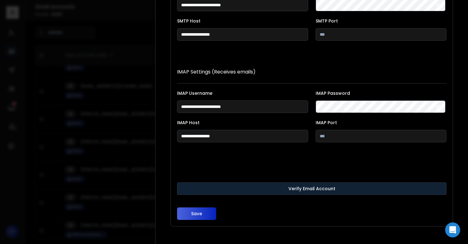
click at [201, 186] on button "Verify Email Account" at bounding box center [312, 188] width 270 height 13
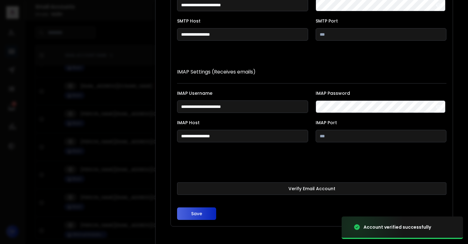
click at [202, 215] on button "Save" at bounding box center [196, 214] width 39 height 13
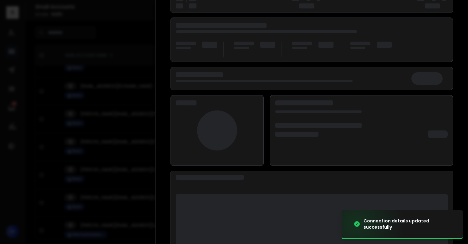
scroll to position [81, 0]
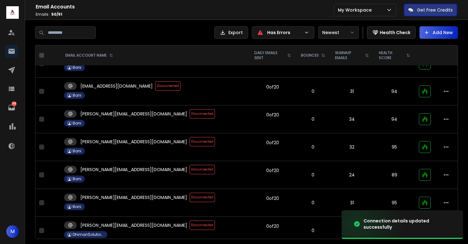
click at [190, 170] on span "Disconnected" at bounding box center [202, 169] width 25 height 9
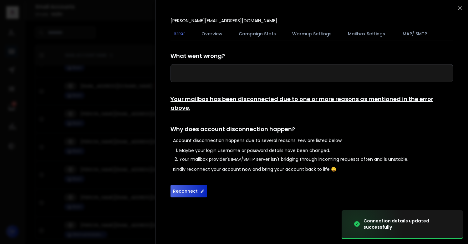
click at [182, 185] on button "Reconnect" at bounding box center [189, 191] width 37 height 13
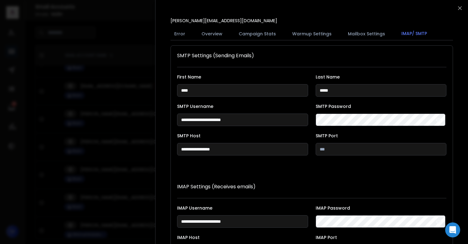
scroll to position [115, 0]
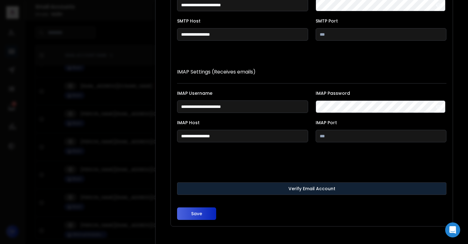
click at [222, 186] on button "Verify Email Account" at bounding box center [312, 188] width 270 height 13
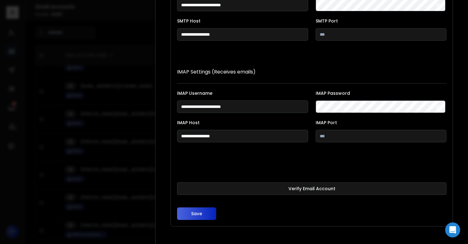
click at [195, 214] on button "Save" at bounding box center [196, 214] width 39 height 13
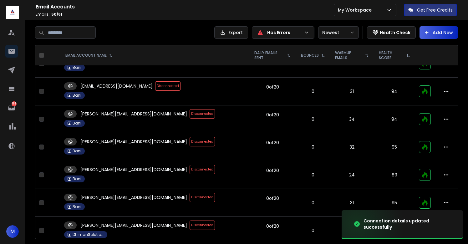
click at [190, 198] on span "Disconnected" at bounding box center [202, 197] width 25 height 9
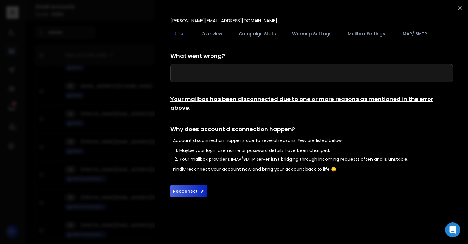
click at [189, 185] on button "Reconnect" at bounding box center [189, 191] width 37 height 13
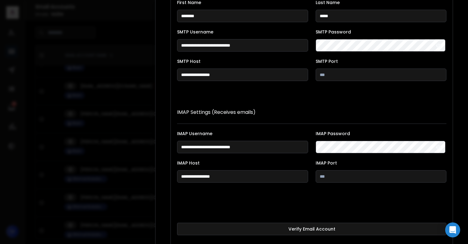
scroll to position [115, 0]
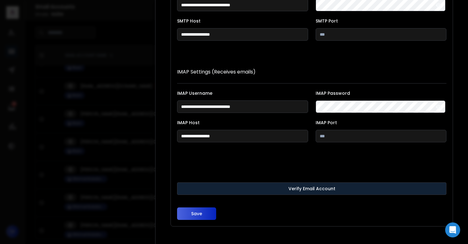
click at [235, 186] on button "Verify Email Account" at bounding box center [312, 188] width 270 height 13
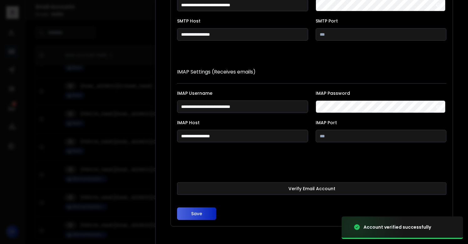
click at [197, 213] on button "Save" at bounding box center [196, 214] width 39 height 13
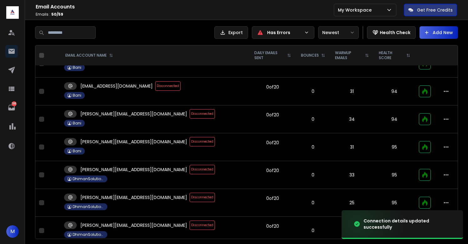
click at [190, 142] on span "Disconnected" at bounding box center [202, 141] width 25 height 9
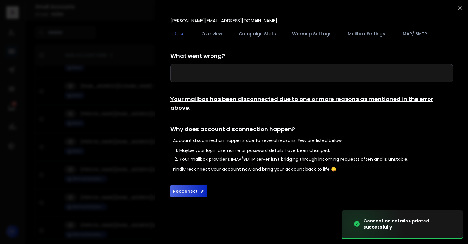
click at [181, 185] on button "Reconnect" at bounding box center [189, 191] width 37 height 13
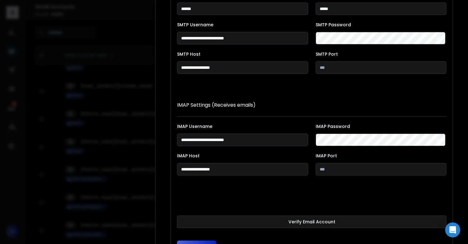
scroll to position [115, 0]
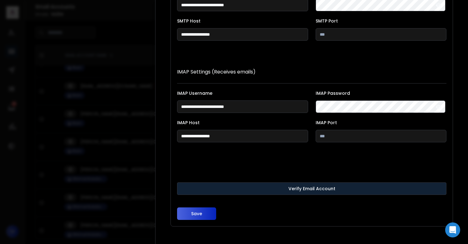
click at [217, 188] on button "Verify Email Account" at bounding box center [312, 188] width 270 height 13
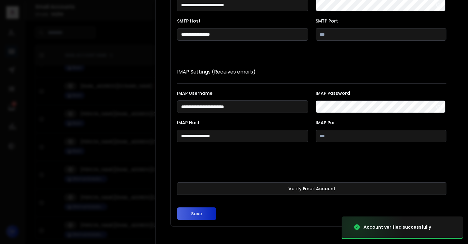
click at [201, 212] on button "Save" at bounding box center [196, 214] width 39 height 13
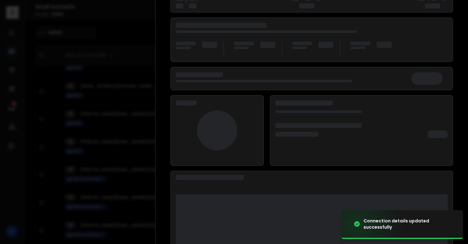
scroll to position [81, 0]
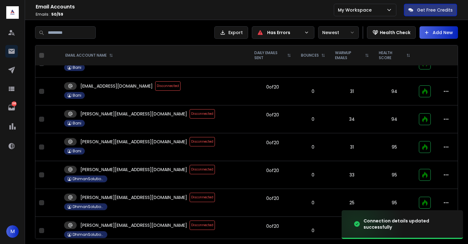
click at [190, 141] on span "Disconnected" at bounding box center [202, 141] width 25 height 9
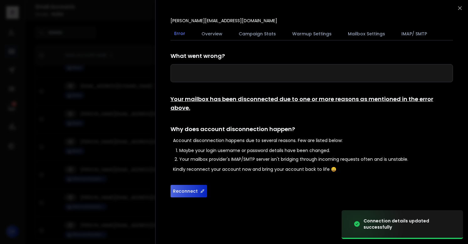
click at [188, 185] on button "Reconnect" at bounding box center [189, 191] width 37 height 13
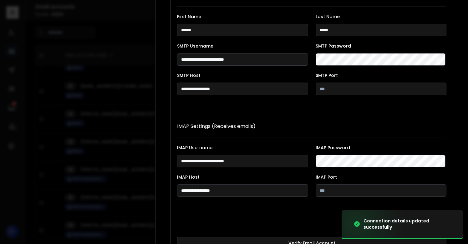
scroll to position [115, 0]
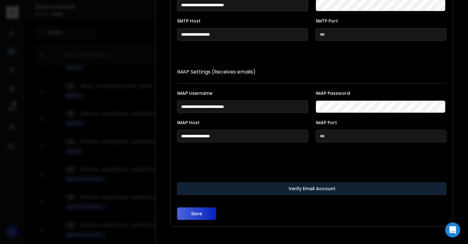
click at [202, 188] on button "Verify Email Account" at bounding box center [312, 188] width 270 height 13
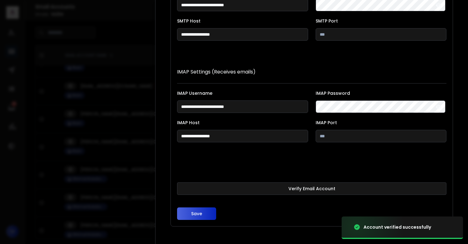
click at [197, 213] on button "Save" at bounding box center [196, 214] width 39 height 13
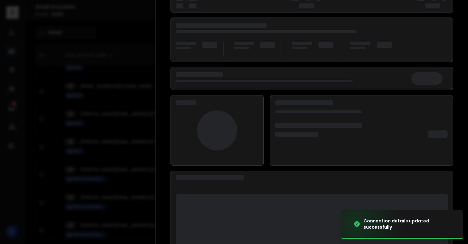
scroll to position [81, 0]
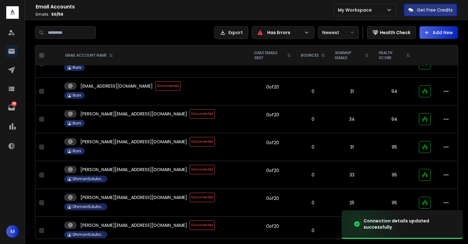
click at [190, 172] on span "Disconnected" at bounding box center [202, 169] width 25 height 9
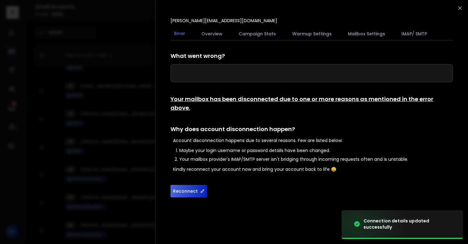
click at [185, 185] on button "Reconnect" at bounding box center [189, 191] width 37 height 13
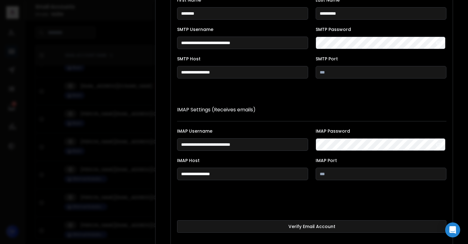
scroll to position [115, 0]
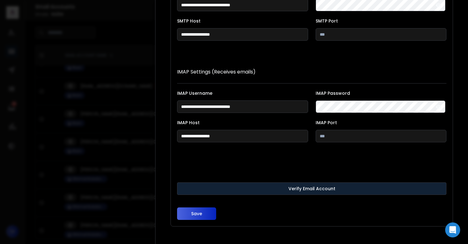
click at [229, 184] on button "Verify Email Account" at bounding box center [312, 188] width 270 height 13
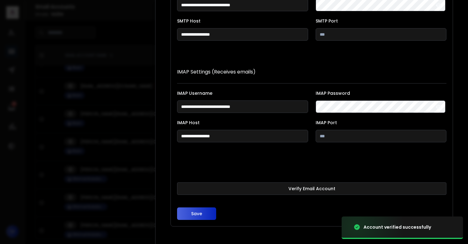
click at [197, 213] on button "Save" at bounding box center [196, 214] width 39 height 13
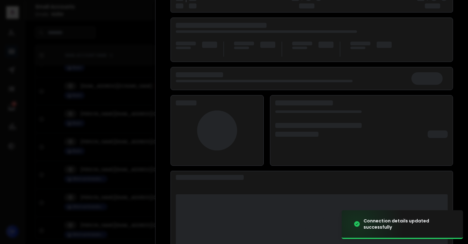
scroll to position [81, 0]
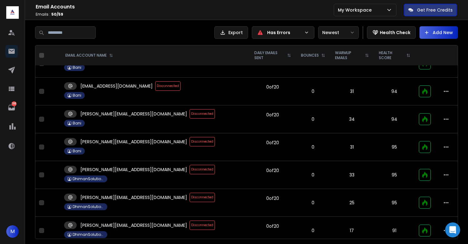
click at [190, 171] on span "Disconnected" at bounding box center [202, 169] width 25 height 9
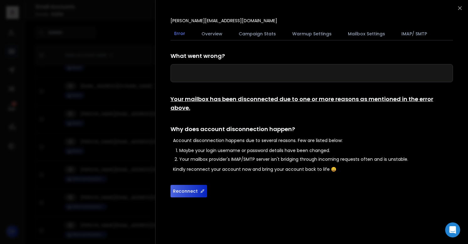
click at [185, 185] on button "Reconnect" at bounding box center [189, 191] width 37 height 13
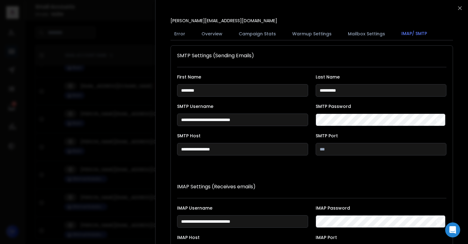
scroll to position [115, 0]
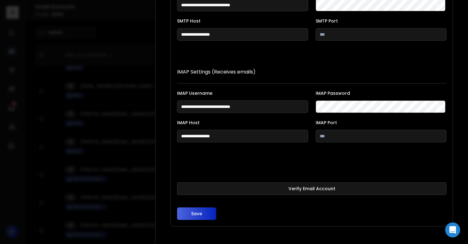
click at [211, 182] on form "**********" at bounding box center [312, 86] width 270 height 268
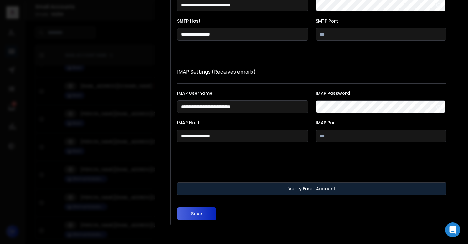
click at [211, 187] on button "Verify Email Account" at bounding box center [312, 188] width 270 height 13
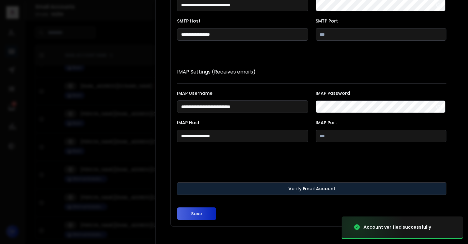
click at [211, 187] on button "Verify Email Account" at bounding box center [312, 188] width 270 height 13
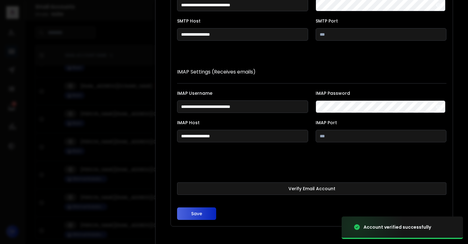
click at [198, 213] on button "Save" at bounding box center [196, 214] width 39 height 13
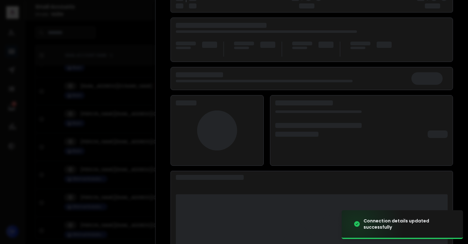
scroll to position [81, 0]
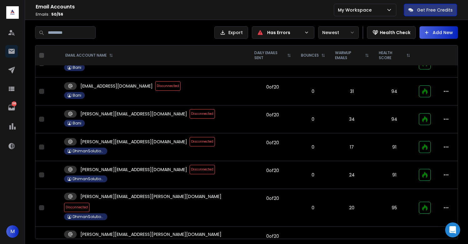
click at [190, 113] on span "Disconnected" at bounding box center [202, 113] width 25 height 9
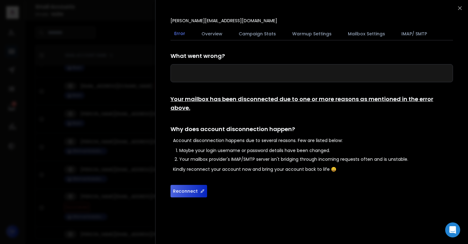
click at [187, 185] on button "Reconnect" at bounding box center [189, 191] width 37 height 13
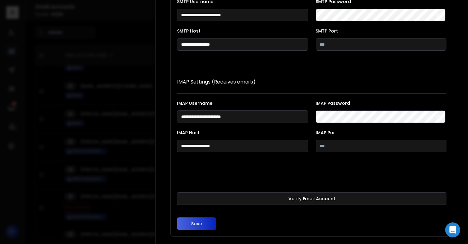
scroll to position [115, 0]
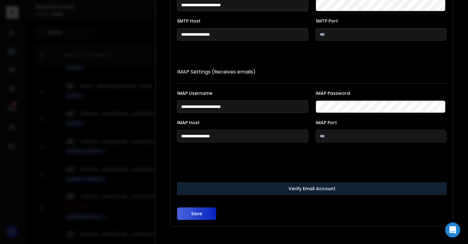
click at [234, 187] on button "Verify Email Account" at bounding box center [312, 188] width 270 height 13
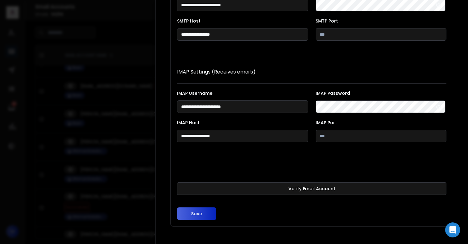
click at [188, 213] on button "Save" at bounding box center [196, 214] width 39 height 13
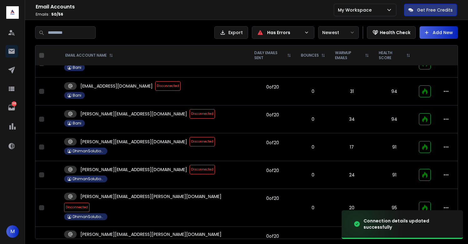
click at [190, 141] on span "Disconnected" at bounding box center [202, 141] width 25 height 9
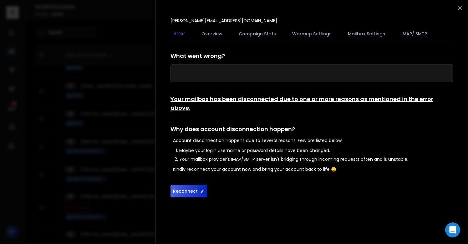
click at [182, 175] on div "What went wrong? Your mailbox has been disconnected due to one or more reasons …" at bounding box center [312, 125] width 283 height 146
click at [182, 185] on button "Reconnect" at bounding box center [189, 191] width 37 height 13
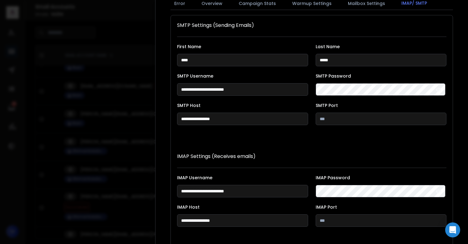
scroll to position [115, 0]
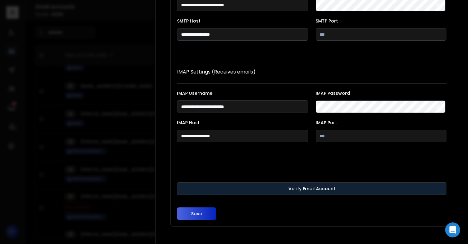
click at [213, 193] on button "Verify Email Account" at bounding box center [312, 188] width 270 height 13
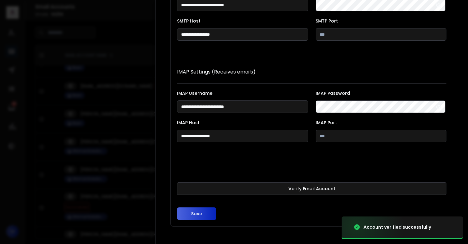
click at [197, 213] on button "Save" at bounding box center [196, 214] width 39 height 13
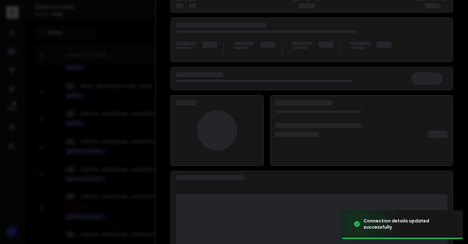
scroll to position [81, 0]
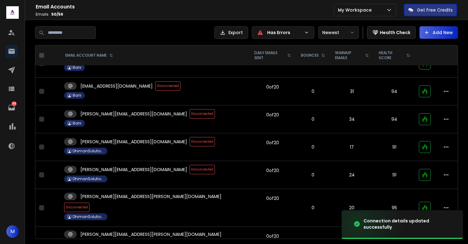
click at [190, 141] on span "Disconnected" at bounding box center [202, 141] width 25 height 9
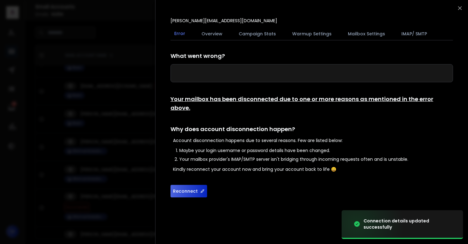
click at [187, 185] on button "Reconnect" at bounding box center [189, 191] width 37 height 13
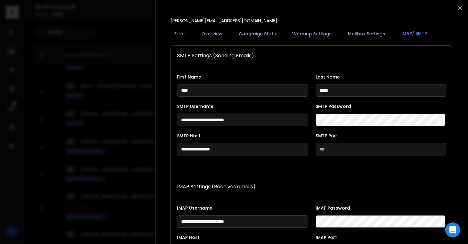
scroll to position [115, 0]
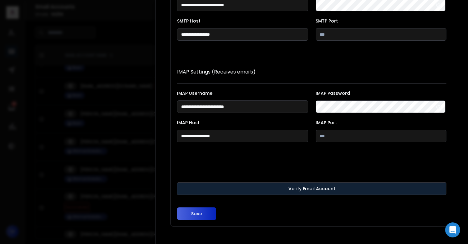
click at [213, 190] on button "Verify Email Account" at bounding box center [312, 188] width 270 height 13
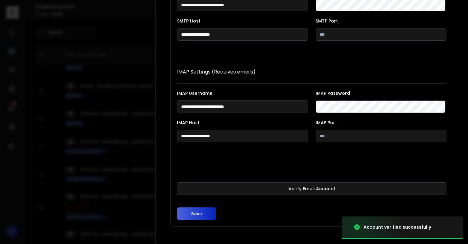
click at [198, 213] on button "Save" at bounding box center [196, 214] width 39 height 13
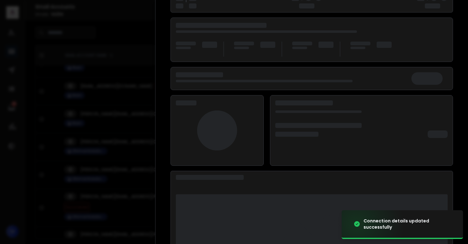
scroll to position [81, 0]
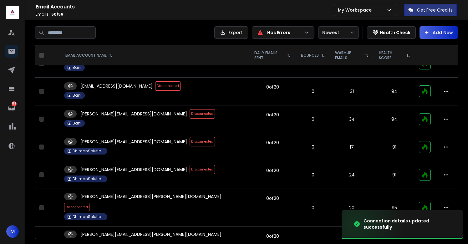
click at [190, 169] on span "Disconnected" at bounding box center [202, 169] width 25 height 9
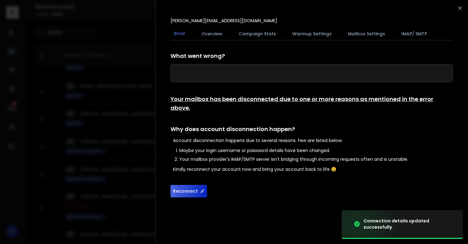
click at [196, 185] on button "Reconnect" at bounding box center [189, 191] width 37 height 13
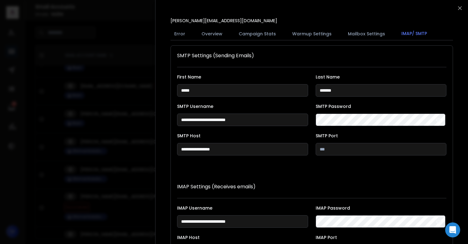
scroll to position [115, 0]
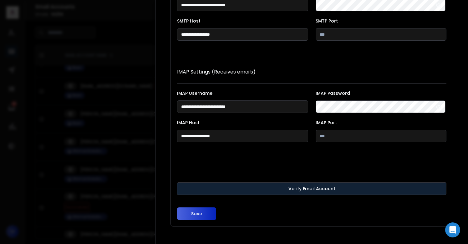
click at [235, 190] on button "Verify Email Account" at bounding box center [312, 188] width 270 height 13
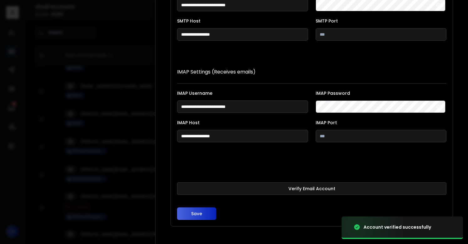
click at [205, 210] on button "Save" at bounding box center [196, 214] width 39 height 13
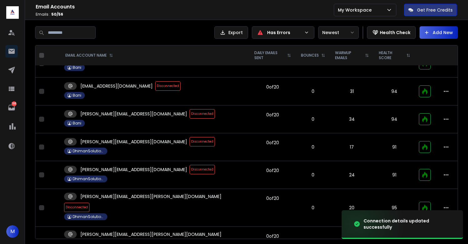
click at [190, 168] on span "Disconnected" at bounding box center [202, 169] width 25 height 9
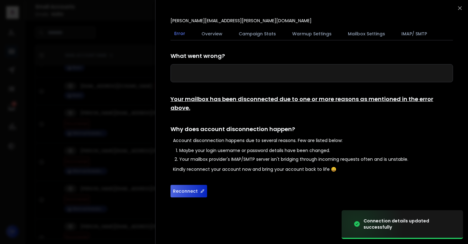
click at [192, 185] on button "Reconnect" at bounding box center [189, 191] width 37 height 13
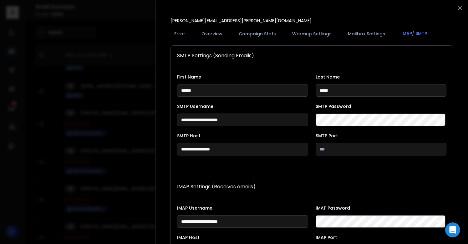
scroll to position [115, 0]
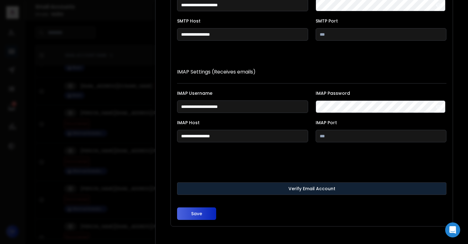
click at [248, 189] on button "Verify Email Account" at bounding box center [312, 188] width 270 height 13
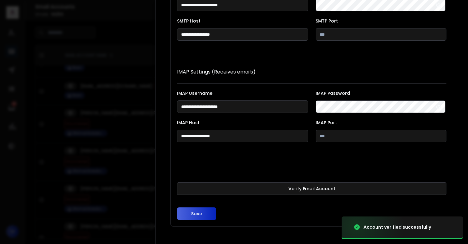
click at [197, 213] on button "Save" at bounding box center [196, 214] width 39 height 13
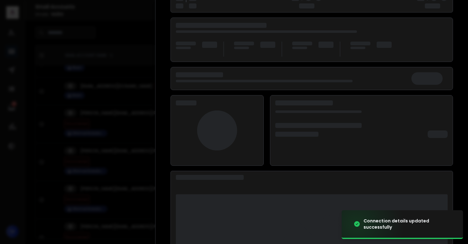
scroll to position [81, 0]
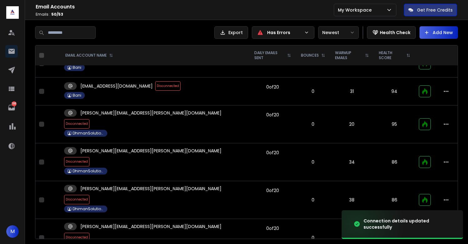
click at [90, 195] on span "Disconnected" at bounding box center [76, 199] width 25 height 9
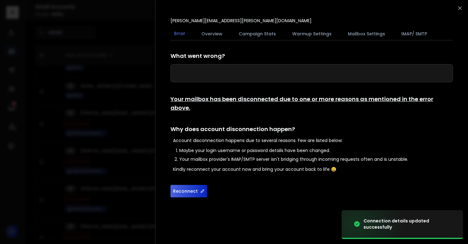
click at [185, 185] on button "Reconnect" at bounding box center [189, 191] width 37 height 13
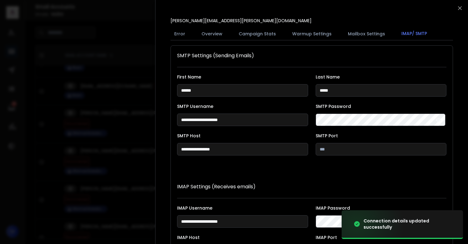
scroll to position [115, 0]
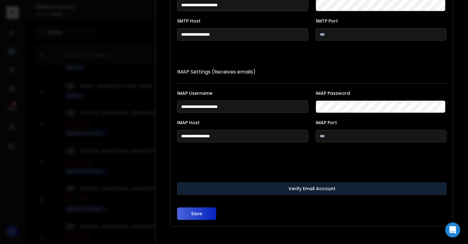
click at [201, 187] on button "Verify Email Account" at bounding box center [312, 188] width 270 height 13
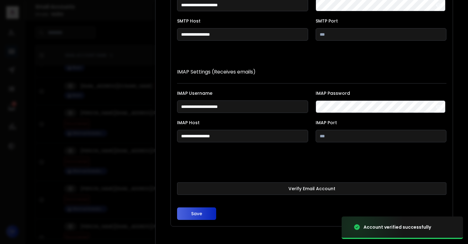
click at [199, 212] on button "Save" at bounding box center [196, 214] width 39 height 13
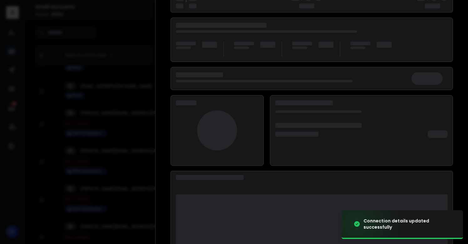
scroll to position [81, 0]
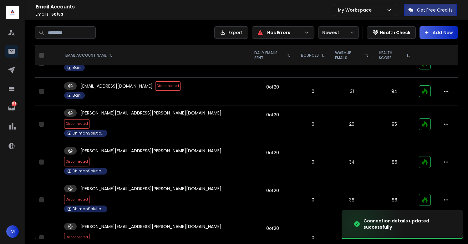
click at [90, 195] on span "Disconnected" at bounding box center [76, 199] width 25 height 9
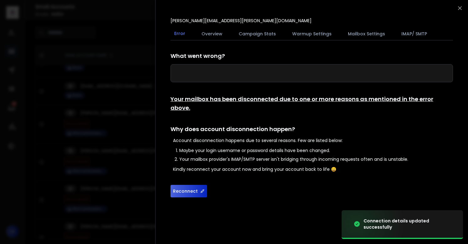
click at [182, 185] on button "Reconnect" at bounding box center [189, 191] width 37 height 13
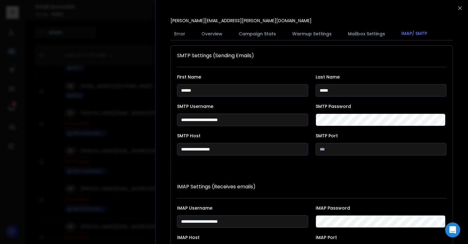
scroll to position [115, 0]
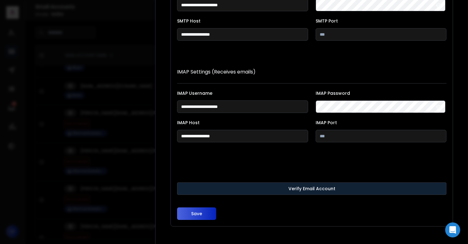
click at [198, 187] on button "Verify Email Account" at bounding box center [312, 188] width 270 height 13
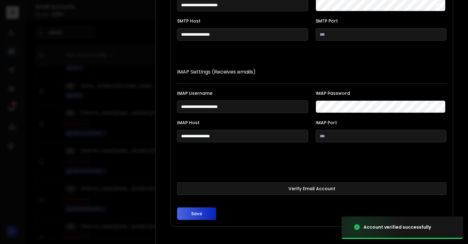
click at [195, 211] on button "Save" at bounding box center [196, 214] width 39 height 13
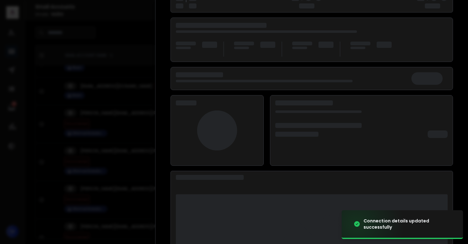
scroll to position [81, 0]
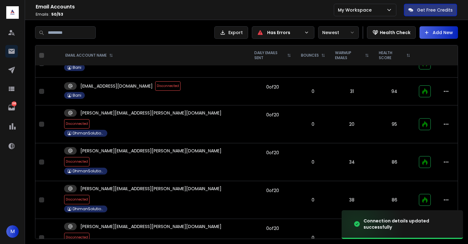
click at [90, 195] on span "Disconnected" at bounding box center [76, 199] width 25 height 9
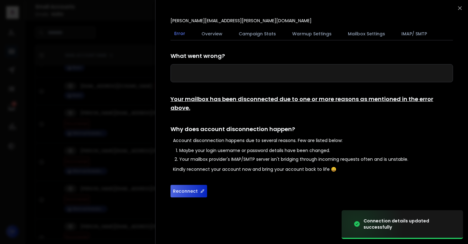
click at [192, 185] on button "Reconnect" at bounding box center [189, 191] width 37 height 13
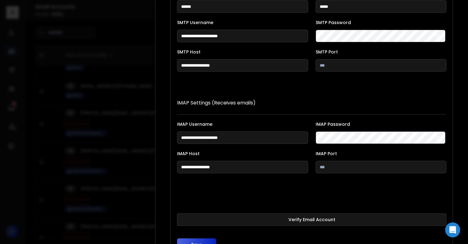
scroll to position [115, 0]
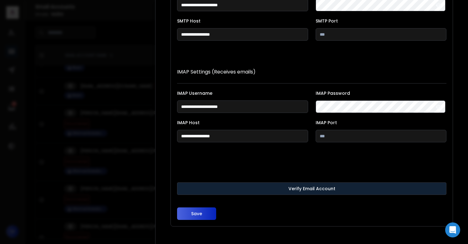
click at [196, 186] on button "Verify Email Account" at bounding box center [312, 188] width 270 height 13
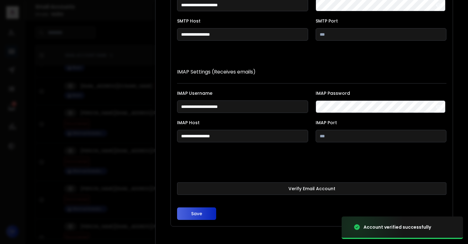
click at [196, 214] on button "Save" at bounding box center [196, 214] width 39 height 13
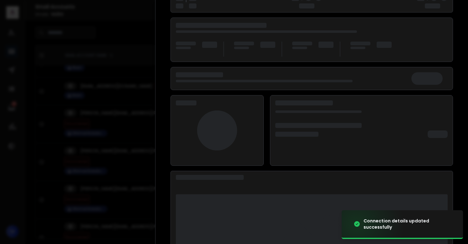
scroll to position [81, 0]
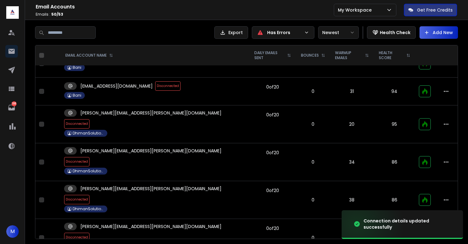
click at [90, 195] on span "Disconnected" at bounding box center [76, 199] width 25 height 9
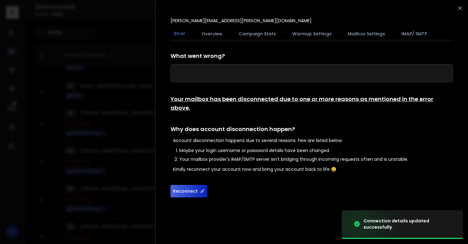
click at [181, 185] on button "Reconnect" at bounding box center [189, 191] width 37 height 13
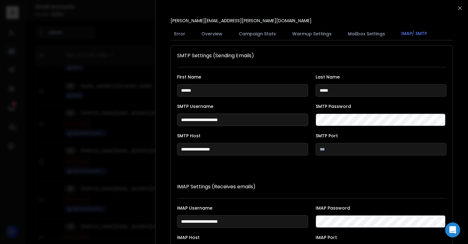
scroll to position [115, 0]
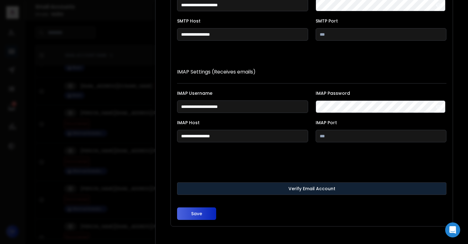
click at [204, 186] on button "Verify Email Account" at bounding box center [312, 188] width 270 height 13
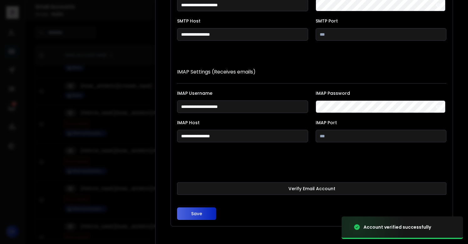
click at [198, 214] on button "Save" at bounding box center [196, 214] width 39 height 13
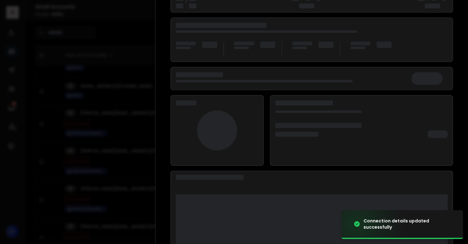
scroll to position [81, 0]
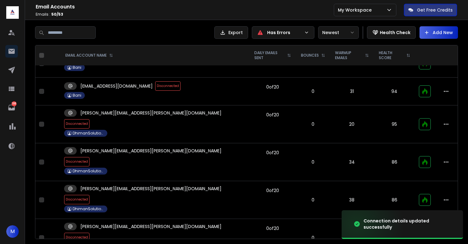
click at [90, 233] on span "Disconnected" at bounding box center [76, 237] width 25 height 9
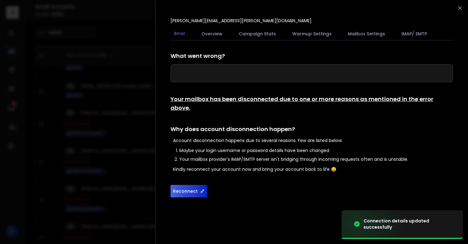
click at [190, 185] on button "Reconnect" at bounding box center [189, 191] width 37 height 13
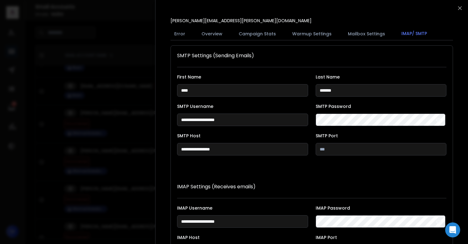
scroll to position [115, 0]
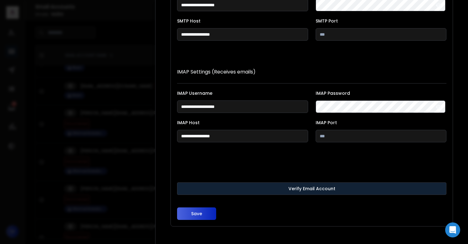
click at [244, 190] on button "Verify Email Account" at bounding box center [312, 188] width 270 height 13
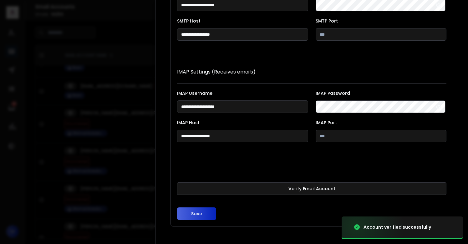
click at [197, 213] on button "Save" at bounding box center [196, 214] width 39 height 13
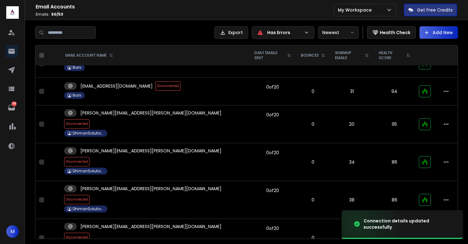
click at [90, 195] on span "Disconnected" at bounding box center [76, 199] width 25 height 9
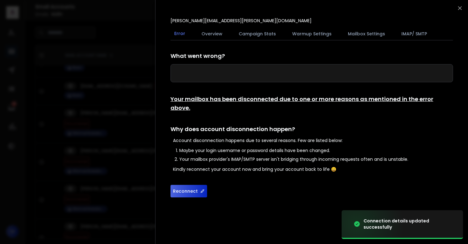
click at [189, 185] on button "Reconnect" at bounding box center [189, 191] width 37 height 13
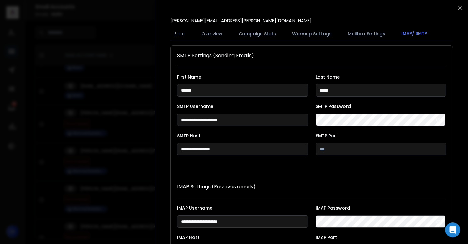
scroll to position [115, 0]
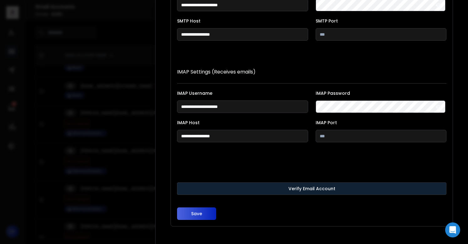
click at [270, 188] on button "Verify Email Account" at bounding box center [312, 188] width 270 height 13
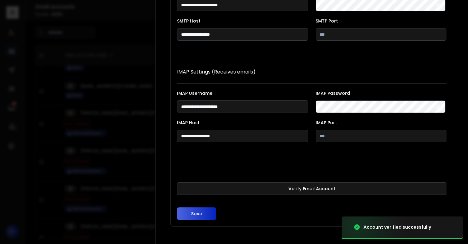
click at [206, 209] on button "Save" at bounding box center [196, 214] width 39 height 13
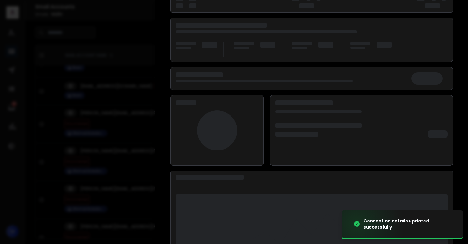
scroll to position [81, 0]
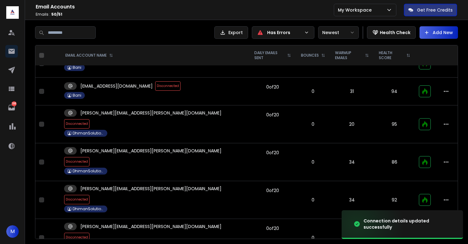
click at [90, 195] on span "Disconnected" at bounding box center [76, 199] width 25 height 9
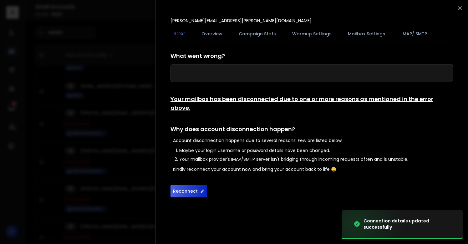
click at [181, 187] on button "Reconnect" at bounding box center [189, 191] width 37 height 13
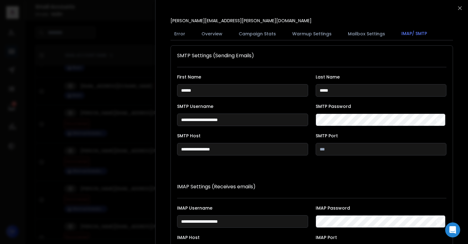
scroll to position [115, 0]
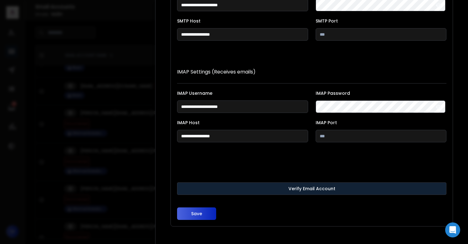
click at [253, 188] on button "Verify Email Account" at bounding box center [312, 188] width 270 height 13
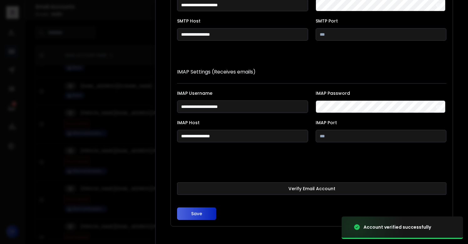
click at [198, 214] on button "Save" at bounding box center [196, 214] width 39 height 13
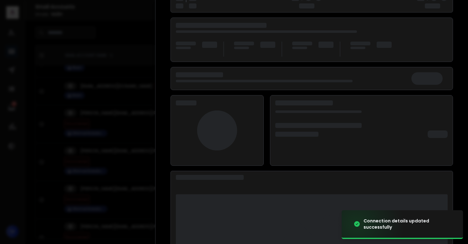
scroll to position [81, 0]
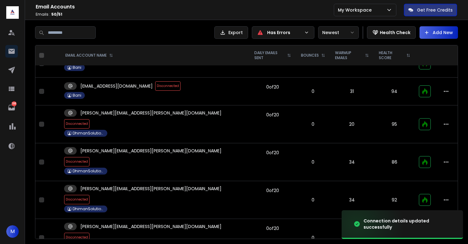
click at [90, 233] on span "Disconnected" at bounding box center [76, 237] width 25 height 9
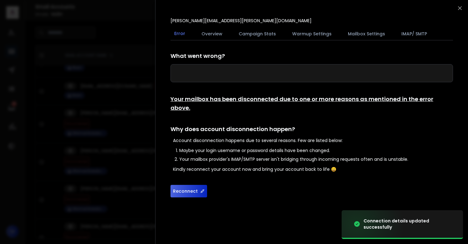
click at [189, 185] on button "Reconnect" at bounding box center [189, 191] width 37 height 13
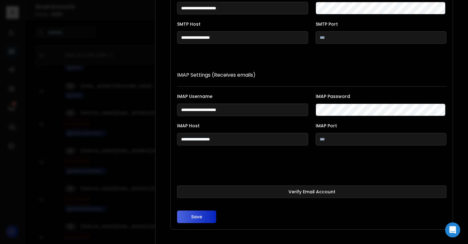
scroll to position [115, 0]
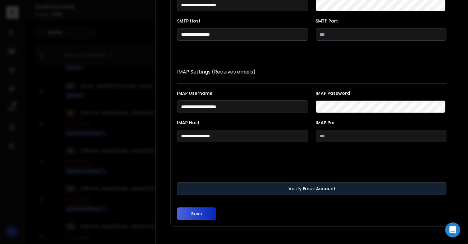
click at [220, 185] on button "Verify Email Account" at bounding box center [312, 188] width 270 height 13
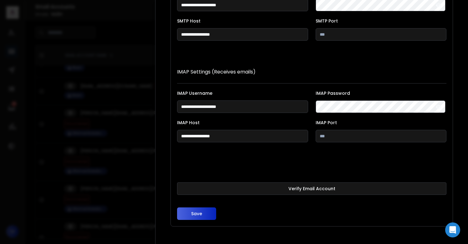
click at [202, 215] on button "Save" at bounding box center [196, 214] width 39 height 13
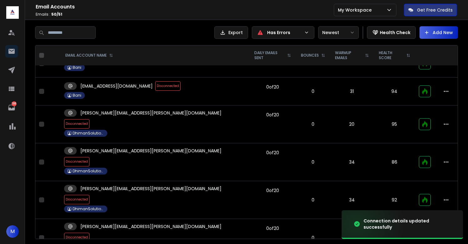
click at [90, 233] on span "Disconnected" at bounding box center [76, 237] width 25 height 9
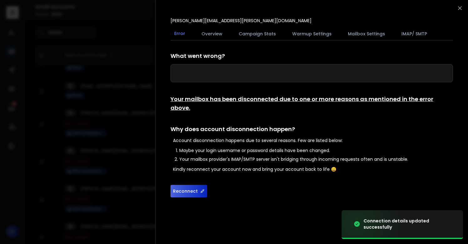
click at [183, 185] on button "Reconnect" at bounding box center [189, 191] width 37 height 13
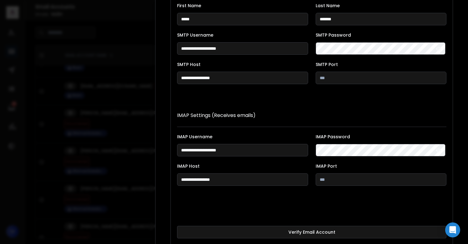
scroll to position [115, 0]
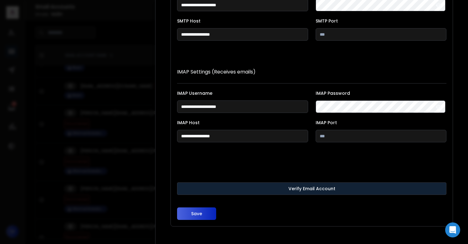
click at [241, 184] on button "Verify Email Account" at bounding box center [312, 188] width 270 height 13
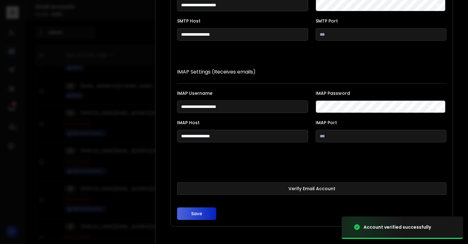
click at [198, 213] on button "Save" at bounding box center [196, 214] width 39 height 13
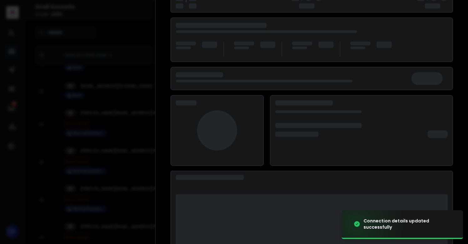
scroll to position [81, 0]
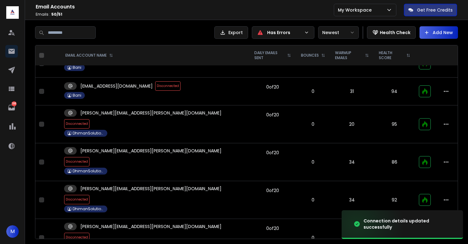
click at [90, 233] on span "Disconnected" at bounding box center [76, 237] width 25 height 9
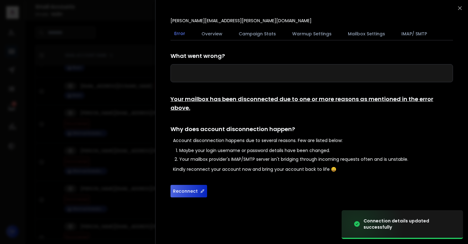
click at [182, 185] on button "Reconnect" at bounding box center [189, 191] width 37 height 13
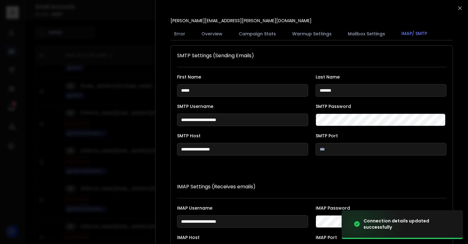
scroll to position [115, 0]
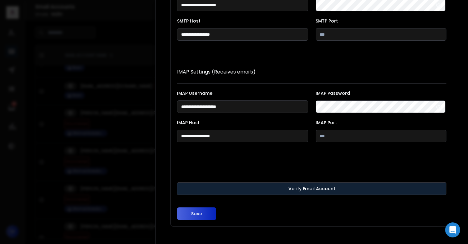
click at [204, 184] on button "Verify Email Account" at bounding box center [312, 188] width 270 height 13
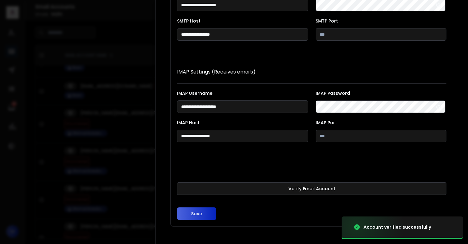
click at [196, 214] on button "Save" at bounding box center [196, 214] width 39 height 13
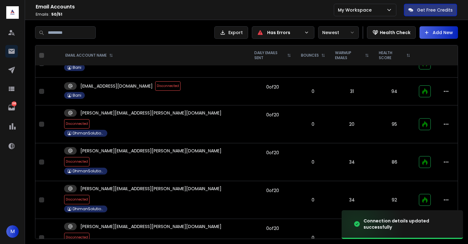
click at [90, 233] on span "Disconnected" at bounding box center [76, 237] width 25 height 9
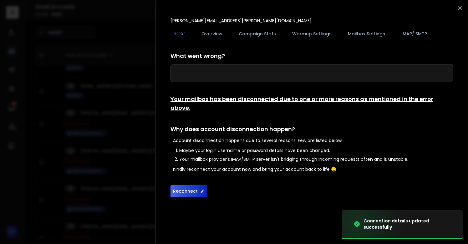
click at [188, 185] on button "Reconnect" at bounding box center [189, 191] width 37 height 13
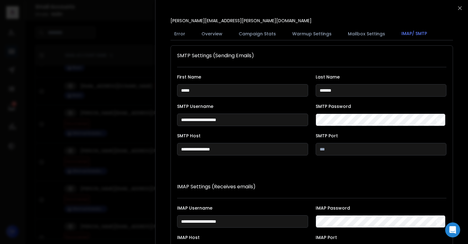
scroll to position [115, 0]
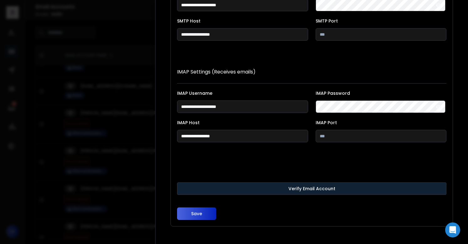
click at [216, 186] on button "Verify Email Account" at bounding box center [312, 188] width 270 height 13
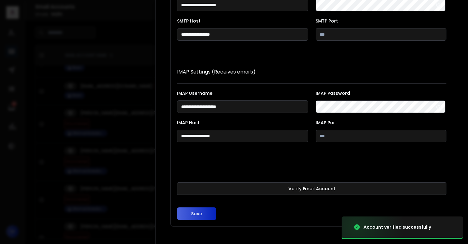
click at [201, 215] on button "Save" at bounding box center [196, 214] width 39 height 13
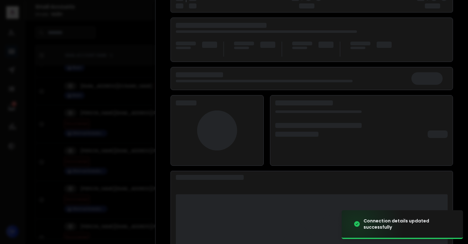
scroll to position [81, 0]
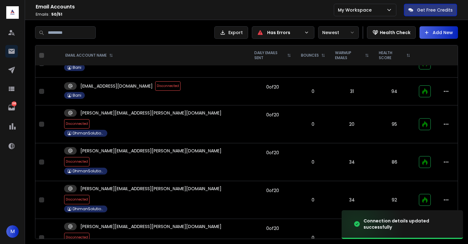
click at [90, 233] on span "Disconnected" at bounding box center [76, 237] width 25 height 9
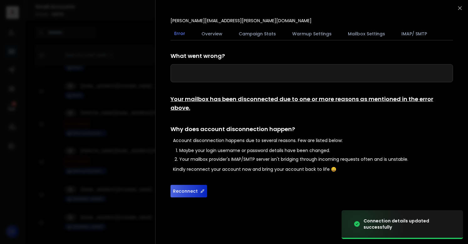
click at [189, 185] on button "Reconnect" at bounding box center [189, 191] width 37 height 13
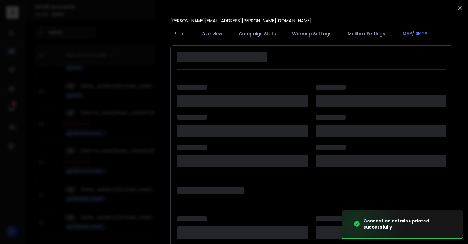
scroll to position [115, 0]
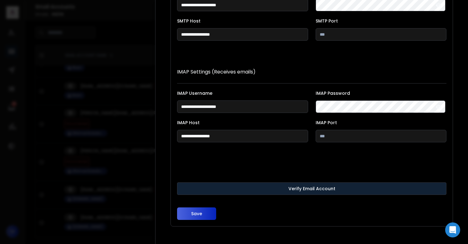
click at [213, 191] on button "Verify Email Account" at bounding box center [312, 188] width 270 height 13
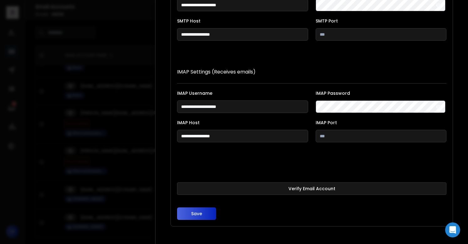
click at [191, 215] on button "Save" at bounding box center [196, 214] width 39 height 13
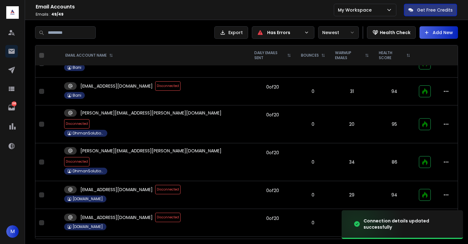
click at [143, 209] on td "delilah@aniweb.website Disconnected AniWeb.website" at bounding box center [154, 223] width 189 height 28
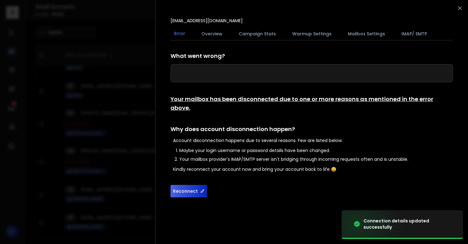
click at [185, 185] on button "Reconnect" at bounding box center [189, 191] width 37 height 13
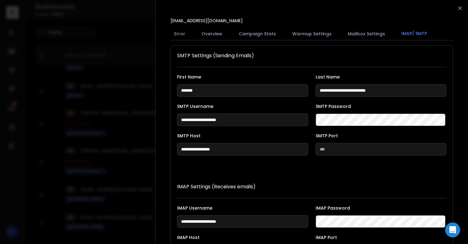
scroll to position [115, 0]
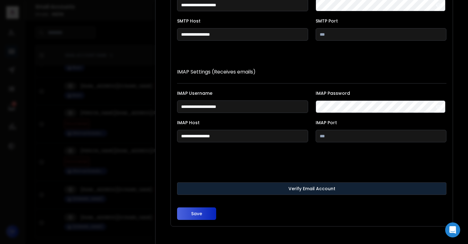
click at [236, 185] on button "Verify Email Account" at bounding box center [312, 188] width 270 height 13
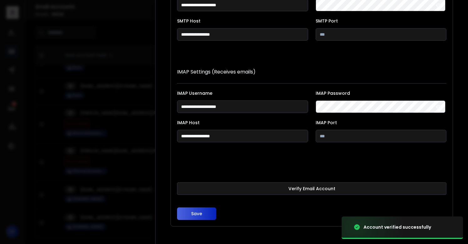
click at [205, 213] on button "Save" at bounding box center [196, 214] width 39 height 13
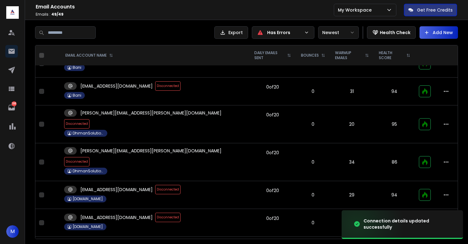
click at [155, 213] on span "Disconnected" at bounding box center [167, 217] width 25 height 9
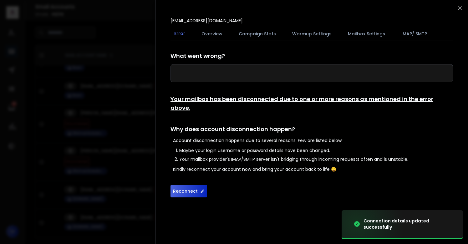
click at [189, 185] on button "Reconnect" at bounding box center [189, 191] width 37 height 13
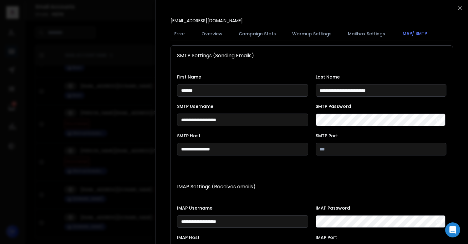
scroll to position [115, 0]
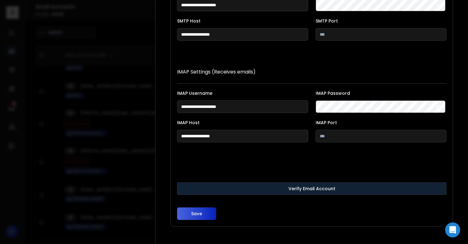
click at [200, 186] on button "Verify Email Account" at bounding box center [312, 188] width 270 height 13
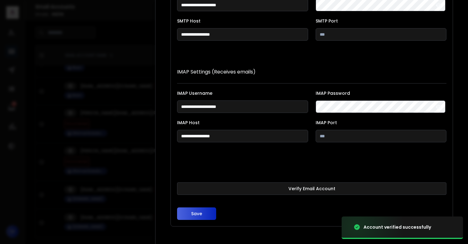
click at [191, 212] on button "Save" at bounding box center [196, 214] width 39 height 13
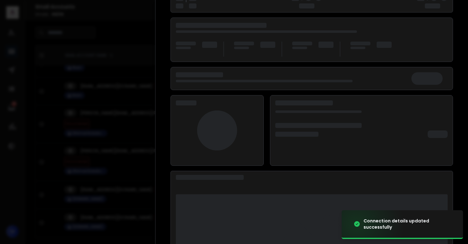
scroll to position [81, 0]
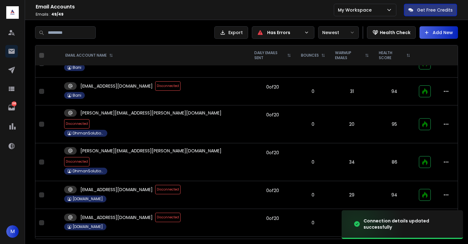
click at [155, 213] on span "Disconnected" at bounding box center [167, 217] width 25 height 9
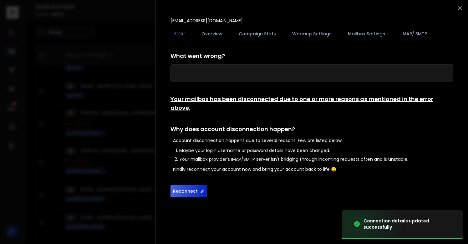
click at [180, 186] on button "Reconnect" at bounding box center [189, 191] width 37 height 13
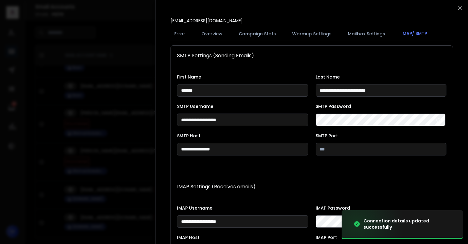
scroll to position [115, 0]
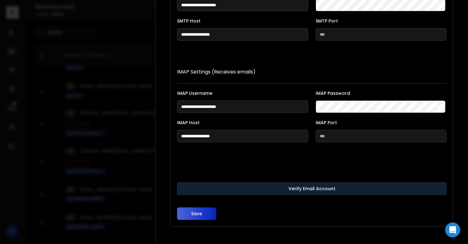
click at [211, 185] on button "Verify Email Account" at bounding box center [312, 188] width 270 height 13
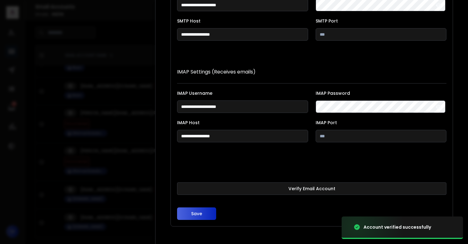
click at [191, 211] on button "Save" at bounding box center [196, 214] width 39 height 13
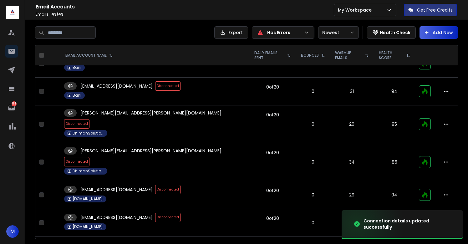
click at [155, 213] on span "Disconnected" at bounding box center [167, 217] width 25 height 9
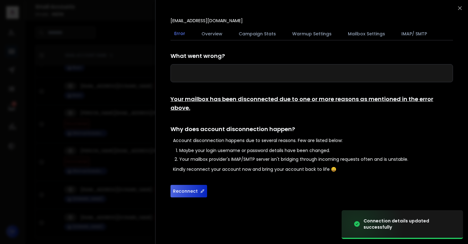
click at [176, 185] on button "Reconnect" at bounding box center [189, 191] width 37 height 13
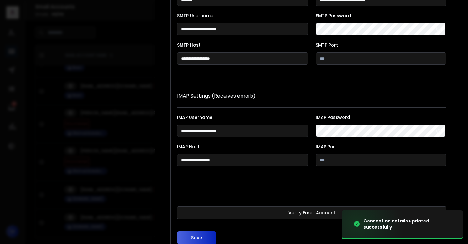
scroll to position [115, 0]
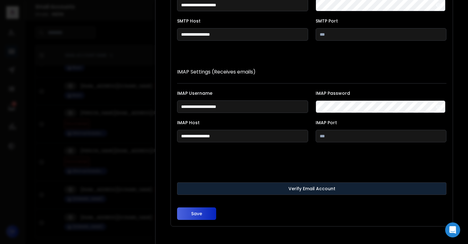
click at [221, 187] on button "Verify Email Account" at bounding box center [312, 188] width 270 height 13
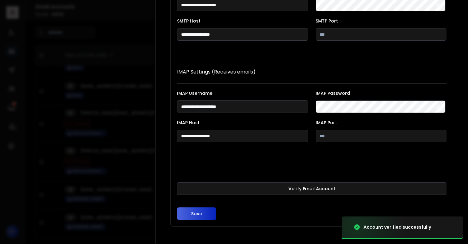
click at [204, 209] on button "Save" at bounding box center [196, 214] width 39 height 13
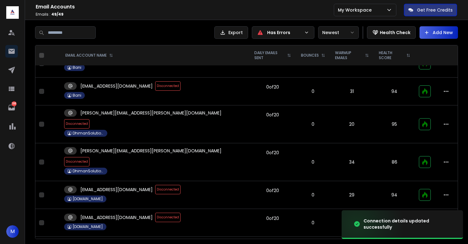
click at [155, 213] on span "Disconnected" at bounding box center [167, 217] width 25 height 9
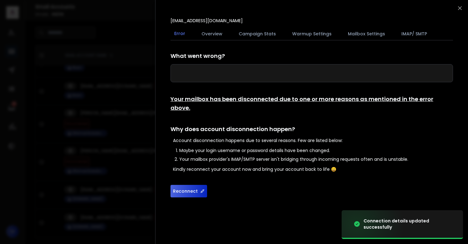
click at [184, 185] on button "Reconnect" at bounding box center [189, 191] width 37 height 13
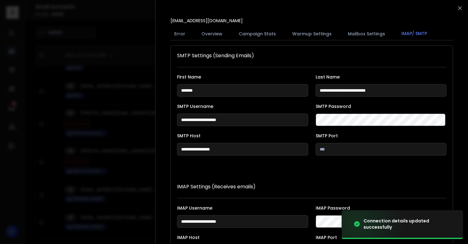
scroll to position [115, 0]
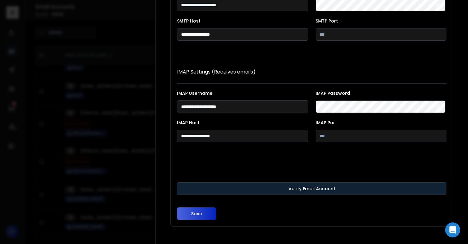
click at [233, 186] on button "Verify Email Account" at bounding box center [312, 188] width 270 height 13
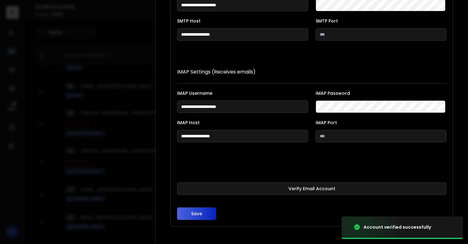
click at [194, 212] on button "Save" at bounding box center [196, 214] width 39 height 13
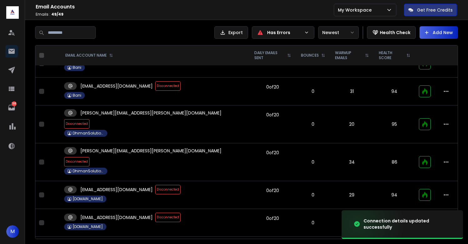
click at [155, 241] on span "Disconnected" at bounding box center [167, 245] width 25 height 9
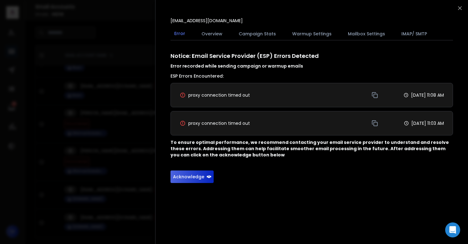
click at [191, 179] on button "Acknowledge" at bounding box center [192, 177] width 43 height 13
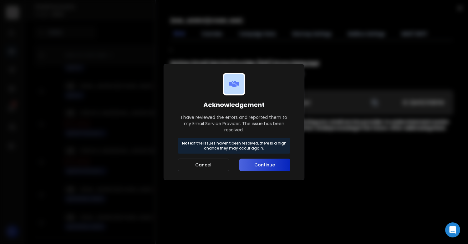
click at [259, 163] on button "Continue" at bounding box center [264, 165] width 51 height 13
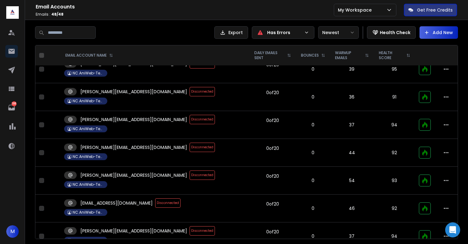
scroll to position [755, 0]
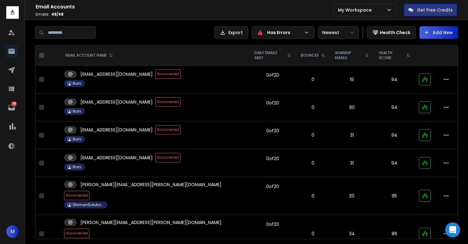
click at [155, 75] on span "Disconnected" at bounding box center [167, 73] width 25 height 9
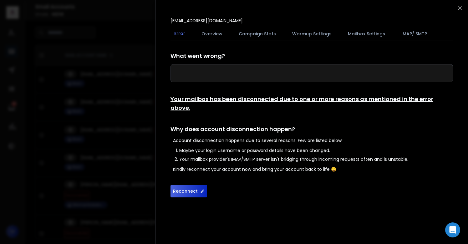
click at [182, 185] on button "Reconnect" at bounding box center [189, 191] width 37 height 13
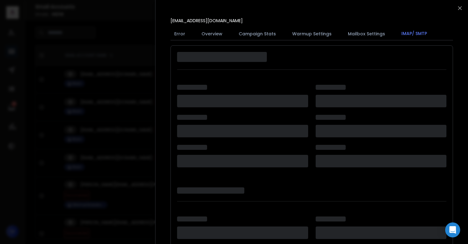
scroll to position [115, 0]
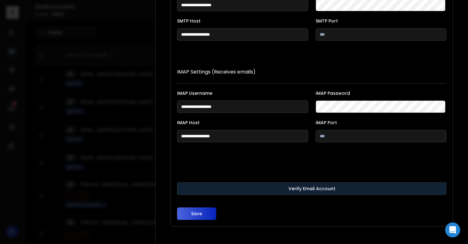
click at [275, 189] on button "Verify Email Account" at bounding box center [312, 188] width 270 height 13
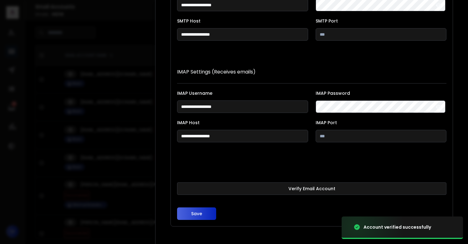
click at [198, 213] on button "Save" at bounding box center [196, 214] width 39 height 13
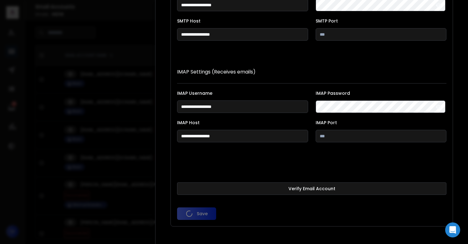
scroll to position [0, 0]
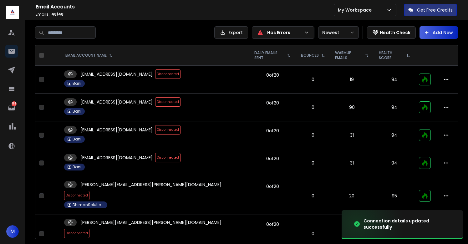
click at [155, 105] on span "Disconnected" at bounding box center [167, 101] width 25 height 9
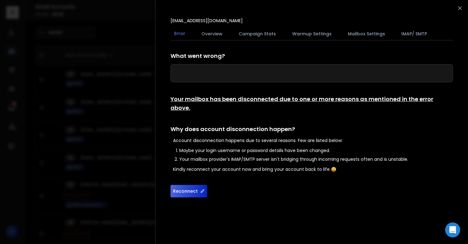
click at [186, 185] on button "Reconnect" at bounding box center [189, 191] width 37 height 13
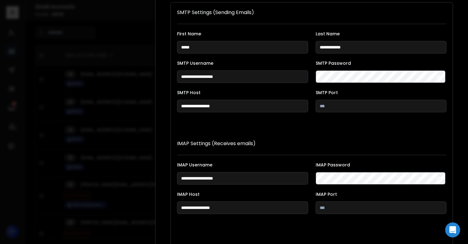
scroll to position [115, 0]
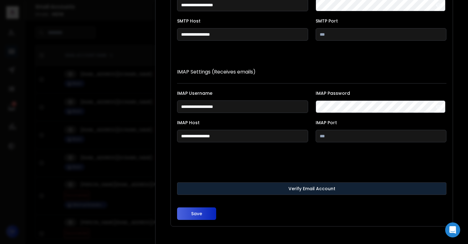
click at [302, 191] on button "Verify Email Account" at bounding box center [312, 188] width 270 height 13
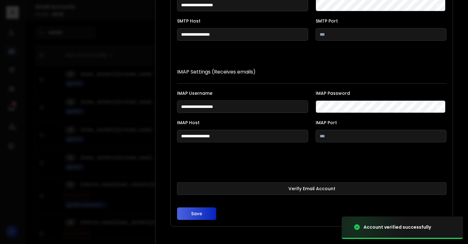
click at [189, 212] on button "Save" at bounding box center [196, 214] width 39 height 13
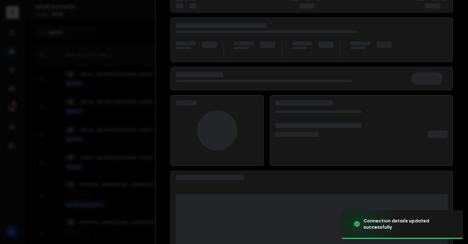
scroll to position [81, 0]
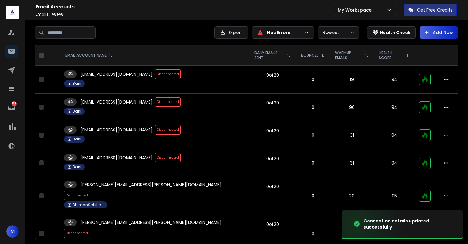
click at [155, 130] on span "Disconnected" at bounding box center [167, 129] width 25 height 9
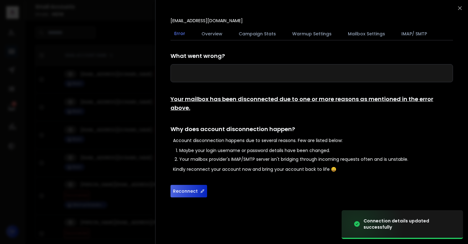
click at [185, 185] on button "Reconnect" at bounding box center [189, 191] width 37 height 13
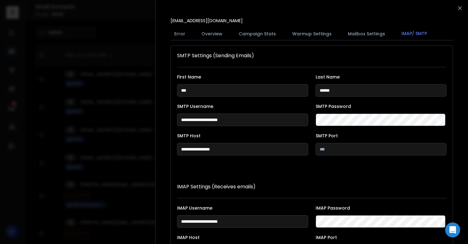
scroll to position [115, 0]
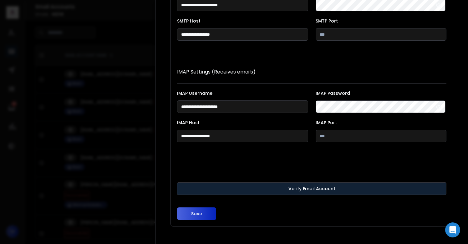
click at [206, 188] on button "Verify Email Account" at bounding box center [312, 188] width 270 height 13
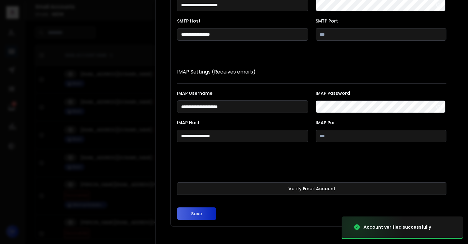
click at [198, 213] on button "Save" at bounding box center [196, 214] width 39 height 13
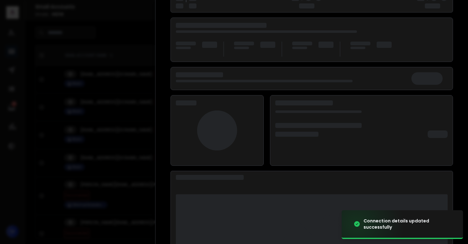
scroll to position [81, 0]
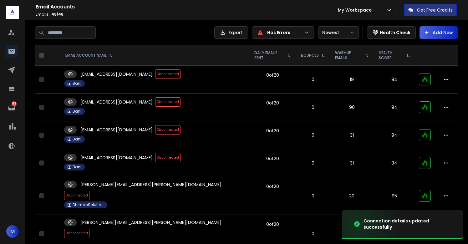
click at [155, 154] on span "Disconnected" at bounding box center [167, 157] width 25 height 9
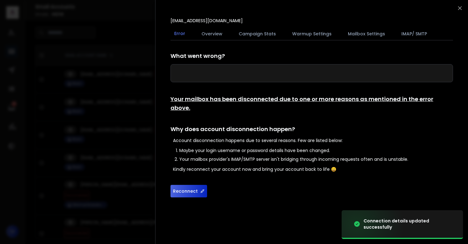
click at [181, 185] on button "Reconnect" at bounding box center [189, 191] width 37 height 13
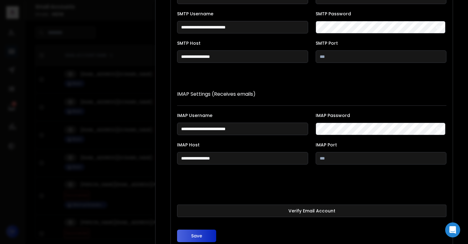
scroll to position [115, 0]
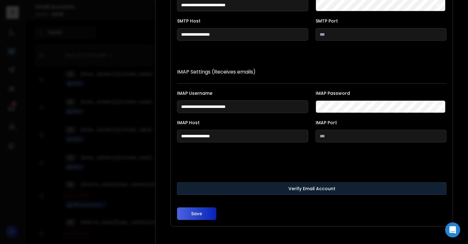
click at [218, 187] on button "Verify Email Account" at bounding box center [312, 188] width 270 height 13
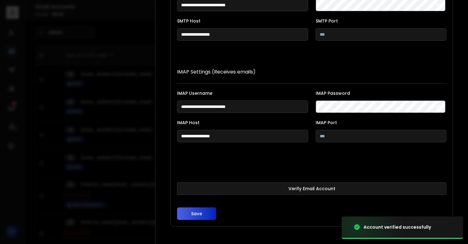
click at [195, 216] on button "Save" at bounding box center [196, 214] width 39 height 13
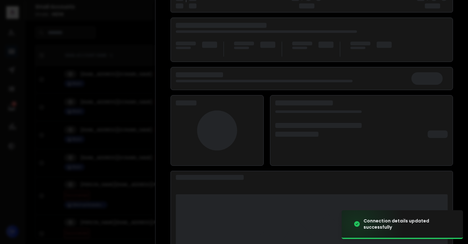
scroll to position [81, 0]
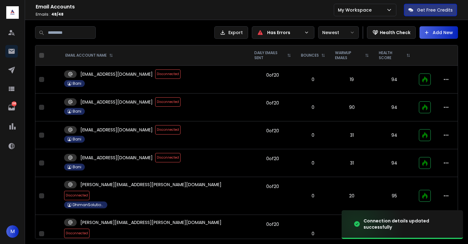
click at [158, 153] on span "Disconnected" at bounding box center [167, 157] width 25 height 9
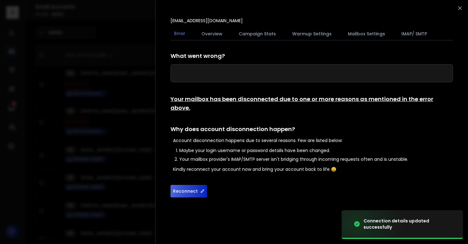
click at [188, 185] on button "Reconnect" at bounding box center [189, 191] width 37 height 13
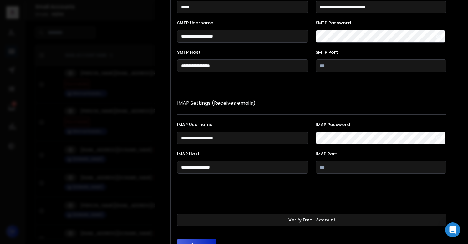
scroll to position [115, 0]
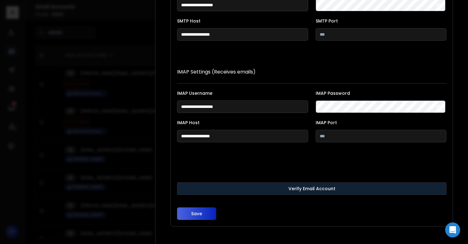
click at [225, 186] on button "Verify Email Account" at bounding box center [312, 188] width 270 height 13
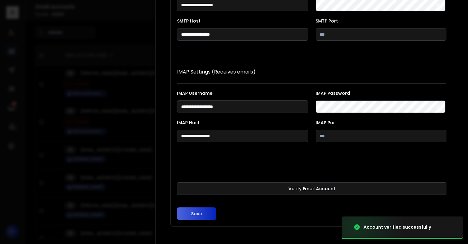
click at [197, 211] on button "Save" at bounding box center [196, 214] width 39 height 13
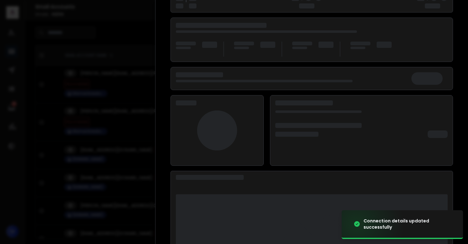
scroll to position [81, 0]
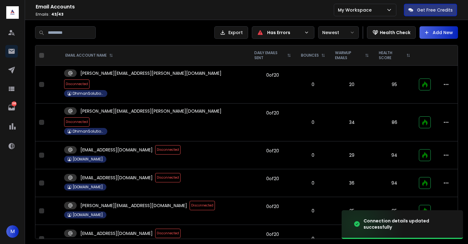
click at [155, 173] on span "Disconnected" at bounding box center [167, 177] width 25 height 9
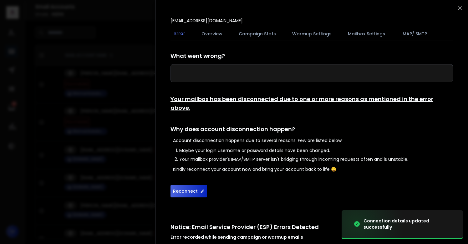
click at [187, 185] on button "Reconnect" at bounding box center [189, 191] width 37 height 13
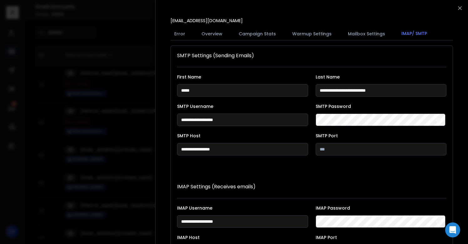
scroll to position [115, 0]
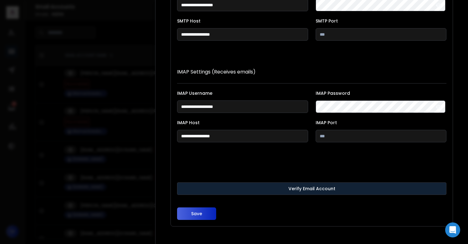
click at [193, 186] on button "Verify Email Account" at bounding box center [312, 188] width 270 height 13
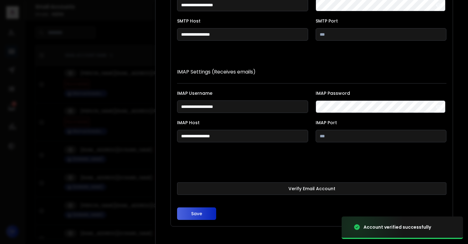
click at [197, 214] on button "Save" at bounding box center [196, 214] width 39 height 13
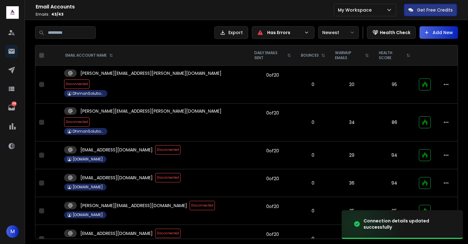
click at [190, 201] on span "Disconnected" at bounding box center [202, 205] width 25 height 9
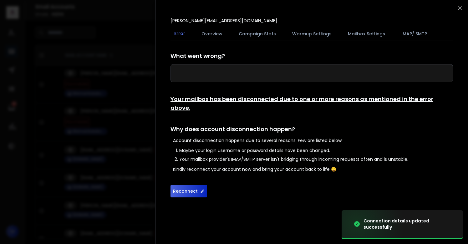
click at [182, 185] on button "Reconnect" at bounding box center [189, 191] width 37 height 13
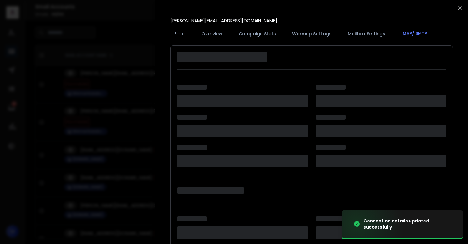
scroll to position [115, 0]
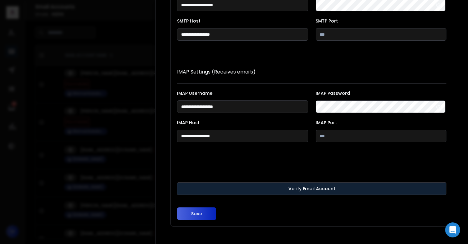
click at [202, 191] on button "Verify Email Account" at bounding box center [312, 188] width 270 height 13
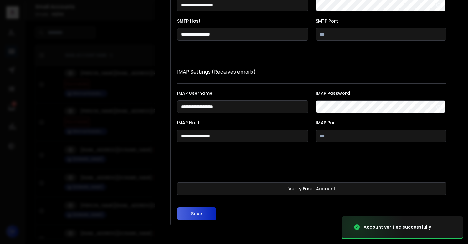
click at [195, 218] on button "Save" at bounding box center [196, 214] width 39 height 13
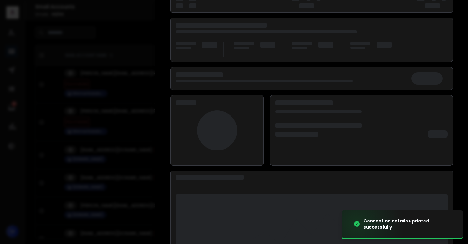
scroll to position [81, 0]
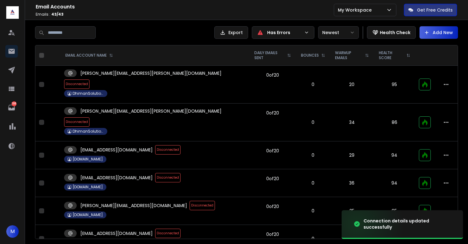
click at [190, 201] on span "Disconnected" at bounding box center [202, 205] width 25 height 9
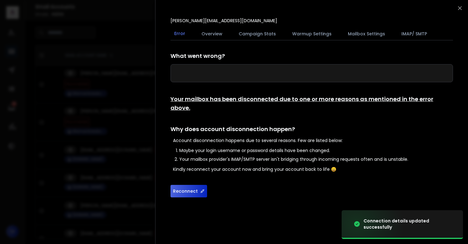
click at [195, 185] on button "Reconnect" at bounding box center [189, 191] width 37 height 13
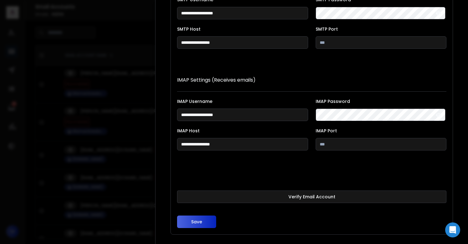
scroll to position [115, 0]
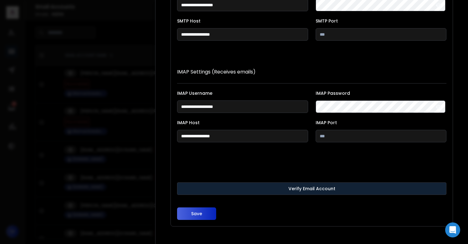
click at [209, 188] on button "Verify Email Account" at bounding box center [312, 188] width 270 height 13
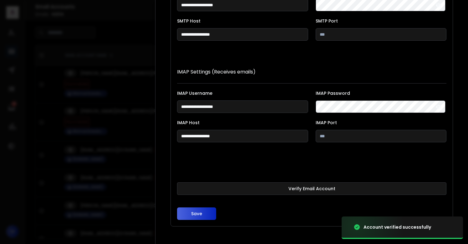
click at [197, 214] on button "Save" at bounding box center [196, 214] width 39 height 13
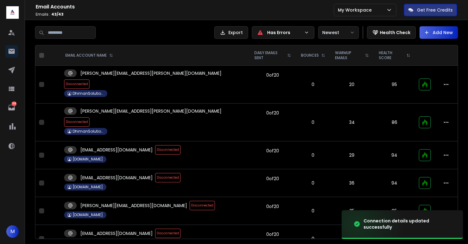
click at [190, 201] on span "Disconnected" at bounding box center [202, 205] width 25 height 9
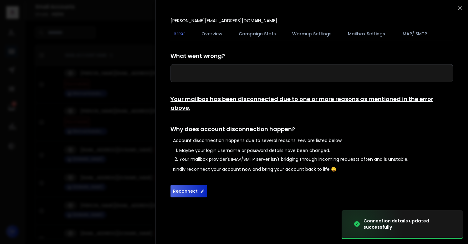
click at [188, 185] on button "Reconnect" at bounding box center [189, 191] width 37 height 13
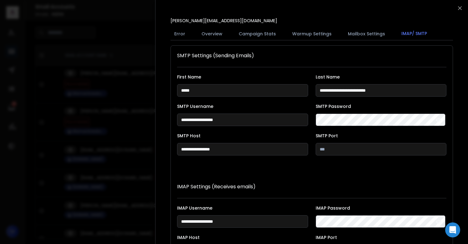
scroll to position [115, 0]
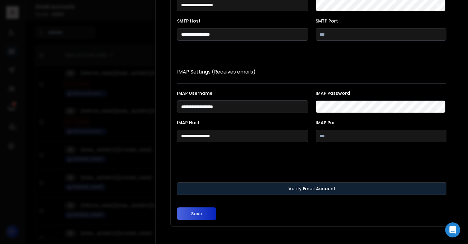
click at [207, 184] on button "Verify Email Account" at bounding box center [312, 188] width 270 height 13
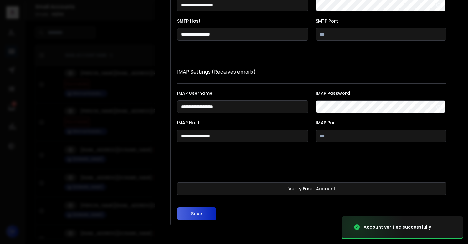
click at [200, 211] on button "Save" at bounding box center [196, 214] width 39 height 13
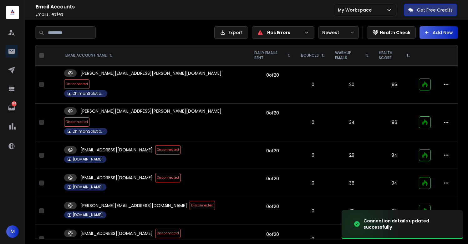
click at [190, 201] on span "Disconnected" at bounding box center [202, 205] width 25 height 9
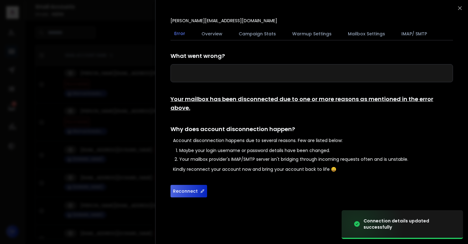
click at [169, 183] on div "[PERSON_NAME][EMAIL_ADDRESS][DOMAIN_NAME] Error Overview Campaign Stats Warmup …" at bounding box center [312, 108] width 298 height 200
click at [179, 185] on button "Reconnect" at bounding box center [189, 191] width 37 height 13
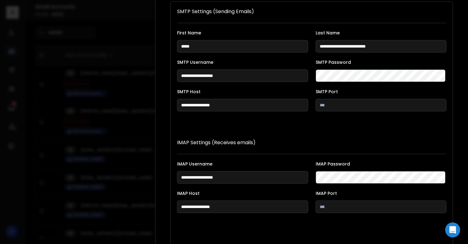
scroll to position [115, 0]
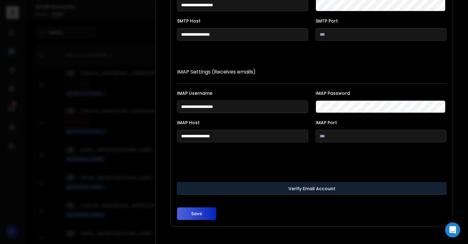
click at [208, 184] on button "Verify Email Account" at bounding box center [312, 188] width 270 height 13
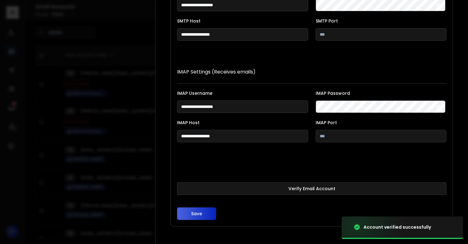
click at [201, 208] on button "Save" at bounding box center [196, 214] width 39 height 13
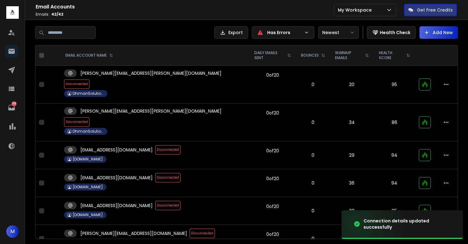
click at [190, 229] on span "Disconnected" at bounding box center [202, 233] width 25 height 9
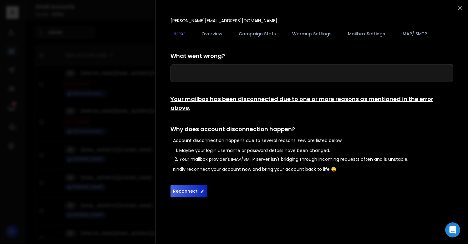
click at [193, 185] on button "Reconnect" at bounding box center [189, 191] width 37 height 13
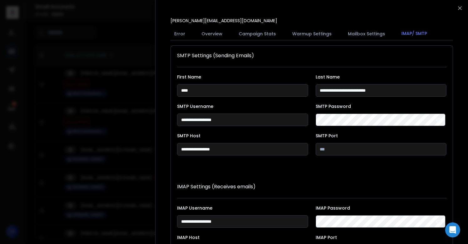
scroll to position [115, 0]
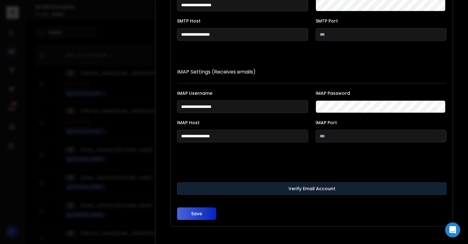
click at [211, 188] on button "Verify Email Account" at bounding box center [312, 188] width 270 height 13
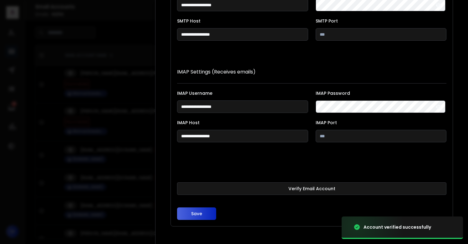
click at [200, 215] on button "Save" at bounding box center [196, 214] width 39 height 13
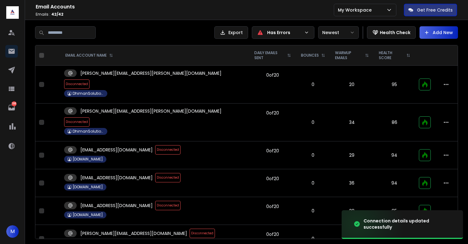
click at [190, 229] on span "Disconnected" at bounding box center [202, 233] width 25 height 9
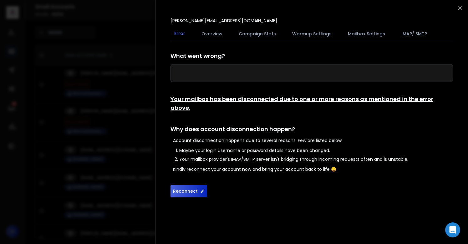
click at [183, 185] on button "Reconnect" at bounding box center [189, 191] width 37 height 13
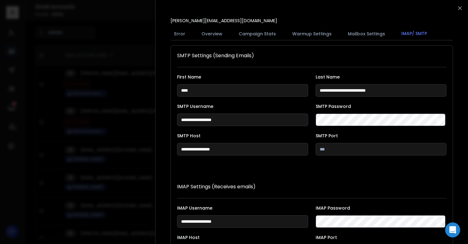
scroll to position [115, 0]
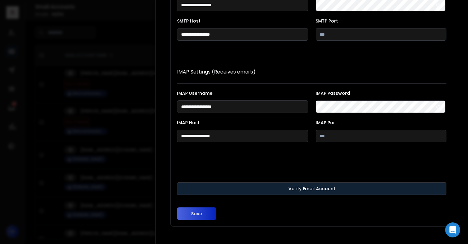
click at [212, 185] on button "Verify Email Account" at bounding box center [312, 188] width 270 height 13
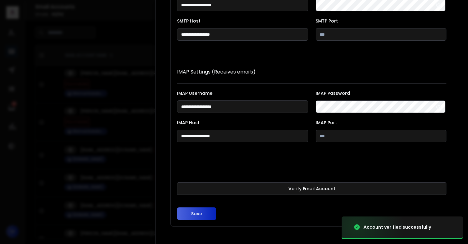
click at [202, 211] on button "Save" at bounding box center [196, 214] width 39 height 13
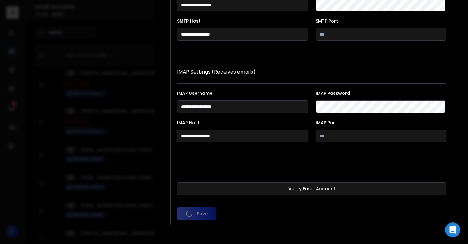
scroll to position [81, 0]
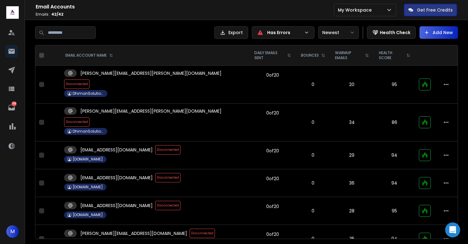
click at [90, 80] on span "Disconnected" at bounding box center [76, 84] width 25 height 9
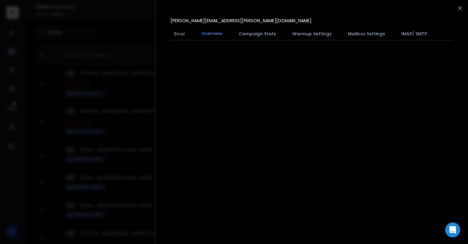
click at [109, 99] on div at bounding box center [234, 122] width 468 height 244
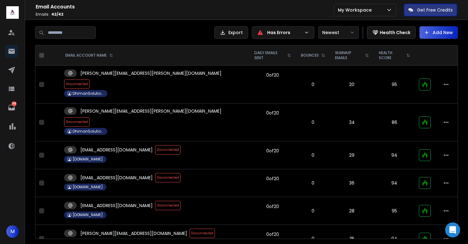
click at [90, 117] on span "Disconnected" at bounding box center [76, 121] width 25 height 9
click at [90, 80] on span "Disconnected" at bounding box center [76, 84] width 25 height 9
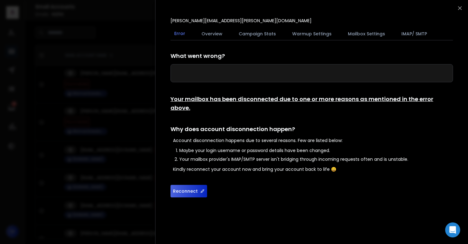
click at [182, 186] on button "Reconnect" at bounding box center [189, 191] width 37 height 13
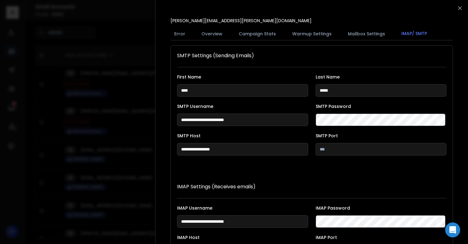
scroll to position [115, 0]
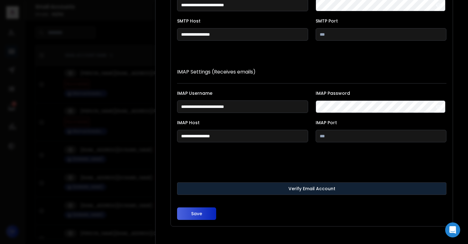
click at [211, 189] on button "Verify Email Account" at bounding box center [312, 188] width 270 height 13
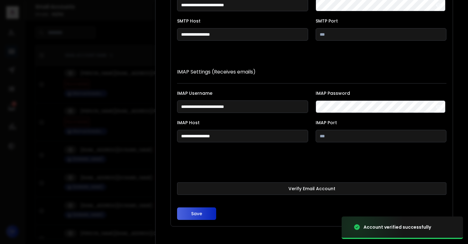
click at [200, 216] on button "Save" at bounding box center [196, 214] width 39 height 13
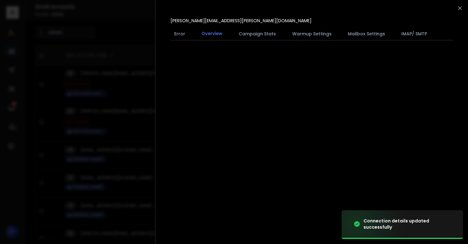
scroll to position [0, 0]
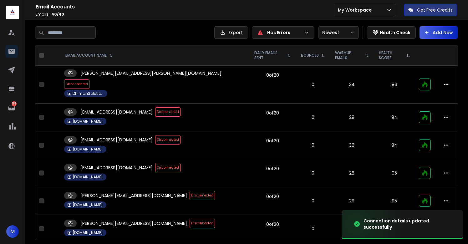
click at [155, 107] on span "Disconnected" at bounding box center [167, 111] width 25 height 9
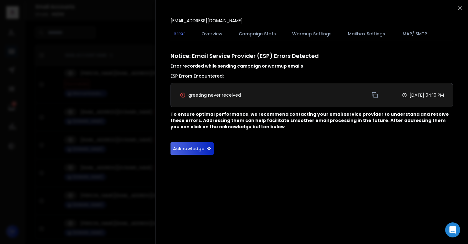
click at [192, 151] on button "Acknowledge" at bounding box center [192, 148] width 43 height 13
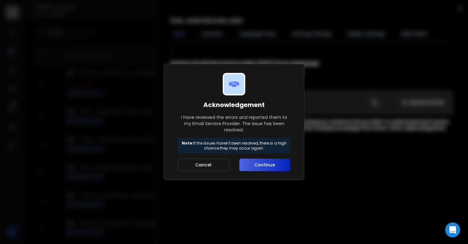
click at [266, 166] on button "Continue" at bounding box center [264, 165] width 51 height 13
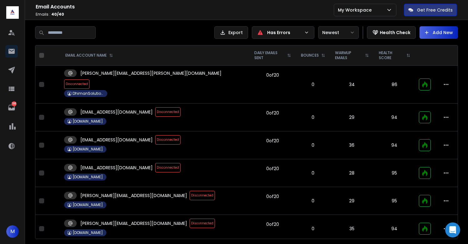
click at [155, 135] on span "Disconnected" at bounding box center [167, 139] width 25 height 9
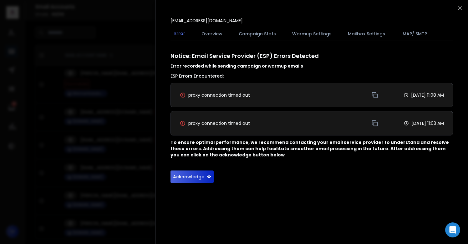
click at [188, 175] on button "Acknowledge" at bounding box center [192, 177] width 43 height 13
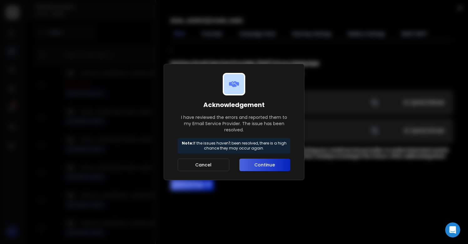
click at [251, 171] on div "Acknowledgement I have reviewed the errors and reported them to my Email Servic…" at bounding box center [234, 122] width 141 height 116
click at [258, 167] on button "Continue" at bounding box center [264, 165] width 51 height 13
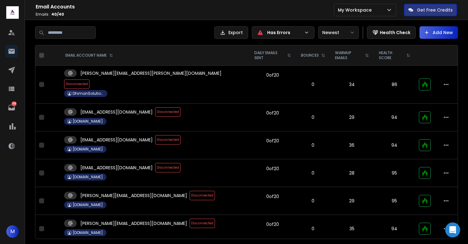
click at [155, 163] on span "Disconnected" at bounding box center [167, 167] width 25 height 9
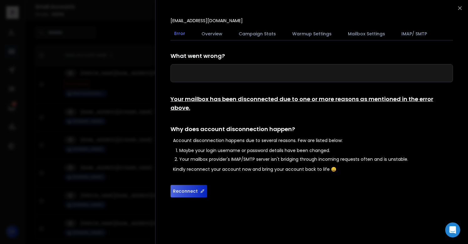
click at [184, 186] on button "Reconnect" at bounding box center [189, 191] width 37 height 13
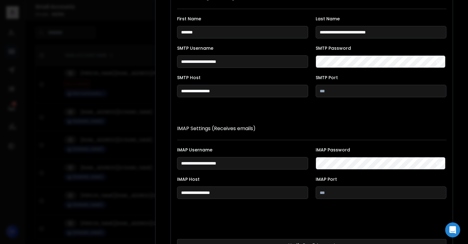
scroll to position [115, 0]
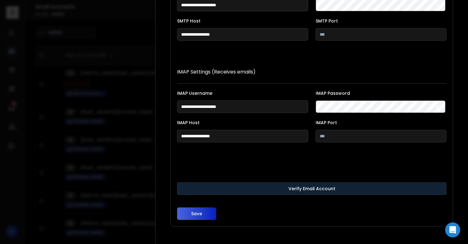
click at [239, 188] on button "Verify Email Account" at bounding box center [312, 188] width 270 height 13
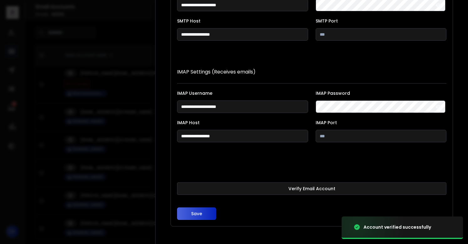
click at [202, 212] on button "Save" at bounding box center [196, 214] width 39 height 13
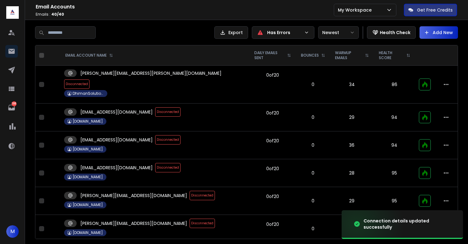
click at [155, 135] on span "Disconnected" at bounding box center [167, 139] width 25 height 9
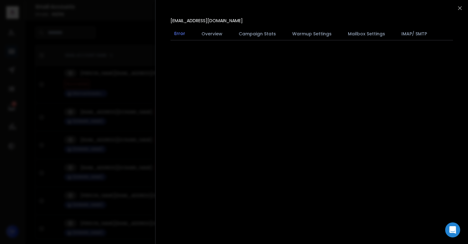
click at [141, 132] on div at bounding box center [234, 122] width 468 height 244
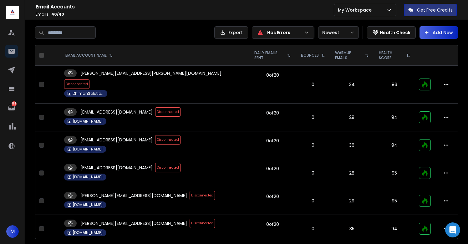
click at [151, 159] on td "[EMAIL_ADDRESS][DOMAIN_NAME] Disconnected [DOMAIN_NAME]" at bounding box center [154, 173] width 189 height 28
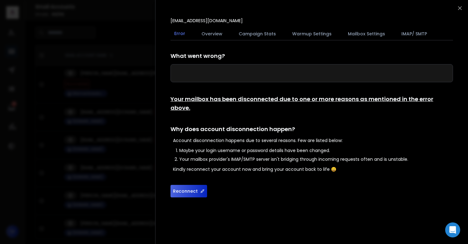
click at [179, 185] on button "Reconnect" at bounding box center [189, 191] width 37 height 13
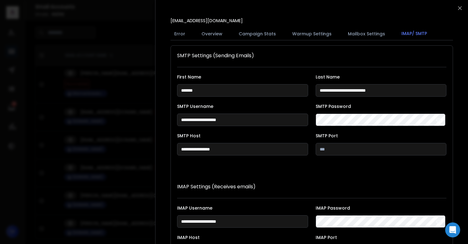
scroll to position [115, 0]
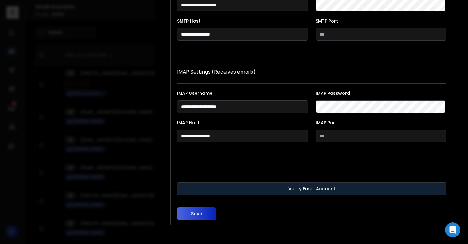
click at [238, 185] on button "Verify Email Account" at bounding box center [312, 188] width 270 height 13
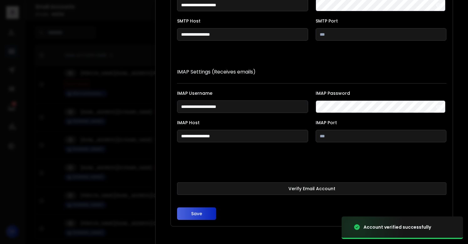
click at [201, 215] on button "Save" at bounding box center [196, 214] width 39 height 13
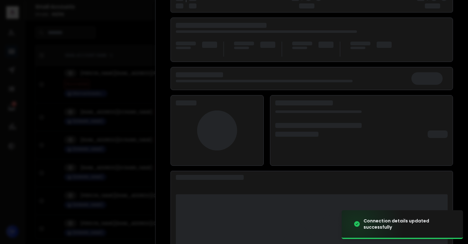
scroll to position [81, 0]
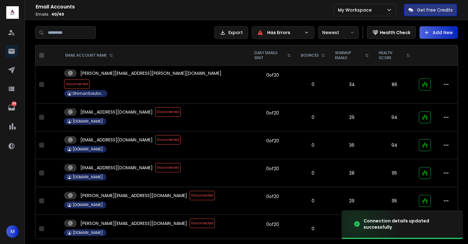
click at [155, 163] on span "Disconnected" at bounding box center [167, 167] width 25 height 9
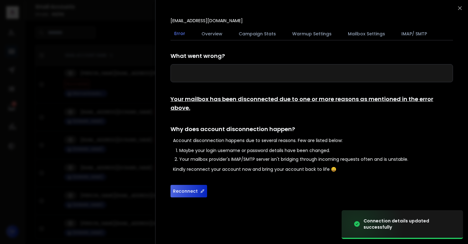
click at [193, 185] on button "Reconnect" at bounding box center [189, 191] width 37 height 13
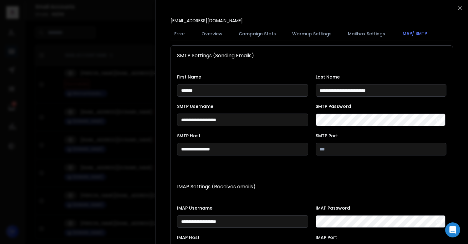
scroll to position [115, 0]
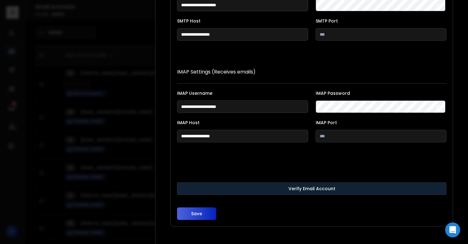
click at [216, 188] on button "Verify Email Account" at bounding box center [312, 188] width 270 height 13
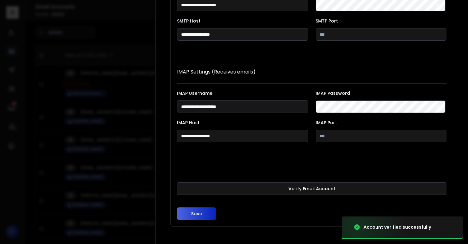
click at [207, 213] on button "Save" at bounding box center [196, 214] width 39 height 13
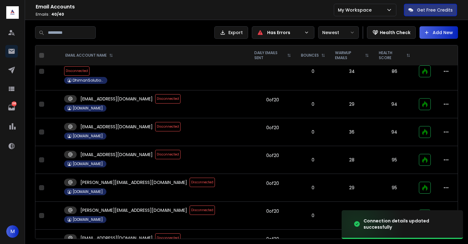
scroll to position [13, 0]
click at [155, 150] on span "Disconnected" at bounding box center [167, 154] width 25 height 9
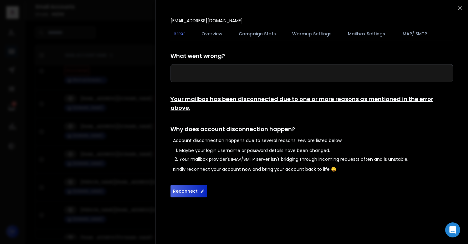
click at [193, 186] on button "Reconnect" at bounding box center [189, 191] width 37 height 13
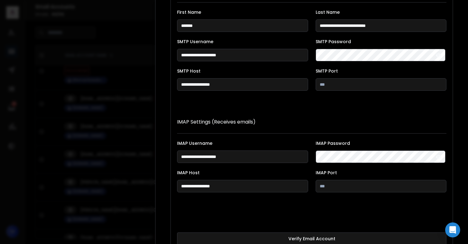
scroll to position [115, 0]
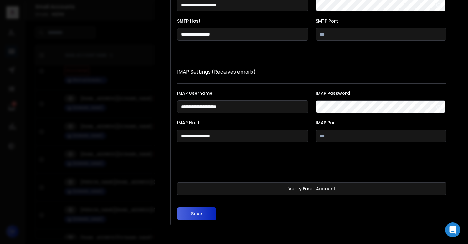
click at [193, 186] on button "Verify Email Account" at bounding box center [312, 188] width 270 height 13
click at [201, 212] on button "Save" at bounding box center [196, 214] width 39 height 13
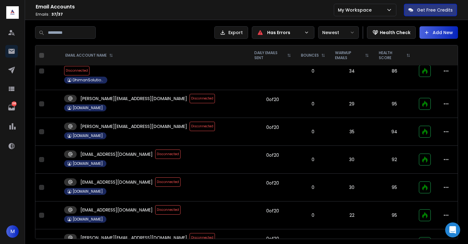
scroll to position [0, 0]
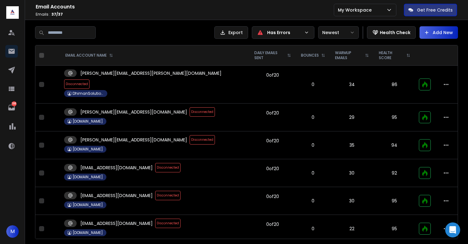
click at [155, 163] on span "Disconnected" at bounding box center [167, 167] width 25 height 9
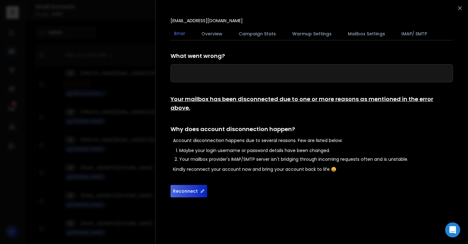
click at [190, 185] on button "Reconnect" at bounding box center [189, 191] width 37 height 13
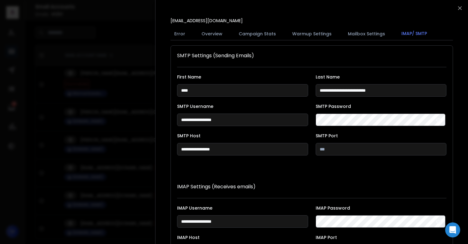
scroll to position [115, 0]
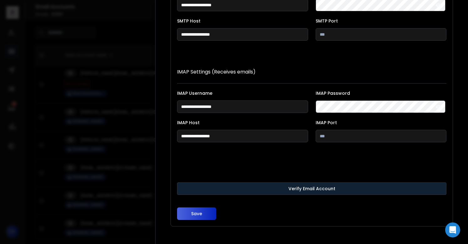
click at [213, 188] on button "Verify Email Account" at bounding box center [312, 188] width 270 height 13
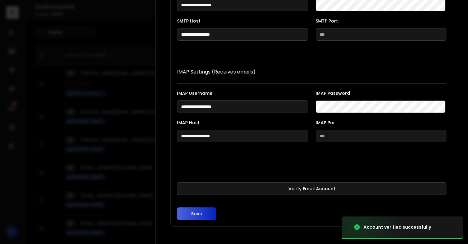
click at [196, 213] on button "Save" at bounding box center [196, 214] width 39 height 13
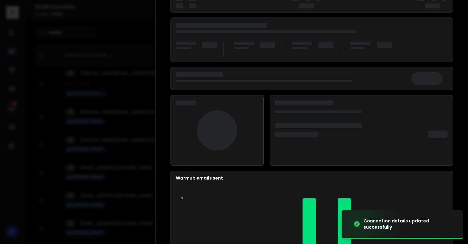
scroll to position [81, 0]
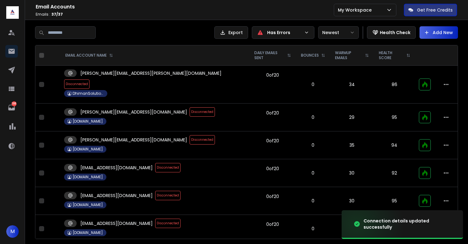
click at [155, 163] on span "Disconnected" at bounding box center [167, 167] width 25 height 9
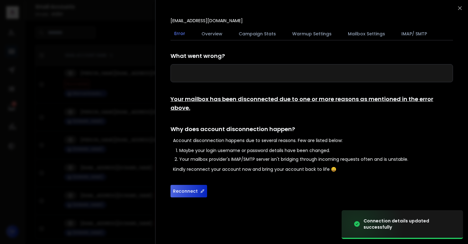
click at [178, 185] on button "Reconnect" at bounding box center [189, 191] width 37 height 13
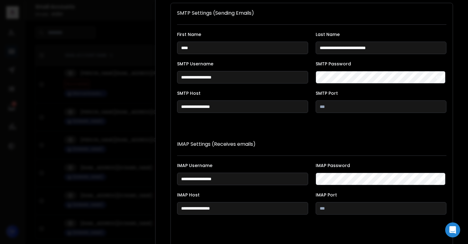
scroll to position [115, 0]
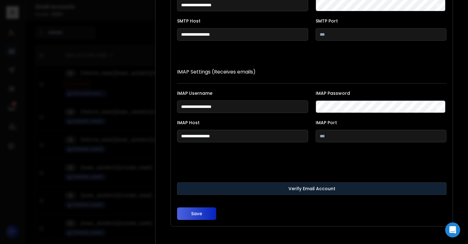
click at [203, 191] on button "Verify Email Account" at bounding box center [312, 188] width 270 height 13
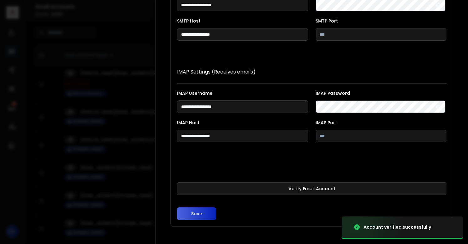
click at [203, 208] on button "Save" at bounding box center [196, 214] width 39 height 13
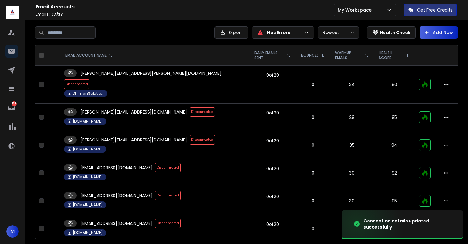
click at [190, 135] on span "Disconnected" at bounding box center [202, 139] width 25 height 9
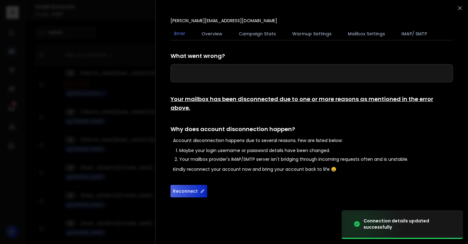
click at [191, 185] on button "Reconnect" at bounding box center [189, 191] width 37 height 13
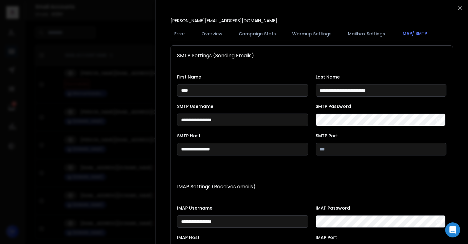
scroll to position [115, 0]
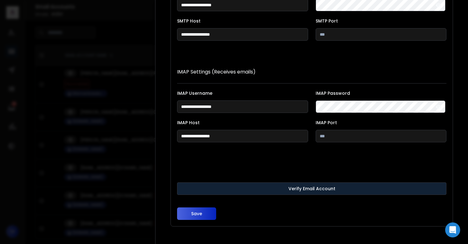
click at [204, 187] on button "Verify Email Account" at bounding box center [312, 188] width 270 height 13
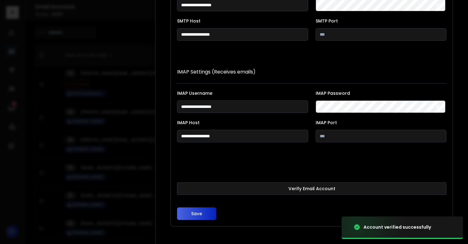
click at [200, 214] on button "Save" at bounding box center [196, 214] width 39 height 13
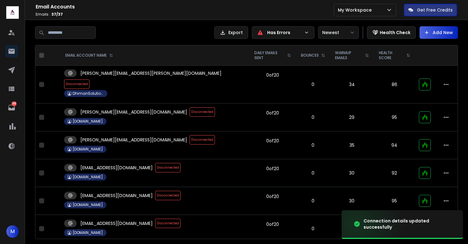
click at [155, 163] on span "Disconnected" at bounding box center [167, 167] width 25 height 9
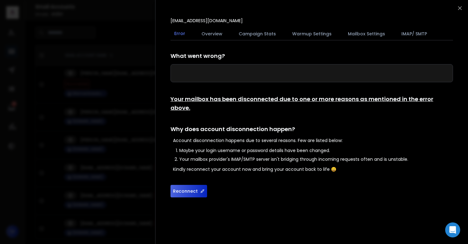
click at [184, 185] on button "Reconnect" at bounding box center [189, 191] width 37 height 13
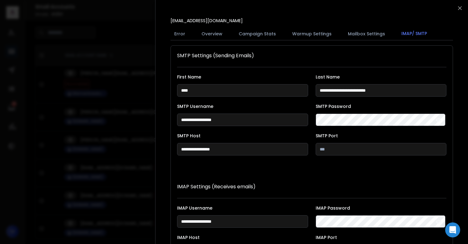
scroll to position [115, 0]
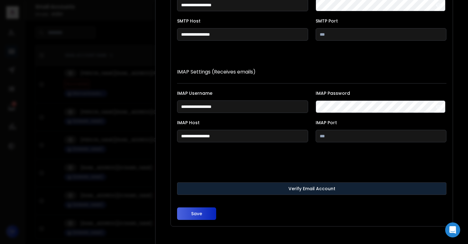
click at [201, 189] on button "Verify Email Account" at bounding box center [312, 188] width 270 height 13
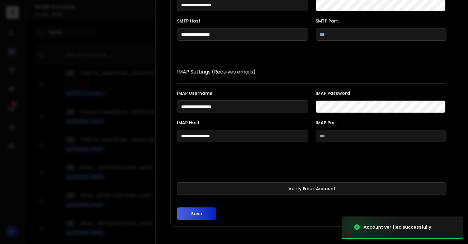
click at [196, 213] on button "Save" at bounding box center [196, 214] width 39 height 13
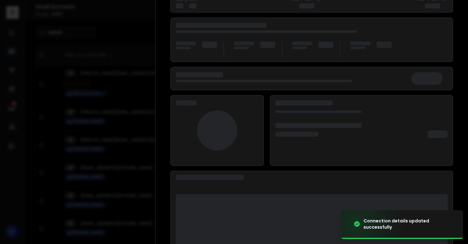
scroll to position [81, 0]
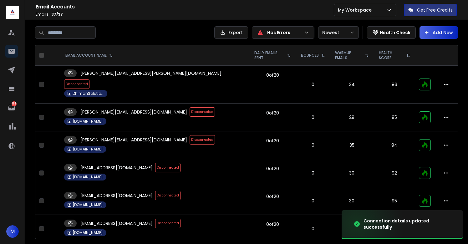
click at [155, 191] on span "Disconnected" at bounding box center [167, 195] width 25 height 9
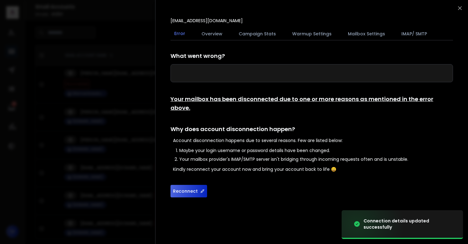
click at [185, 185] on button "Reconnect" at bounding box center [189, 191] width 37 height 13
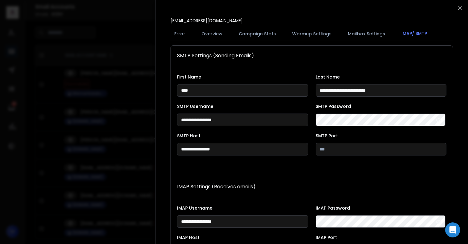
scroll to position [115, 0]
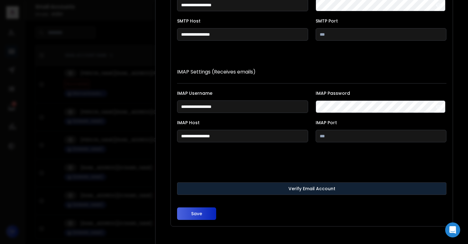
click at [207, 190] on button "Verify Email Account" at bounding box center [312, 188] width 270 height 13
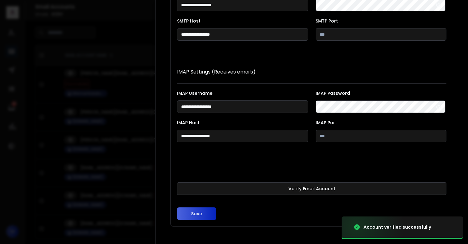
click at [197, 214] on button "Save" at bounding box center [196, 214] width 39 height 13
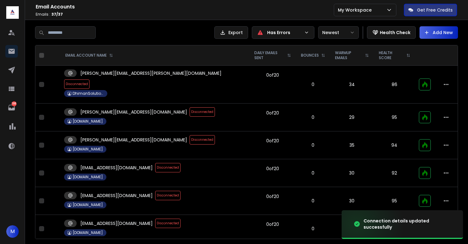
click at [137, 163] on td "[EMAIL_ADDRESS][DOMAIN_NAME] Disconnected [DOMAIN_NAME]" at bounding box center [154, 173] width 189 height 28
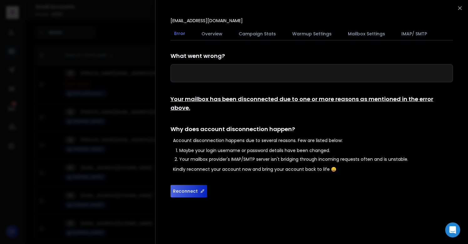
click at [191, 185] on button "Reconnect" at bounding box center [189, 191] width 37 height 13
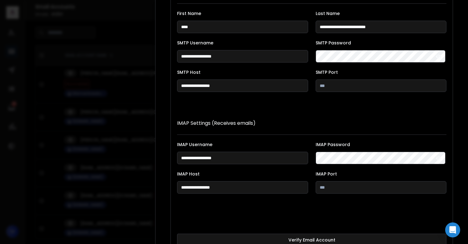
scroll to position [115, 0]
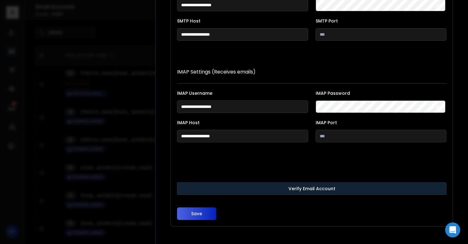
click at [194, 187] on button "Verify Email Account" at bounding box center [312, 188] width 270 height 13
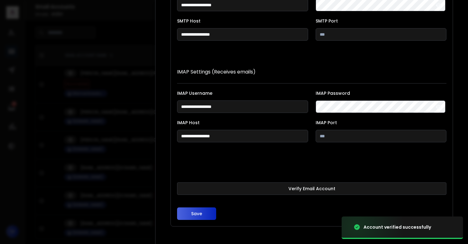
click at [201, 210] on button "Save" at bounding box center [196, 214] width 39 height 13
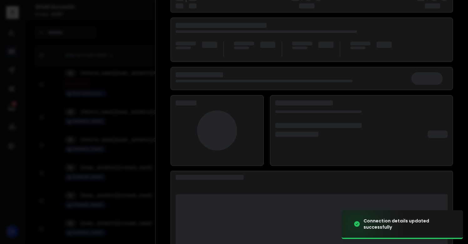
scroll to position [81, 0]
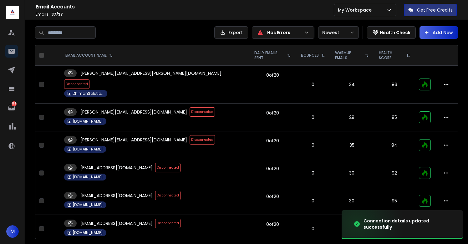
click at [155, 163] on span "Disconnected" at bounding box center [167, 167] width 25 height 9
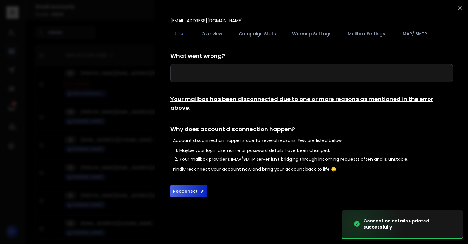
click at [190, 187] on button "Reconnect" at bounding box center [189, 191] width 37 height 13
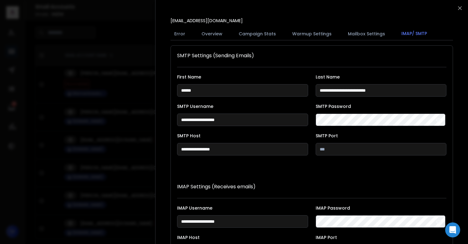
scroll to position [115, 0]
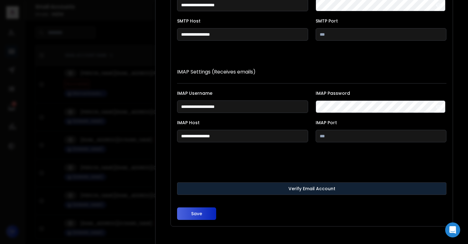
click at [215, 188] on button "Verify Email Account" at bounding box center [312, 188] width 270 height 13
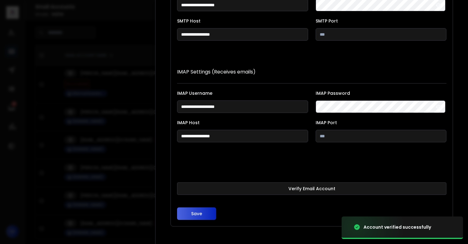
click at [196, 214] on button "Save" at bounding box center [196, 214] width 39 height 13
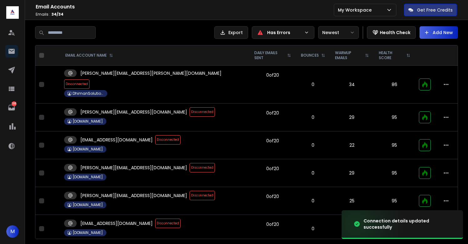
click at [190, 163] on span "Disconnected" at bounding box center [202, 167] width 25 height 9
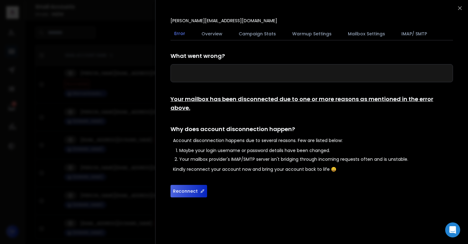
click at [189, 185] on button "Reconnect" at bounding box center [189, 191] width 37 height 13
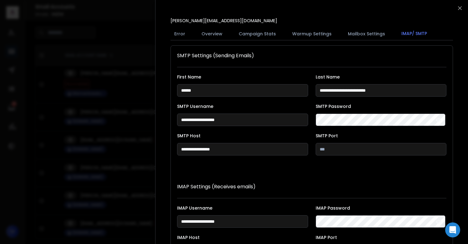
scroll to position [115, 0]
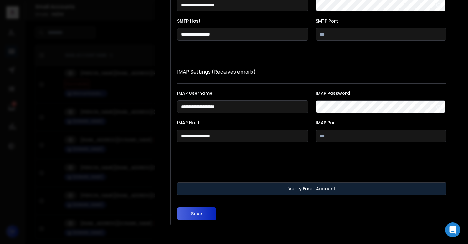
click at [206, 188] on button "Verify Email Account" at bounding box center [312, 188] width 270 height 13
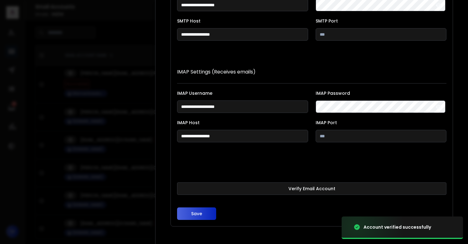
click at [197, 215] on button "Save" at bounding box center [196, 214] width 39 height 13
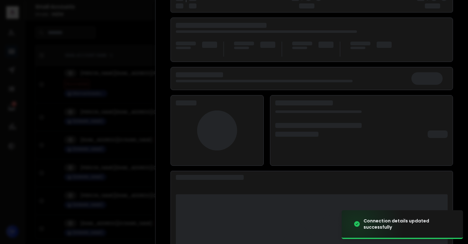
scroll to position [81, 0]
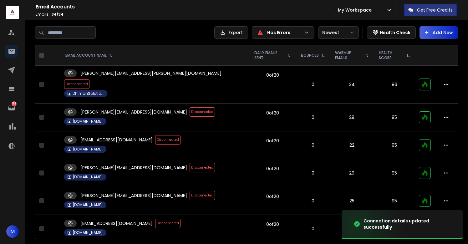
click at [190, 163] on span "Disconnected" at bounding box center [202, 167] width 25 height 9
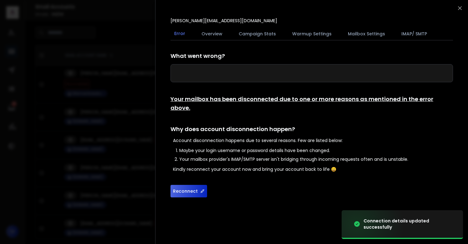
click at [182, 185] on button "Reconnect" at bounding box center [189, 191] width 37 height 13
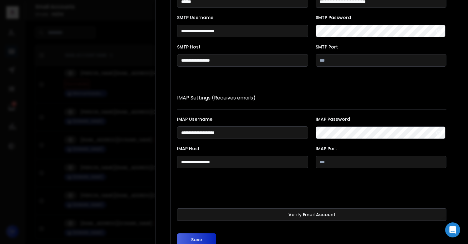
scroll to position [115, 0]
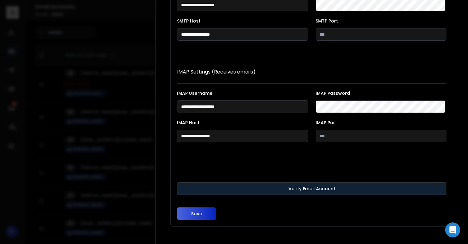
click at [196, 188] on button "Verify Email Account" at bounding box center [312, 188] width 270 height 13
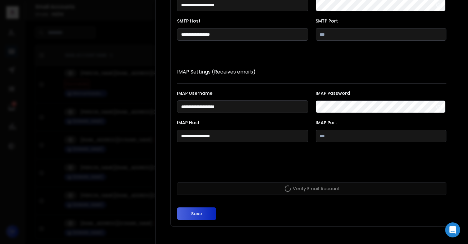
click at [197, 213] on button "Save" at bounding box center [196, 214] width 39 height 13
click at [240, 161] on form "**********" at bounding box center [312, 86] width 270 height 268
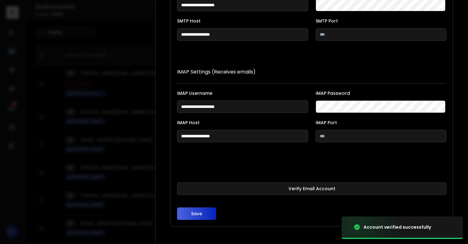
click at [203, 217] on button "Save" at bounding box center [196, 214] width 39 height 13
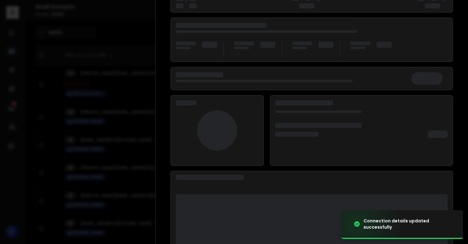
scroll to position [81, 0]
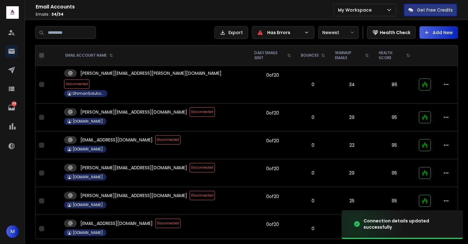
click at [190, 107] on span "Disconnected" at bounding box center [202, 111] width 25 height 9
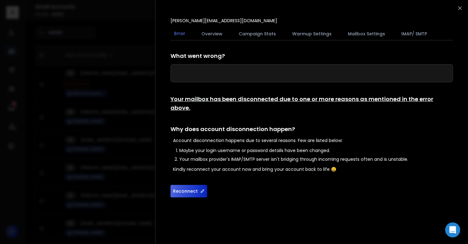
click at [181, 187] on button "Reconnect" at bounding box center [189, 191] width 37 height 13
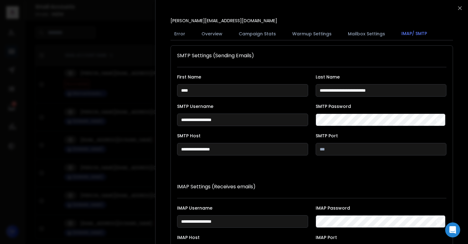
scroll to position [115, 0]
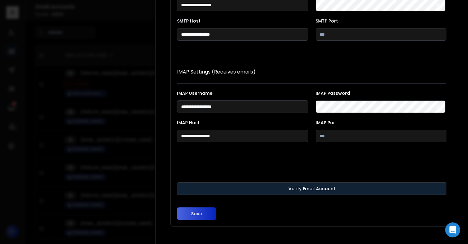
click at [256, 187] on button "Verify Email Account" at bounding box center [312, 188] width 270 height 13
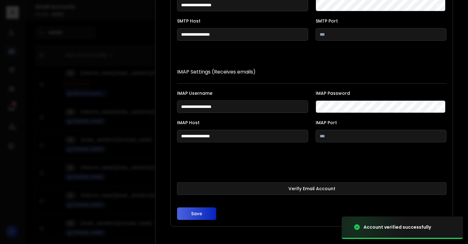
click at [198, 213] on button "Save" at bounding box center [196, 214] width 39 height 13
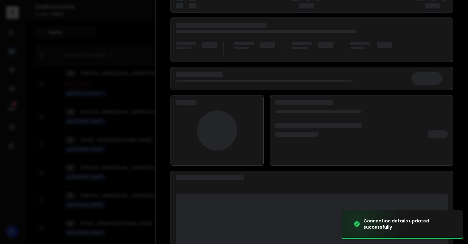
scroll to position [81, 0]
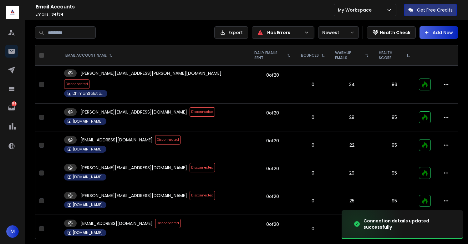
click at [190, 107] on span "Disconnected" at bounding box center [202, 111] width 25 height 9
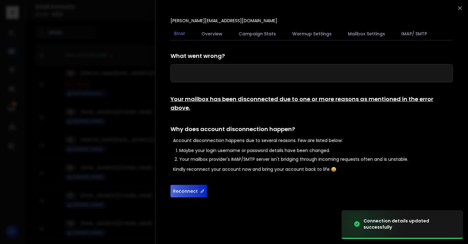
click at [187, 185] on button "Reconnect" at bounding box center [189, 191] width 37 height 13
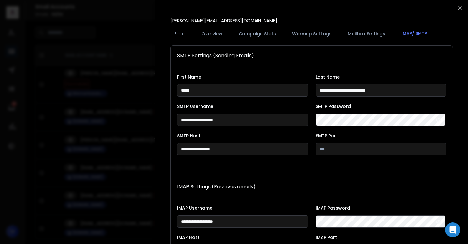
scroll to position [115, 0]
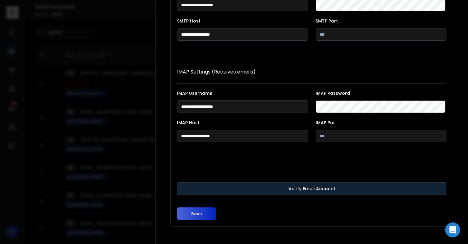
click at [197, 191] on button "Verify Email Account" at bounding box center [312, 188] width 270 height 13
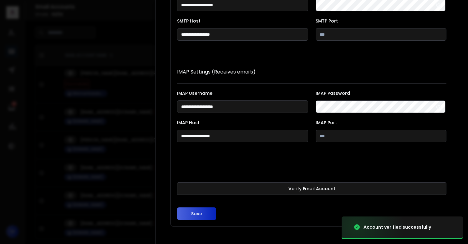
click at [194, 213] on button "Save" at bounding box center [196, 214] width 39 height 13
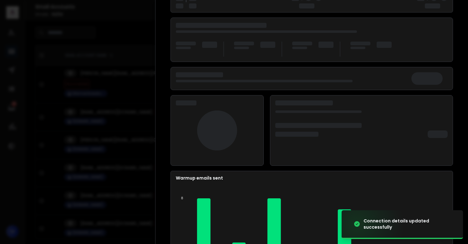
scroll to position [81, 0]
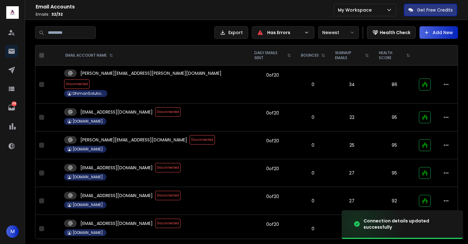
click at [190, 135] on span "Disconnected" at bounding box center [202, 139] width 25 height 9
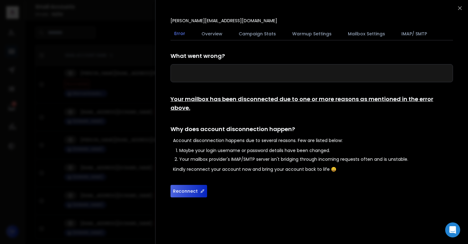
click at [189, 185] on button "Reconnect" at bounding box center [189, 191] width 37 height 13
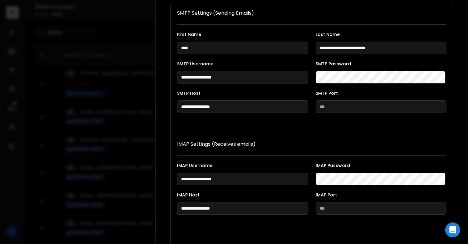
scroll to position [115, 0]
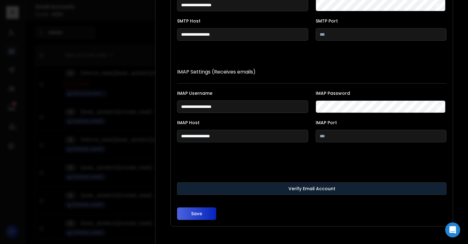
click at [221, 193] on button "Verify Email Account" at bounding box center [312, 188] width 270 height 13
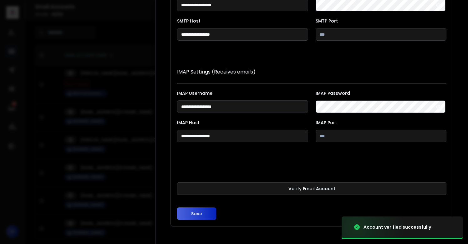
click at [198, 217] on button "Save" at bounding box center [196, 214] width 39 height 13
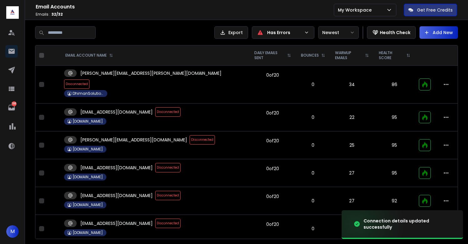
click at [190, 135] on span "Disconnected" at bounding box center [202, 139] width 25 height 9
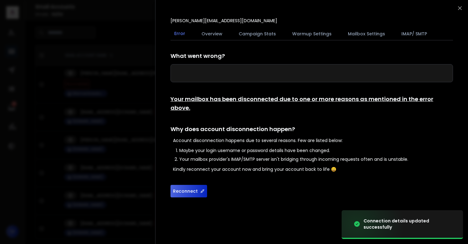
click at [182, 185] on button "Reconnect" at bounding box center [189, 191] width 37 height 13
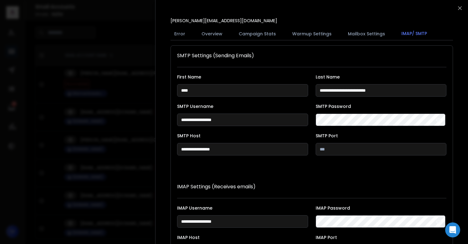
scroll to position [115, 0]
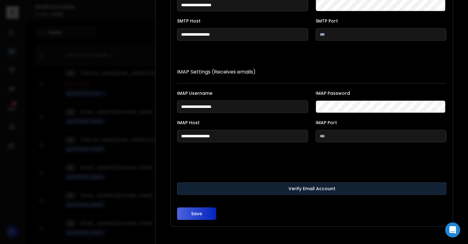
click at [203, 186] on button "Verify Email Account" at bounding box center [312, 188] width 270 height 13
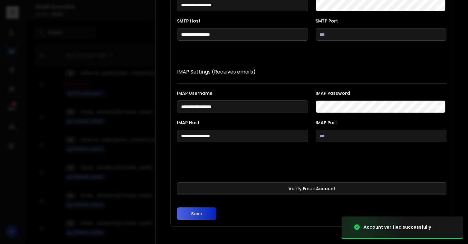
click at [202, 209] on button "Save" at bounding box center [196, 214] width 39 height 13
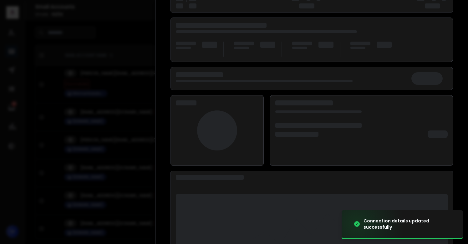
scroll to position [81, 0]
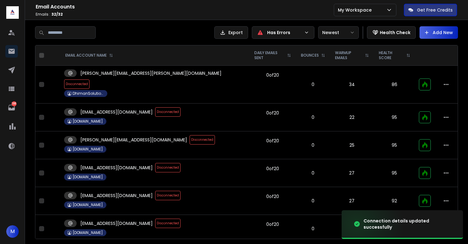
click at [155, 163] on span "Disconnected" at bounding box center [167, 167] width 25 height 9
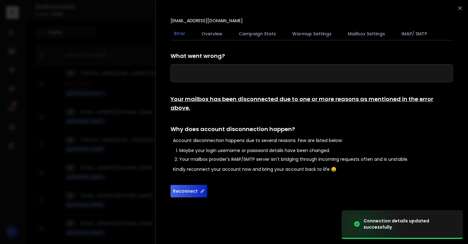
click at [185, 186] on button "Reconnect" at bounding box center [189, 191] width 37 height 13
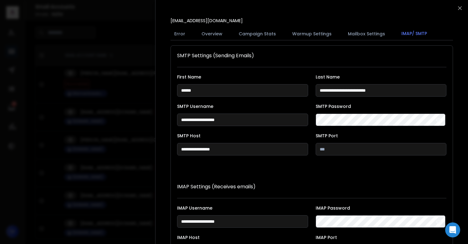
scroll to position [115, 0]
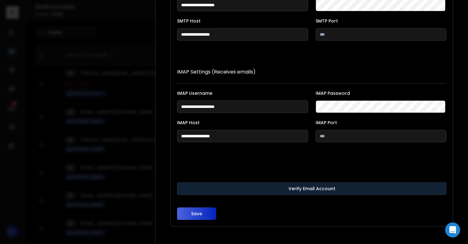
click at [207, 189] on button "Verify Email Account" at bounding box center [312, 188] width 270 height 13
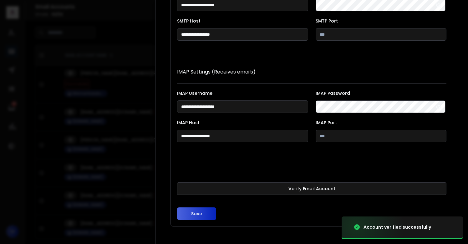
click at [203, 212] on button "Save" at bounding box center [196, 214] width 39 height 13
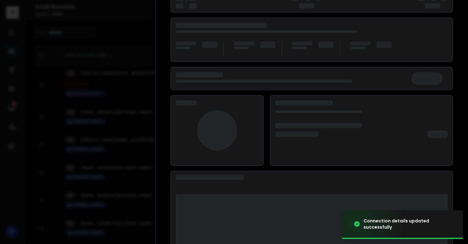
scroll to position [81, 0]
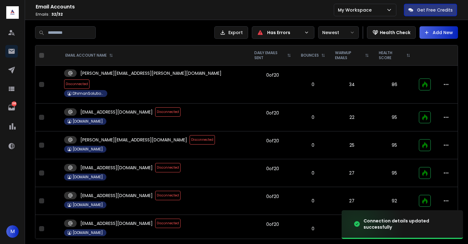
click at [155, 163] on span "Disconnected" at bounding box center [167, 167] width 25 height 9
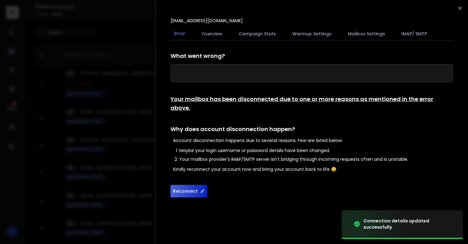
click at [178, 185] on button "Reconnect" at bounding box center [189, 191] width 37 height 13
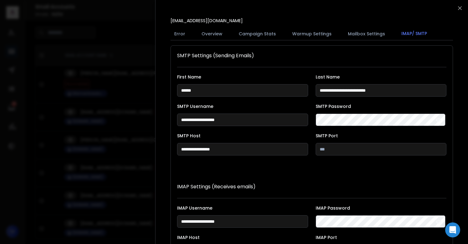
scroll to position [115, 0]
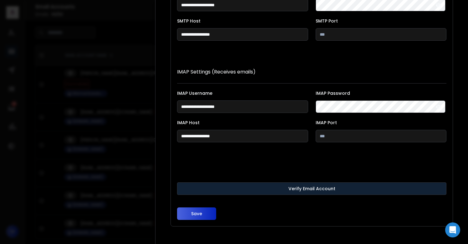
click at [197, 188] on button "Verify Email Account" at bounding box center [312, 188] width 270 height 13
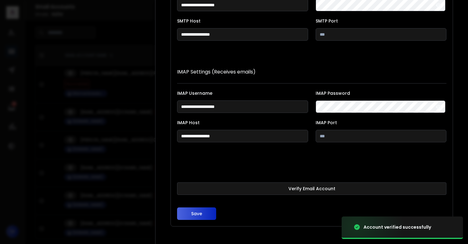
click at [198, 212] on button "Save" at bounding box center [196, 214] width 39 height 13
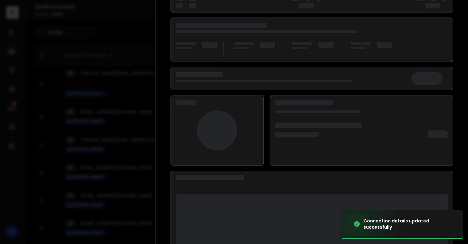
scroll to position [81, 0]
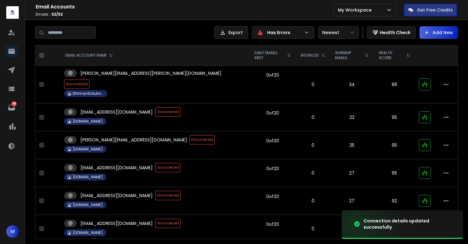
click at [155, 163] on span "Disconnected" at bounding box center [167, 167] width 25 height 9
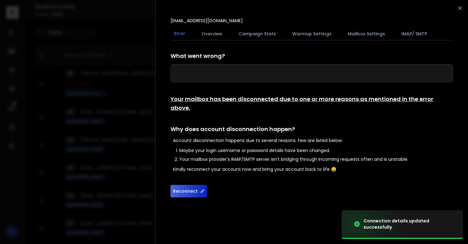
click at [193, 185] on button "Reconnect" at bounding box center [189, 191] width 37 height 13
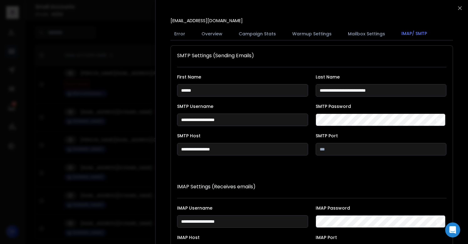
scroll to position [115, 0]
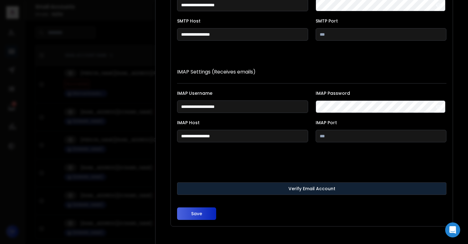
click at [203, 188] on button "Verify Email Account" at bounding box center [312, 188] width 270 height 13
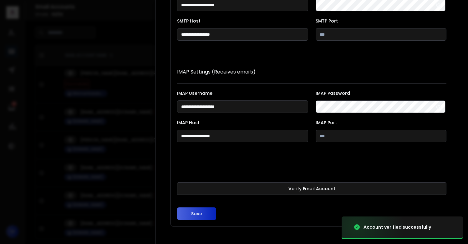
click at [200, 213] on button "Save" at bounding box center [196, 214] width 39 height 13
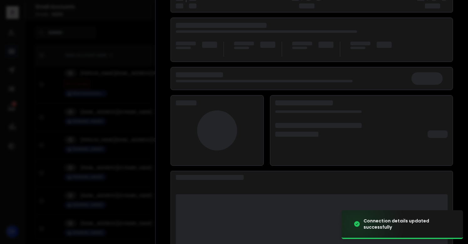
scroll to position [81, 0]
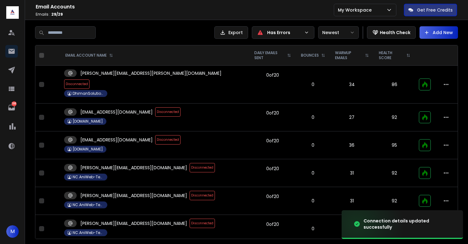
click at [190, 191] on span "Disconnected" at bounding box center [202, 195] width 25 height 9
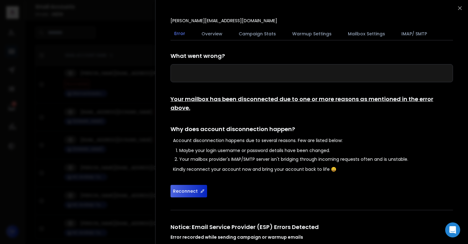
click at [180, 185] on button "Reconnect" at bounding box center [189, 191] width 37 height 13
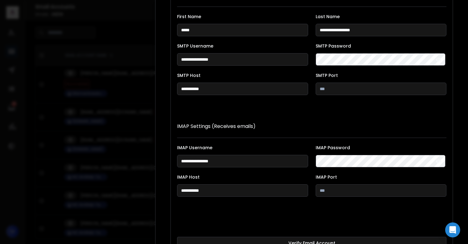
scroll to position [115, 0]
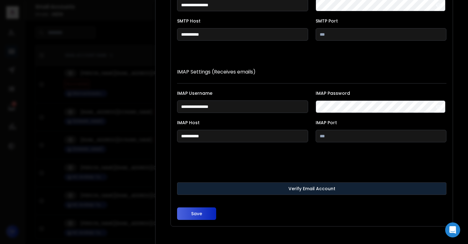
click at [213, 186] on button "Verify Email Account" at bounding box center [312, 188] width 270 height 13
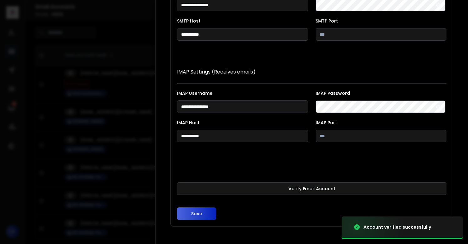
click at [196, 215] on button "Save" at bounding box center [196, 214] width 39 height 13
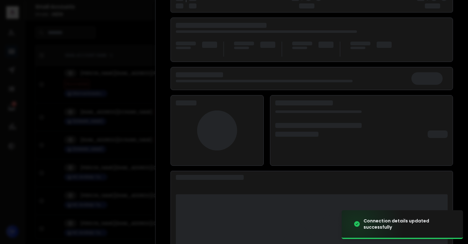
scroll to position [81, 0]
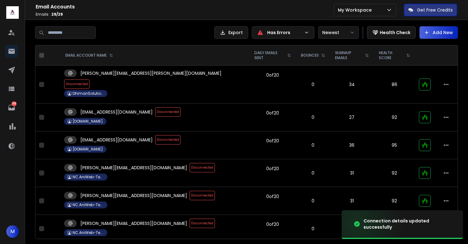
click at [190, 163] on span "Disconnected" at bounding box center [202, 167] width 25 height 9
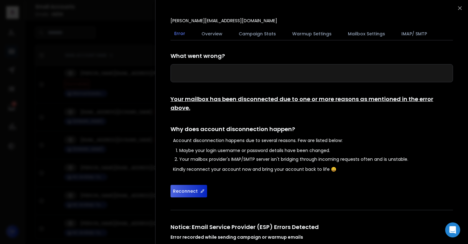
click at [185, 185] on button "Reconnect" at bounding box center [189, 191] width 37 height 13
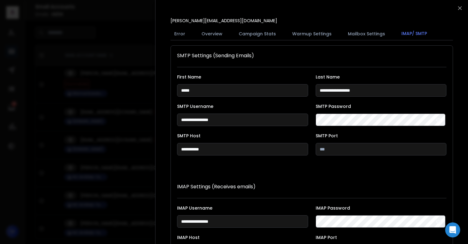
scroll to position [115, 0]
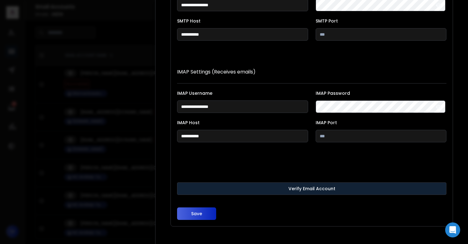
click at [203, 187] on button "Verify Email Account" at bounding box center [312, 188] width 270 height 13
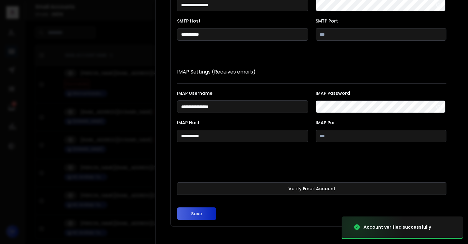
click at [197, 207] on div "Save" at bounding box center [231, 212] width 108 height 18
click at [197, 210] on button "Save" at bounding box center [196, 214] width 39 height 13
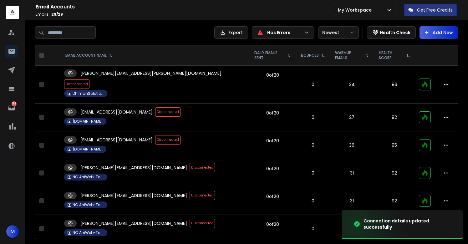
click at [155, 135] on span "Disconnected" at bounding box center [167, 139] width 25 height 9
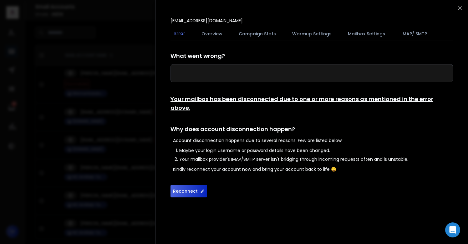
click at [189, 185] on button "Reconnect" at bounding box center [189, 191] width 37 height 13
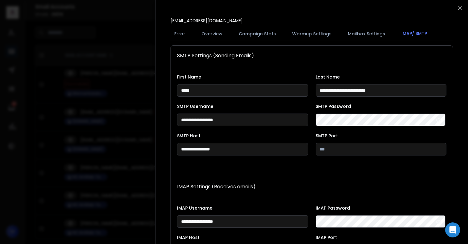
scroll to position [115, 0]
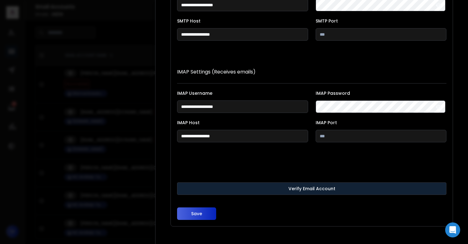
click at [207, 191] on button "Verify Email Account" at bounding box center [312, 188] width 270 height 13
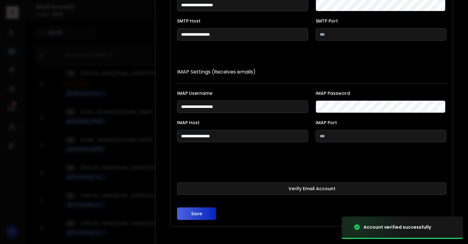
click at [198, 213] on button "Save" at bounding box center [196, 214] width 39 height 13
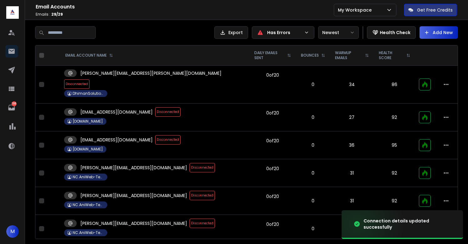
click at [190, 191] on span "Disconnected" at bounding box center [202, 195] width 25 height 9
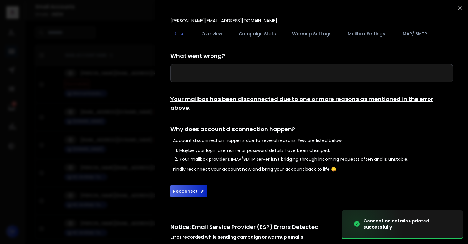
click at [189, 186] on button "Reconnect" at bounding box center [189, 191] width 37 height 13
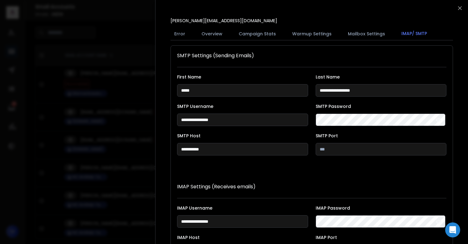
scroll to position [115, 0]
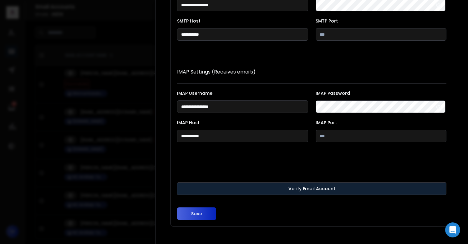
click at [200, 189] on button "Verify Email Account" at bounding box center [312, 188] width 270 height 13
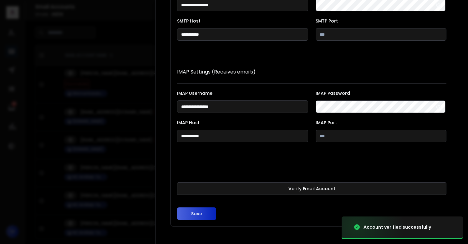
click at [198, 211] on button "Save" at bounding box center [196, 214] width 39 height 13
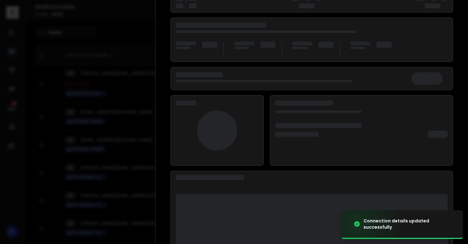
scroll to position [81, 0]
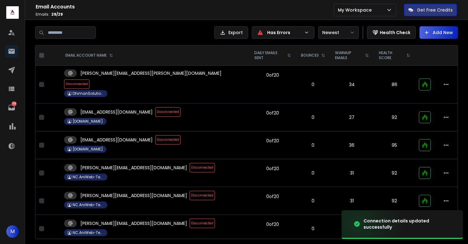
click at [190, 191] on span "Disconnected" at bounding box center [202, 195] width 25 height 9
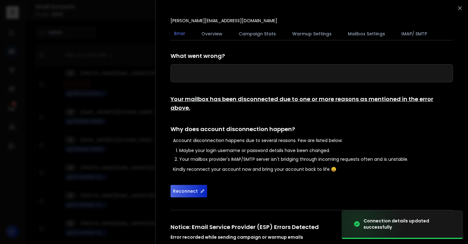
click at [185, 185] on button "Reconnect" at bounding box center [189, 191] width 37 height 13
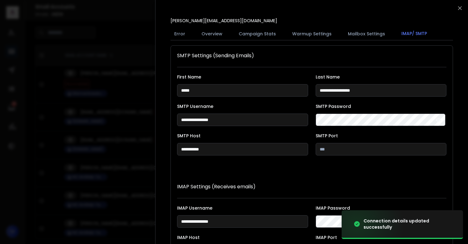
scroll to position [115, 0]
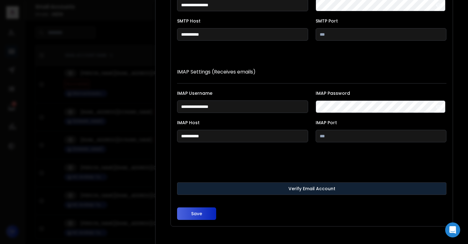
click at [202, 187] on button "Verify Email Account" at bounding box center [312, 188] width 270 height 13
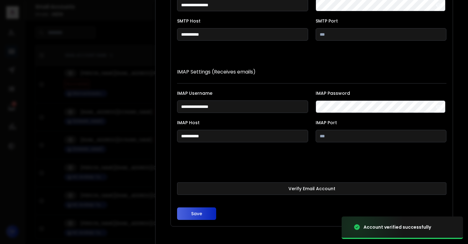
click at [193, 213] on button "Save" at bounding box center [196, 214] width 39 height 13
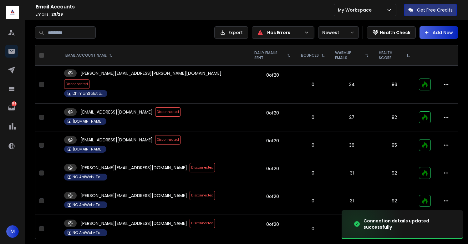
click at [190, 191] on span "Disconnected" at bounding box center [202, 195] width 25 height 9
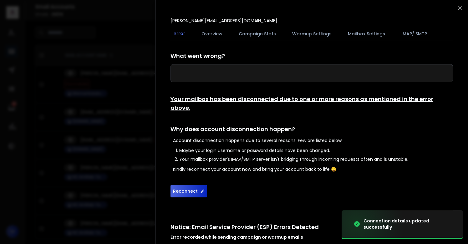
click at [188, 185] on button "Reconnect" at bounding box center [189, 191] width 37 height 13
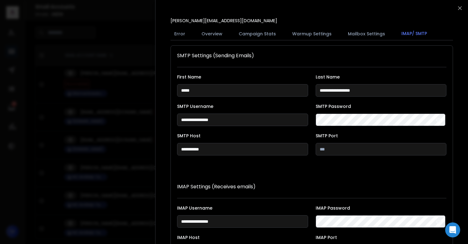
scroll to position [115, 0]
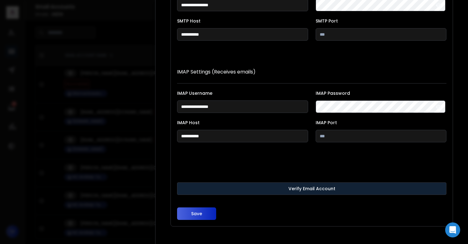
click at [199, 188] on button "Verify Email Account" at bounding box center [312, 188] width 270 height 13
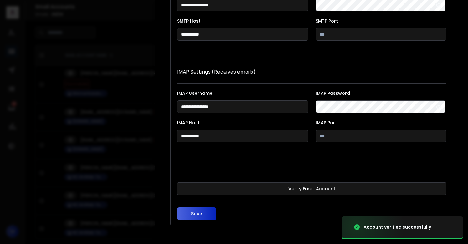
click at [187, 217] on button "Save" at bounding box center [196, 214] width 39 height 13
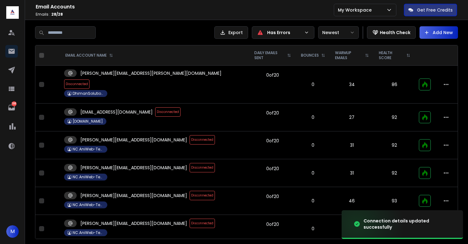
click at [190, 191] on span "Disconnected" at bounding box center [202, 195] width 25 height 9
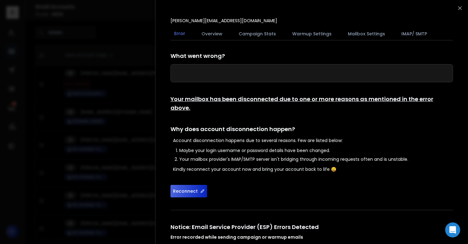
click at [186, 185] on button "Reconnect" at bounding box center [189, 191] width 37 height 13
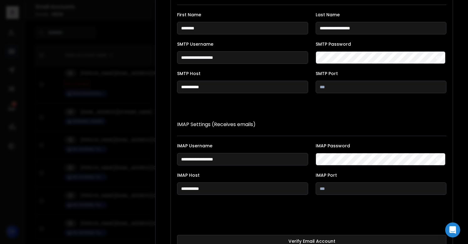
scroll to position [115, 0]
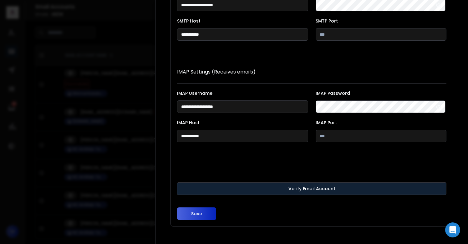
click at [197, 189] on button "Verify Email Account" at bounding box center [312, 188] width 270 height 13
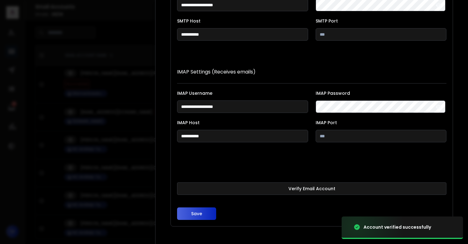
click at [195, 215] on button "Save" at bounding box center [196, 214] width 39 height 13
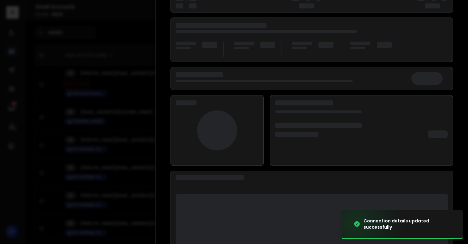
scroll to position [81, 0]
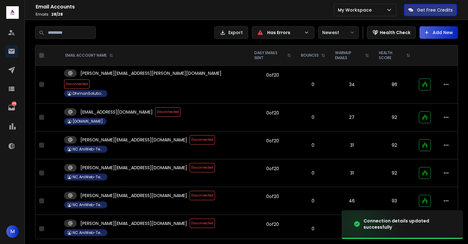
click at [190, 163] on span "Disconnected" at bounding box center [202, 167] width 25 height 9
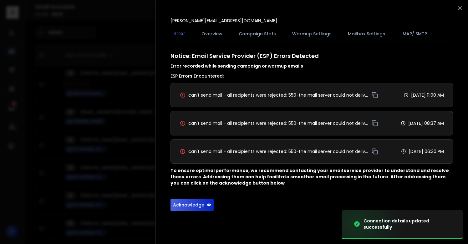
click at [188, 205] on button "Acknowledge" at bounding box center [192, 205] width 43 height 13
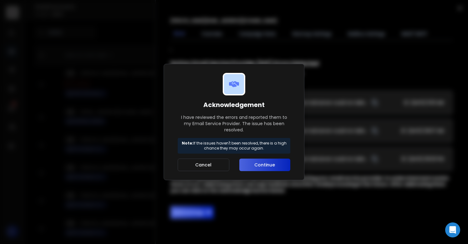
click at [279, 159] on button "Continue" at bounding box center [264, 165] width 51 height 13
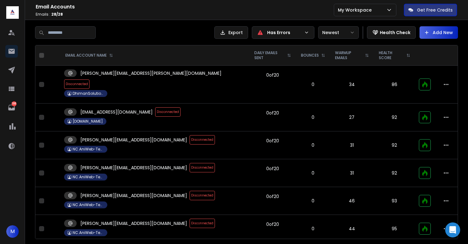
click at [190, 163] on span "Disconnected" at bounding box center [202, 167] width 25 height 9
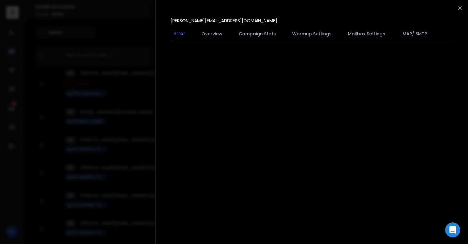
click at [146, 154] on div at bounding box center [234, 122] width 468 height 244
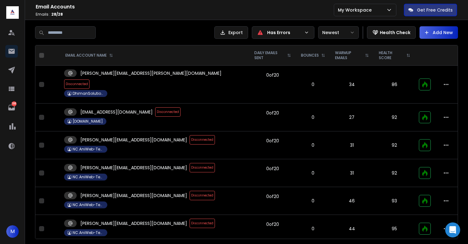
click at [190, 191] on span "Disconnected" at bounding box center [202, 195] width 25 height 9
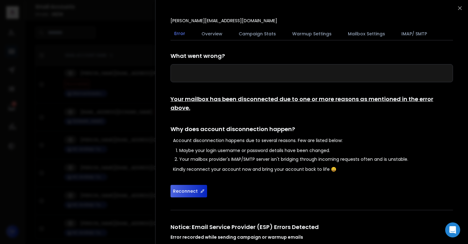
click at [191, 187] on button "Reconnect" at bounding box center [189, 191] width 37 height 13
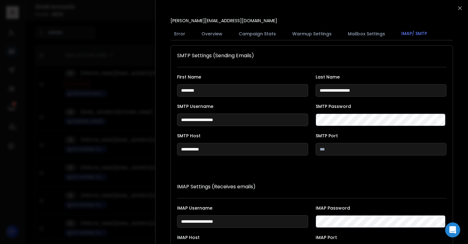
scroll to position [115, 0]
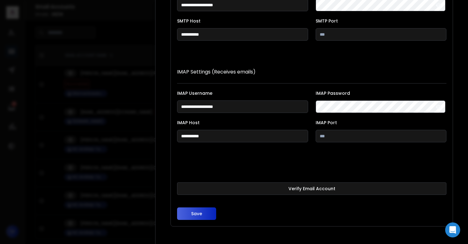
click at [191, 187] on button "Verify Email Account" at bounding box center [312, 188] width 270 height 13
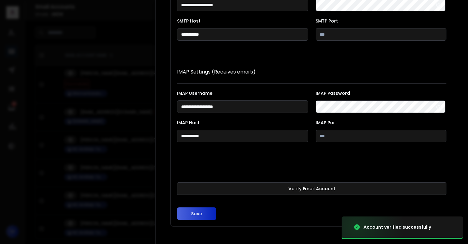
click at [196, 210] on button "Save" at bounding box center [196, 214] width 39 height 13
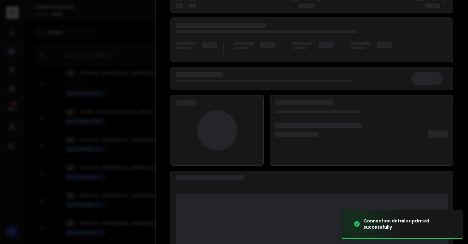
scroll to position [81, 0]
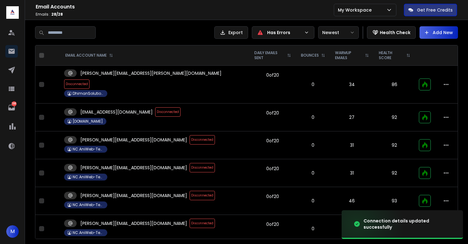
click at [190, 191] on span "Disconnected" at bounding box center [202, 195] width 25 height 9
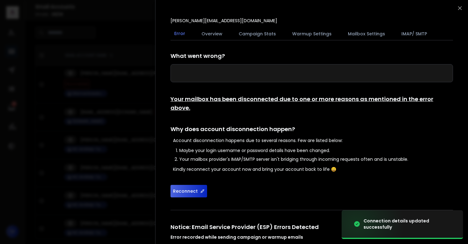
click at [182, 185] on button "Reconnect" at bounding box center [189, 191] width 37 height 13
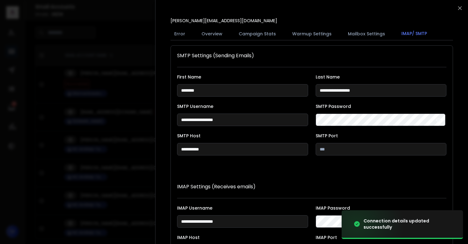
scroll to position [115, 0]
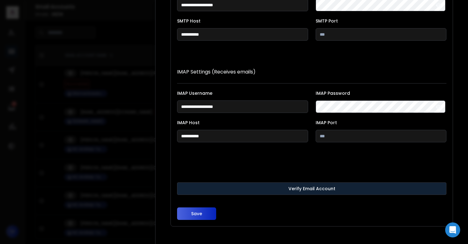
click at [204, 189] on button "Verify Email Account" at bounding box center [312, 188] width 270 height 13
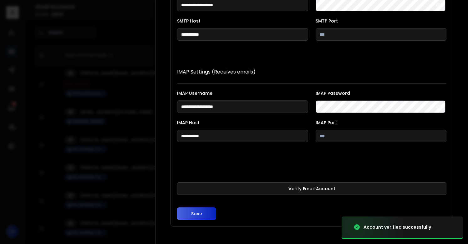
click at [196, 217] on button "Save" at bounding box center [196, 214] width 39 height 13
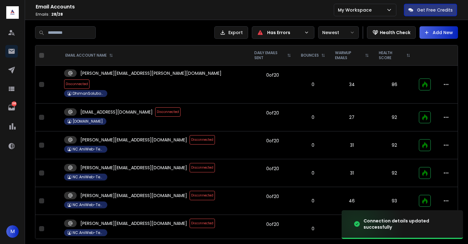
click at [190, 191] on span "Disconnected" at bounding box center [202, 195] width 25 height 9
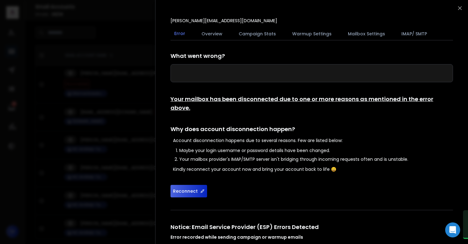
click at [194, 185] on button "Reconnect" at bounding box center [189, 191] width 37 height 13
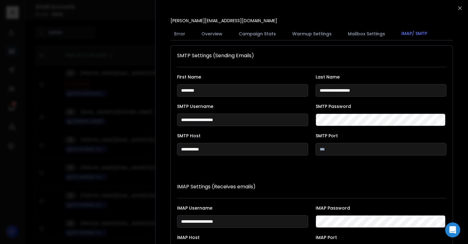
scroll to position [115, 0]
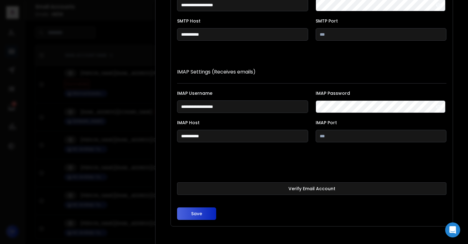
click at [194, 185] on button "Verify Email Account" at bounding box center [312, 188] width 270 height 13
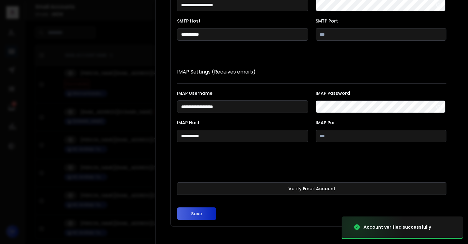
click at [197, 210] on button "Save" at bounding box center [196, 214] width 39 height 13
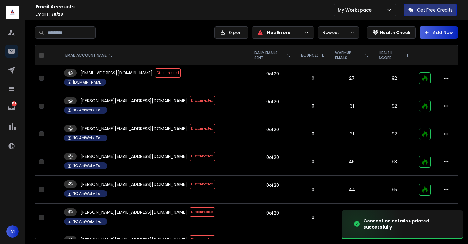
scroll to position [40, 0]
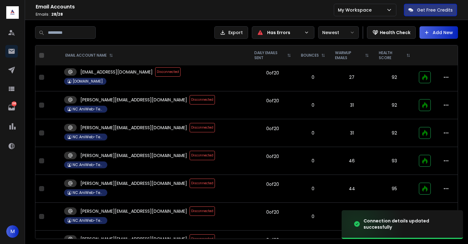
click at [190, 179] on span "Disconnected" at bounding box center [202, 183] width 25 height 9
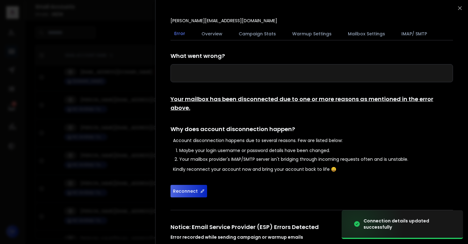
click at [184, 185] on button "Reconnect" at bounding box center [189, 191] width 37 height 13
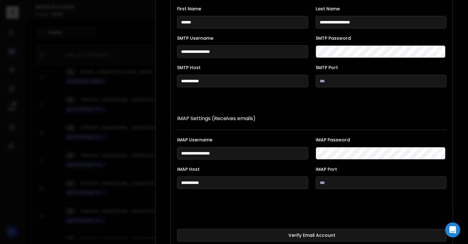
scroll to position [115, 0]
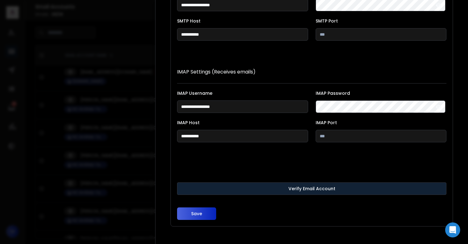
click at [198, 186] on button "Verify Email Account" at bounding box center [312, 188] width 270 height 13
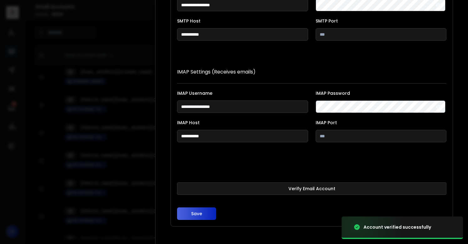
click at [197, 213] on button "Save" at bounding box center [196, 214] width 39 height 13
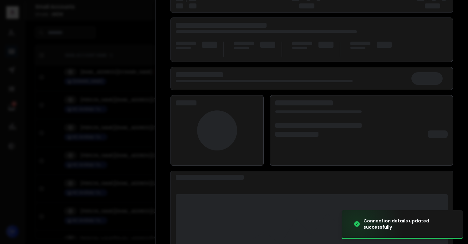
scroll to position [81, 0]
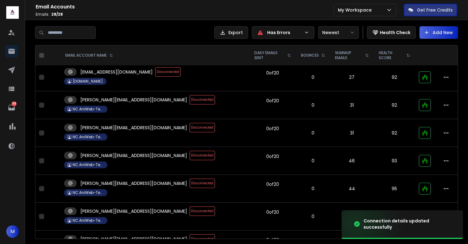
click at [190, 207] on span "Disconnected" at bounding box center [202, 211] width 25 height 9
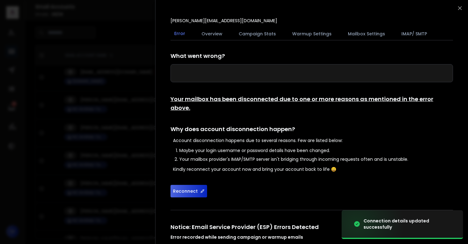
click at [186, 185] on button "Reconnect" at bounding box center [189, 191] width 37 height 13
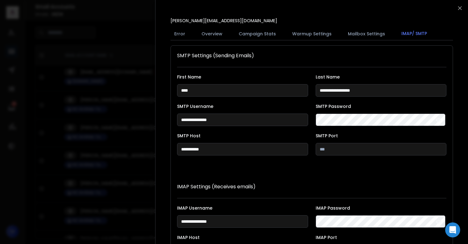
scroll to position [115, 0]
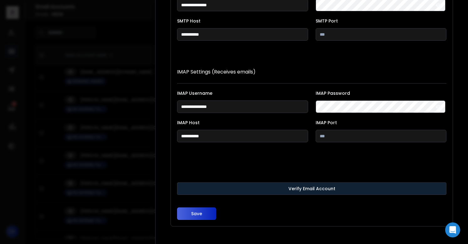
click at [200, 188] on button "Verify Email Account" at bounding box center [312, 188] width 270 height 13
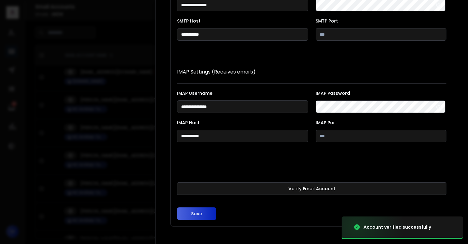
click at [198, 210] on button "Save" at bounding box center [196, 214] width 39 height 13
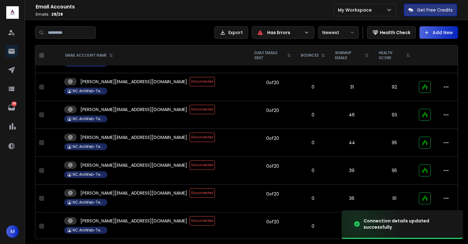
scroll to position [87, 0]
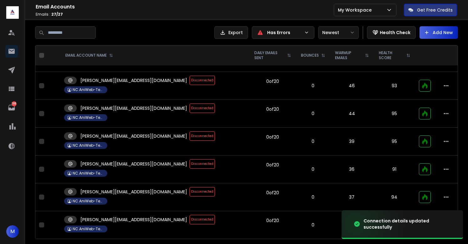
click at [136, 156] on td "natalie@aniweb.tech Disconnected NC.AniWeb-Tech" at bounding box center [154, 170] width 189 height 28
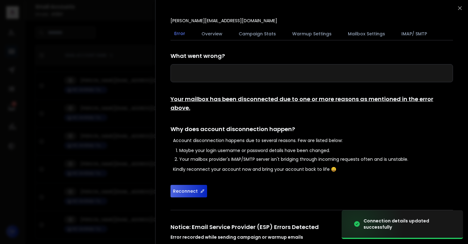
click at [191, 185] on button "Reconnect" at bounding box center [189, 191] width 37 height 13
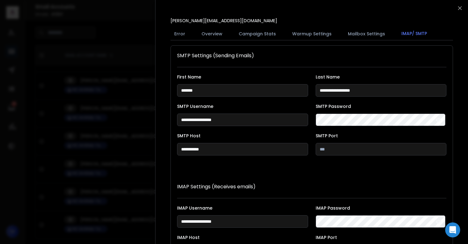
scroll to position [115, 0]
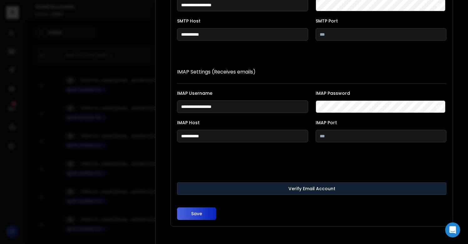
click at [194, 186] on button "Verify Email Account" at bounding box center [312, 188] width 270 height 13
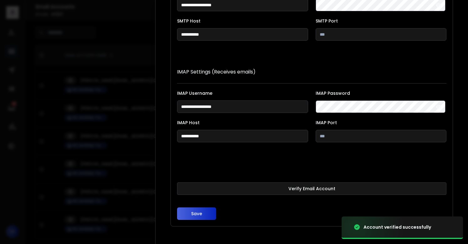
click at [197, 213] on button "Save" at bounding box center [196, 214] width 39 height 13
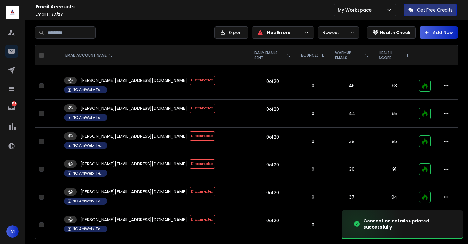
click at [190, 187] on span "Disconnected" at bounding box center [202, 191] width 25 height 9
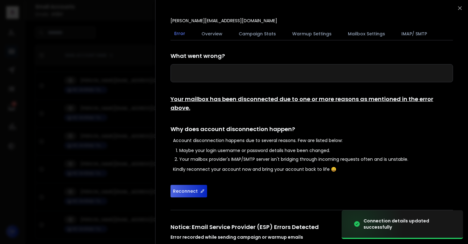
click at [179, 185] on button "Reconnect" at bounding box center [189, 191] width 37 height 13
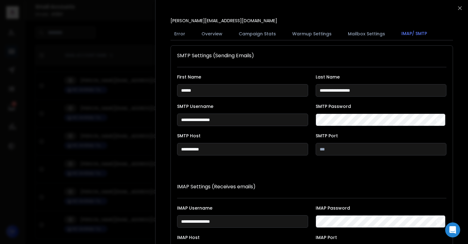
scroll to position [115, 0]
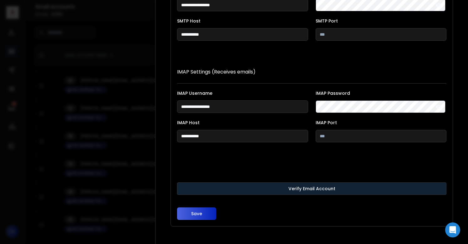
click at [199, 186] on button "Verify Email Account" at bounding box center [312, 188] width 270 height 13
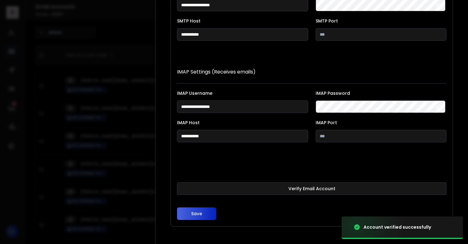
click at [196, 213] on button "Save" at bounding box center [196, 214] width 39 height 13
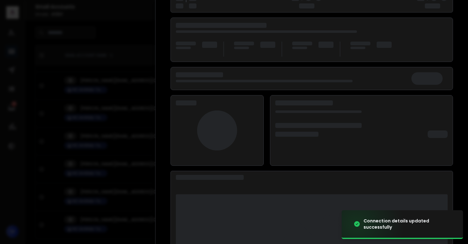
scroll to position [81, 0]
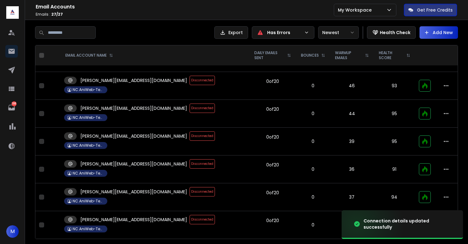
click at [190, 187] on span "Disconnected" at bounding box center [202, 191] width 25 height 9
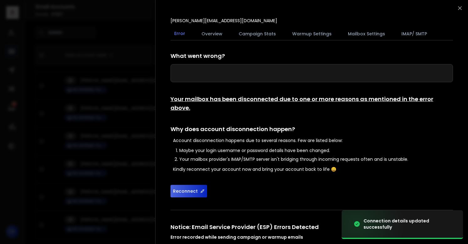
click at [181, 185] on button "Reconnect" at bounding box center [189, 191] width 37 height 13
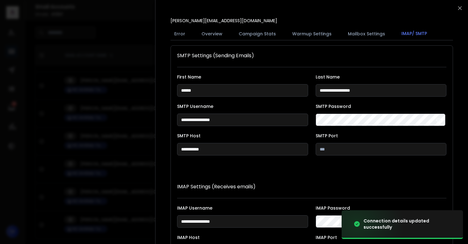
scroll to position [115, 0]
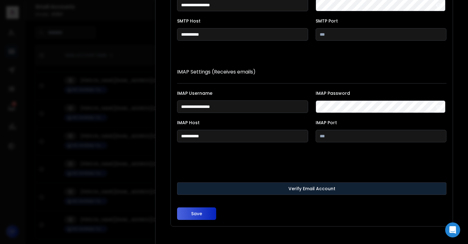
click at [199, 189] on button "Verify Email Account" at bounding box center [312, 188] width 270 height 13
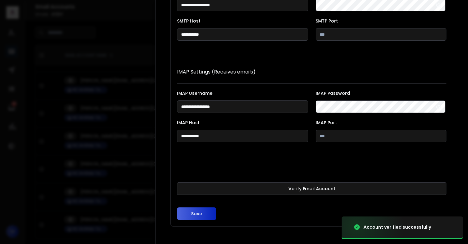
click at [196, 211] on button "Save" at bounding box center [196, 214] width 39 height 13
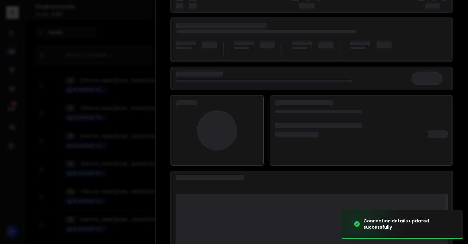
scroll to position [81, 0]
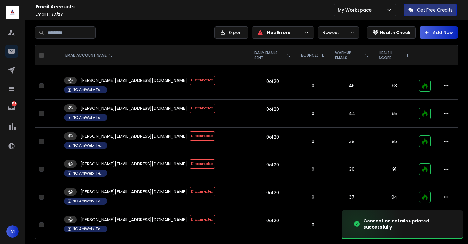
click at [190, 187] on span "Disconnected" at bounding box center [202, 191] width 25 height 9
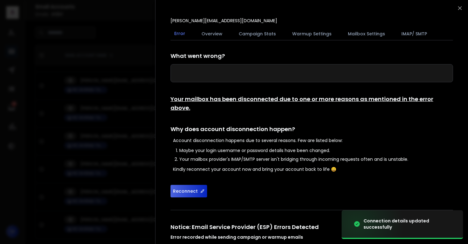
click at [183, 185] on button "Reconnect" at bounding box center [189, 191] width 37 height 13
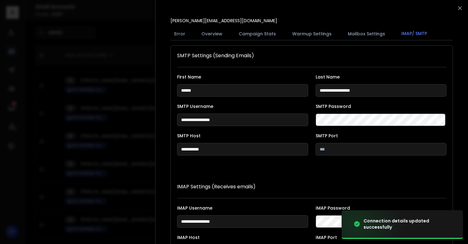
scroll to position [115, 0]
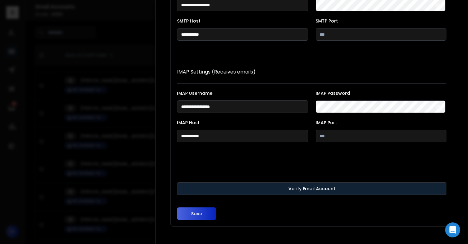
click at [201, 186] on button "Verify Email Account" at bounding box center [312, 188] width 270 height 13
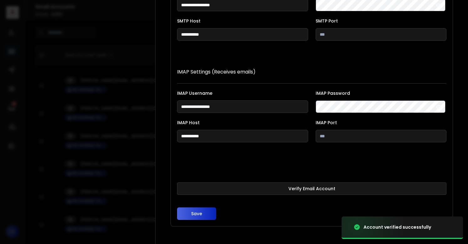
click at [197, 213] on button "Save" at bounding box center [196, 214] width 39 height 13
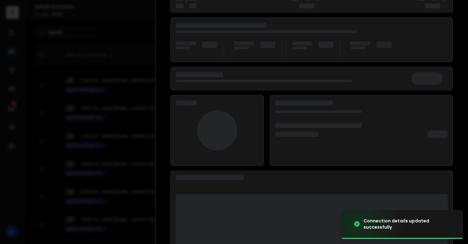
scroll to position [81, 0]
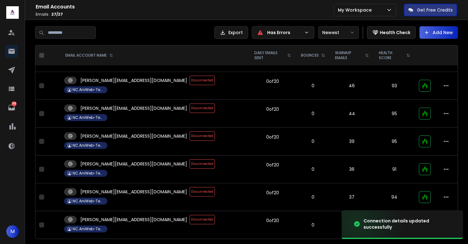
click at [190, 159] on span "Disconnected" at bounding box center [202, 163] width 25 height 9
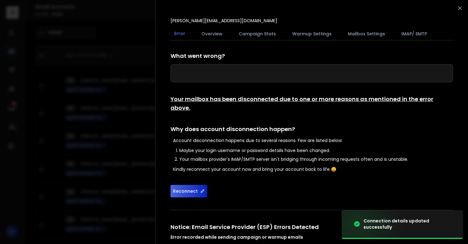
click at [190, 185] on button "Reconnect" at bounding box center [189, 191] width 37 height 13
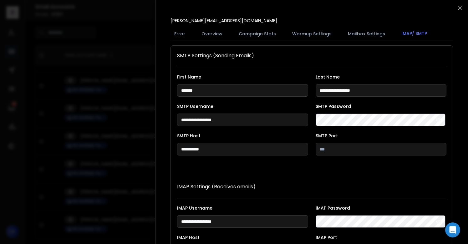
scroll to position [115, 0]
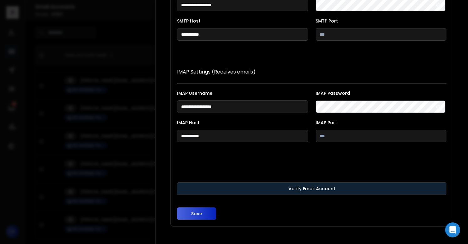
click at [193, 186] on button "Verify Email Account" at bounding box center [312, 188] width 270 height 13
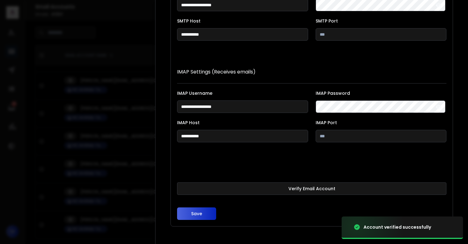
click at [195, 217] on button "Save" at bounding box center [196, 214] width 39 height 13
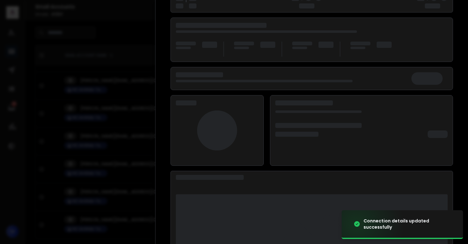
scroll to position [81, 0]
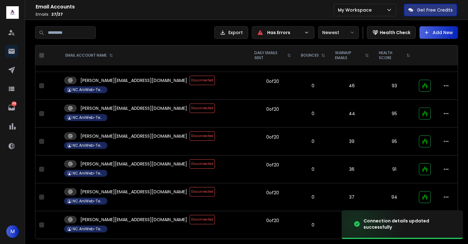
click at [190, 187] on span "Disconnected" at bounding box center [202, 191] width 25 height 9
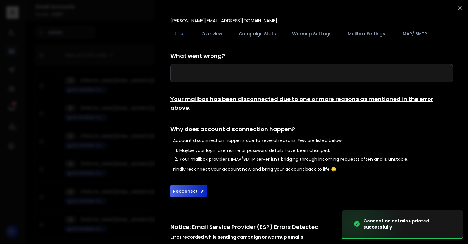
click at [193, 185] on button "Reconnect" at bounding box center [189, 191] width 37 height 13
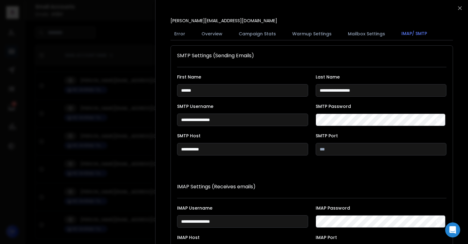
scroll to position [115, 0]
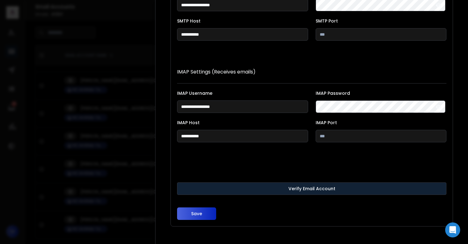
click at [194, 185] on button "Verify Email Account" at bounding box center [312, 188] width 270 height 13
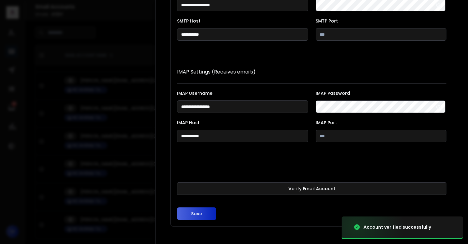
click at [197, 213] on button "Save" at bounding box center [196, 214] width 39 height 13
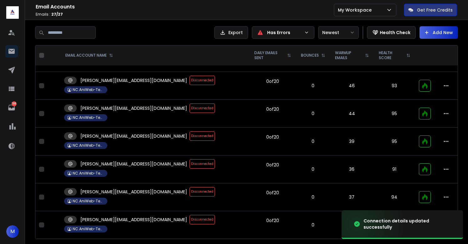
click at [190, 187] on span "Disconnected" at bounding box center [202, 191] width 25 height 9
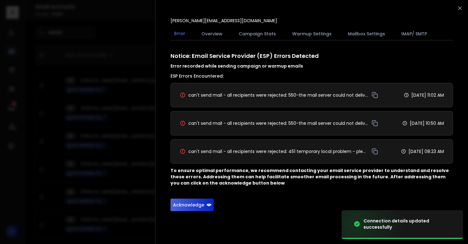
click at [180, 203] on button "Acknowledge" at bounding box center [192, 205] width 43 height 13
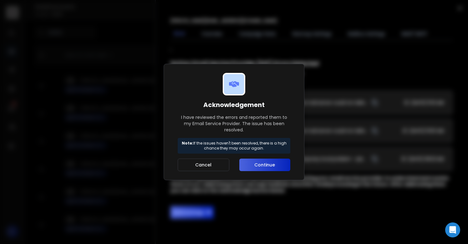
click at [254, 160] on button "Continue" at bounding box center [264, 165] width 51 height 13
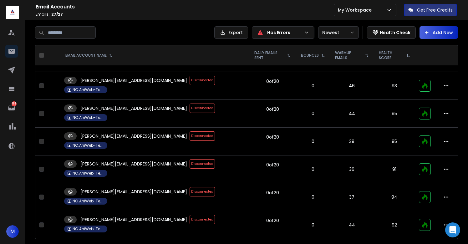
click at [190, 187] on span "Disconnected" at bounding box center [202, 191] width 25 height 9
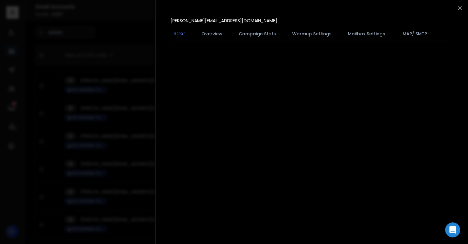
click at [150, 178] on div at bounding box center [234, 122] width 468 height 244
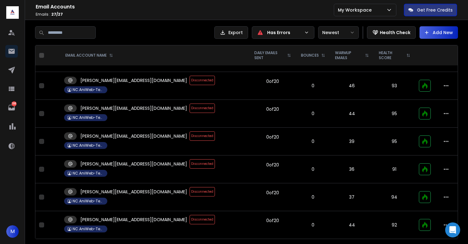
click at [190, 215] on span "Disconnected" at bounding box center [202, 219] width 25 height 9
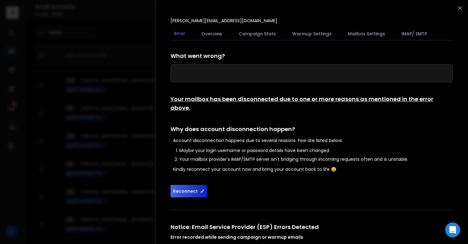
click at [187, 185] on button "Reconnect" at bounding box center [189, 191] width 37 height 13
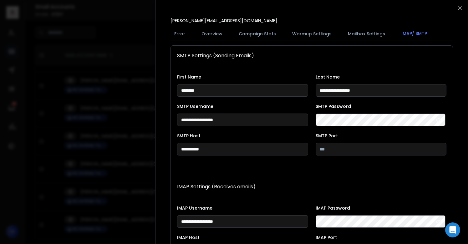
scroll to position [115, 0]
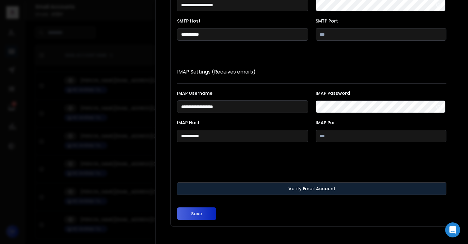
click at [197, 190] on button "Verify Email Account" at bounding box center [312, 188] width 270 height 13
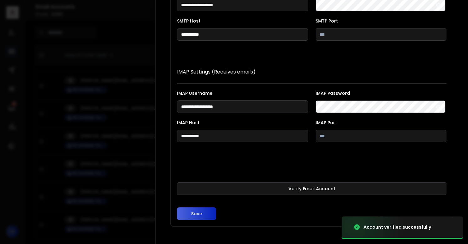
click at [197, 213] on button "Save" at bounding box center [196, 214] width 39 height 13
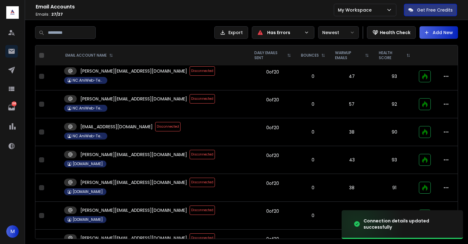
scroll to position [584, 0]
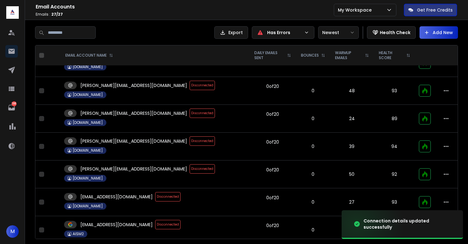
click at [155, 192] on span "Disconnected" at bounding box center [167, 196] width 25 height 9
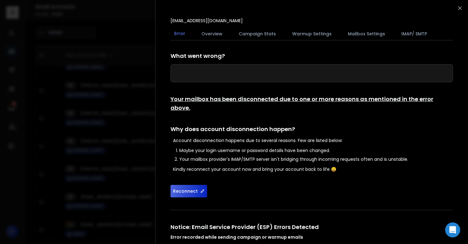
click at [191, 187] on button "Reconnect" at bounding box center [189, 191] width 37 height 13
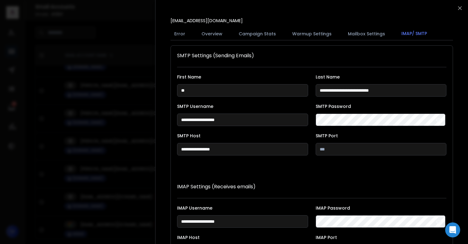
scroll to position [115, 0]
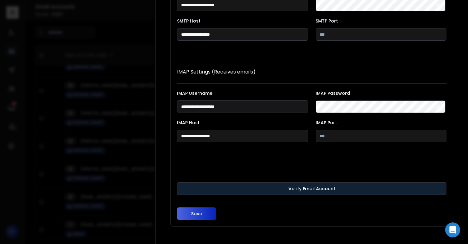
click at [198, 189] on button "Verify Email Account" at bounding box center [312, 188] width 270 height 13
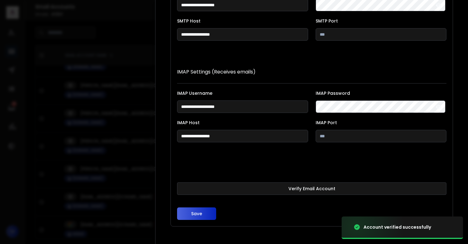
click at [198, 209] on button "Save" at bounding box center [196, 214] width 39 height 13
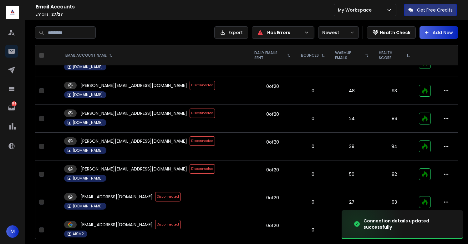
click at [155, 192] on span "Disconnected" at bounding box center [167, 196] width 25 height 9
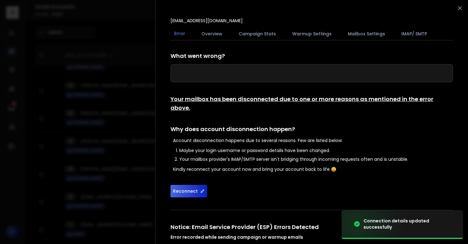
click at [178, 185] on button "Reconnect" at bounding box center [189, 191] width 37 height 13
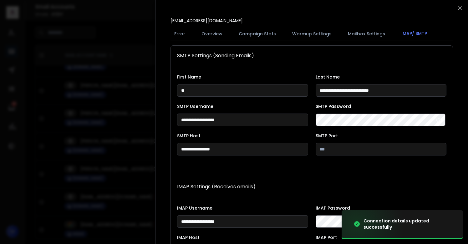
scroll to position [115, 0]
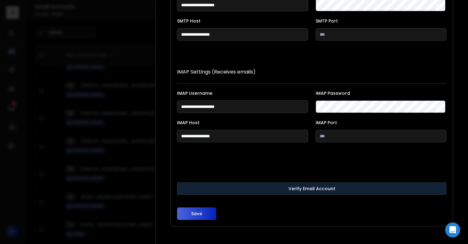
click at [198, 187] on button "Verify Email Account" at bounding box center [312, 188] width 270 height 13
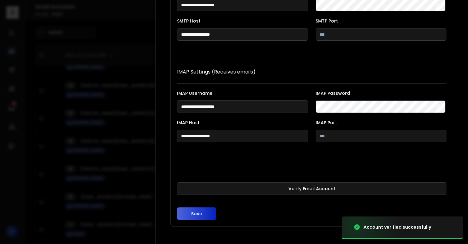
click at [199, 216] on button "Save" at bounding box center [196, 214] width 39 height 13
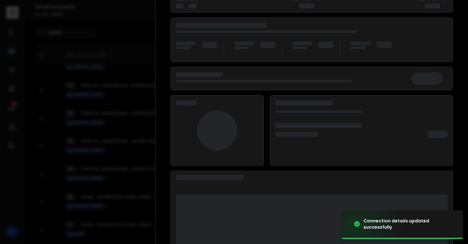
scroll to position [81, 0]
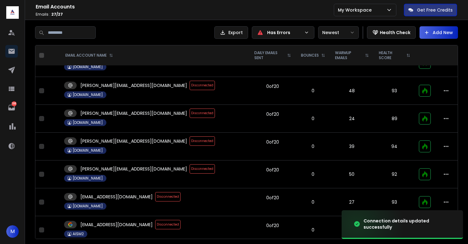
click at [190, 136] on span "Disconnected" at bounding box center [202, 140] width 25 height 9
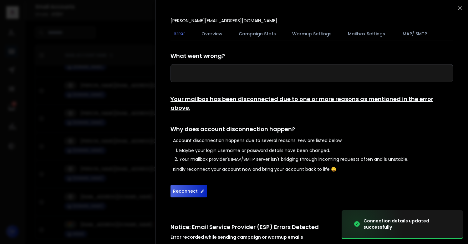
click at [188, 189] on div "What went wrong? Your mailbox has been disconnected due to one or more reasons …" at bounding box center [312, 217] width 283 height 331
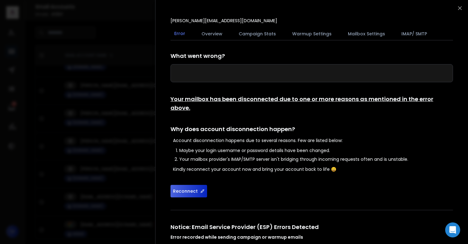
click at [186, 185] on button "Reconnect" at bounding box center [189, 191] width 37 height 13
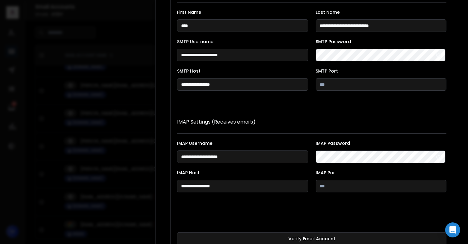
scroll to position [115, 0]
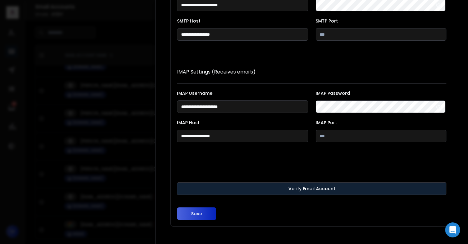
click at [193, 190] on button "Verify Email Account" at bounding box center [312, 188] width 270 height 13
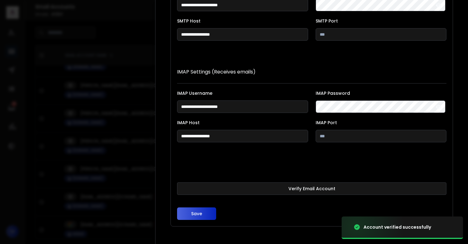
click at [194, 209] on button "Save" at bounding box center [196, 214] width 39 height 13
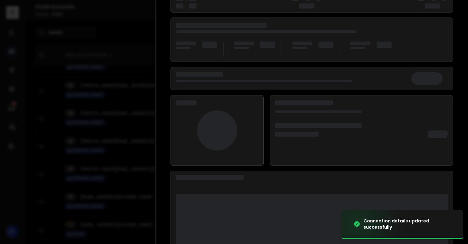
scroll to position [81, 0]
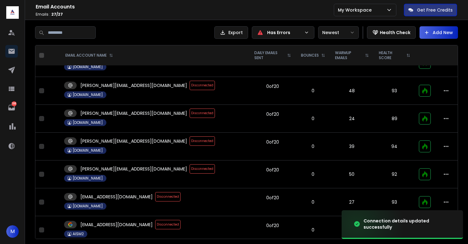
click at [190, 164] on span "Disconnected" at bounding box center [202, 168] width 25 height 9
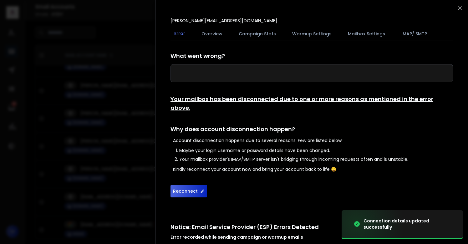
click at [184, 185] on button "Reconnect" at bounding box center [189, 191] width 37 height 13
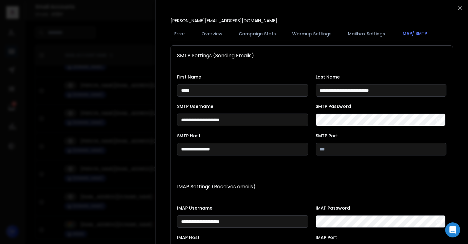
scroll to position [115, 0]
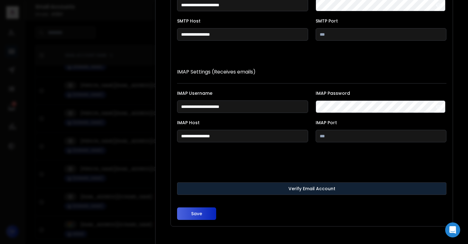
click at [196, 187] on button "Verify Email Account" at bounding box center [312, 188] width 270 height 13
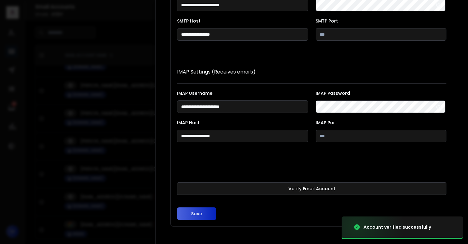
click at [196, 212] on button "Save" at bounding box center [196, 214] width 39 height 13
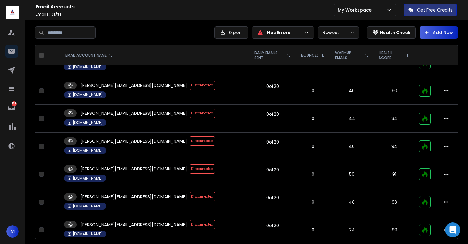
click at [190, 164] on span "Disconnected" at bounding box center [202, 168] width 25 height 9
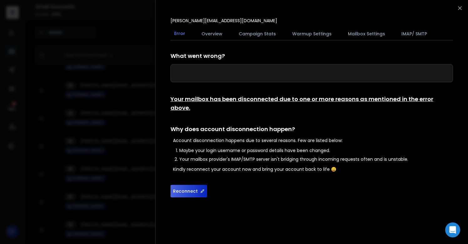
click at [188, 175] on div "What went wrong? Your mailbox has been disconnected due to one or more reasons …" at bounding box center [312, 125] width 283 height 146
click at [188, 185] on button "Reconnect" at bounding box center [189, 191] width 37 height 13
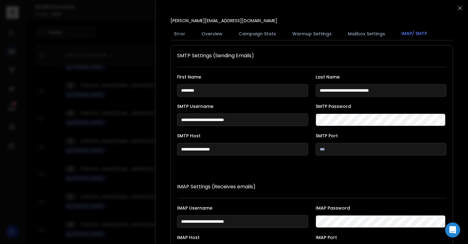
scroll to position [115, 0]
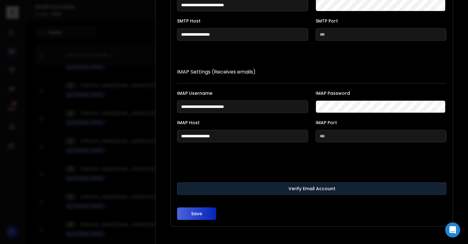
click at [198, 186] on button "Verify Email Account" at bounding box center [312, 188] width 270 height 13
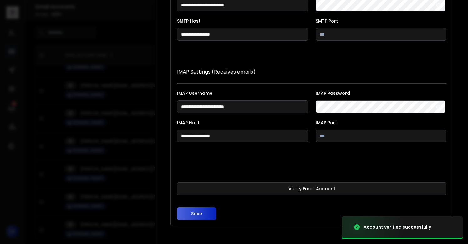
click at [193, 215] on button "Save" at bounding box center [196, 214] width 39 height 13
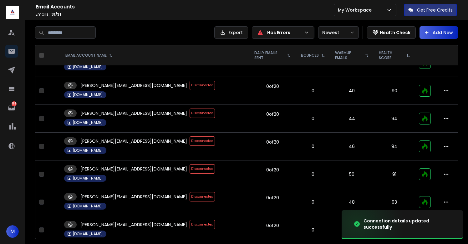
click at [190, 192] on span "Disconnected" at bounding box center [202, 196] width 25 height 9
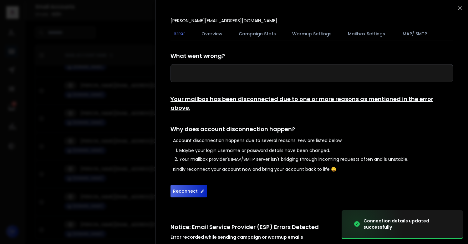
click at [180, 185] on button "Reconnect" at bounding box center [189, 191] width 37 height 13
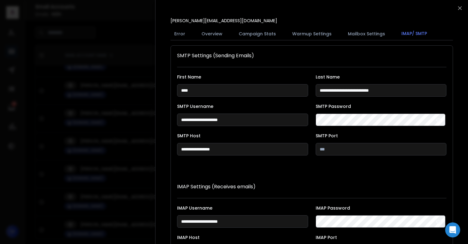
scroll to position [115, 0]
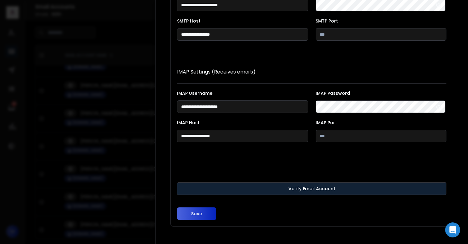
click at [214, 189] on button "Verify Email Account" at bounding box center [312, 188] width 270 height 13
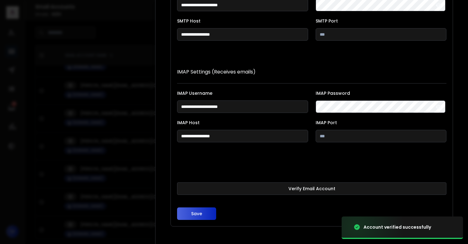
click at [205, 211] on button "Save" at bounding box center [196, 214] width 39 height 13
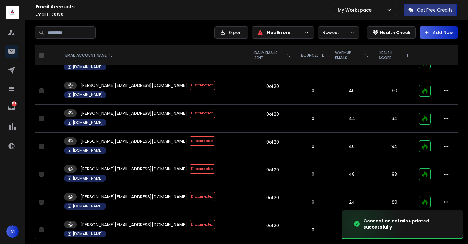
click at [190, 164] on span "Disconnected" at bounding box center [202, 168] width 25 height 9
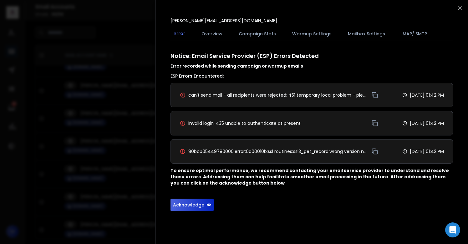
click at [201, 203] on button "Acknowledge" at bounding box center [192, 205] width 43 height 13
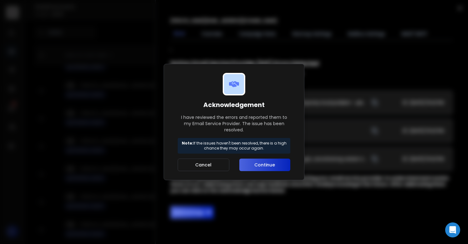
click at [268, 162] on button "Continue" at bounding box center [264, 165] width 51 height 13
